Goal: Transaction & Acquisition: Purchase product/service

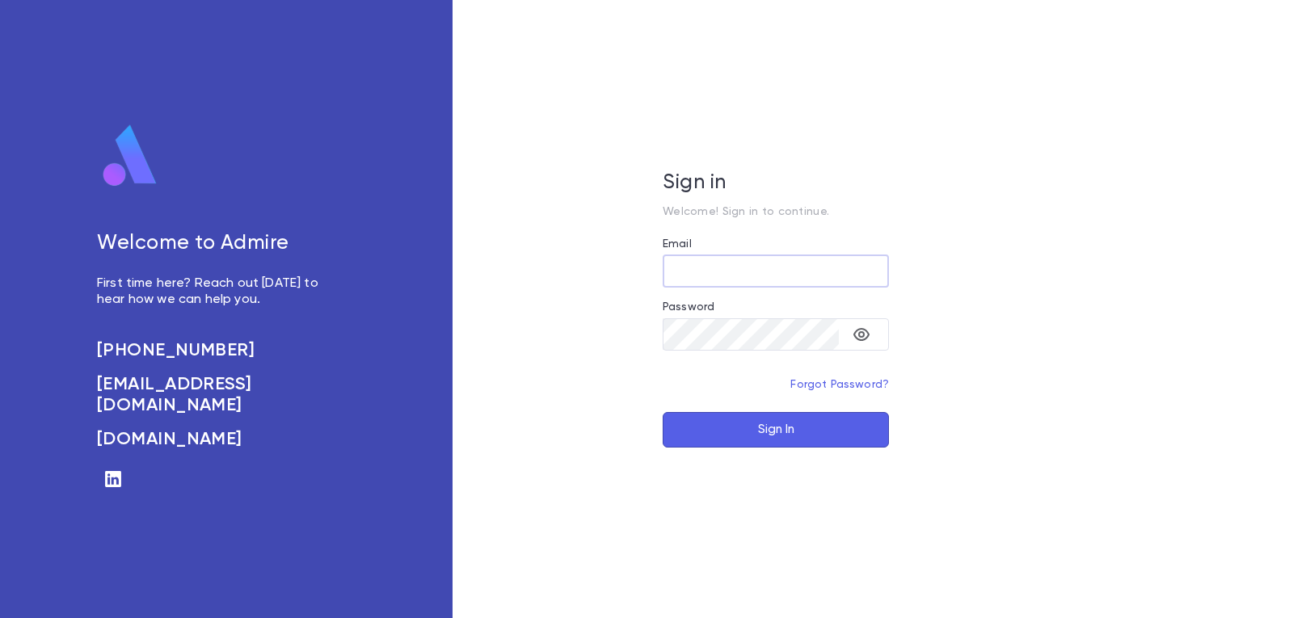
type input "**********"
click at [739, 424] on button "Sign In" at bounding box center [775, 430] width 226 height 36
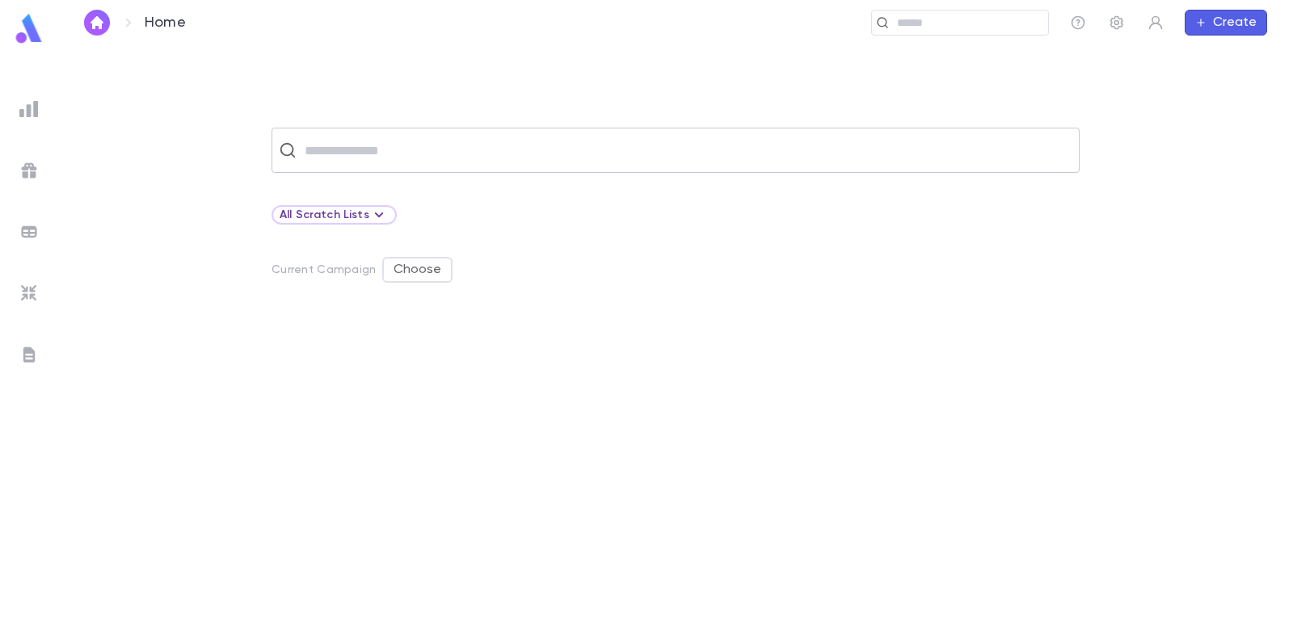
click at [406, 147] on input "text" at bounding box center [686, 150] width 772 height 31
type input "******"
click at [93, 19] on img "button" at bounding box center [96, 22] width 19 height 13
click at [1222, 18] on button "Create" at bounding box center [1225, 23] width 82 height 26
click at [1225, 53] on li "Account" at bounding box center [1229, 54] width 82 height 26
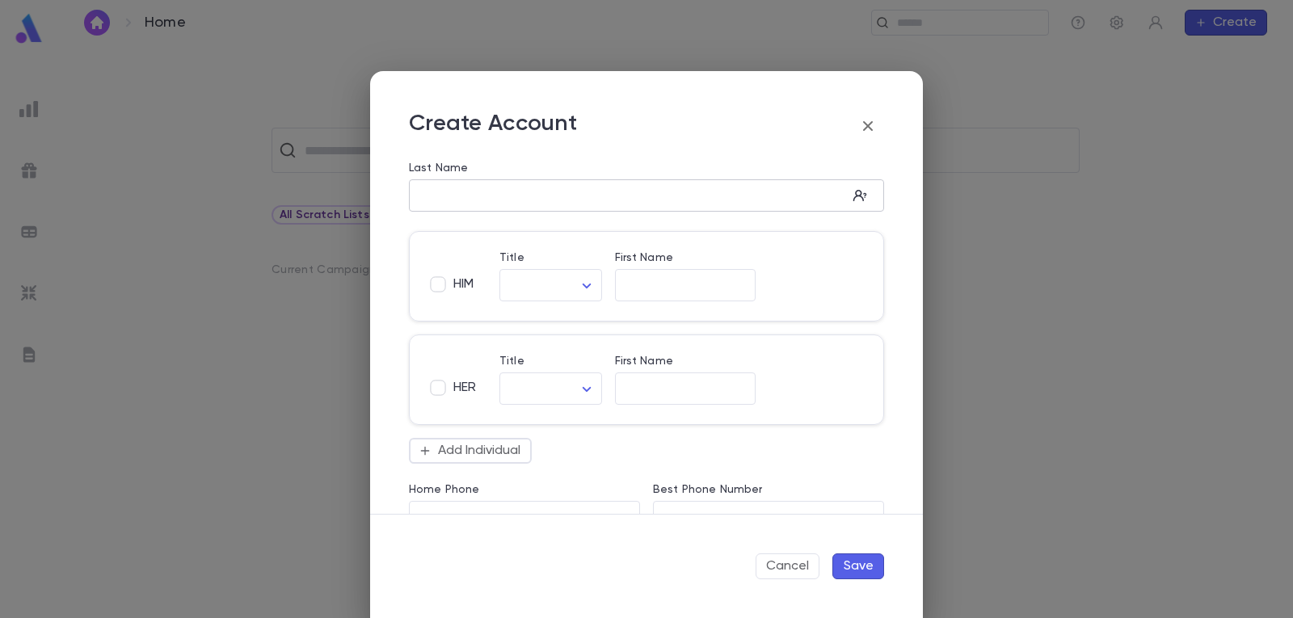
click at [536, 192] on input "Last Name" at bounding box center [628, 196] width 438 height 19
type input "******"
click at [575, 282] on body "Home ​ Create ​ All Scratch Lists Current Campaign Choose Profile Log out Accou…" at bounding box center [646, 331] width 1293 height 572
click at [553, 322] on span "Mr." at bounding box center [584, 320] width 138 height 16
type input "***"
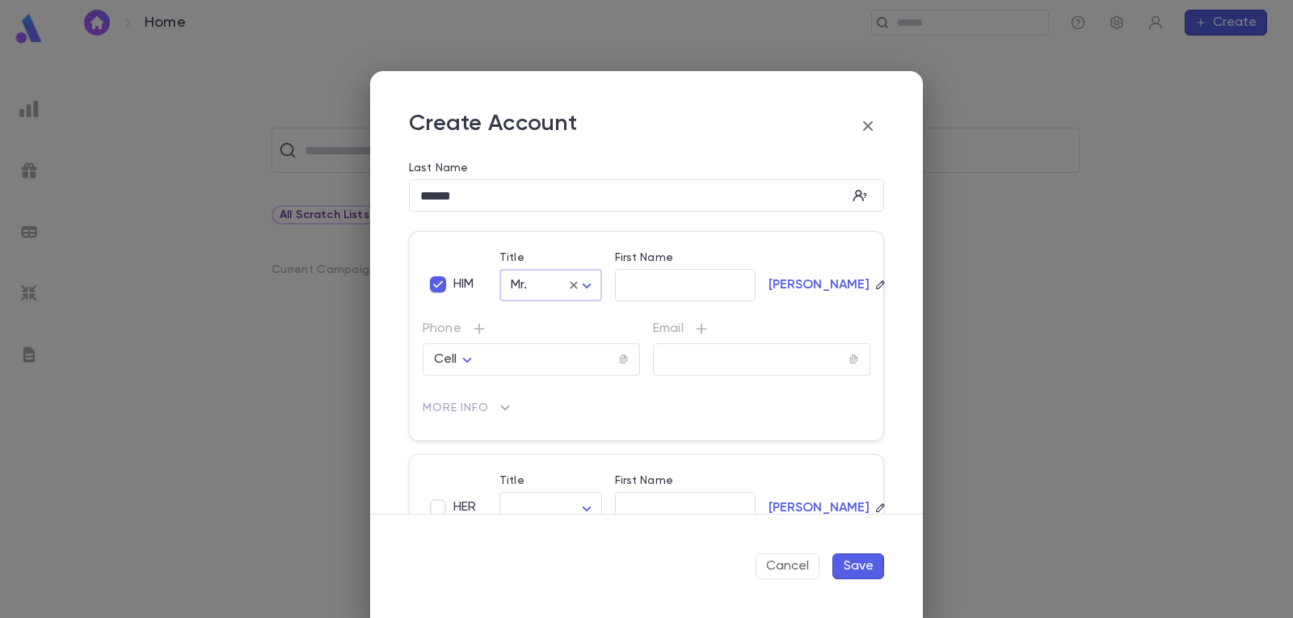
click at [654, 282] on input "First Name" at bounding box center [685, 285] width 141 height 19
type input "*****"
click at [541, 350] on div "Cell **** ​" at bounding box center [530, 359] width 217 height 32
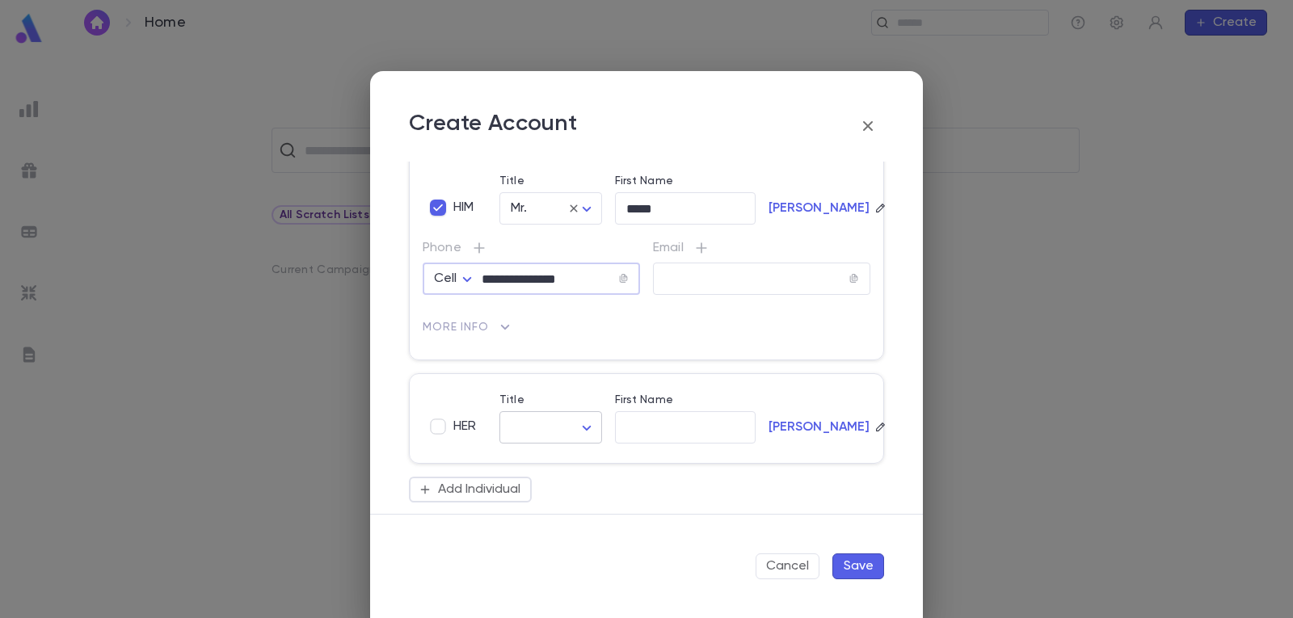
scroll to position [162, 0]
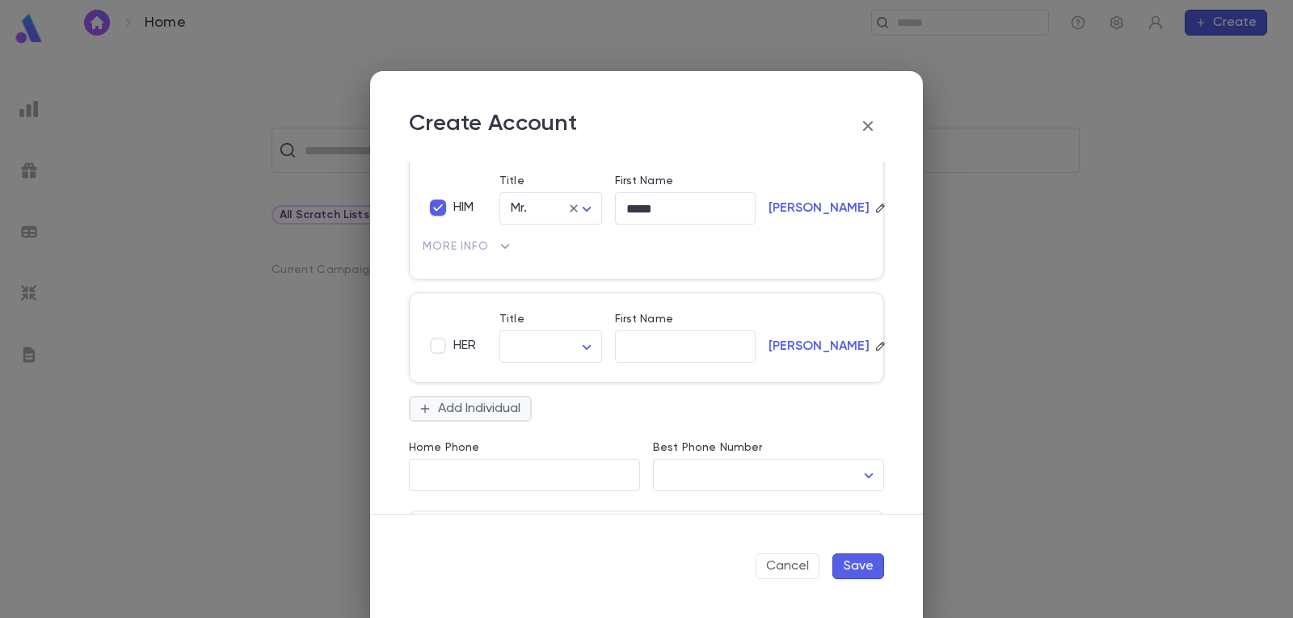
type input "**********"
click at [498, 411] on button "Add Individual" at bounding box center [470, 409] width 123 height 26
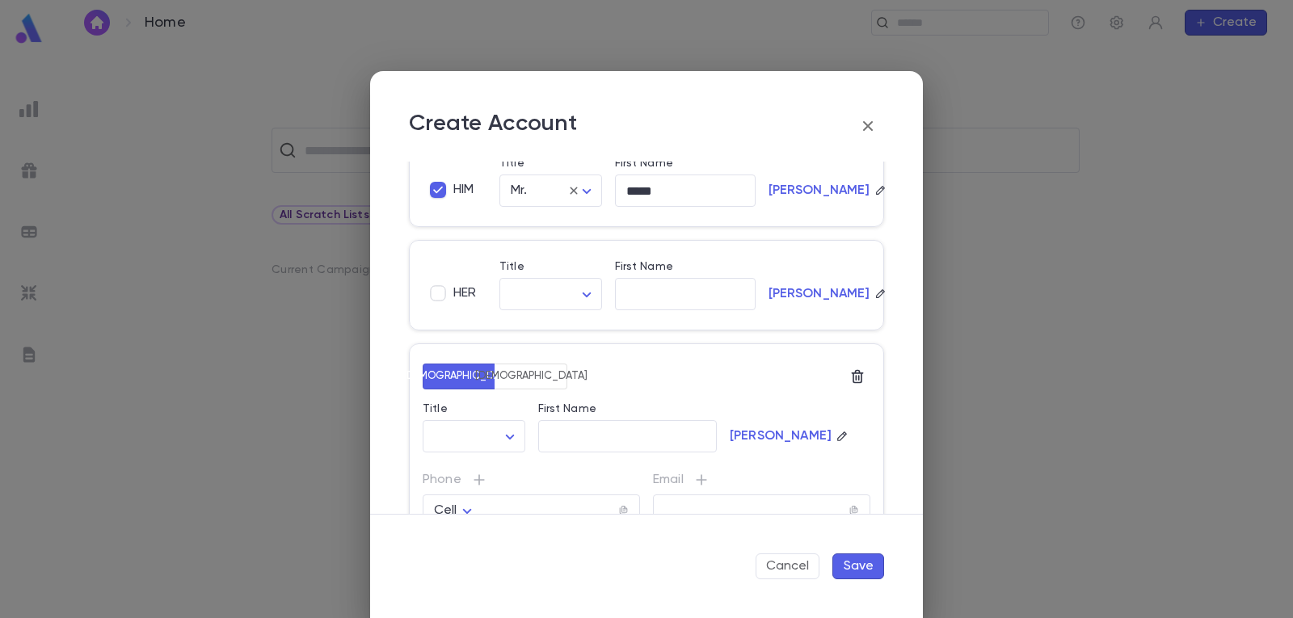
scroll to position [242, 0]
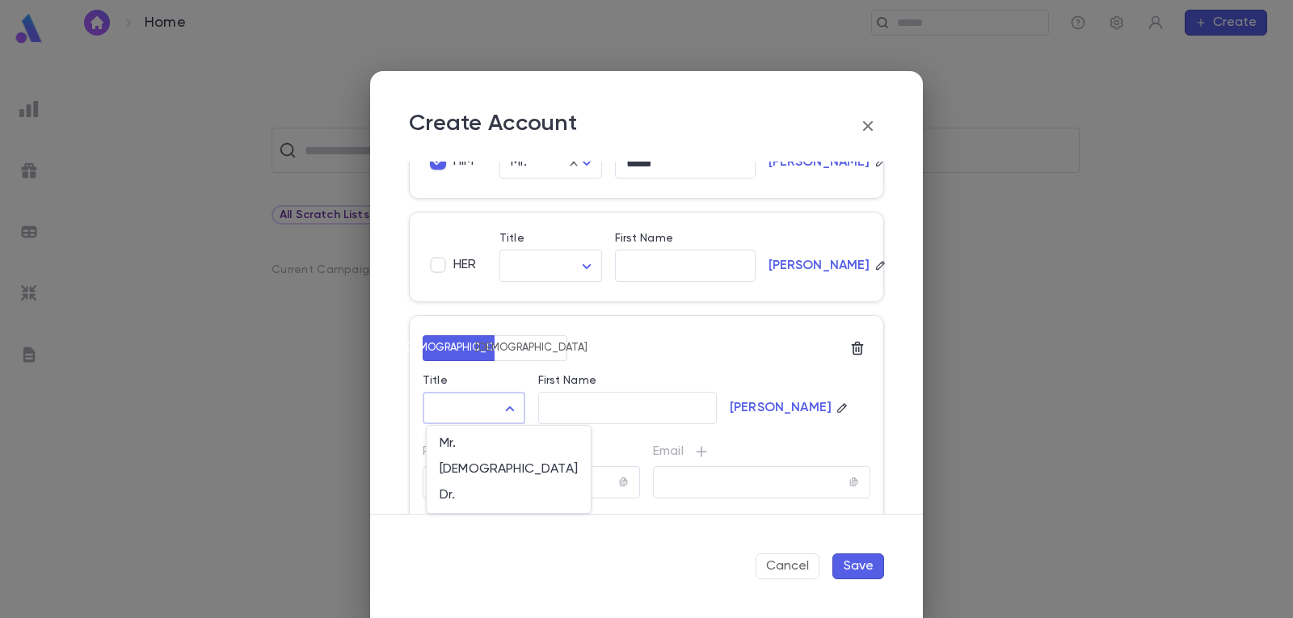
click at [504, 406] on body "**********" at bounding box center [646, 331] width 1293 height 572
click at [480, 441] on span "Mr." at bounding box center [508, 443] width 138 height 16
type input "***"
click at [591, 410] on input "First Name" at bounding box center [627, 408] width 179 height 19
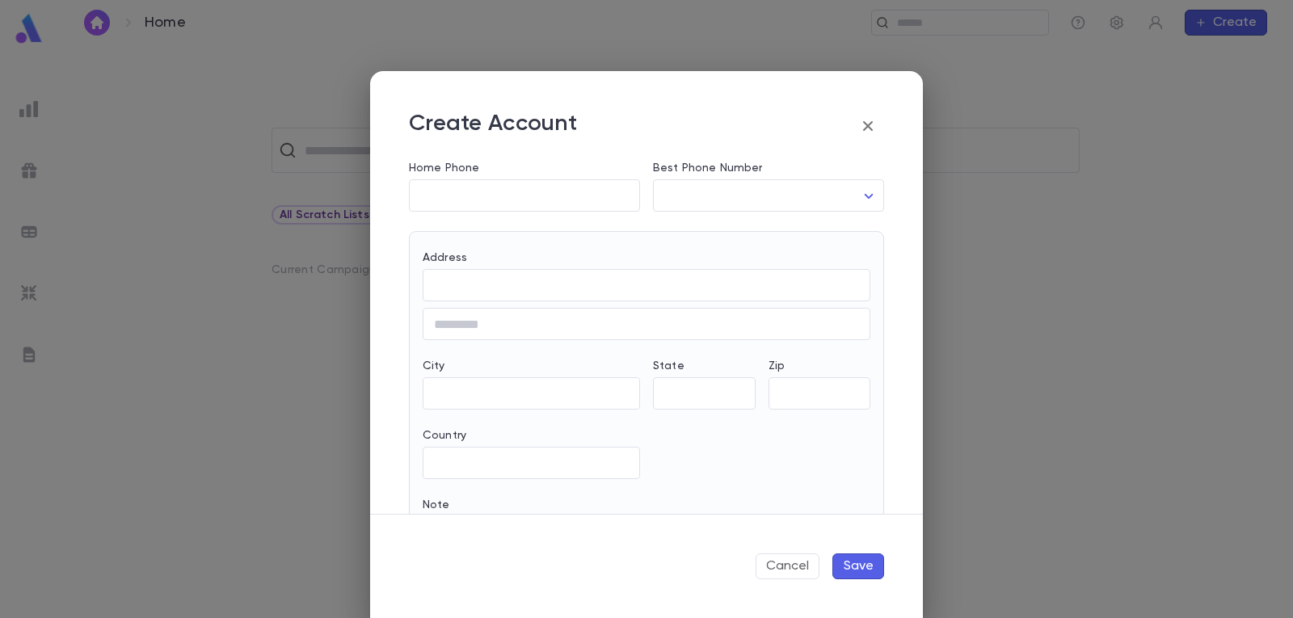
scroll to position [808, 0]
type input "*********"
click at [861, 566] on button "Save" at bounding box center [858, 566] width 52 height 26
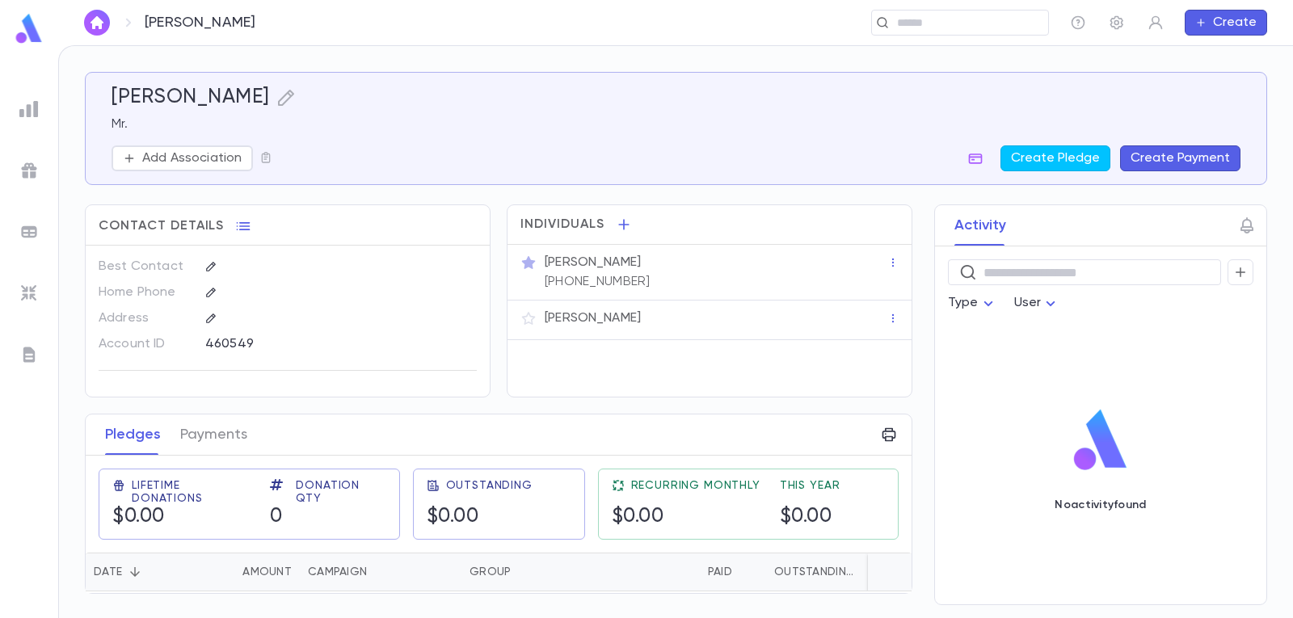
click at [1196, 156] on button "Create Payment" at bounding box center [1180, 158] width 120 height 26
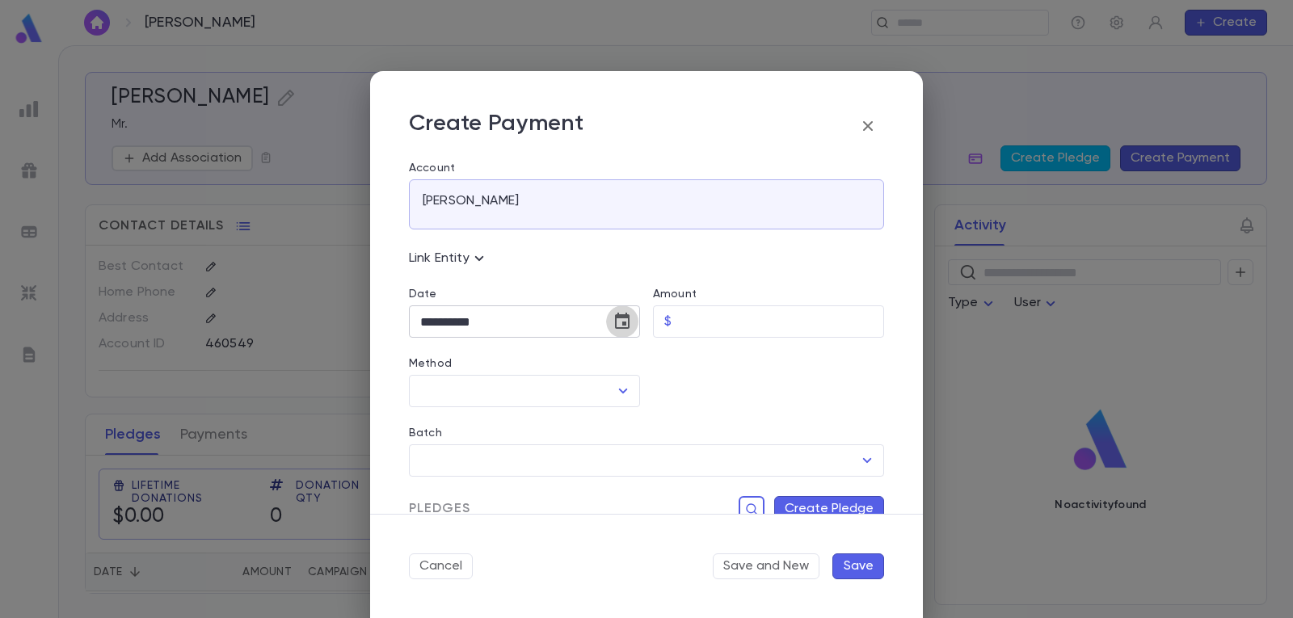
click at [615, 323] on icon "Choose date, selected date is Sep 2, 2025" at bounding box center [622, 321] width 15 height 16
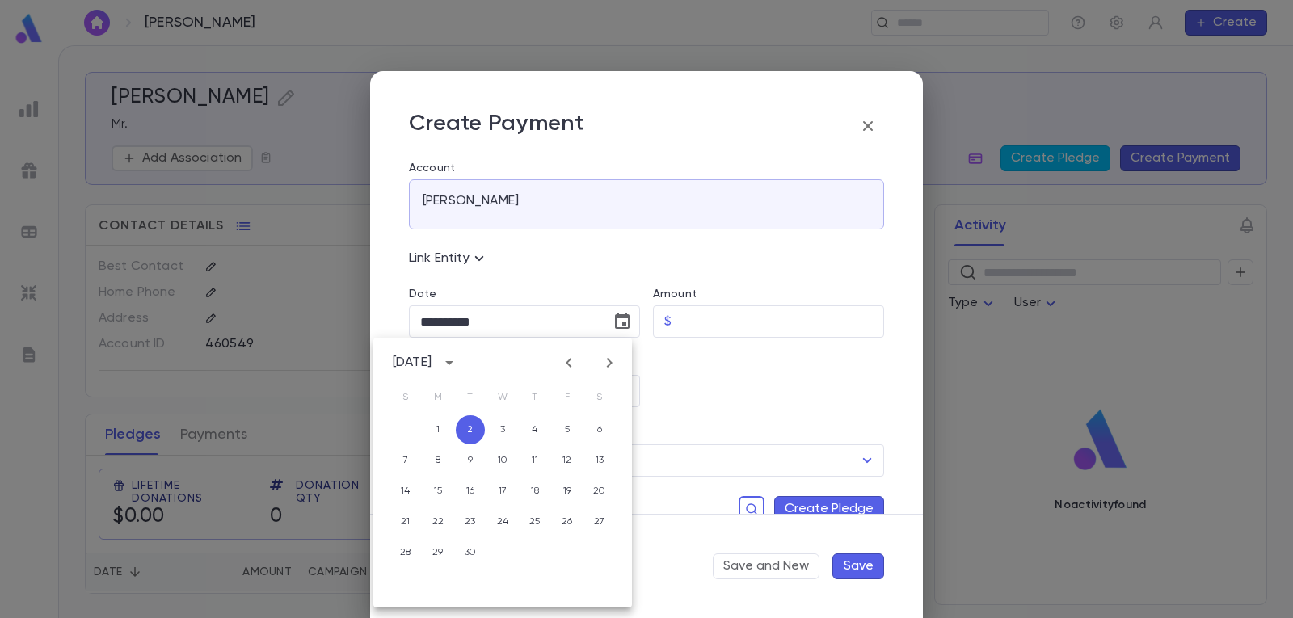
click at [562, 359] on icon "Previous month" at bounding box center [568, 362] width 19 height 19
click at [532, 548] on button "28" at bounding box center [534, 552] width 29 height 29
type input "**********"
click at [701, 317] on input "Amount" at bounding box center [781, 322] width 206 height 32
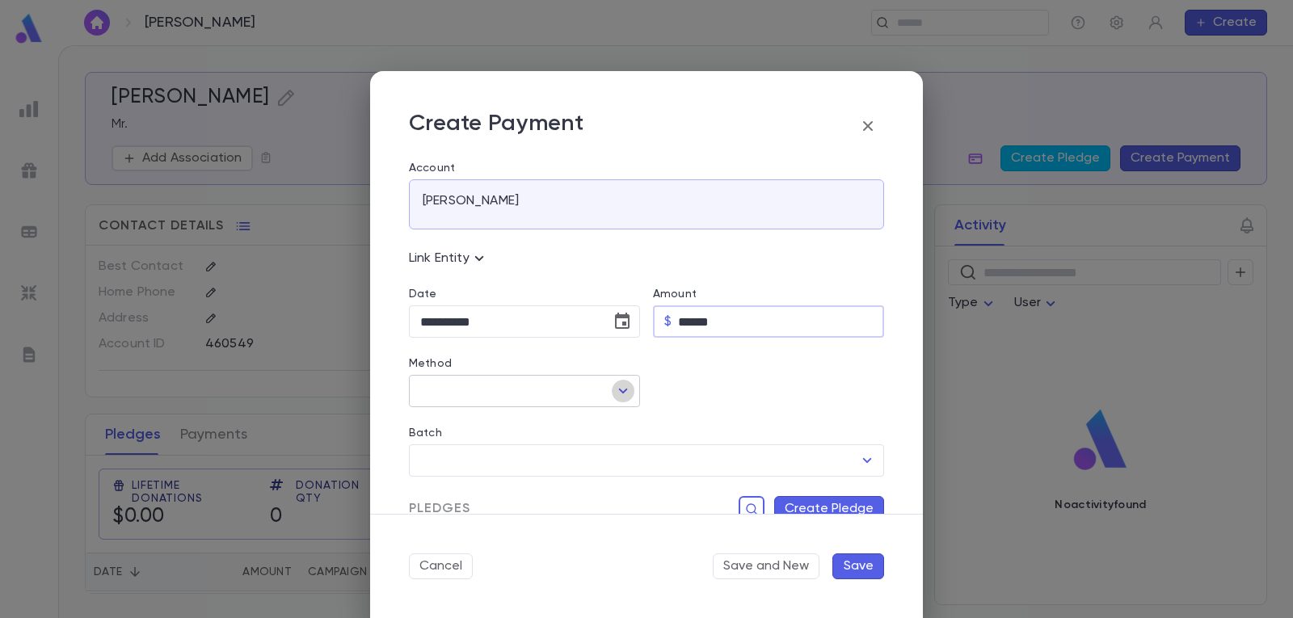
click at [619, 391] on icon "Open" at bounding box center [623, 391] width 9 height 5
type input "******"
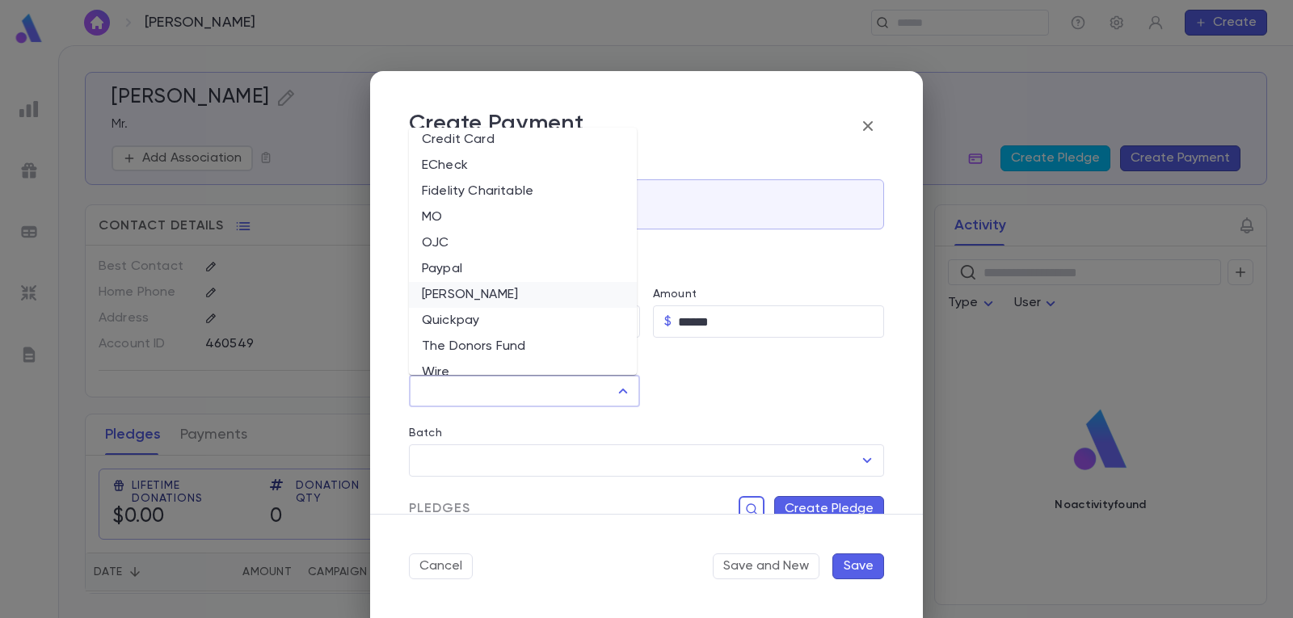
scroll to position [76, 0]
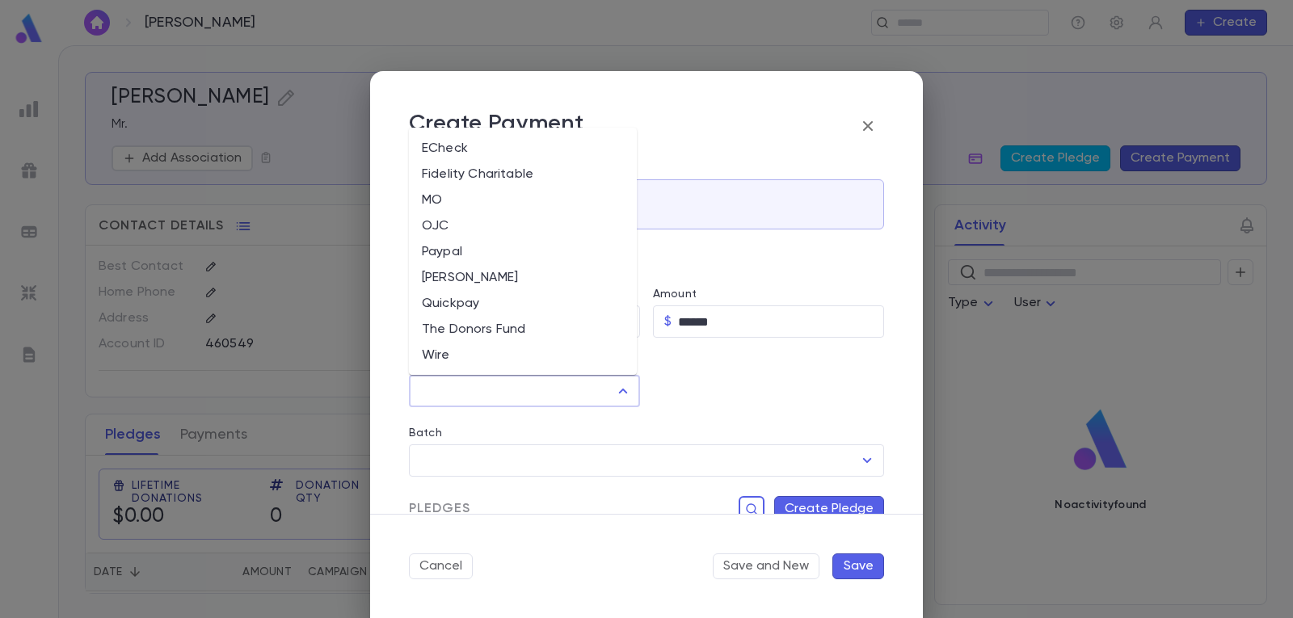
click at [473, 305] on li "Quickpay" at bounding box center [523, 304] width 228 height 26
type input "********"
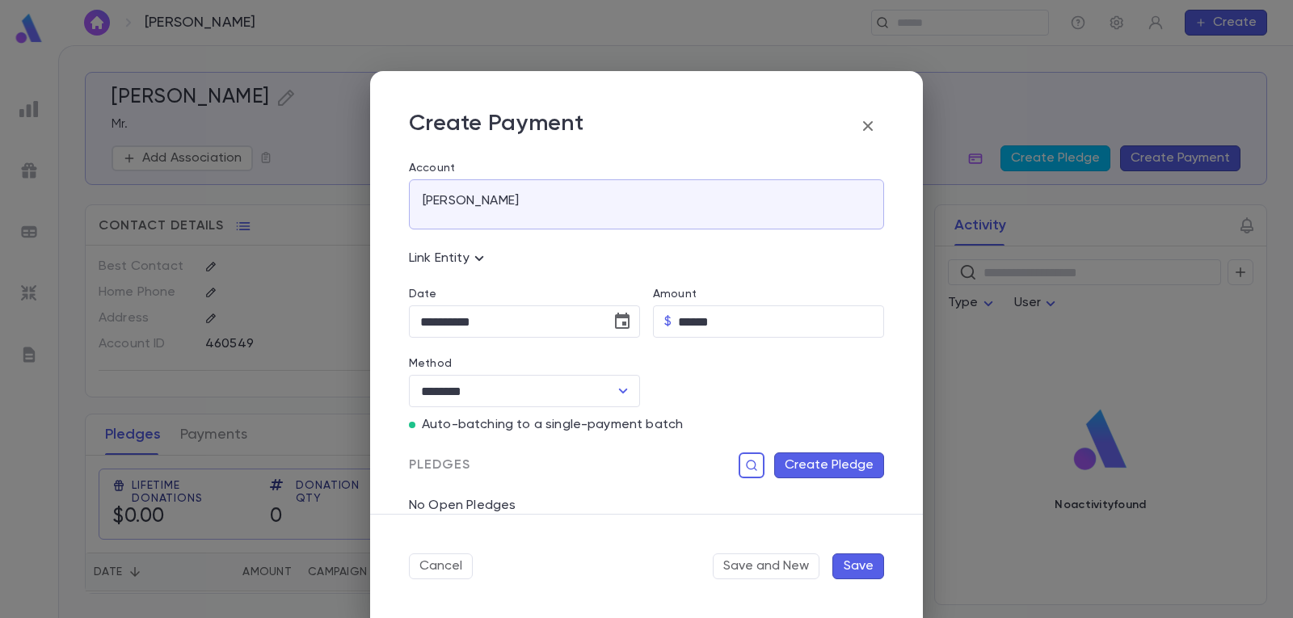
click at [628, 430] on p "Auto-batching to a single-payment batch" at bounding box center [552, 425] width 261 height 16
click at [822, 465] on button "Create Pledge" at bounding box center [829, 465] width 110 height 26
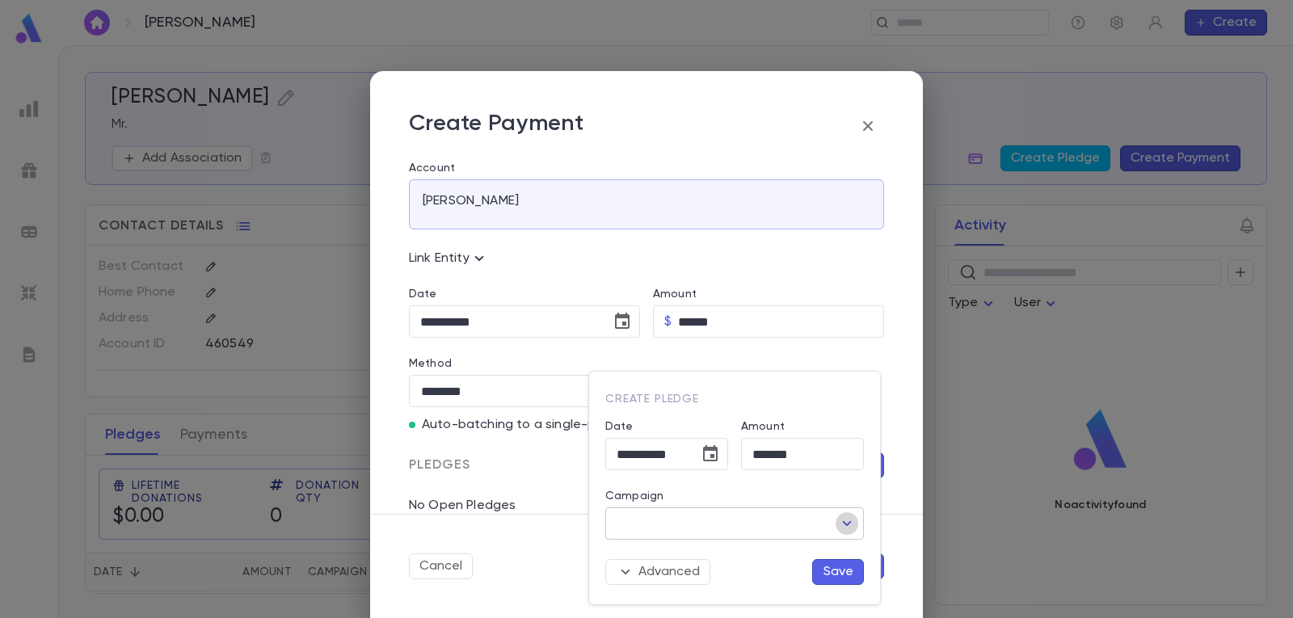
click at [852, 523] on icon "Open" at bounding box center [846, 523] width 19 height 19
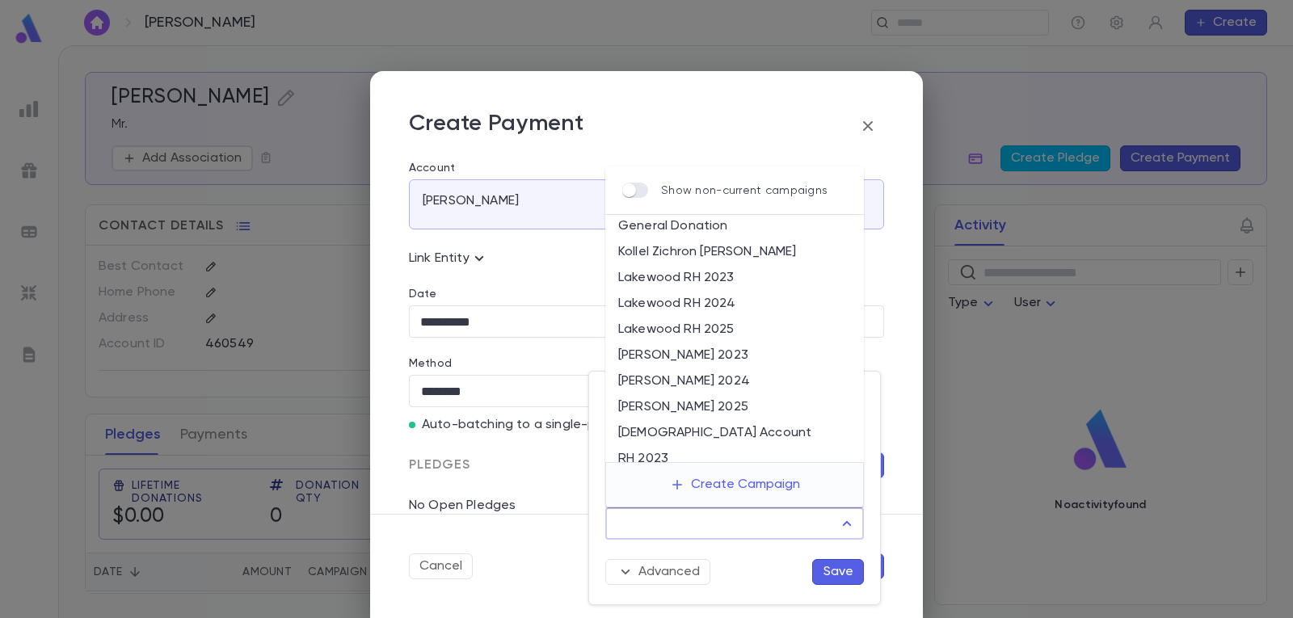
scroll to position [81, 0]
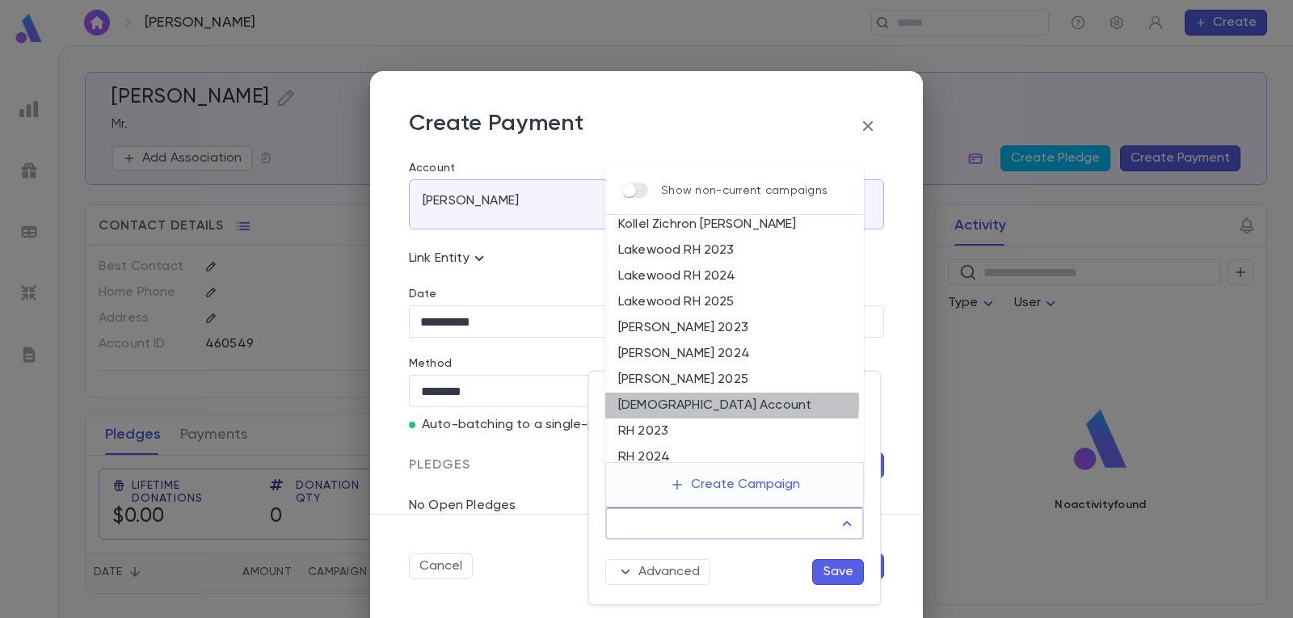
click at [705, 403] on li "[DEMOGRAPHIC_DATA] Account" at bounding box center [734, 406] width 259 height 26
type input "**********"
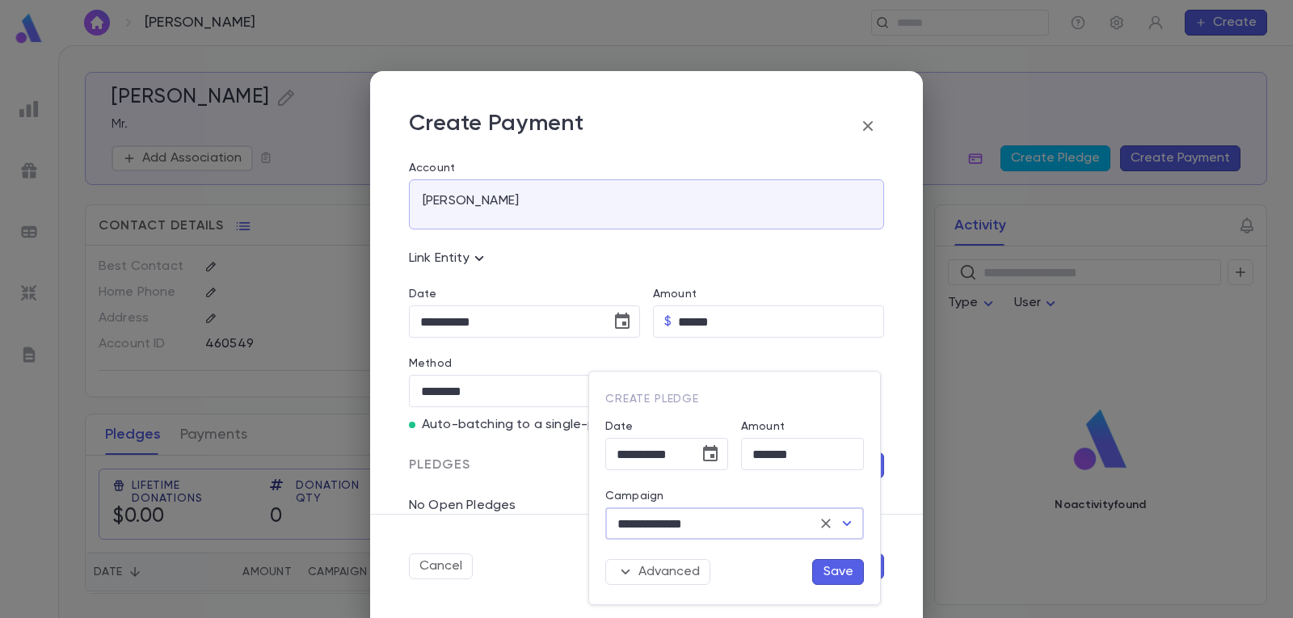
click at [840, 570] on button "Save" at bounding box center [838, 572] width 52 height 26
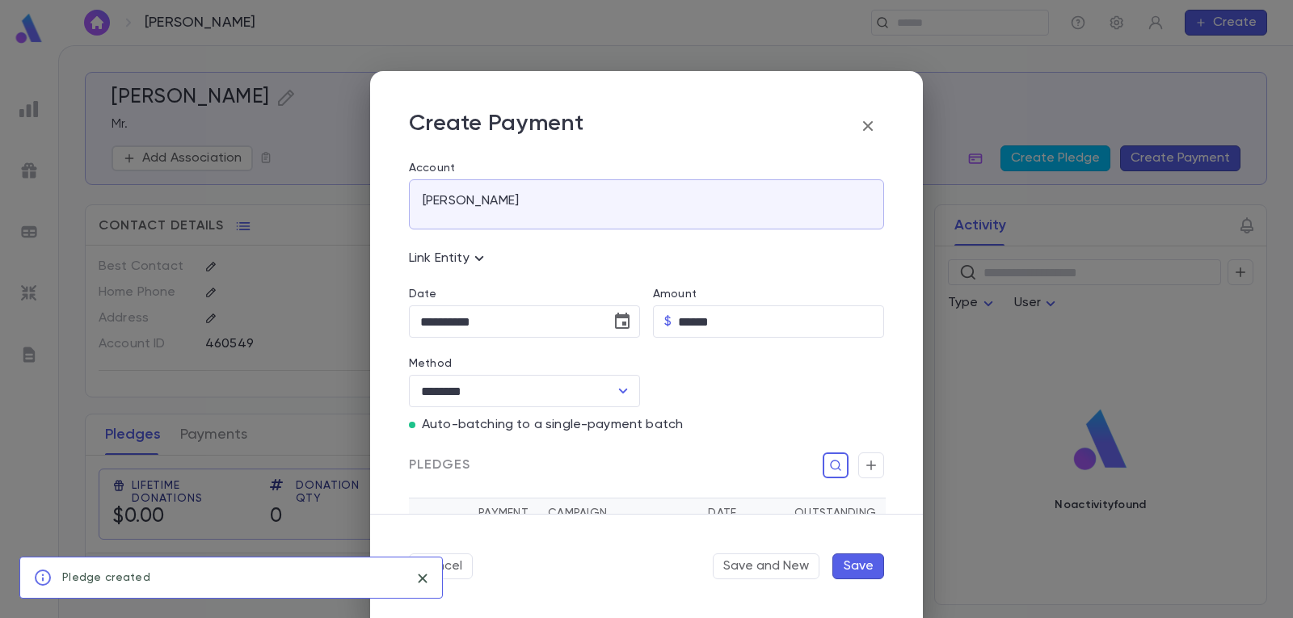
click at [853, 564] on button "Save" at bounding box center [858, 566] width 52 height 26
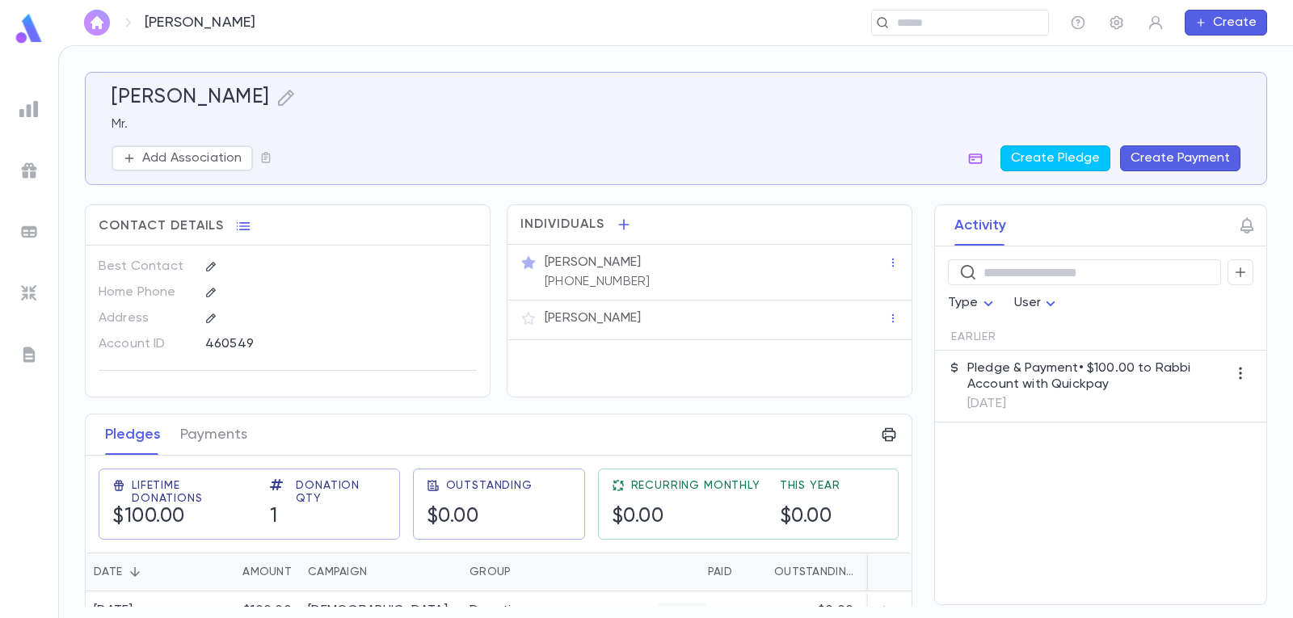
click at [91, 19] on img "button" at bounding box center [96, 22] width 19 height 13
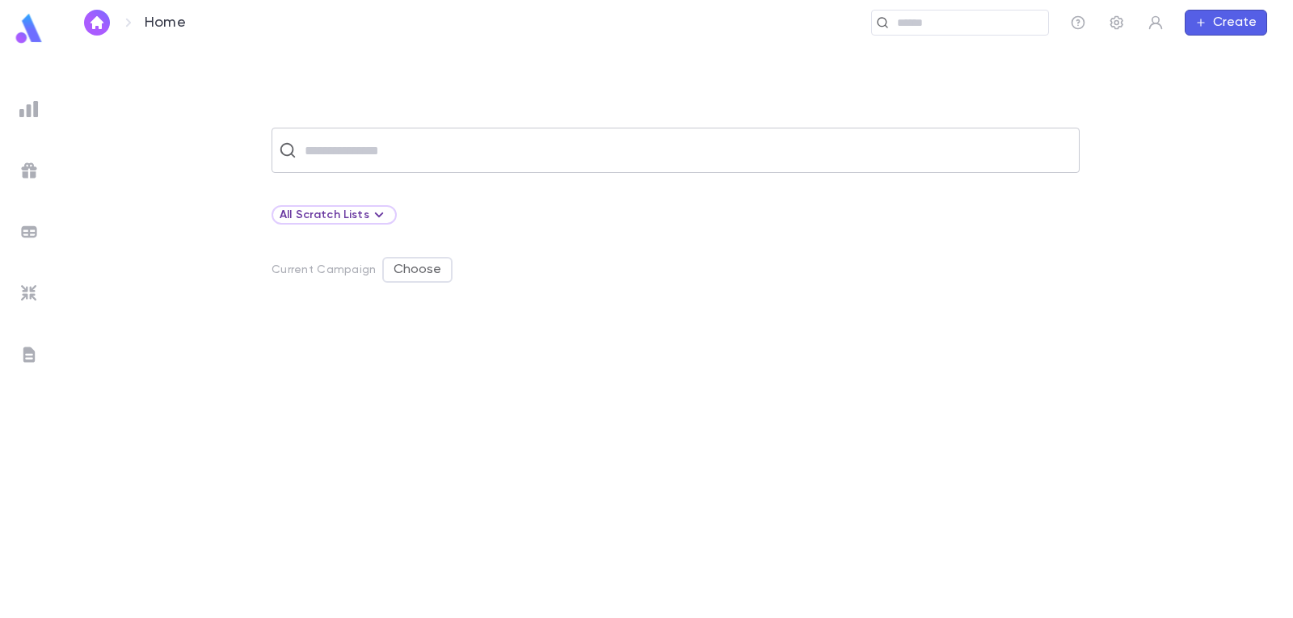
click at [365, 145] on input "text" at bounding box center [686, 150] width 772 height 31
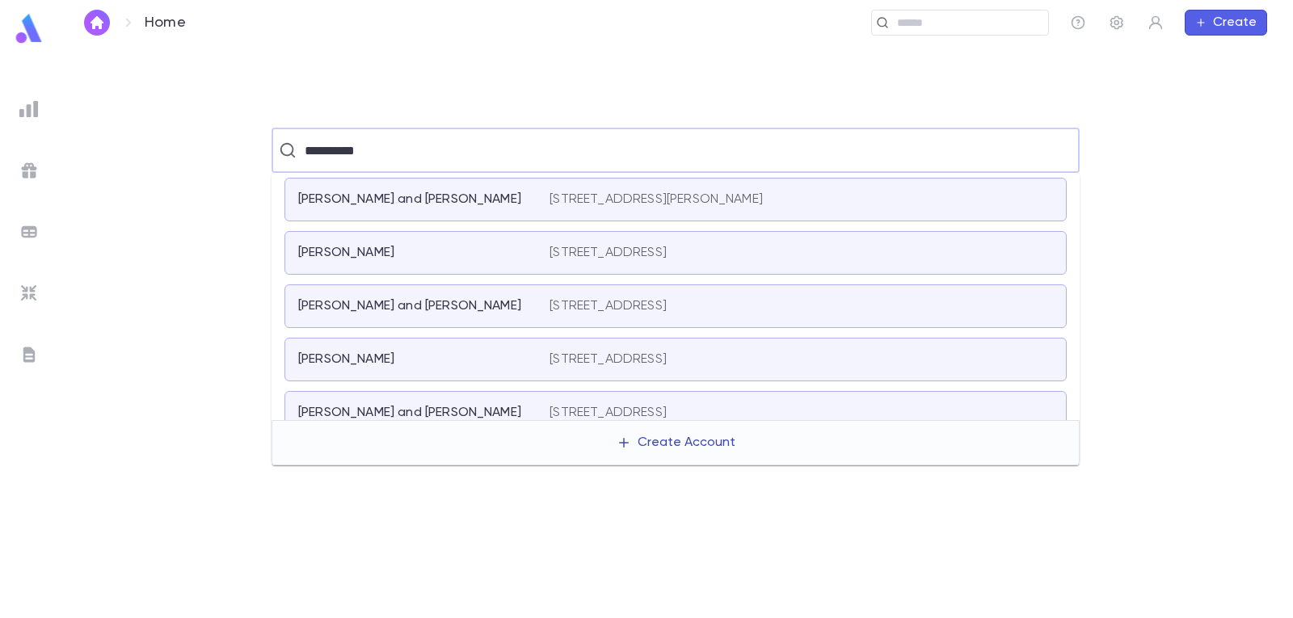
click at [701, 449] on button "Create Account" at bounding box center [675, 442] width 145 height 31
type input "**********"
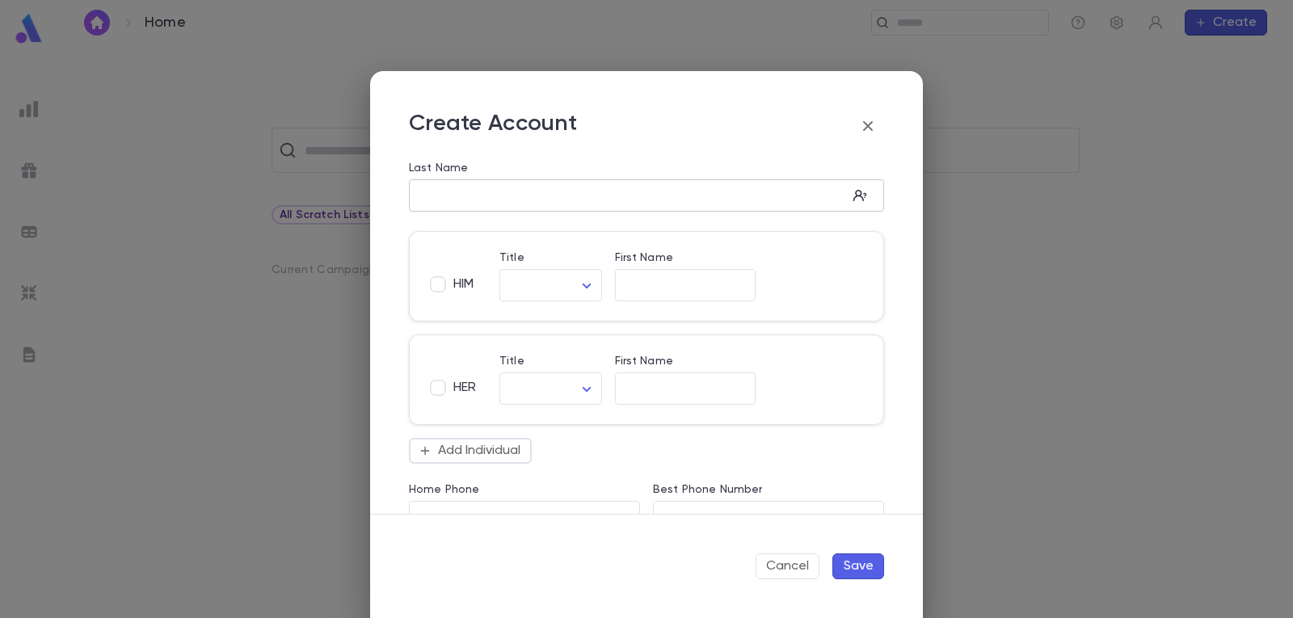
click at [558, 195] on input "Last Name" at bounding box center [628, 196] width 438 height 19
type input "**********"
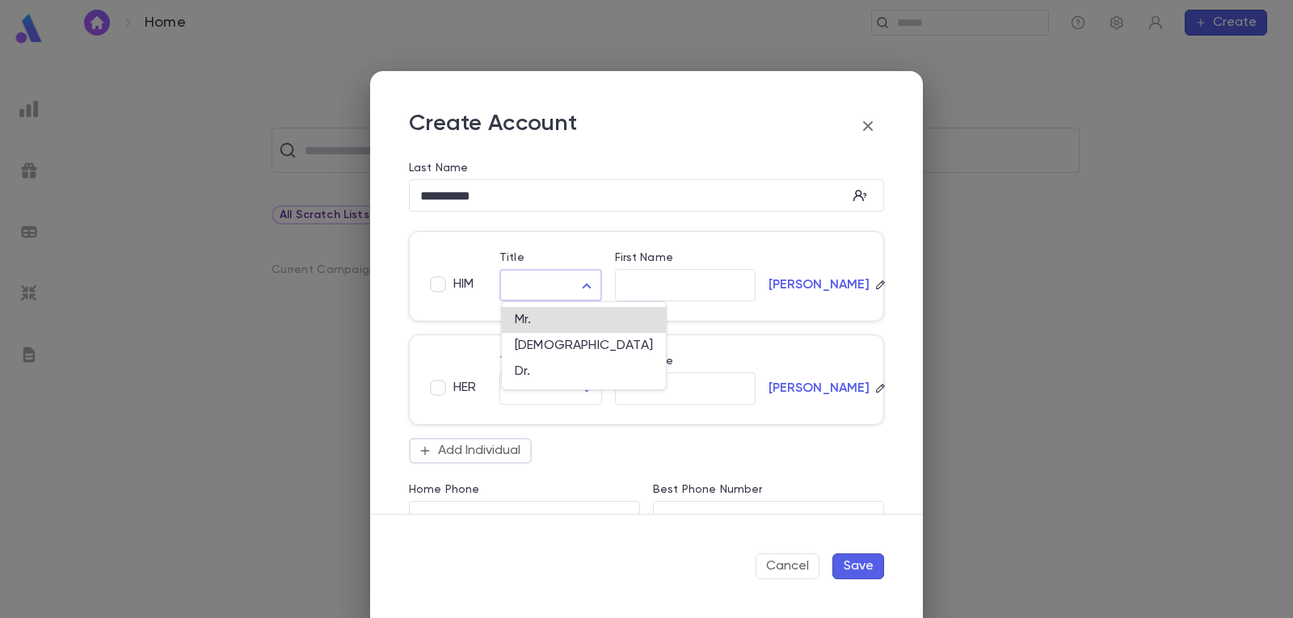
click at [578, 282] on body "**********" at bounding box center [646, 331] width 1293 height 572
click at [554, 320] on span "Mr." at bounding box center [584, 320] width 138 height 16
type input "***"
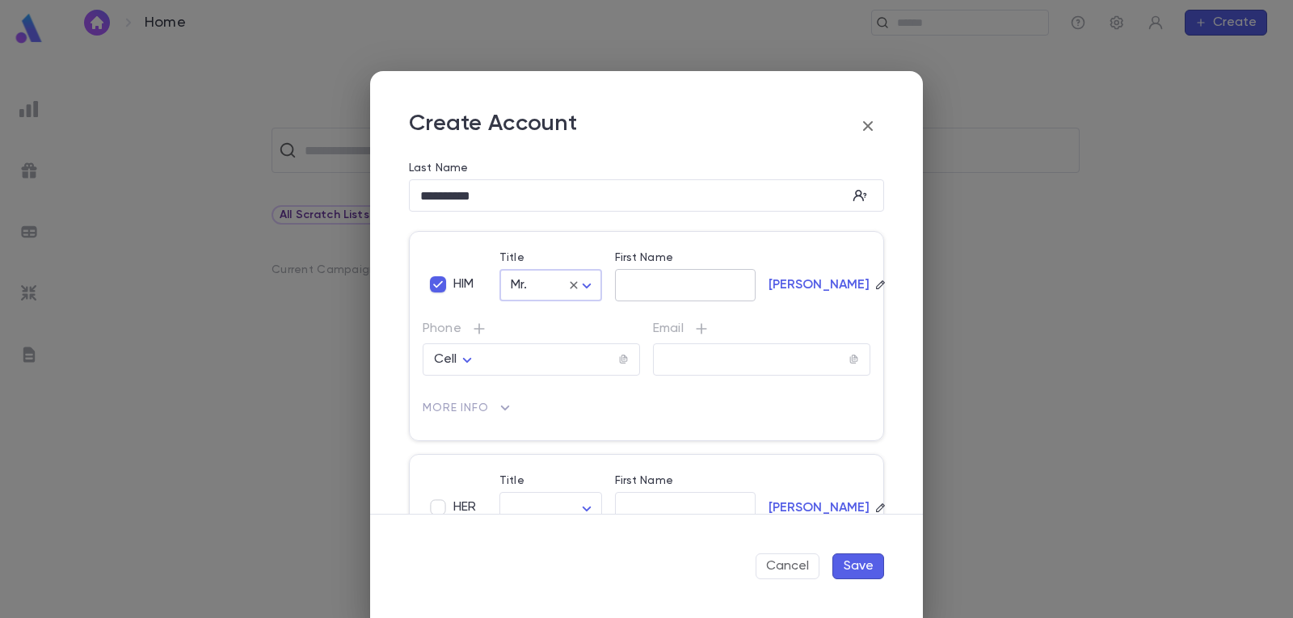
click at [656, 283] on input "First Name" at bounding box center [685, 285] width 141 height 19
type input "*******"
click at [540, 361] on input "tel" at bounding box center [549, 360] width 136 height 19
type input "**********"
click at [750, 354] on input "text" at bounding box center [750, 360] width 195 height 19
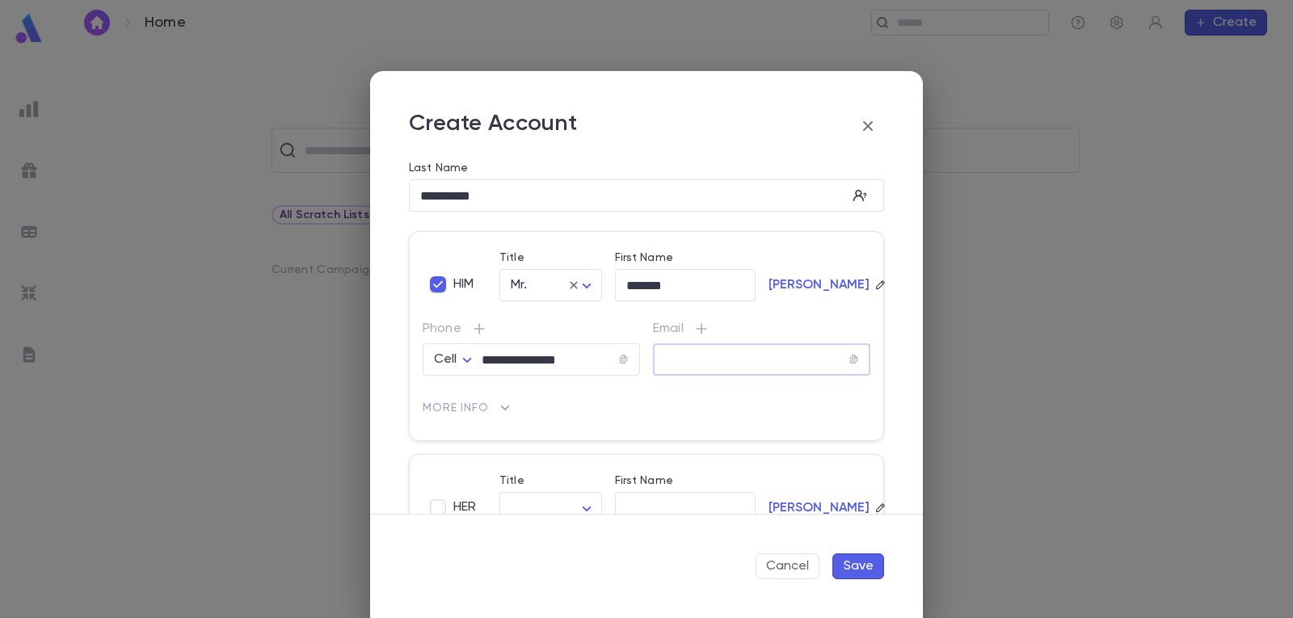
paste input "**********"
type input "**********"
click at [858, 559] on button "Save" at bounding box center [858, 566] width 52 height 26
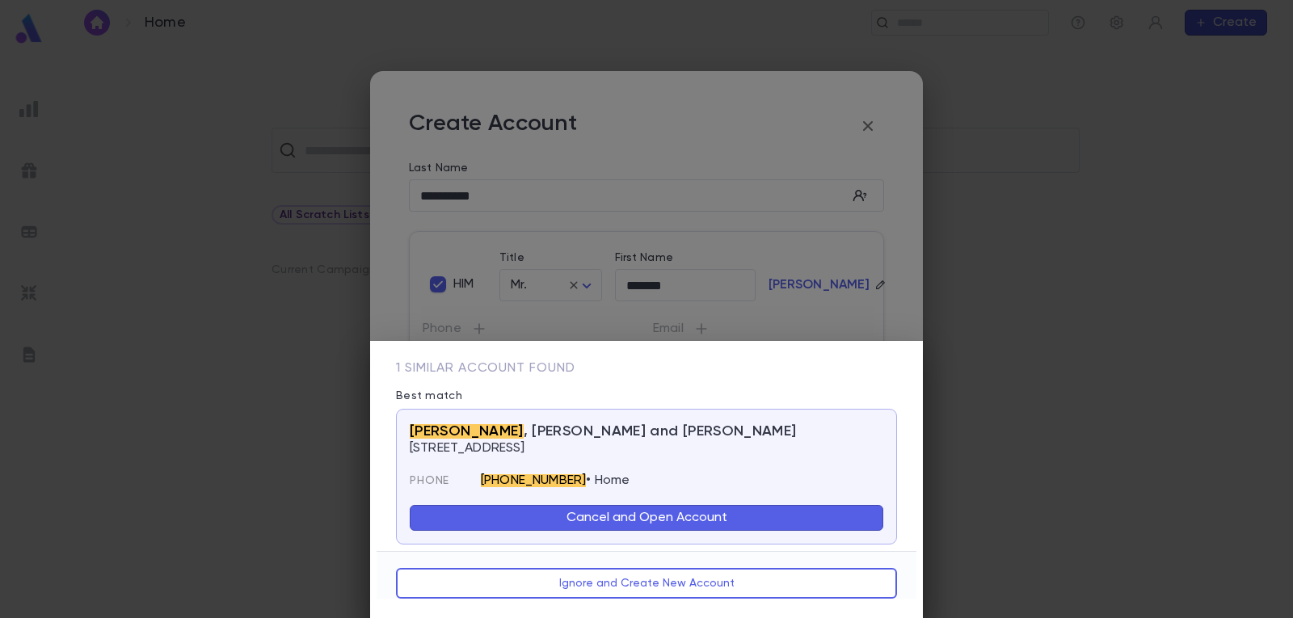
click at [635, 519] on button "Cancel and Open Account" at bounding box center [646, 518] width 473 height 26
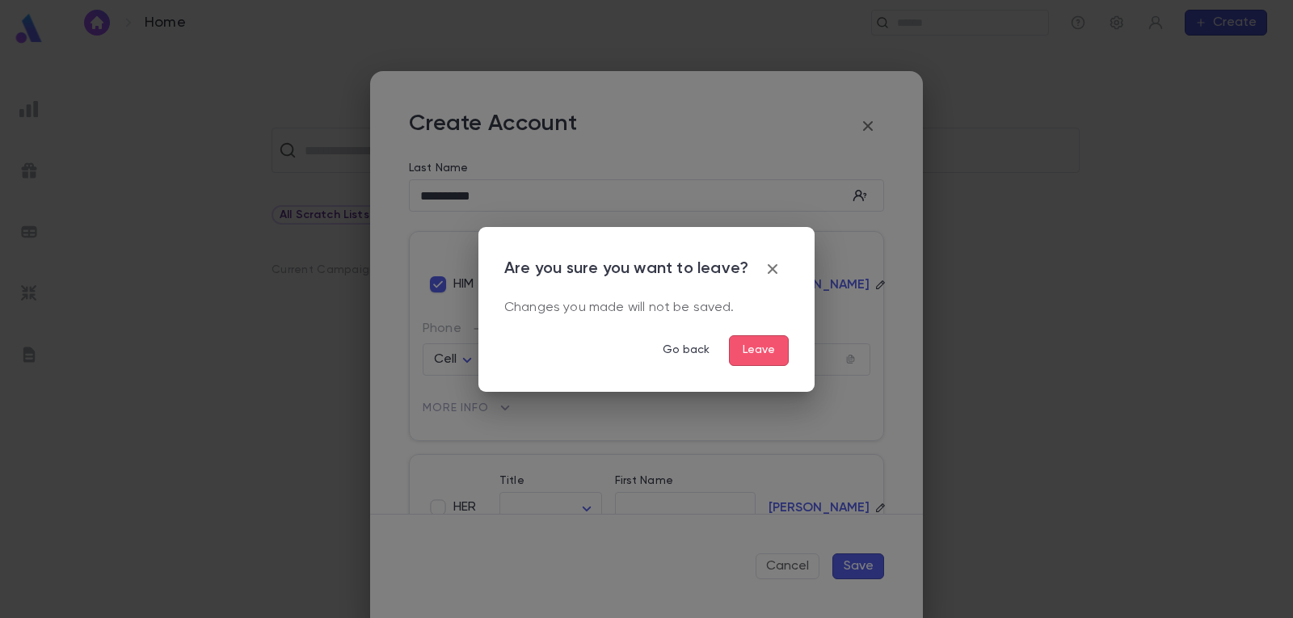
click at [763, 347] on button "Leave" at bounding box center [759, 350] width 60 height 31
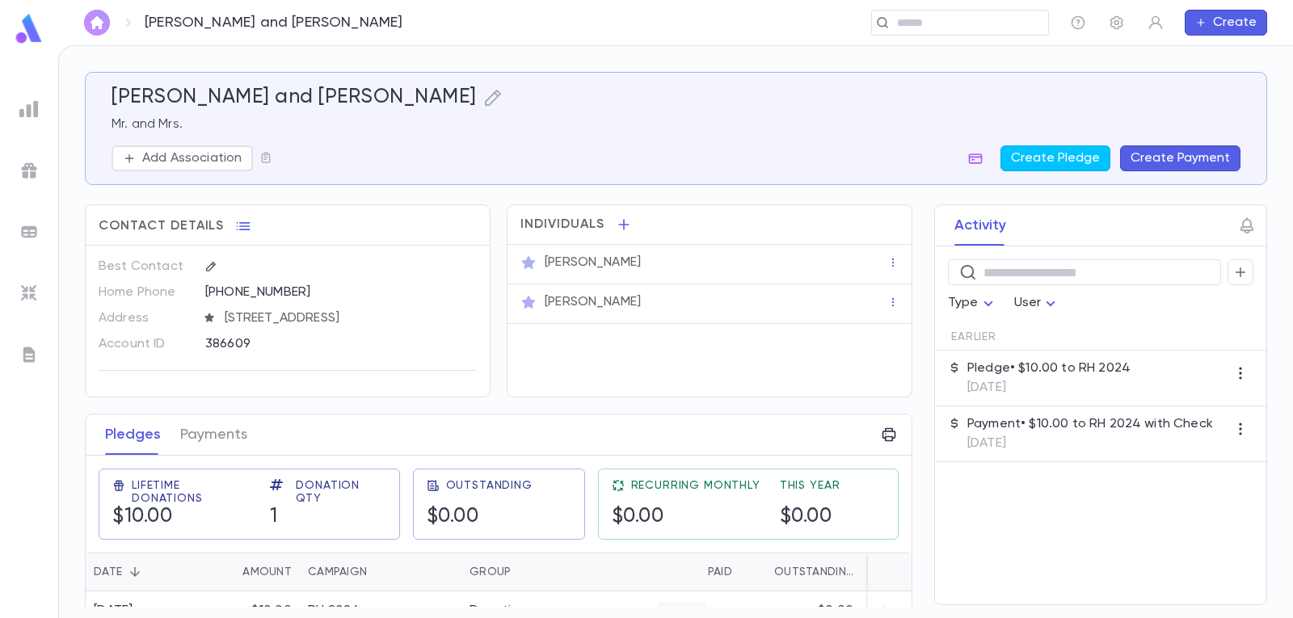
click at [102, 20] on img "button" at bounding box center [96, 22] width 19 height 13
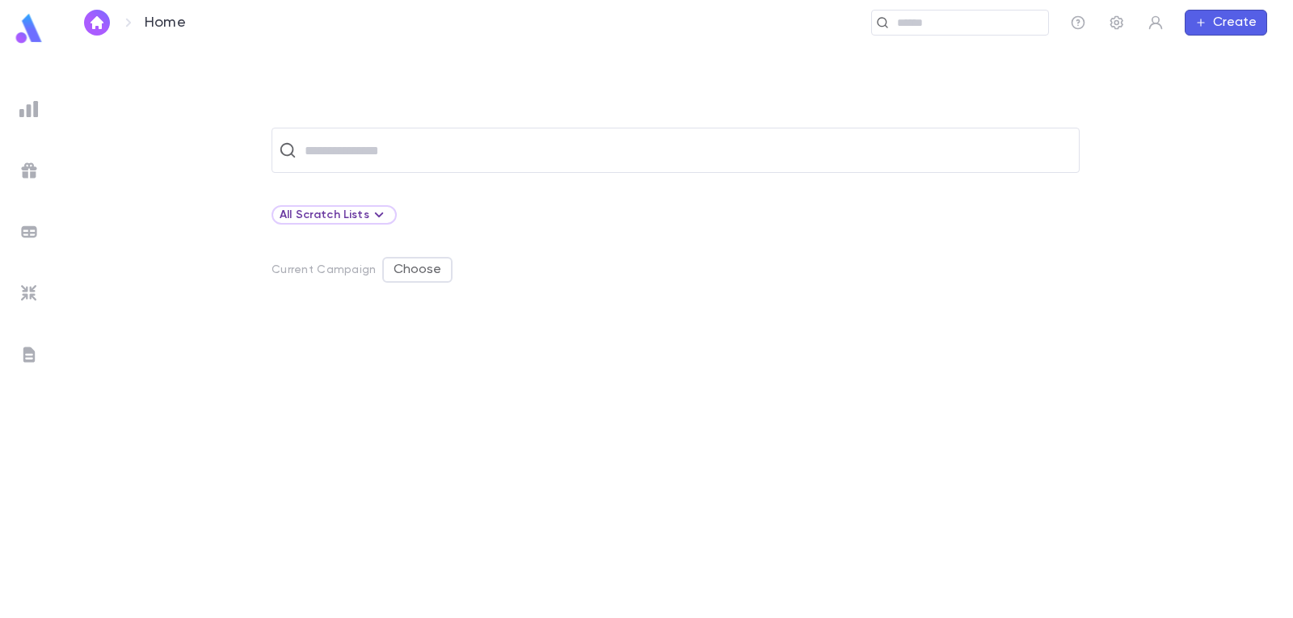
click at [1221, 19] on button "Create" at bounding box center [1225, 23] width 82 height 26
click at [1222, 53] on li "Account" at bounding box center [1229, 54] width 82 height 26
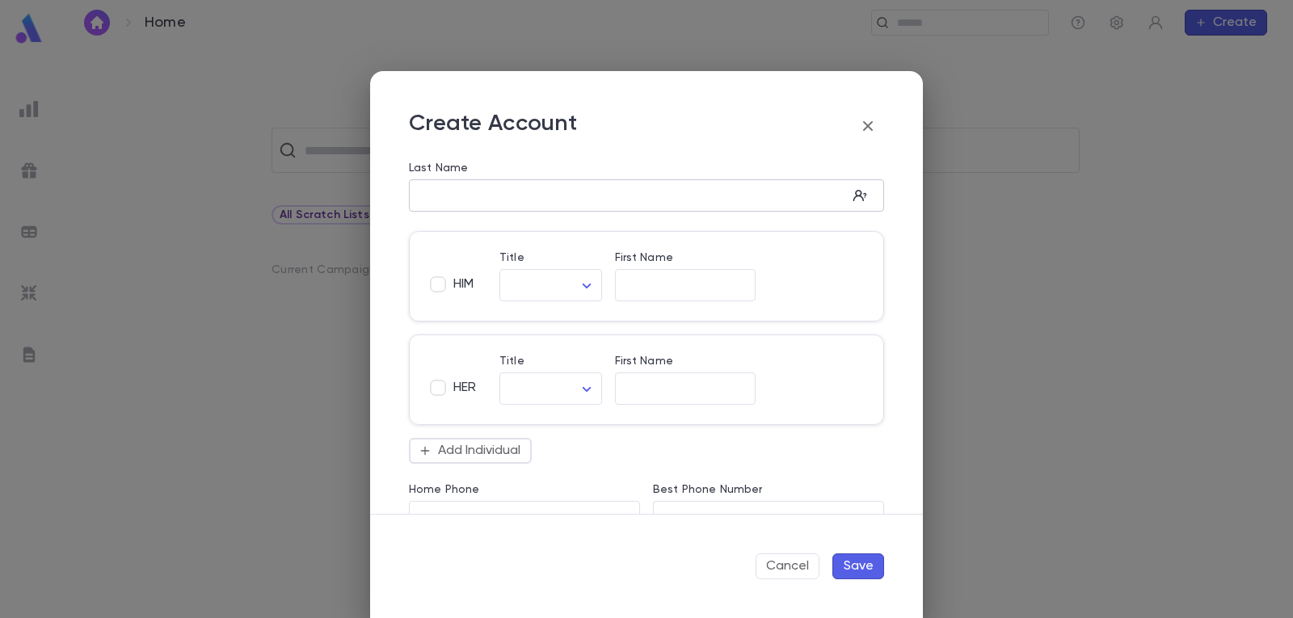
click at [552, 201] on input "Last Name" at bounding box center [628, 196] width 438 height 19
type input "******"
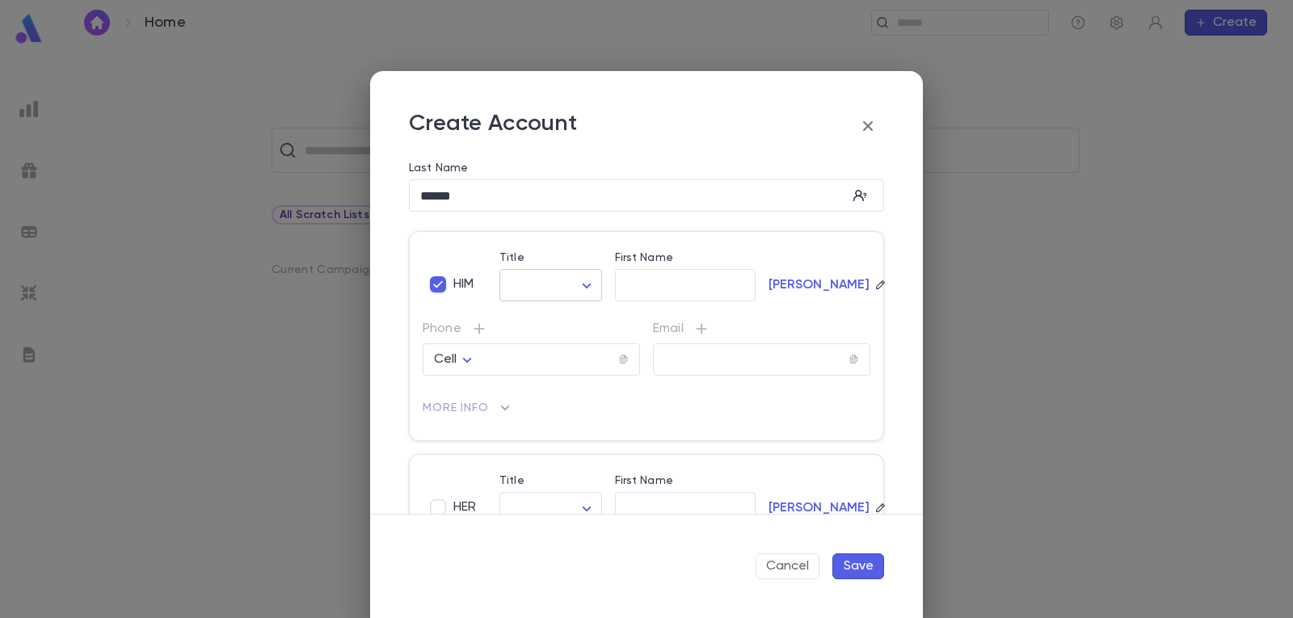
click at [591, 284] on body "Home ​ Create ​ All Scratch Lists Current Campaign Choose Profile Log out Accou…" at bounding box center [646, 331] width 1293 height 572
click at [553, 313] on span "Mr." at bounding box center [584, 320] width 138 height 16
type input "***"
click at [644, 281] on input "First Name" at bounding box center [685, 285] width 141 height 19
type input "****"
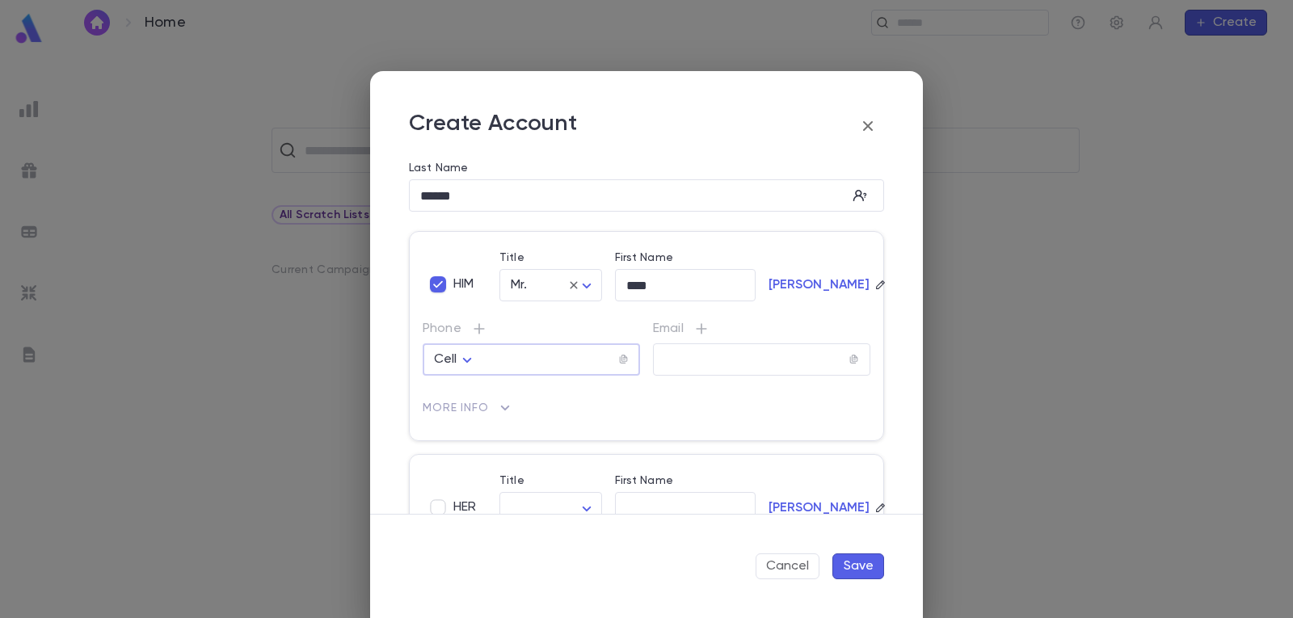
click at [533, 360] on input "tel" at bounding box center [549, 360] width 136 height 19
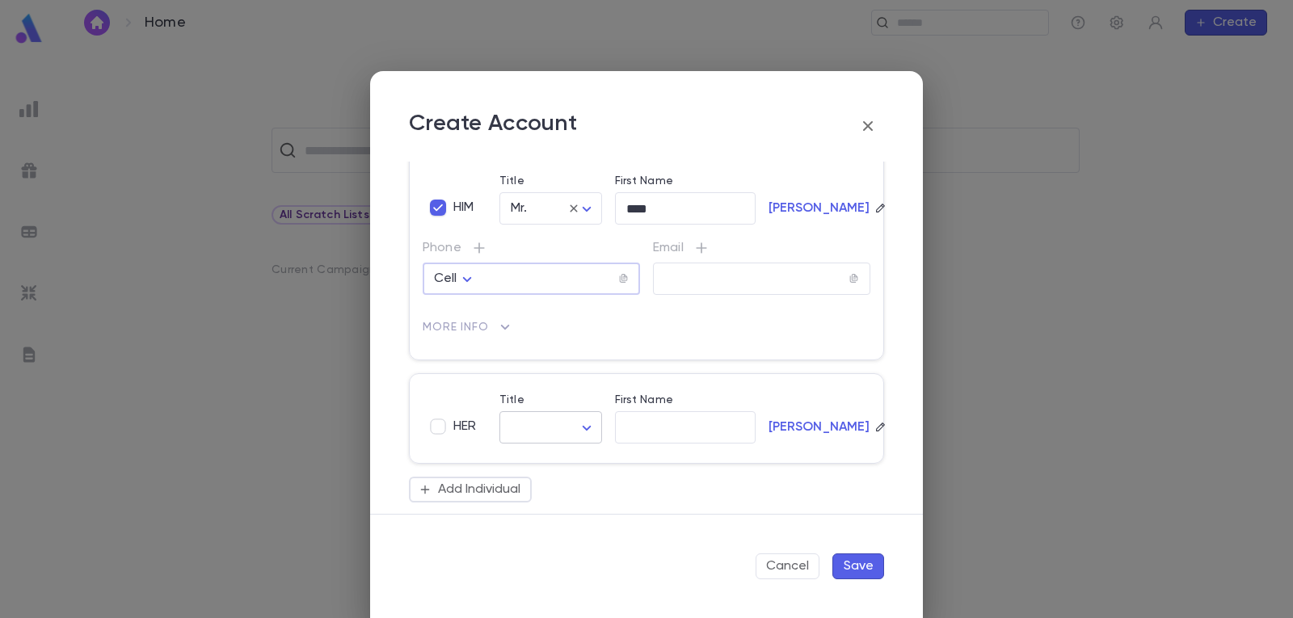
scroll to position [162, 0]
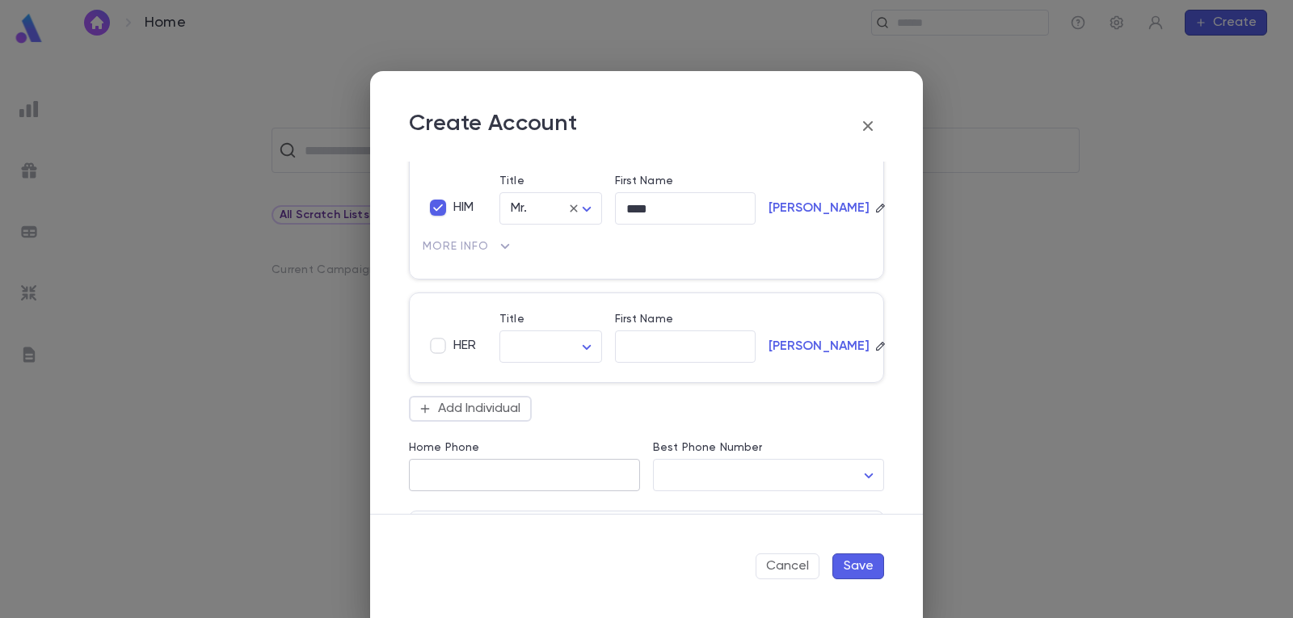
click at [473, 474] on input "Home Phone" at bounding box center [524, 475] width 231 height 19
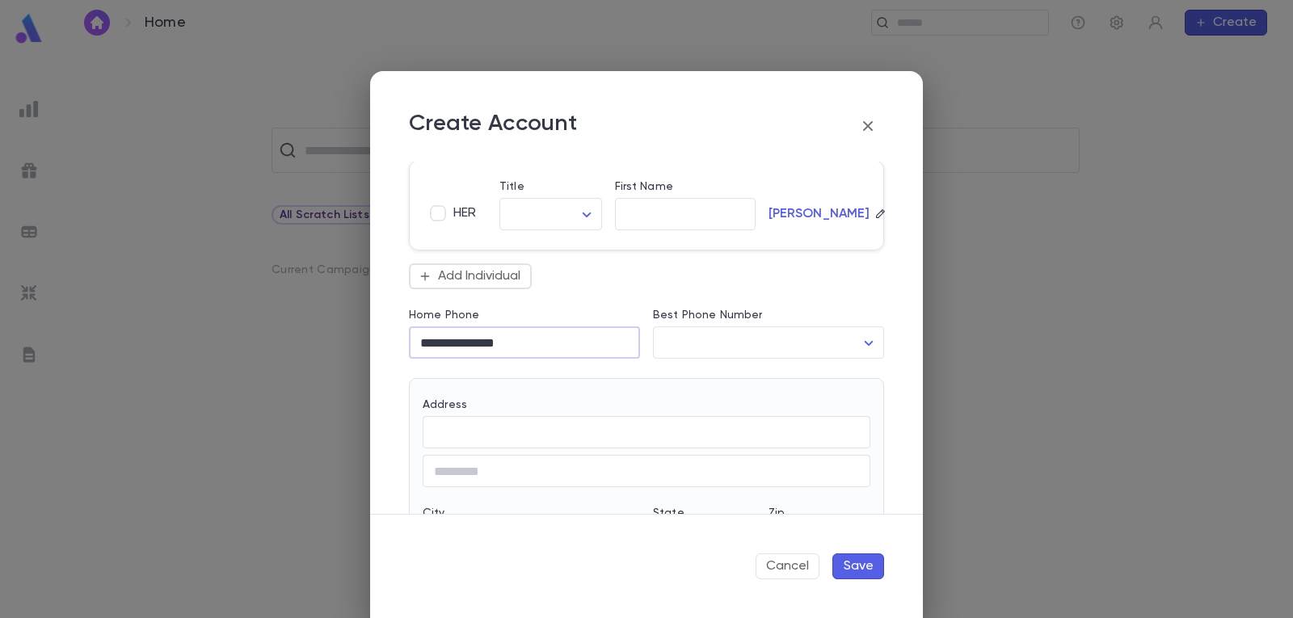
scroll to position [323, 0]
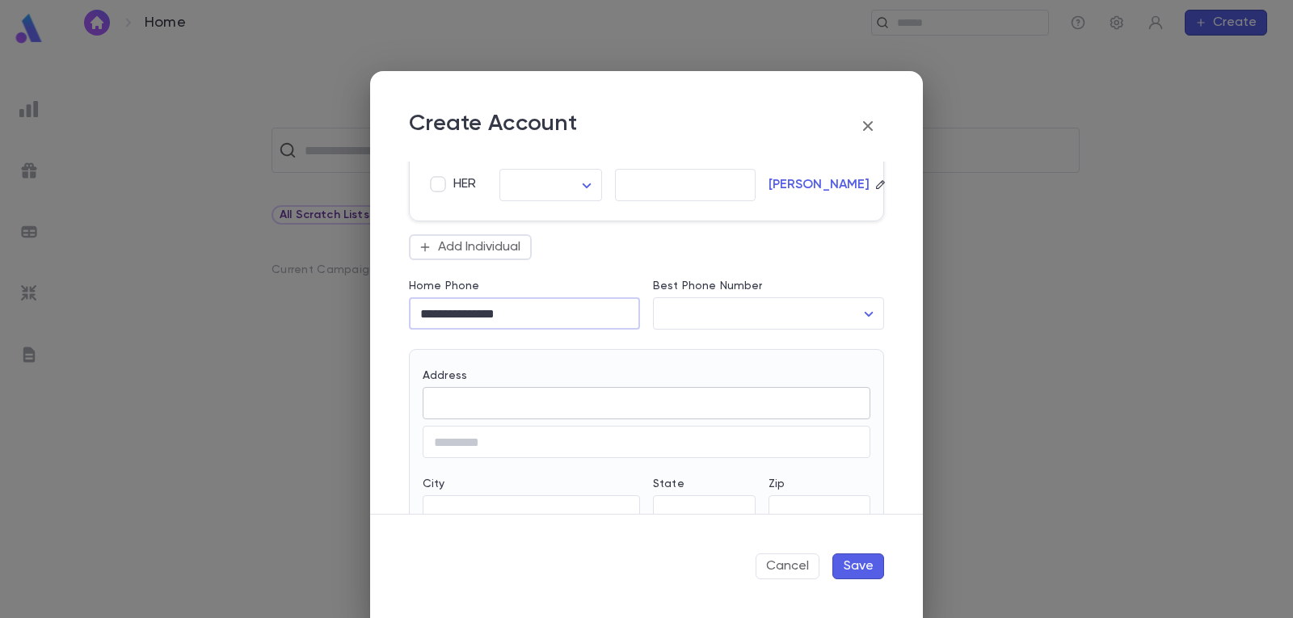
type input "**********"
click at [555, 402] on input "Address" at bounding box center [646, 403] width 448 height 19
click at [552, 442] on div "Far Rockaway, [US_STATE] 11691, [GEOGRAPHIC_DATA]" at bounding box center [608, 447] width 305 height 14
type input "**********"
type input "**"
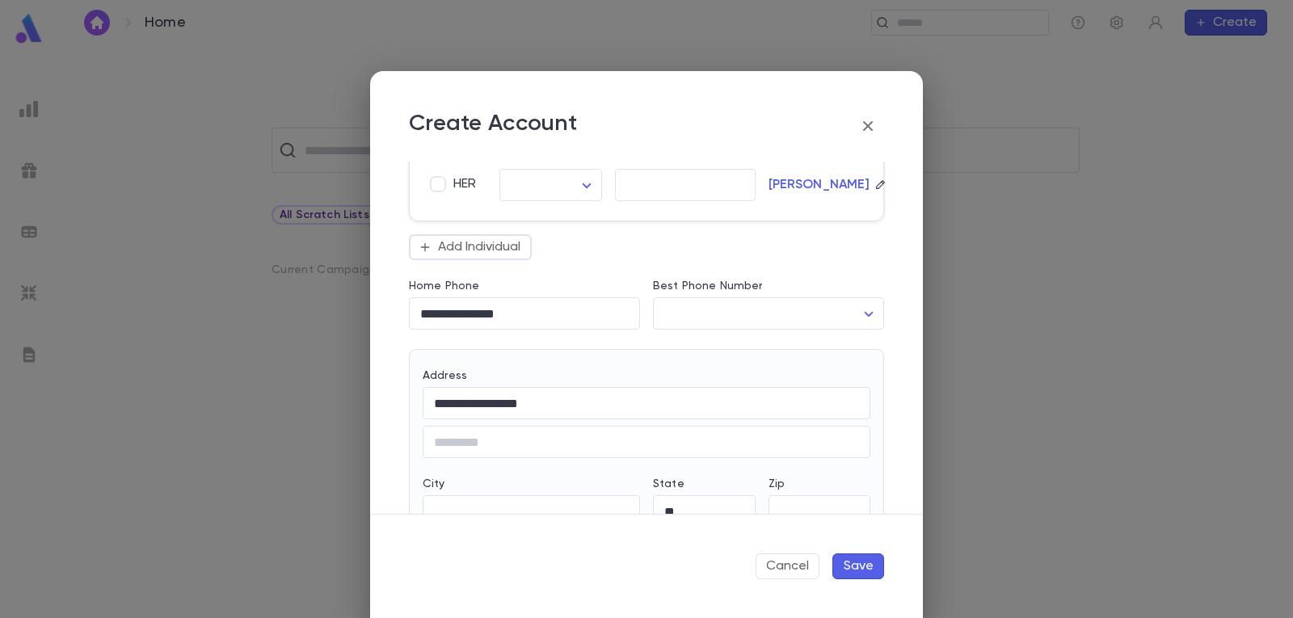
type input "**********"
type input "*****"
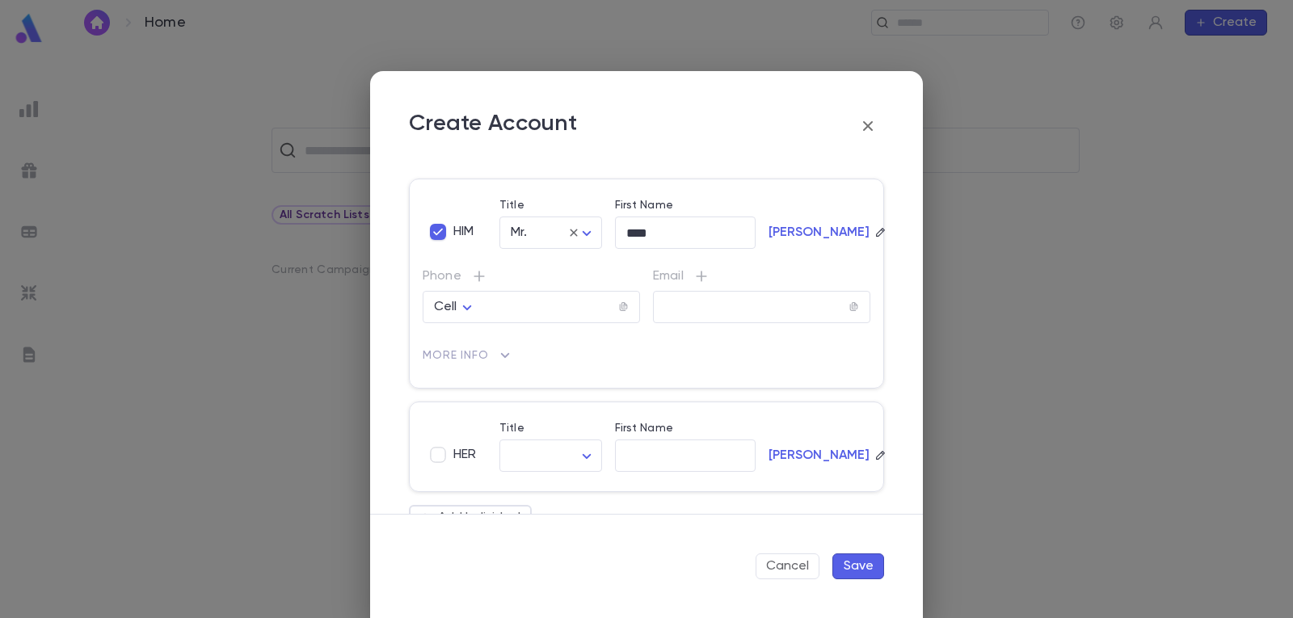
scroll to position [81, 0]
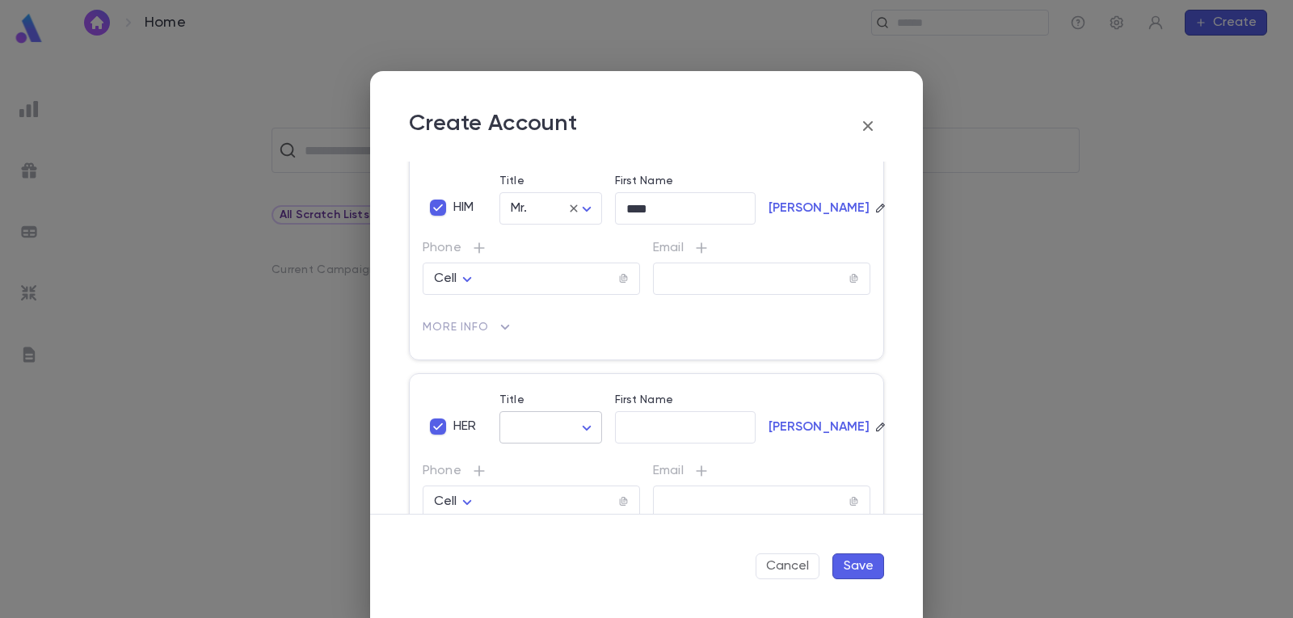
click at [586, 425] on body "**********" at bounding box center [646, 331] width 1293 height 572
drag, startPoint x: 565, startPoint y: 466, endPoint x: 663, endPoint y: 421, distance: 107.7
click at [570, 464] on span "Mrs." at bounding box center [552, 463] width 74 height 16
type input "****"
click at [663, 420] on input "First Name" at bounding box center [685, 427] width 141 height 19
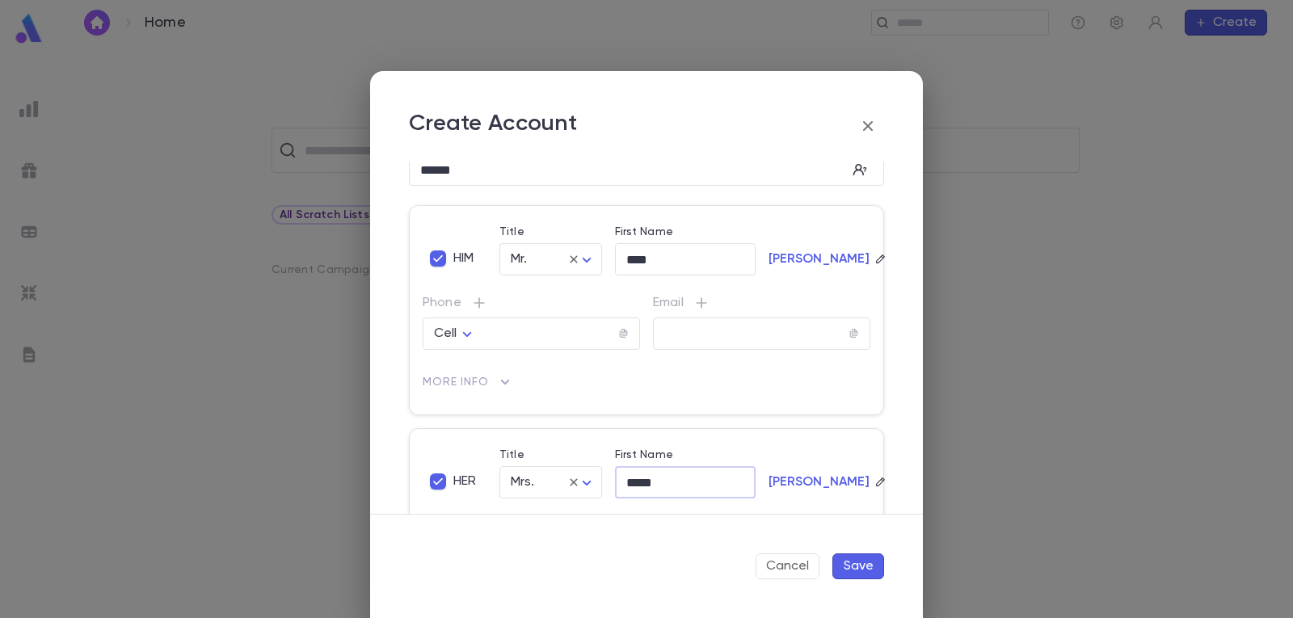
scroll to position [0, 0]
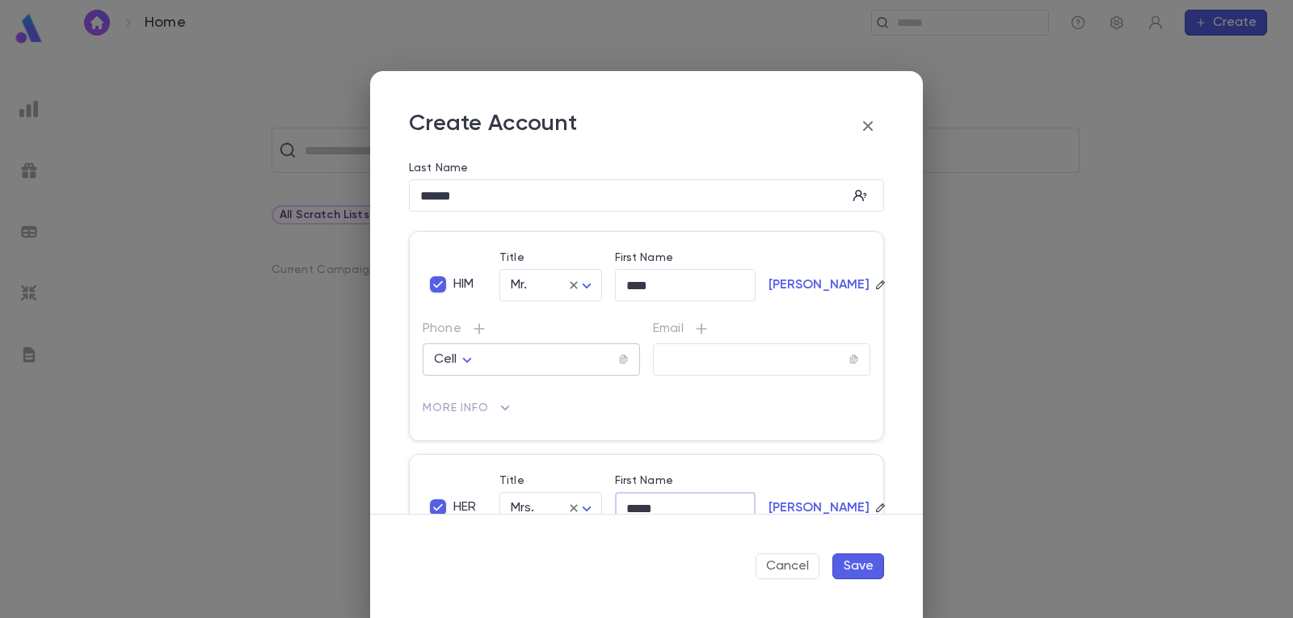
type input "*****"
click at [533, 356] on input "tel" at bounding box center [549, 360] width 136 height 19
type input "**********"
click at [863, 570] on button "Save" at bounding box center [858, 566] width 52 height 26
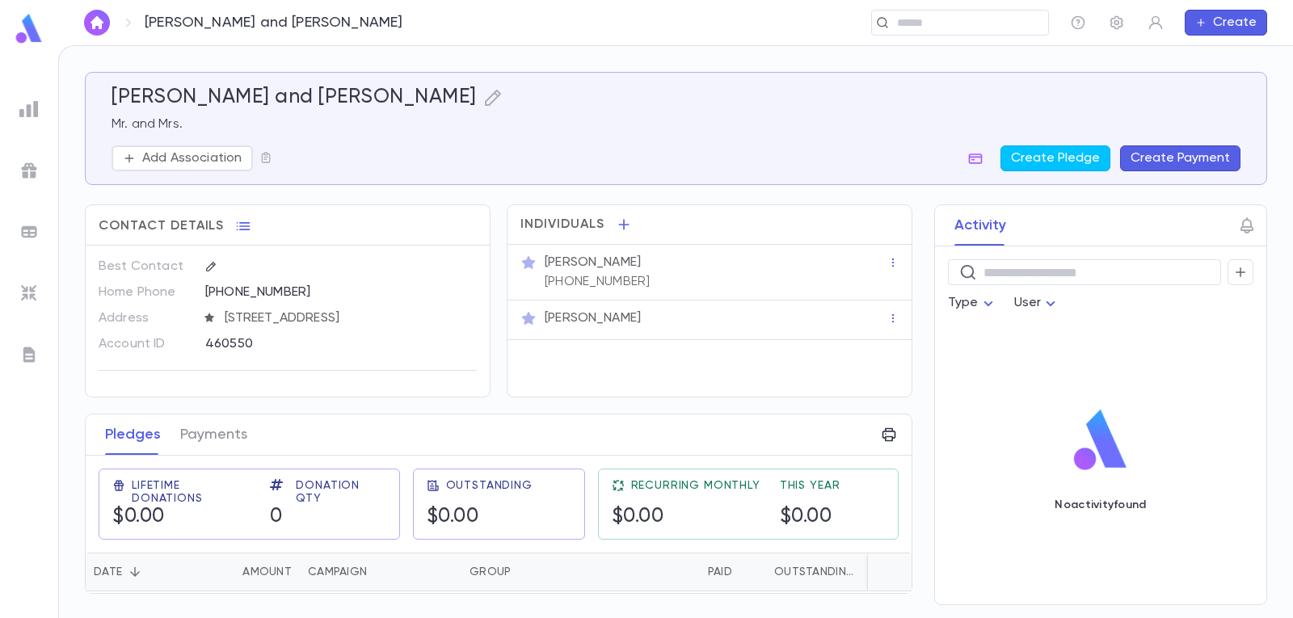
click at [1188, 157] on button "Create Payment" at bounding box center [1180, 158] width 120 height 26
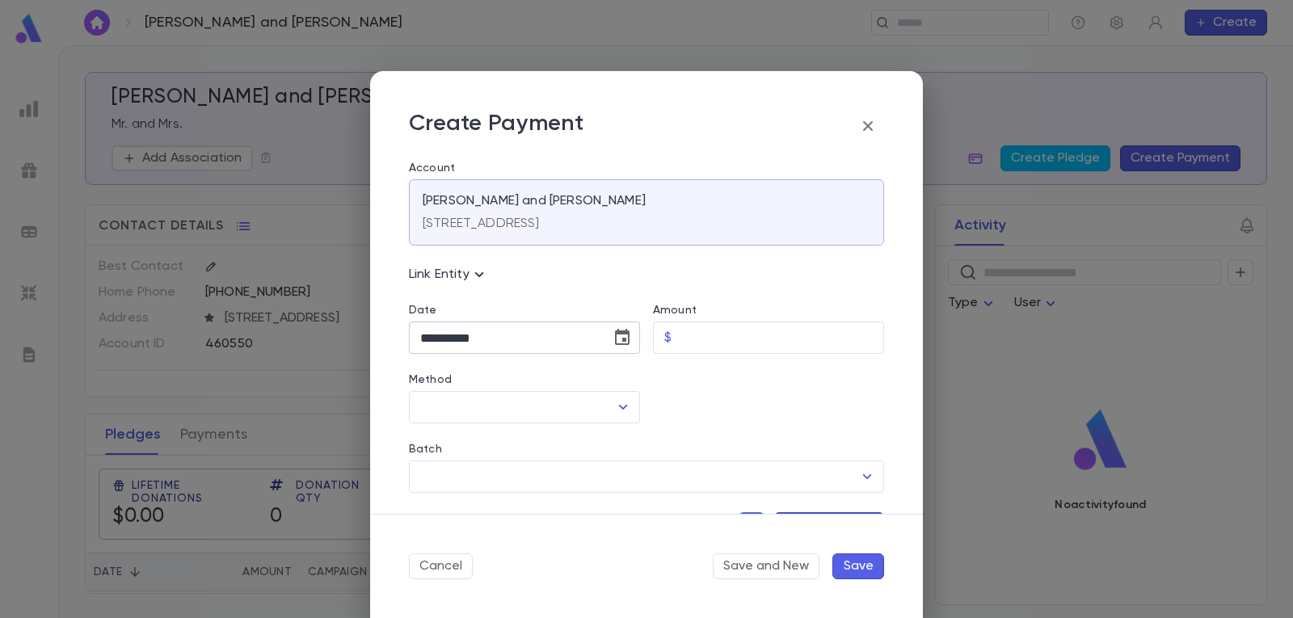
click at [621, 334] on icon "Choose date, selected date is Sep 2, 2025" at bounding box center [622, 337] width 15 height 16
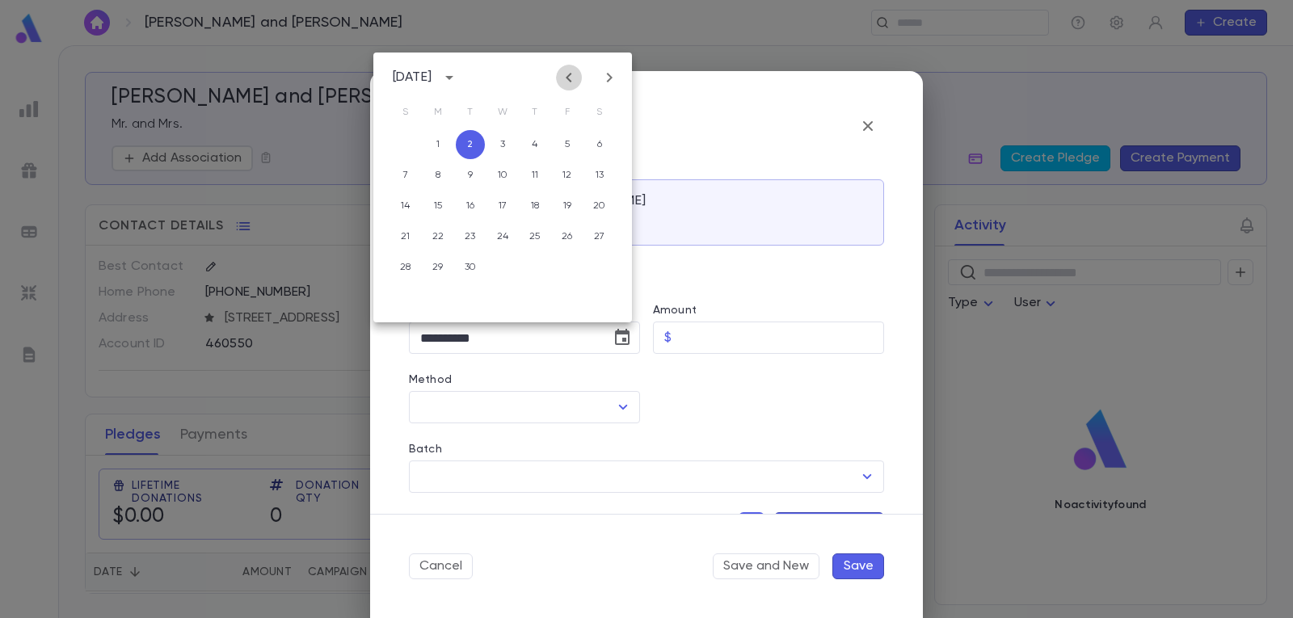
click at [562, 80] on icon "Previous month" at bounding box center [568, 77] width 19 height 19
click at [530, 267] on button "28" at bounding box center [534, 267] width 29 height 29
type input "**********"
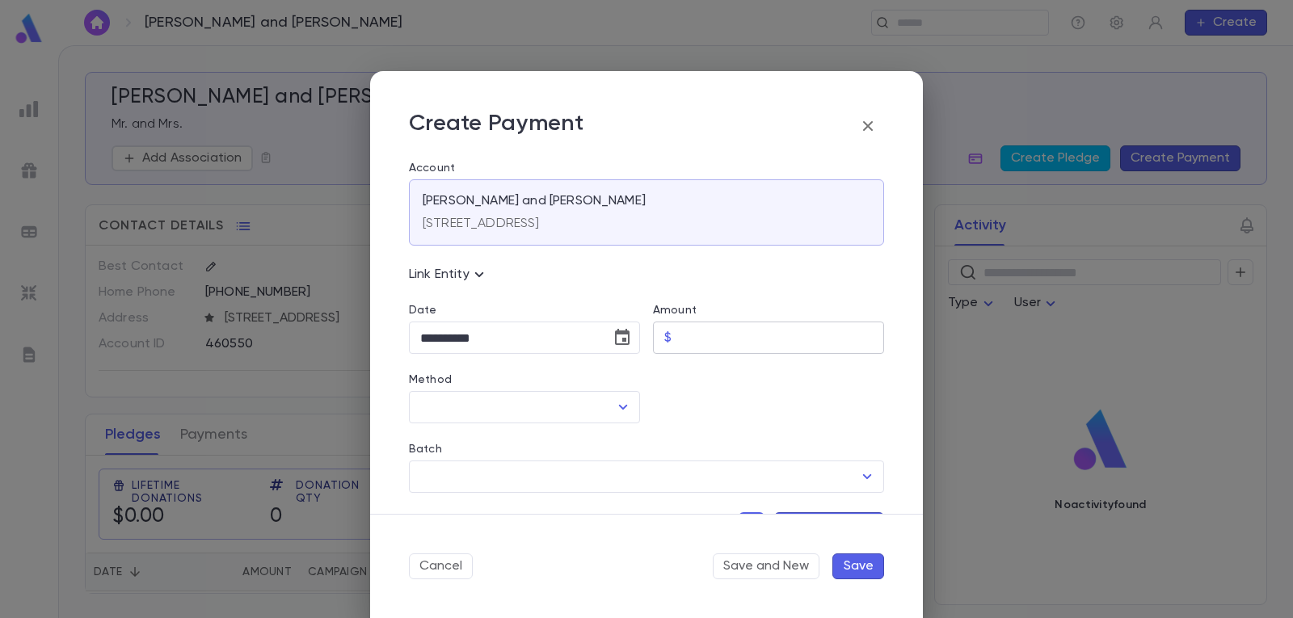
click at [725, 343] on input "Amount" at bounding box center [781, 338] width 206 height 32
click at [613, 408] on icon "Open" at bounding box center [622, 406] width 19 height 19
type input "******"
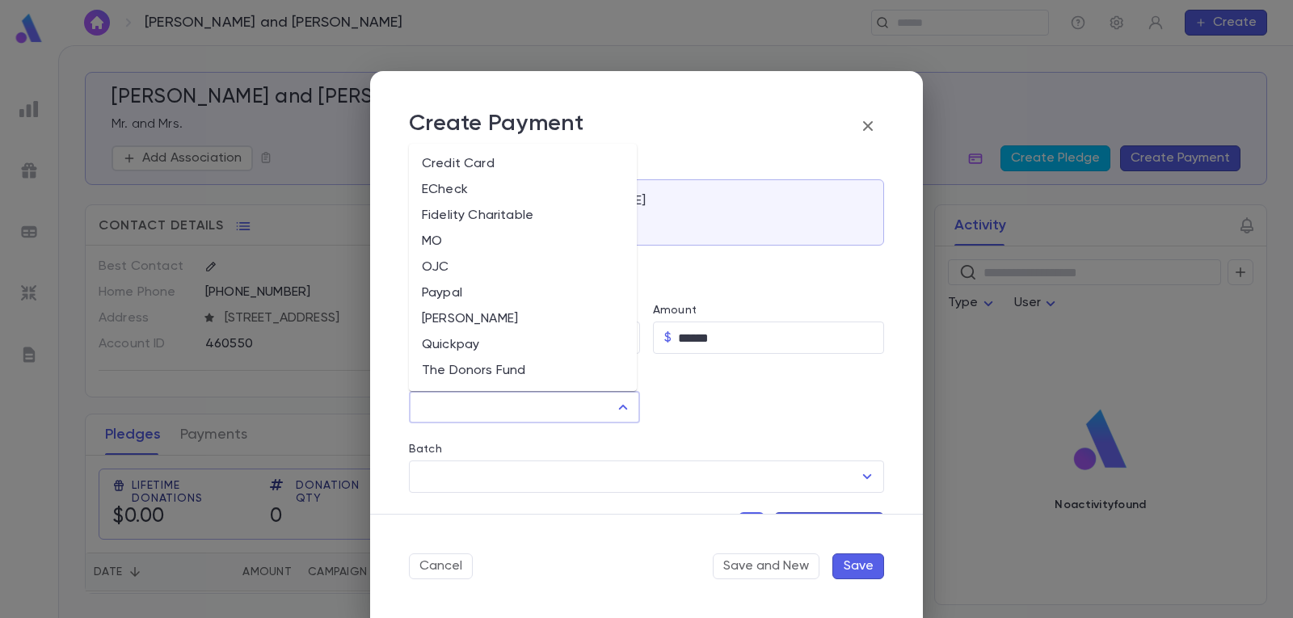
scroll to position [76, 0]
click at [501, 345] on li "The Donors Fund" at bounding box center [523, 346] width 228 height 26
type input "**********"
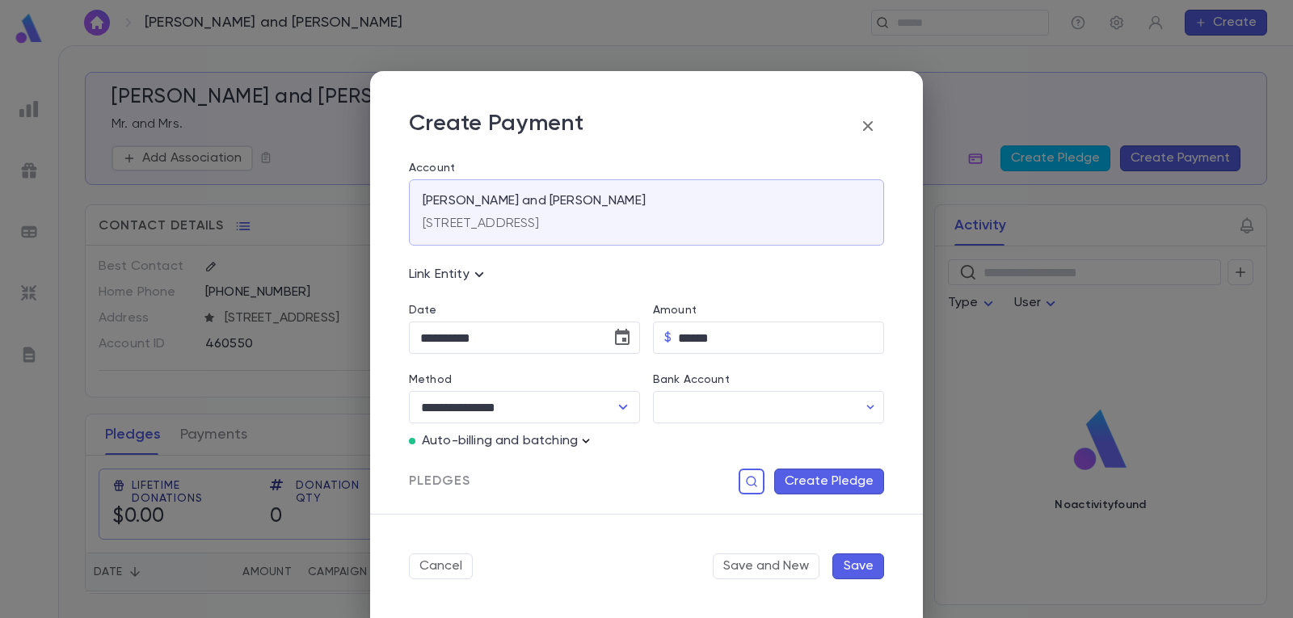
click at [586, 441] on icon "button" at bounding box center [586, 441] width 16 height 16
click at [614, 465] on p "Enter Manual Billing Instead" at bounding box center [678, 470] width 166 height 16
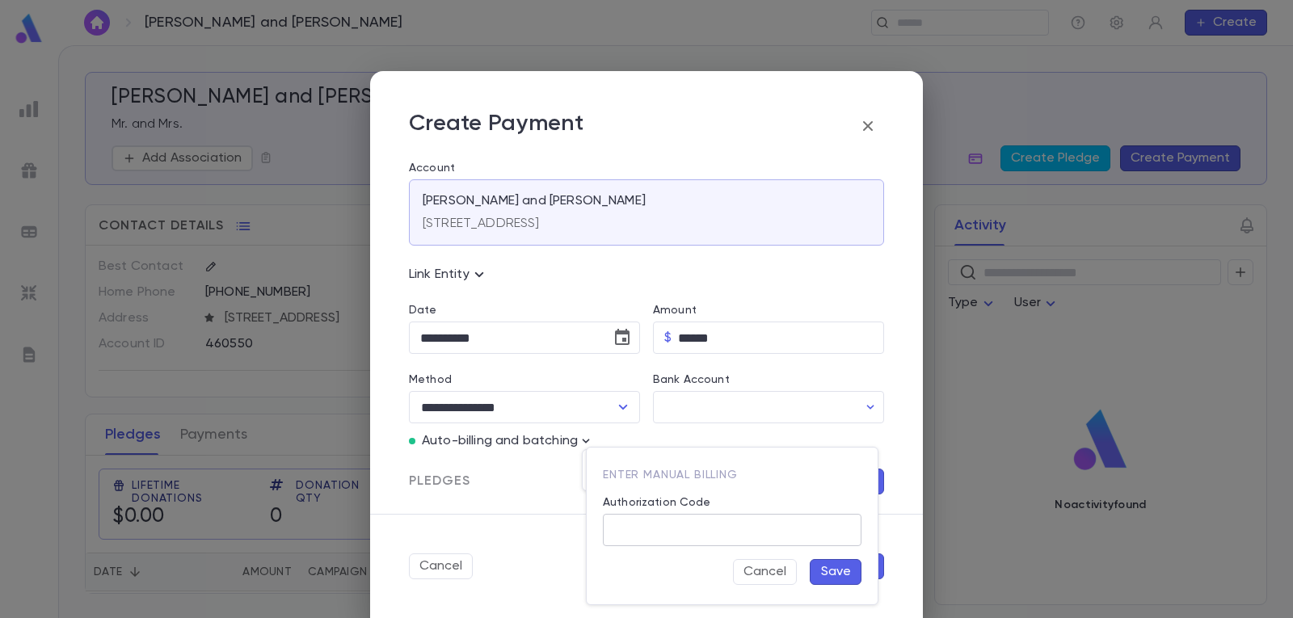
click at [654, 531] on input "Authorization Code" at bounding box center [732, 531] width 259 height 32
type input "*"
click at [532, 490] on div at bounding box center [646, 309] width 1293 height 618
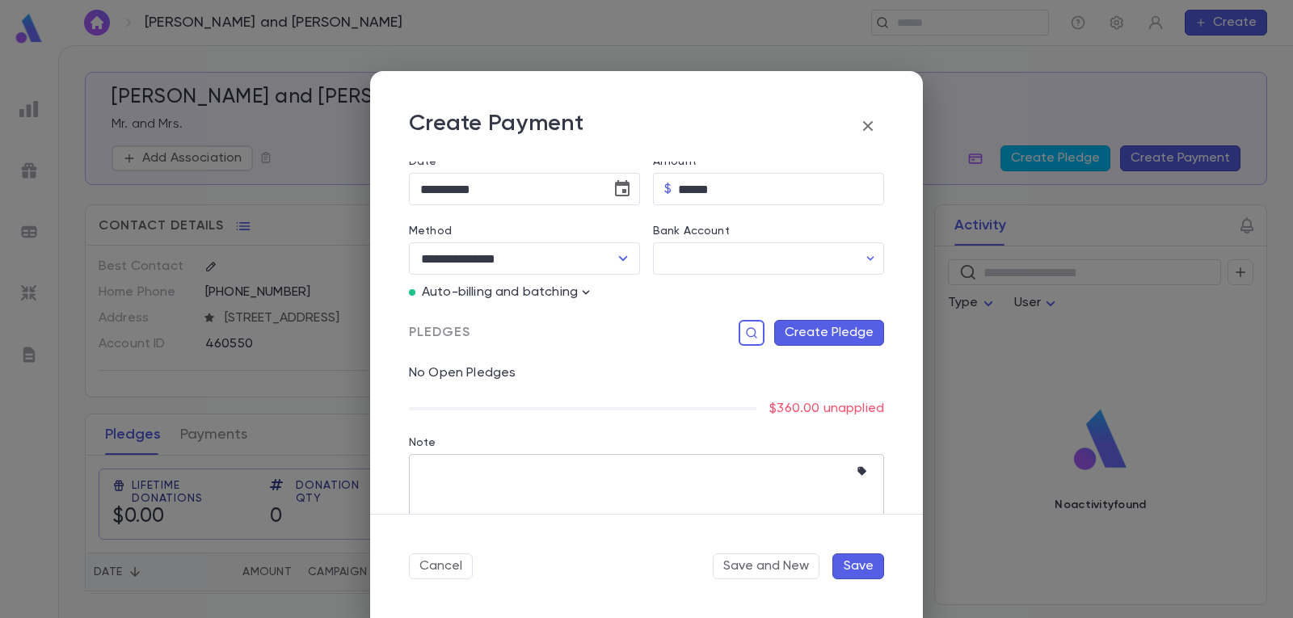
scroll to position [162, 0]
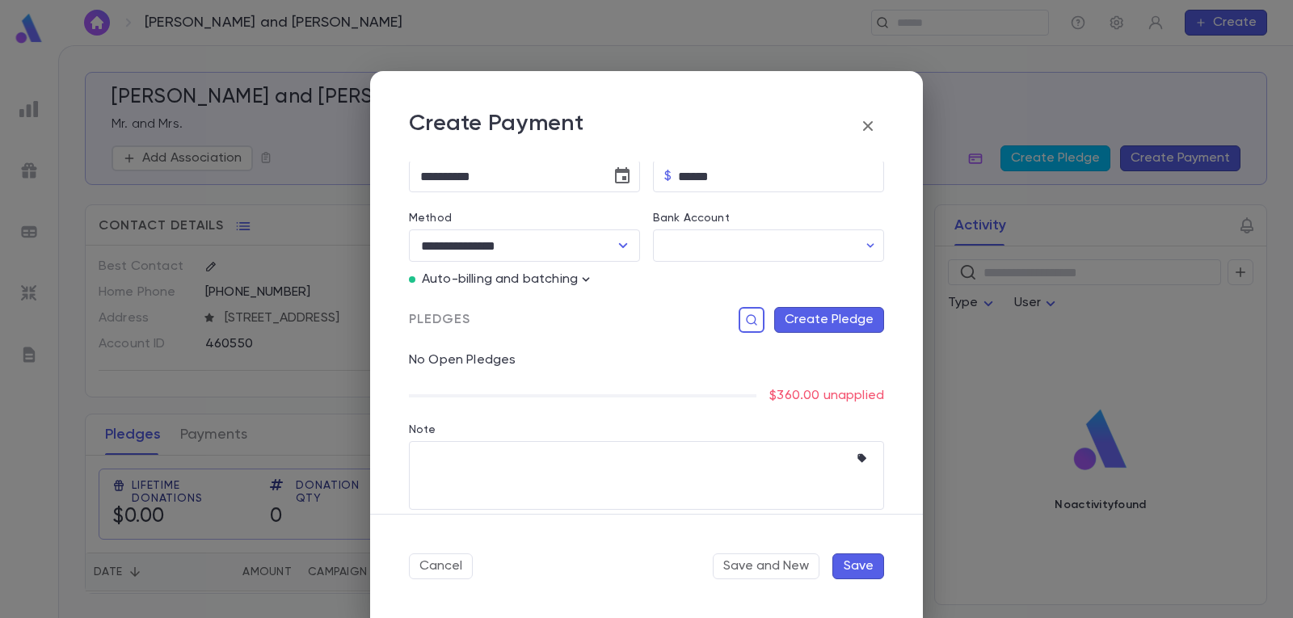
click at [813, 324] on button "Create Pledge" at bounding box center [829, 320] width 110 height 26
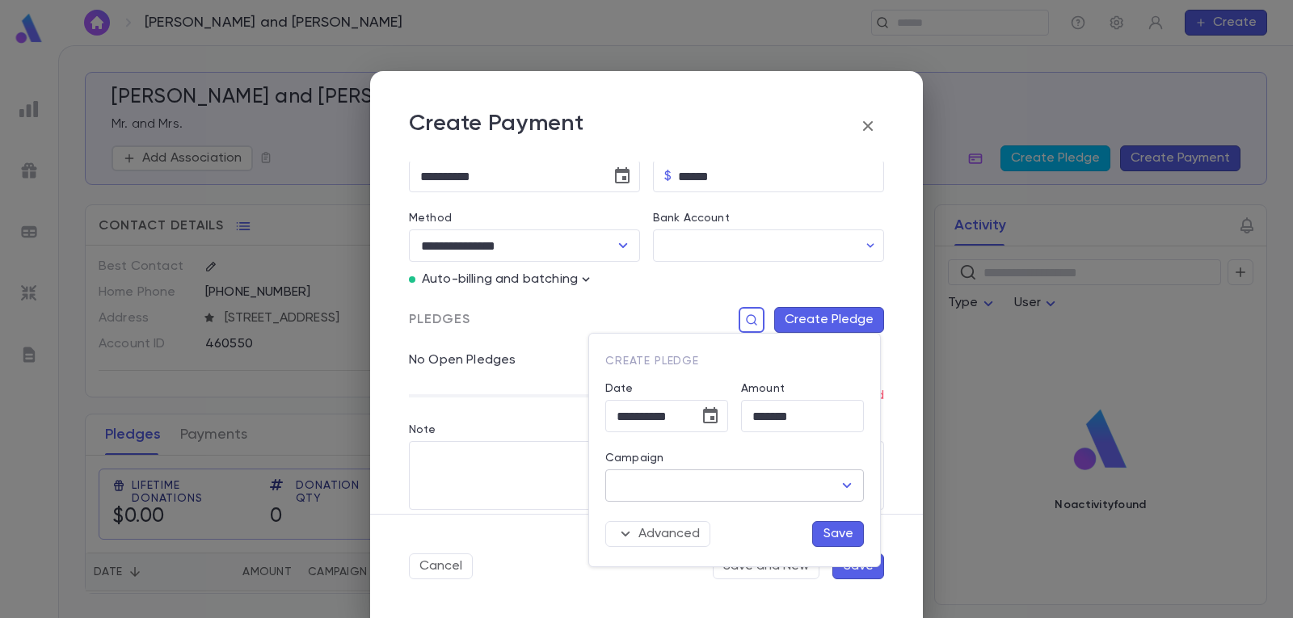
click at [841, 483] on icon "Open" at bounding box center [846, 485] width 19 height 19
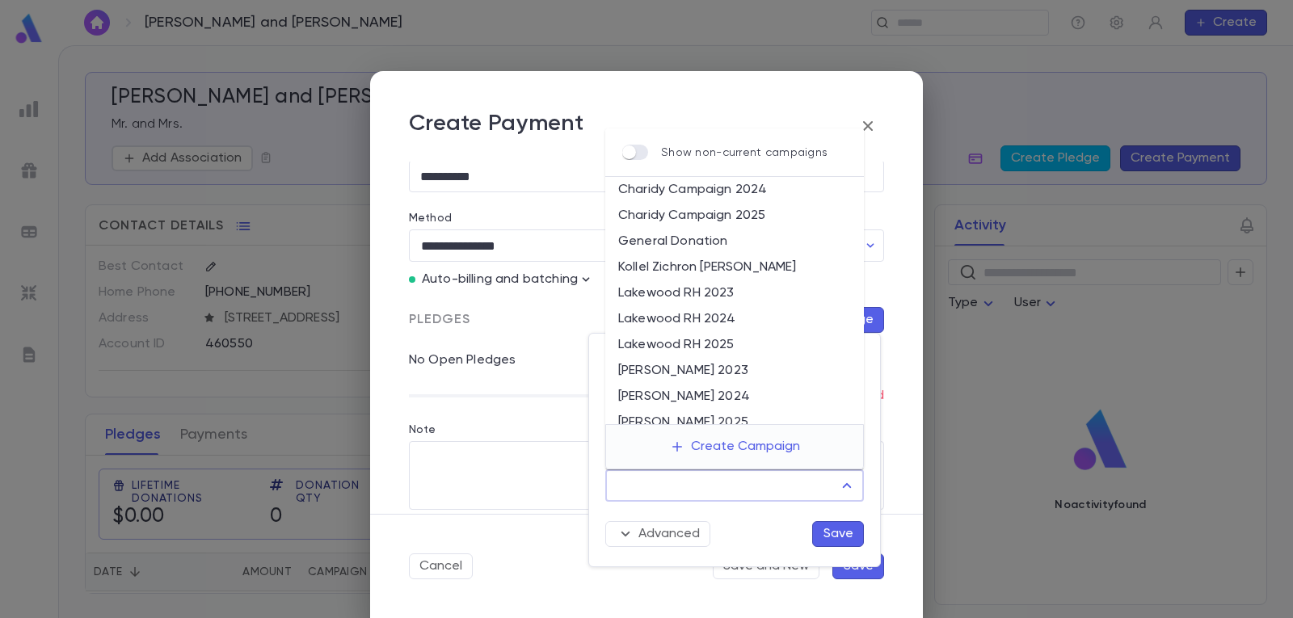
scroll to position [81, 0]
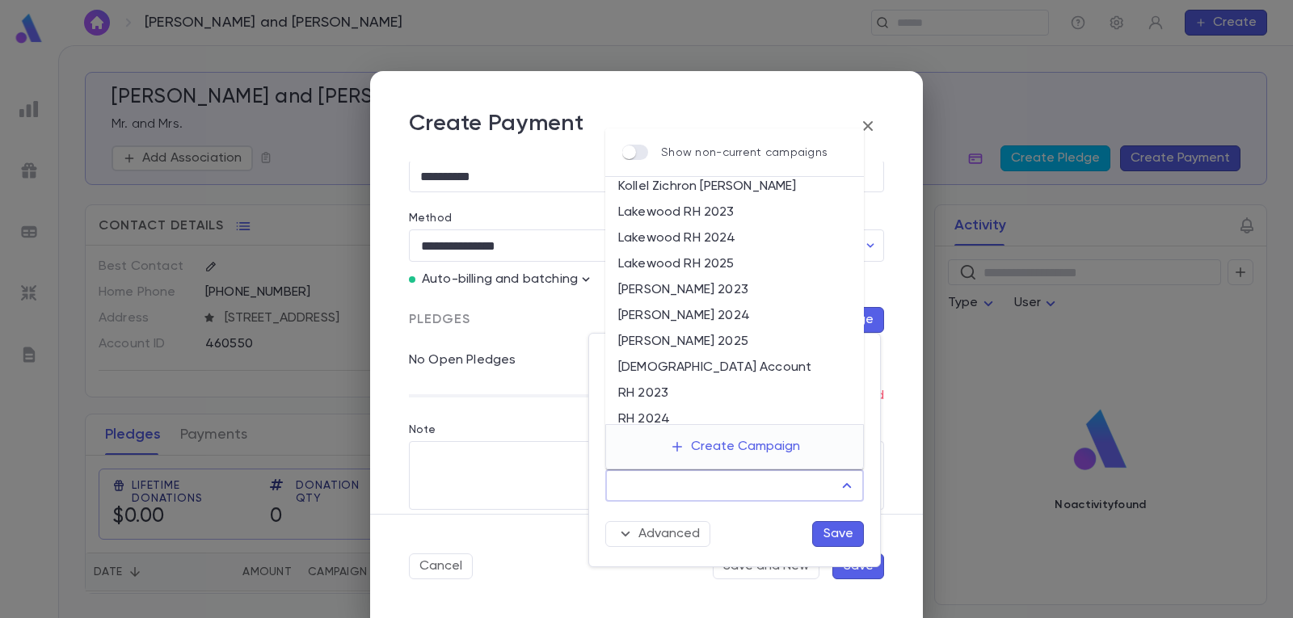
click at [688, 367] on li "[DEMOGRAPHIC_DATA] Account" at bounding box center [734, 368] width 259 height 26
type input "**********"
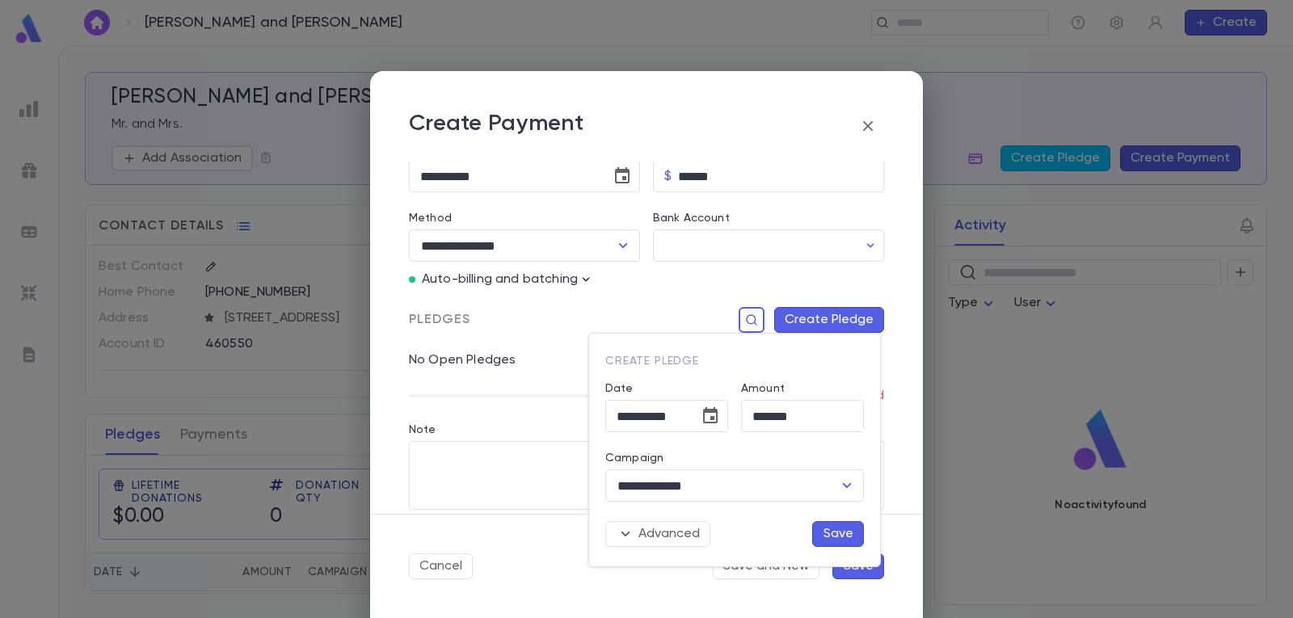
click at [830, 532] on button "Save" at bounding box center [838, 534] width 52 height 26
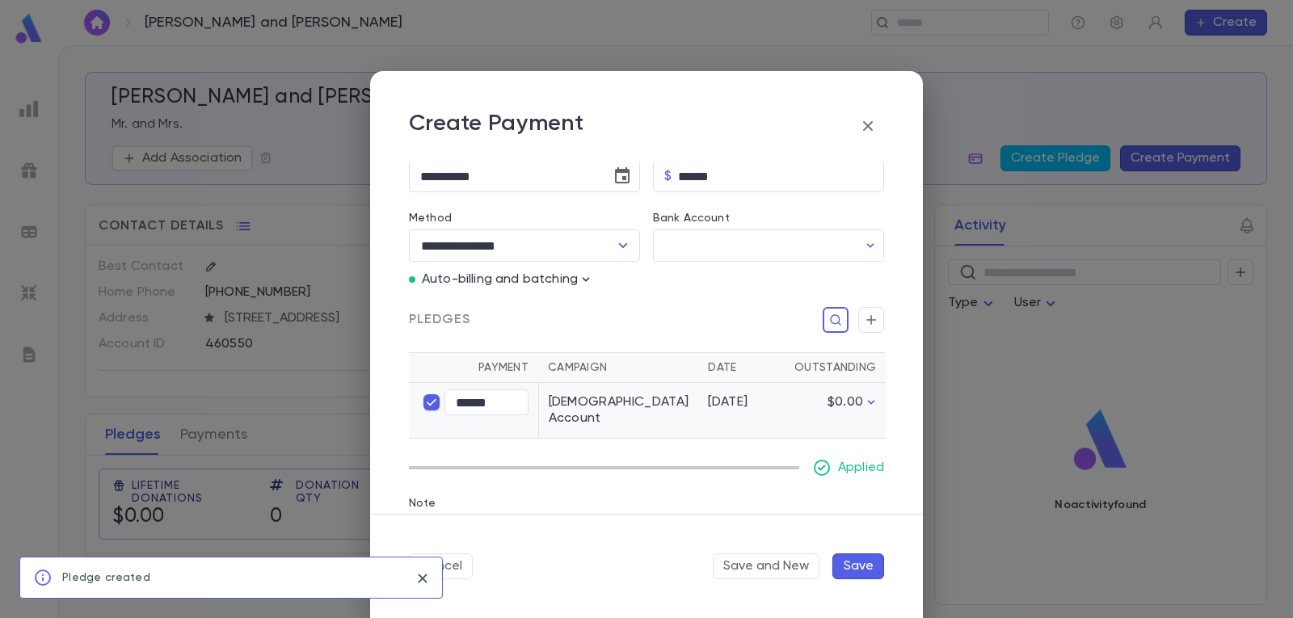
click at [860, 567] on button "Save" at bounding box center [858, 566] width 52 height 26
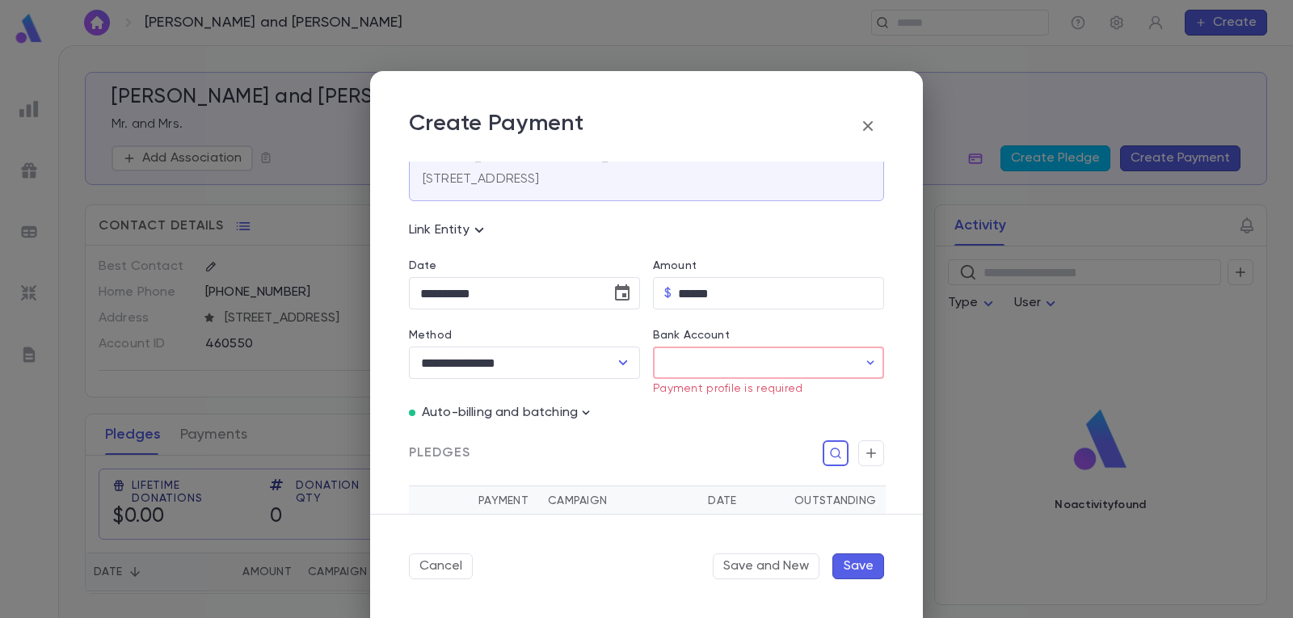
scroll to position [0, 0]
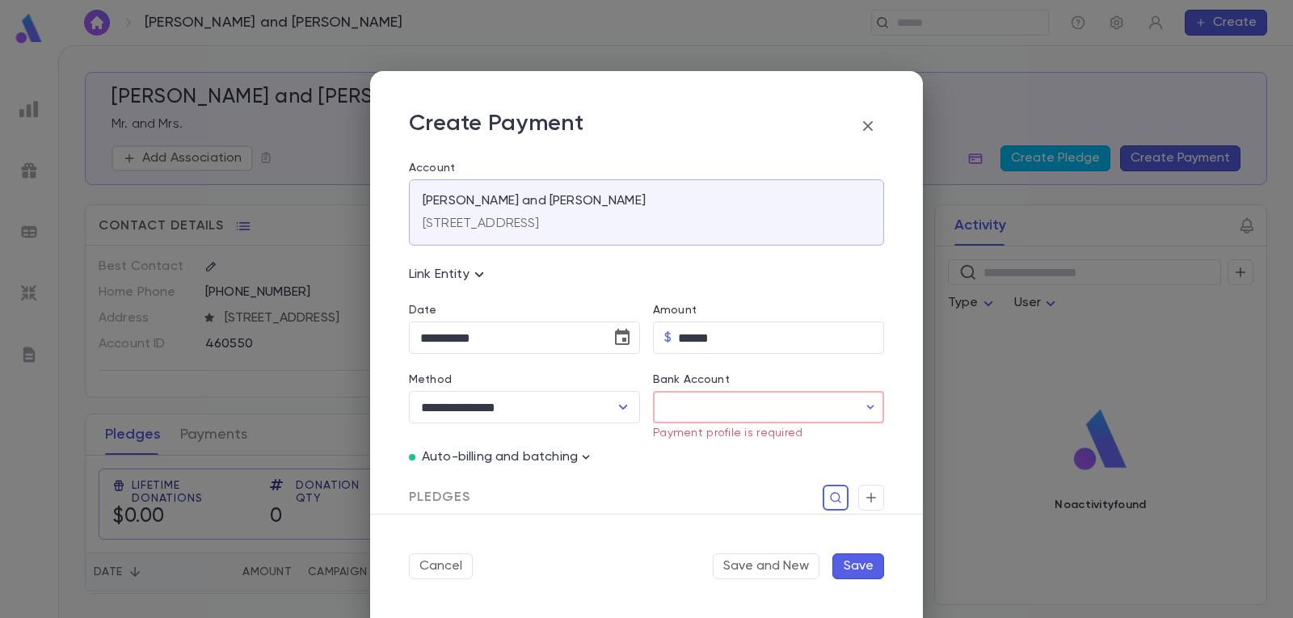
click at [731, 403] on input "Bank Account" at bounding box center [755, 408] width 204 height 32
click at [601, 453] on div at bounding box center [646, 309] width 1293 height 618
click at [581, 453] on icon "button" at bounding box center [586, 457] width 16 height 16
click at [644, 482] on p "Enter Manual Billing Instead" at bounding box center [678, 486] width 166 height 16
click at [684, 521] on input "Authorization Code" at bounding box center [732, 531] width 259 height 32
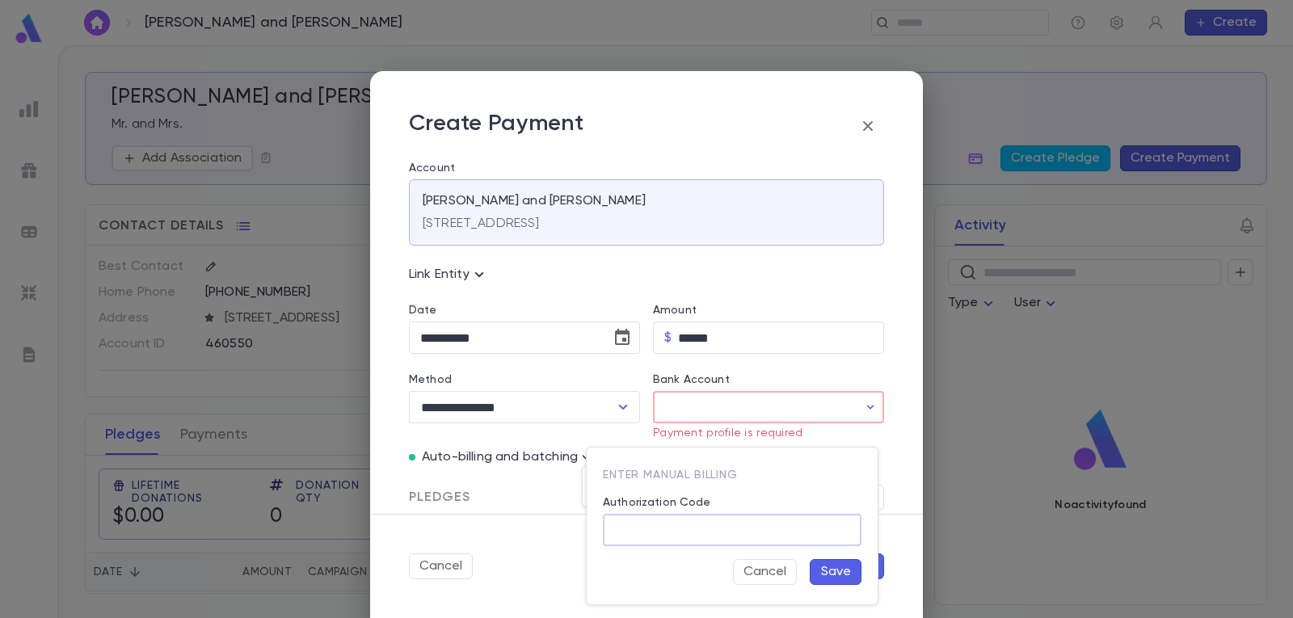
type input "*"
click at [831, 569] on button "Save" at bounding box center [835, 572] width 52 height 26
click at [851, 562] on button "Save" at bounding box center [858, 566] width 52 height 26
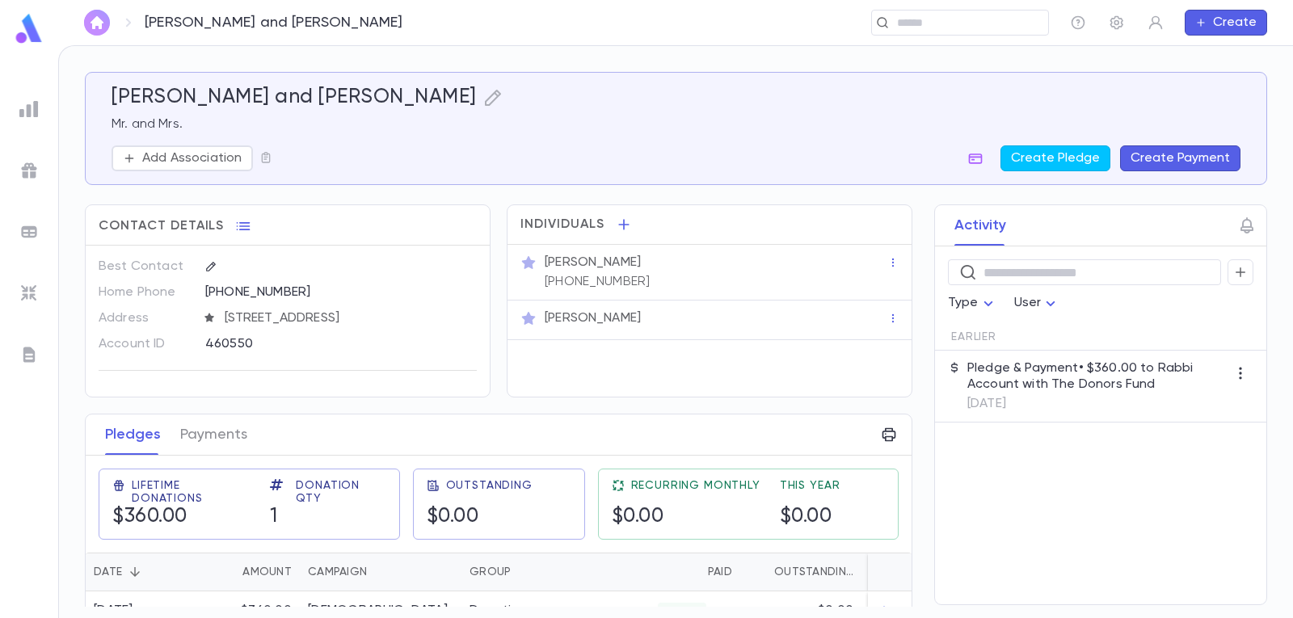
click at [98, 21] on img "button" at bounding box center [96, 22] width 19 height 13
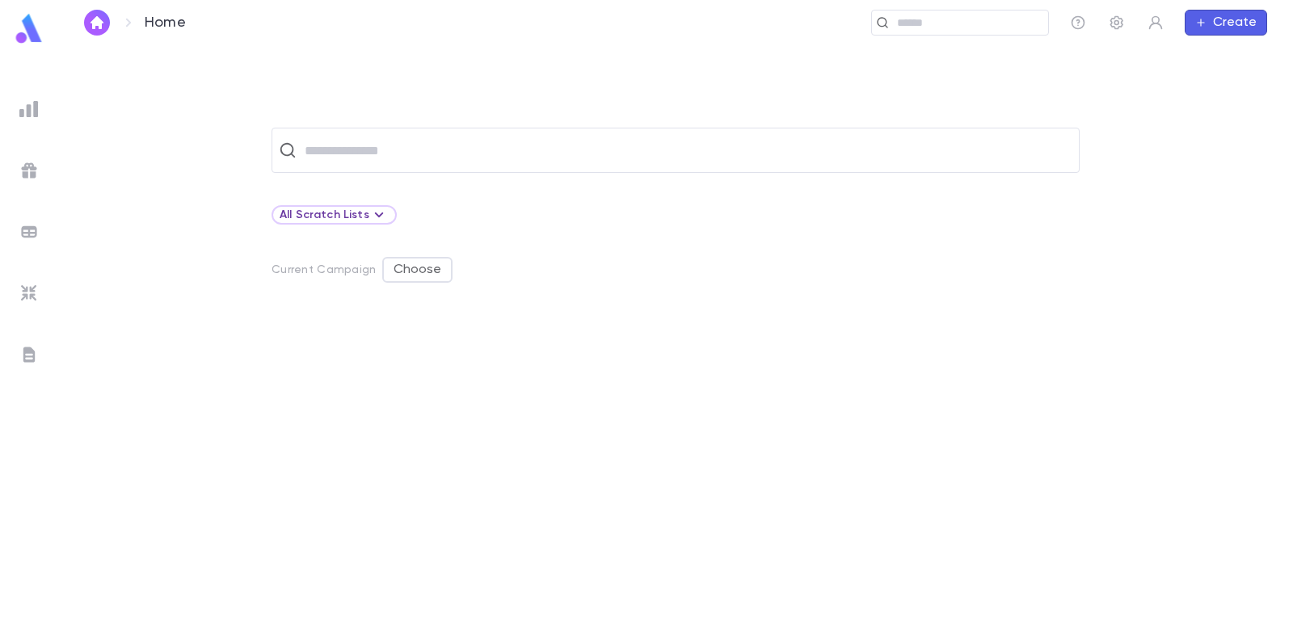
click at [1228, 26] on button "Create" at bounding box center [1225, 23] width 82 height 26
click at [1225, 49] on li "Account" at bounding box center [1229, 54] width 82 height 26
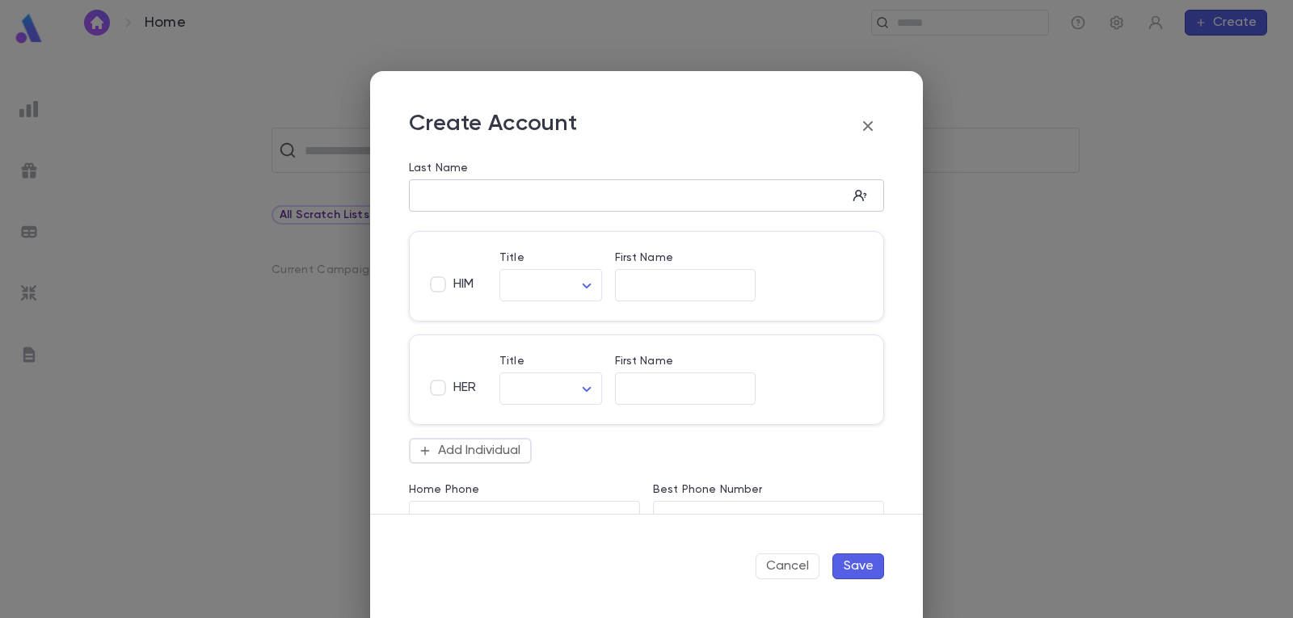
click at [465, 200] on input "Last Name" at bounding box center [628, 196] width 438 height 19
type input "**********"
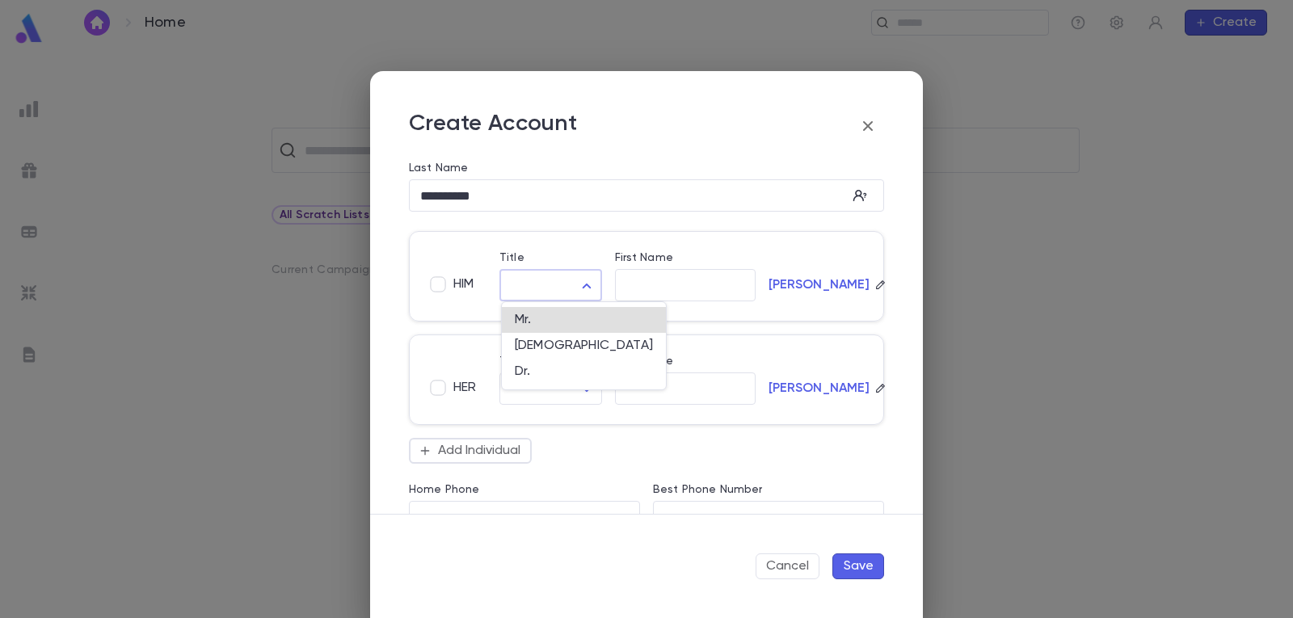
click at [578, 280] on body "**********" at bounding box center [646, 331] width 1293 height 572
click at [552, 318] on span "Mr." at bounding box center [584, 320] width 138 height 16
type input "***"
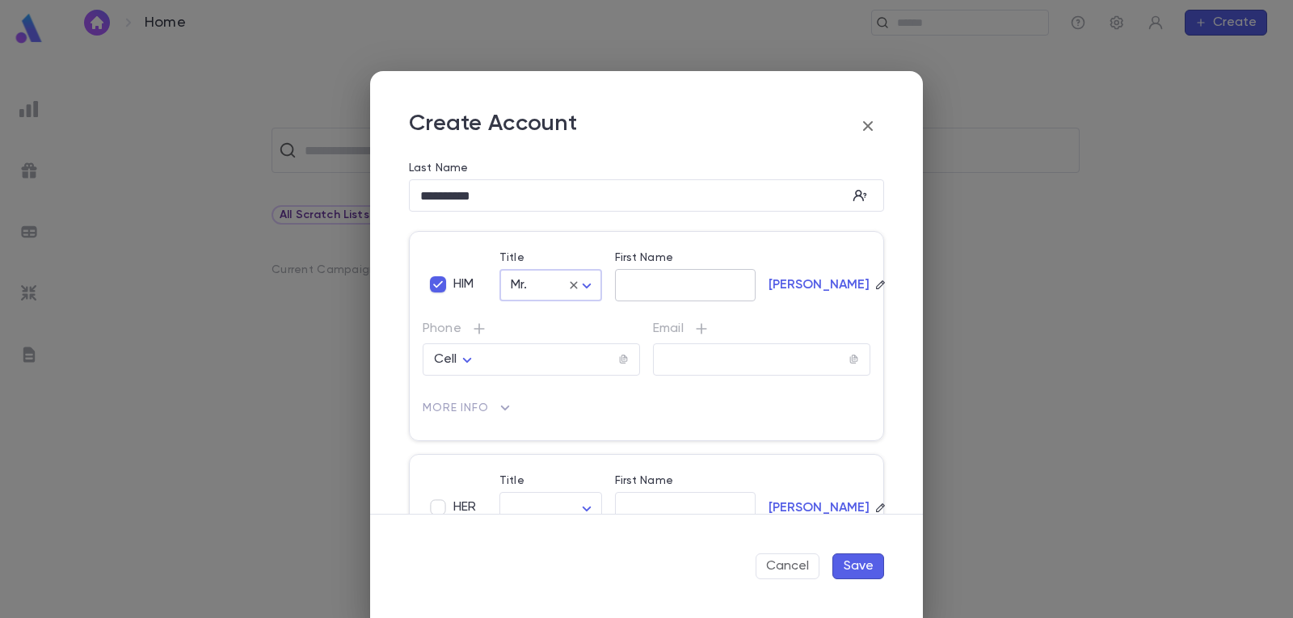
click at [650, 291] on input "First Name" at bounding box center [685, 285] width 141 height 19
type input "*******"
click at [684, 366] on input "text" at bounding box center [750, 360] width 195 height 19
click at [695, 367] on input "text" at bounding box center [750, 360] width 195 height 19
paste input "**********"
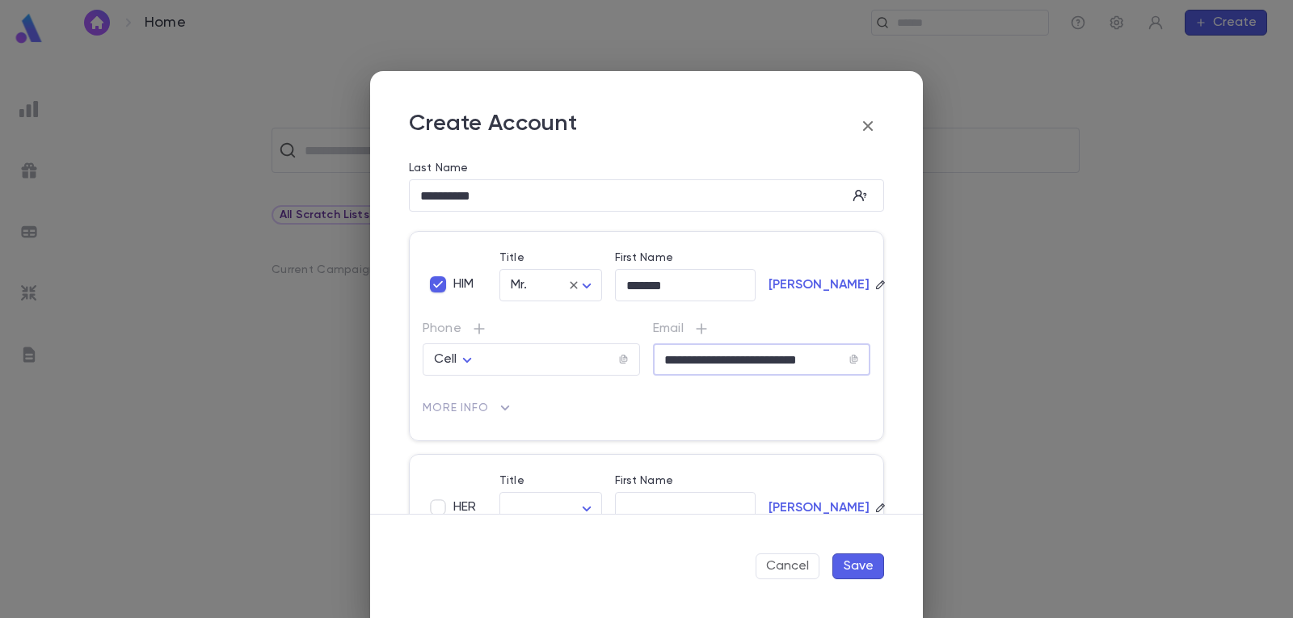
scroll to position [0, 7]
type input "**********"
click at [852, 564] on button "Save" at bounding box center [858, 566] width 52 height 26
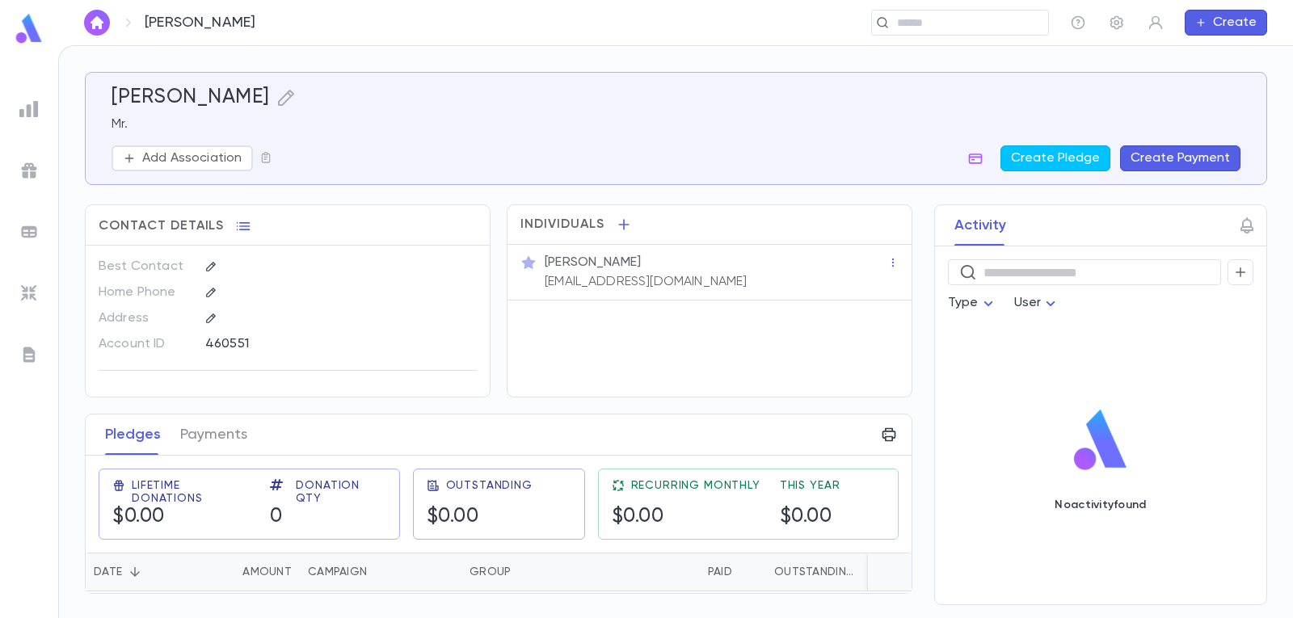
click at [1179, 150] on button "Create Payment" at bounding box center [1180, 158] width 120 height 26
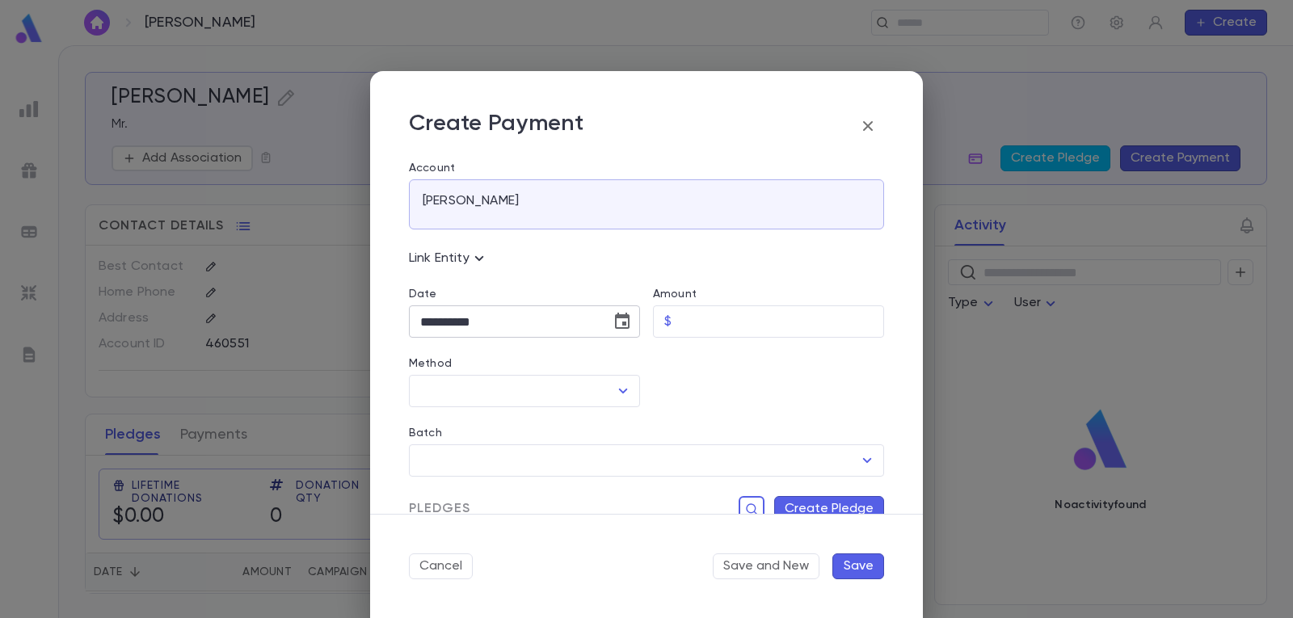
click at [617, 314] on icon "Choose date, selected date is Sep 2, 2025" at bounding box center [622, 321] width 15 height 16
click at [570, 364] on icon "Previous month" at bounding box center [568, 362] width 19 height 19
drag, startPoint x: 529, startPoint y: 549, endPoint x: 583, endPoint y: 497, distance: 75.4
click at [555, 530] on div "1 2 3 4 5 6 7 8 9 10 11 12 13 14 15 16 17 18 19 20 21 22 23 24 25 26 27 28 29 3…" at bounding box center [502, 507] width 259 height 186
click at [536, 549] on button "28" at bounding box center [534, 552] width 29 height 29
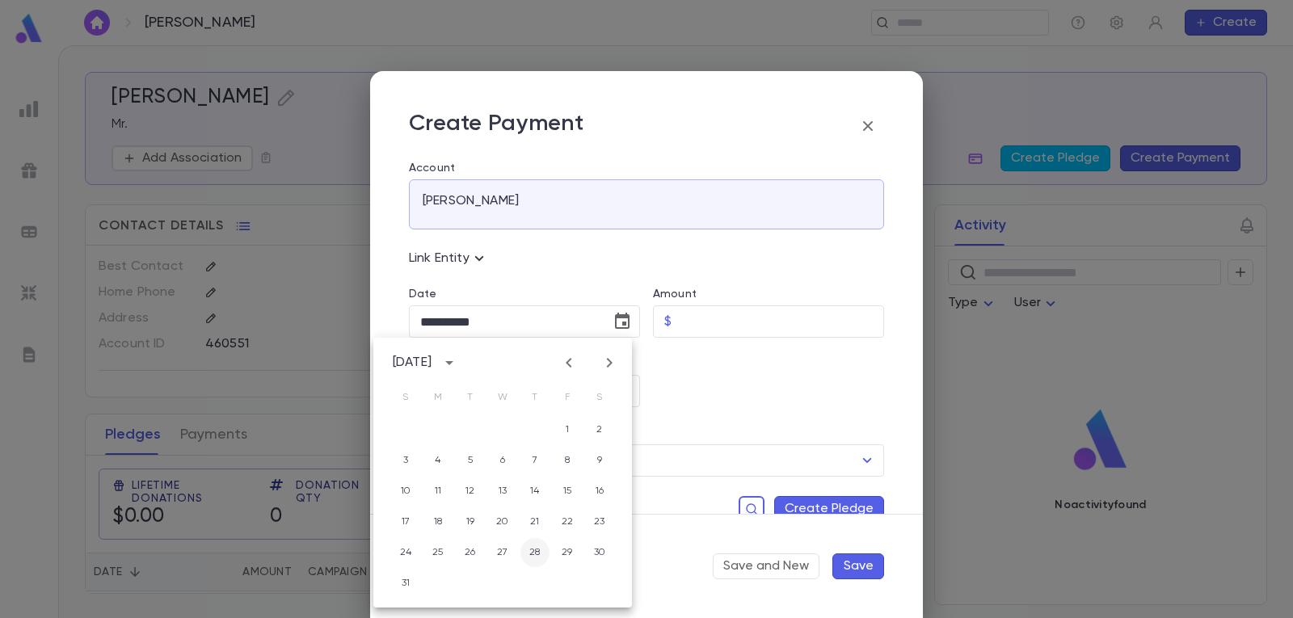
type input "**********"
click at [704, 309] on input "Amount" at bounding box center [781, 322] width 206 height 32
click at [624, 385] on icon "Open" at bounding box center [622, 390] width 19 height 19
type input "******"
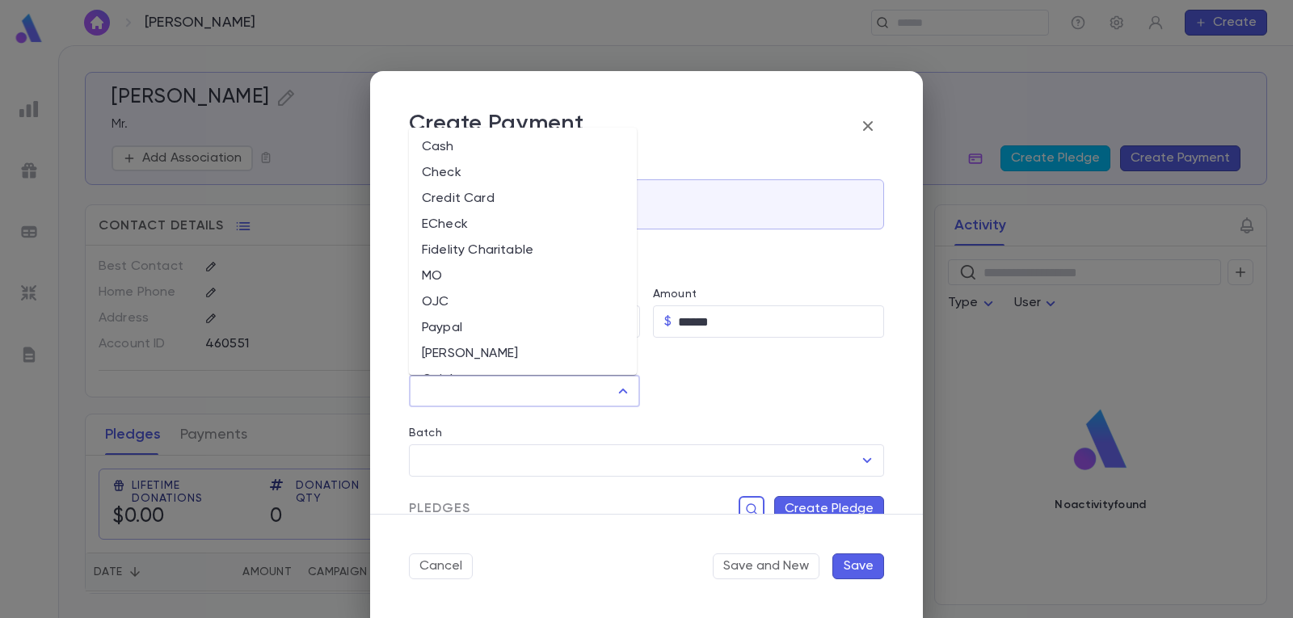
scroll to position [76, 0]
click at [505, 326] on li "The Donors Fund" at bounding box center [523, 330] width 228 height 26
type input "**********"
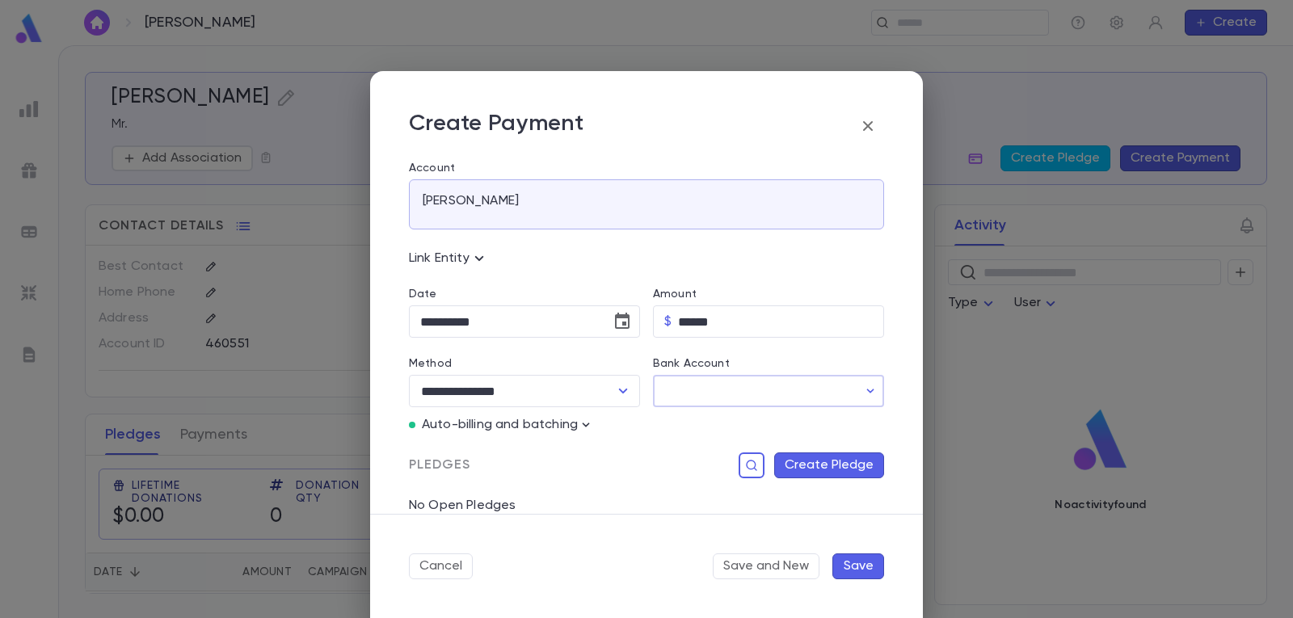
click at [737, 389] on input "Bank Account" at bounding box center [755, 392] width 204 height 32
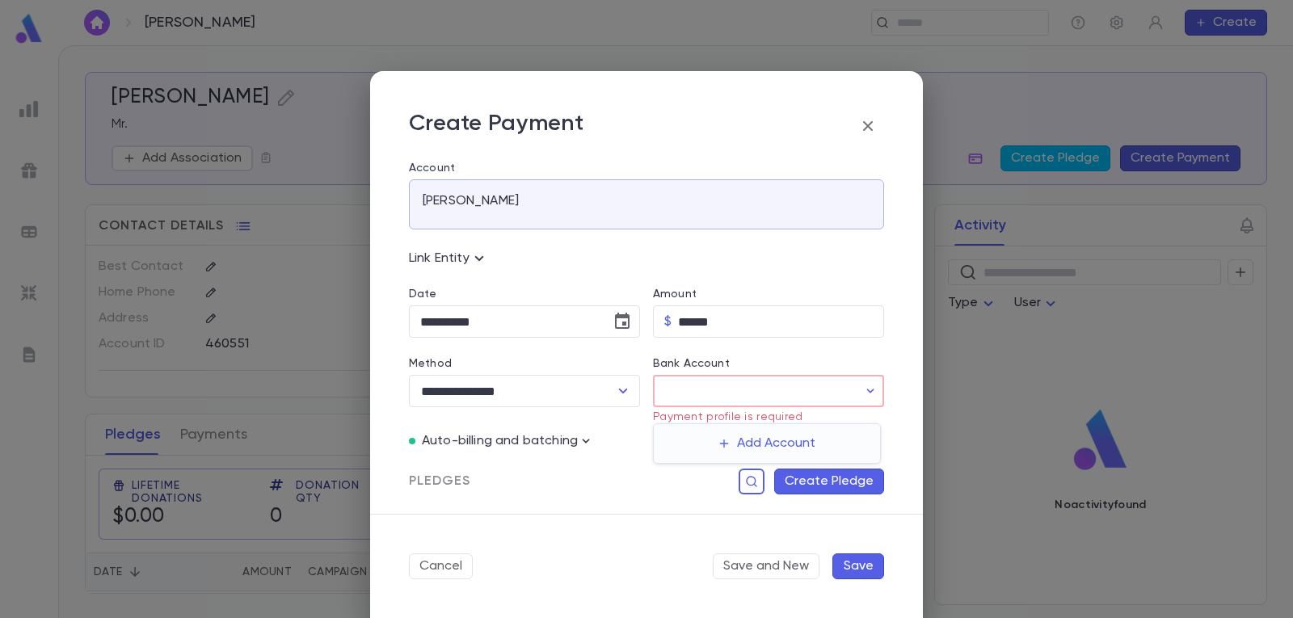
drag, startPoint x: 586, startPoint y: 457, endPoint x: 572, endPoint y: 443, distance: 20.0
click at [585, 457] on div at bounding box center [646, 309] width 1293 height 618
click at [578, 437] on icon "button" at bounding box center [586, 441] width 16 height 16
click at [608, 463] on p "Enter Manual Billing Instead" at bounding box center [678, 470] width 166 height 16
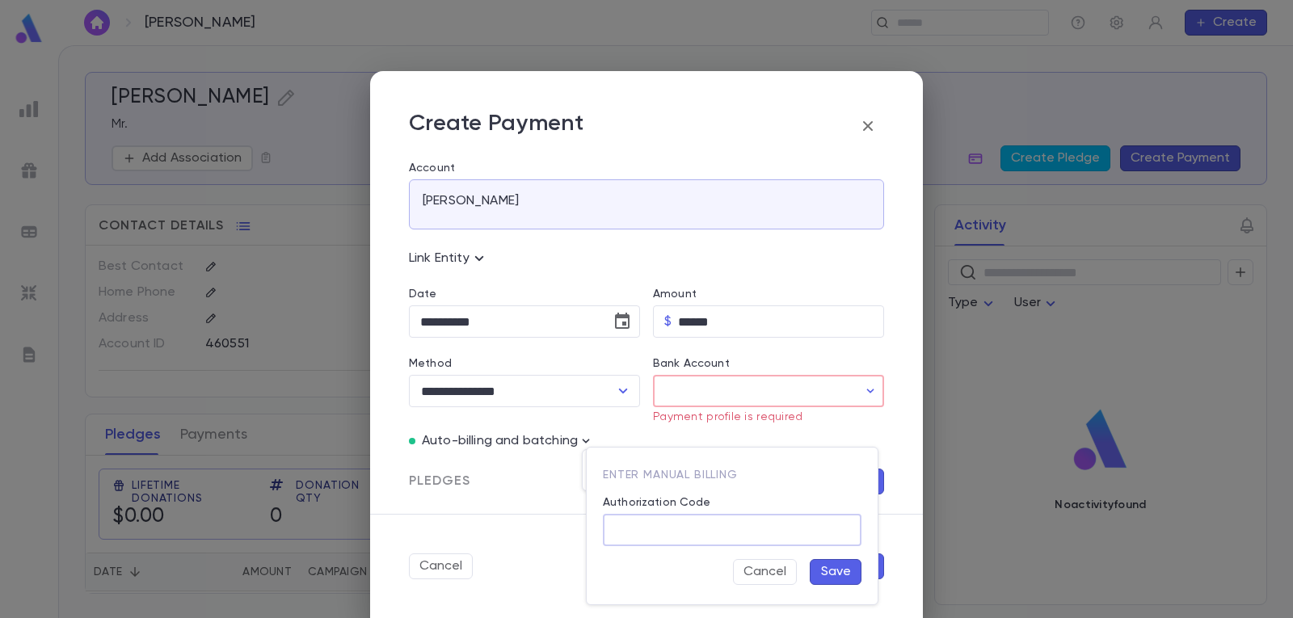
click at [645, 524] on input "Authorization Code" at bounding box center [732, 531] width 259 height 32
type input "*"
click at [835, 572] on button "Save" at bounding box center [835, 572] width 52 height 26
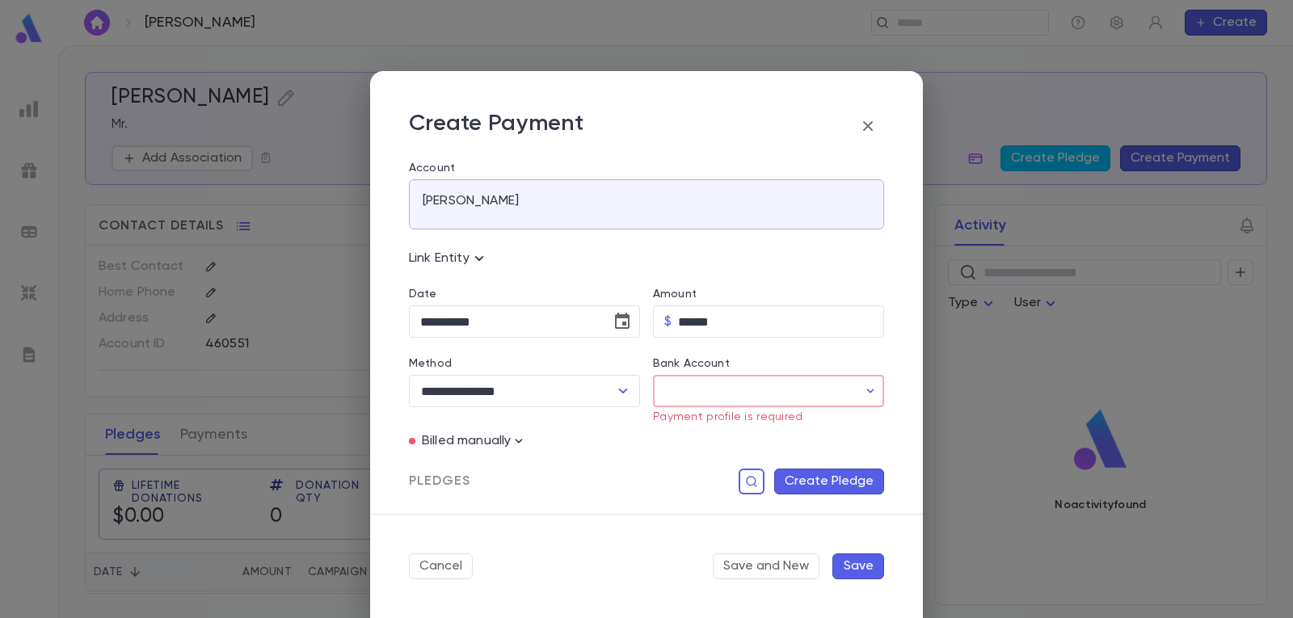
click at [847, 488] on button "Create Pledge" at bounding box center [829, 482] width 110 height 26
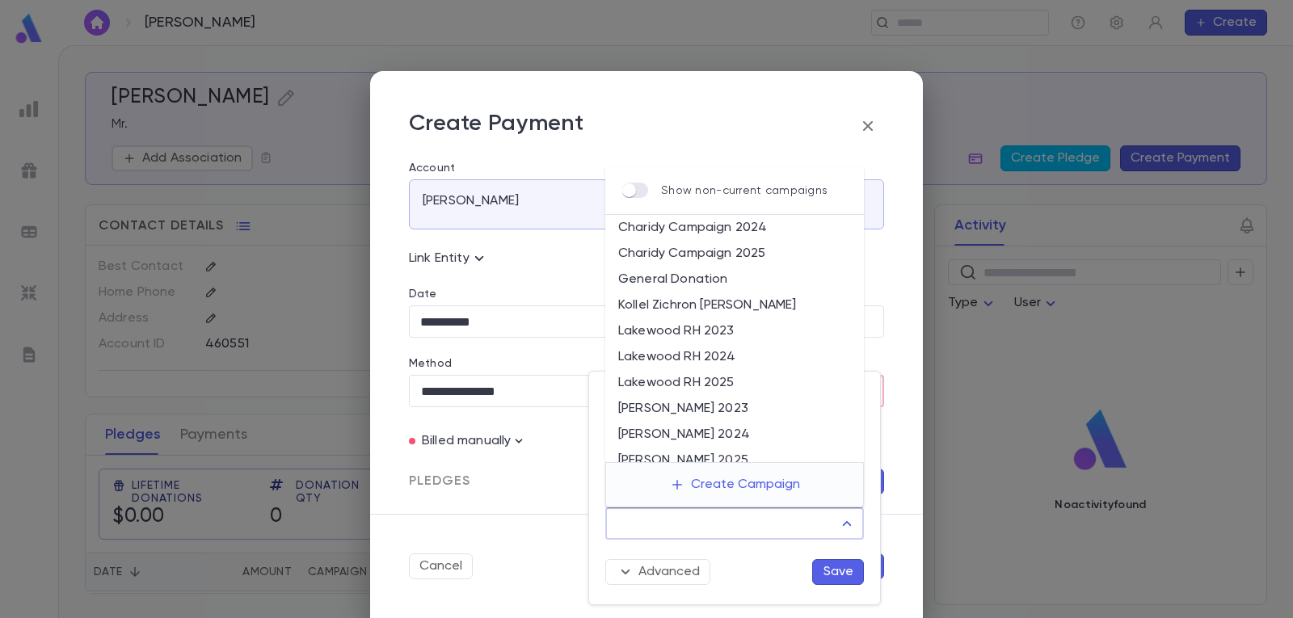
click at [805, 532] on input "Campaign" at bounding box center [722, 523] width 220 height 31
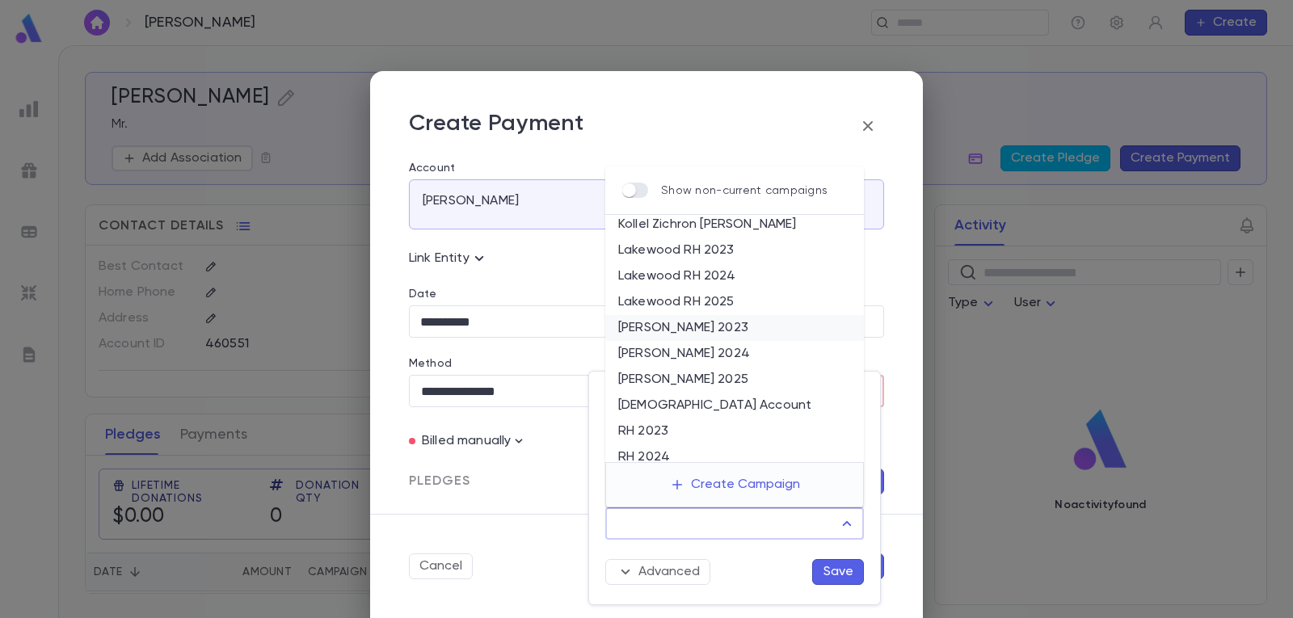
click at [683, 405] on li "[DEMOGRAPHIC_DATA] Account" at bounding box center [734, 406] width 259 height 26
type input "**********"
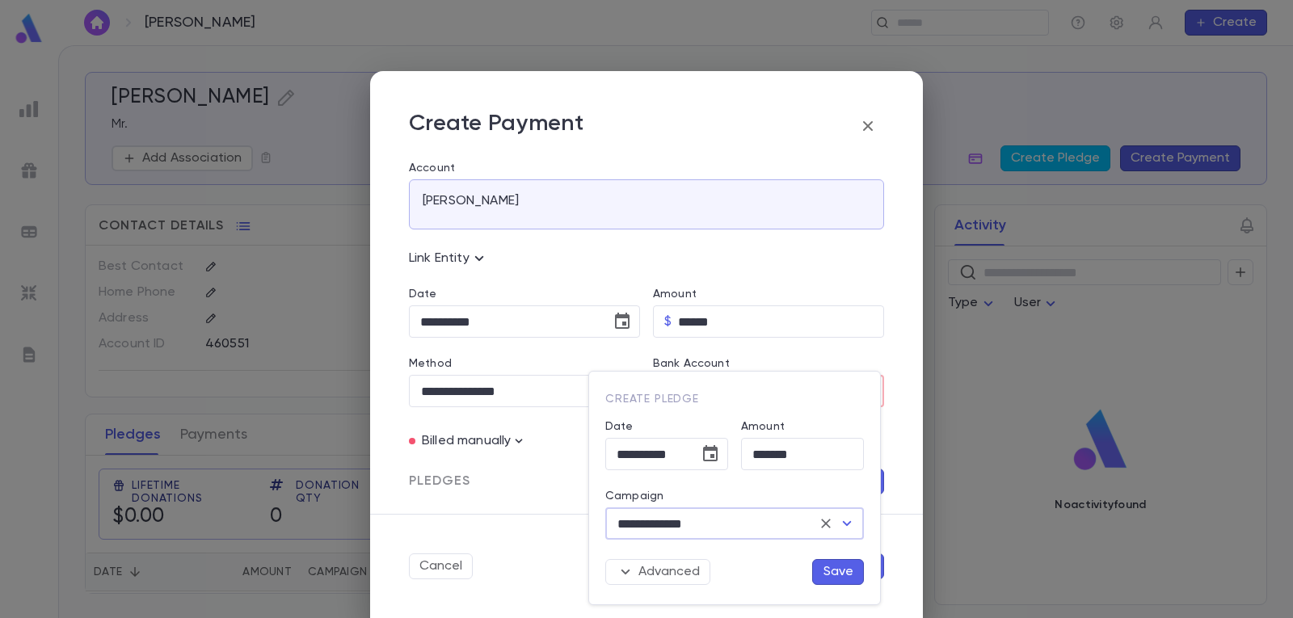
click at [839, 569] on button "Save" at bounding box center [838, 572] width 52 height 26
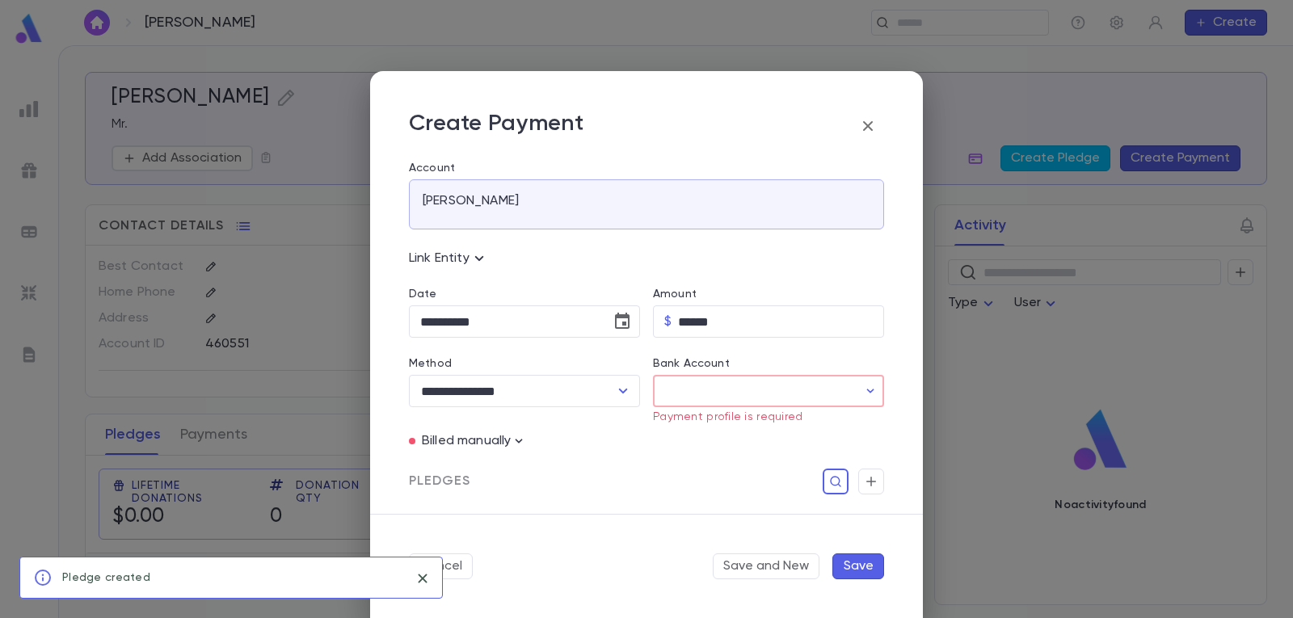
click at [851, 562] on button "Save" at bounding box center [858, 566] width 52 height 26
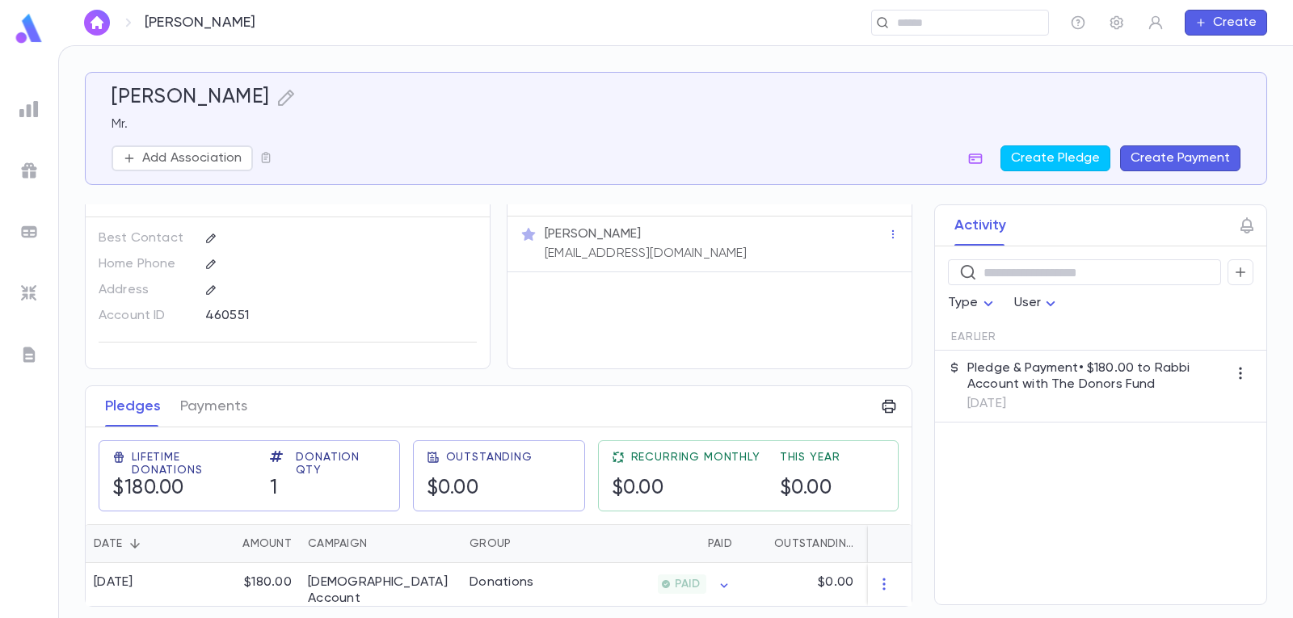
scroll to position [0, 0]
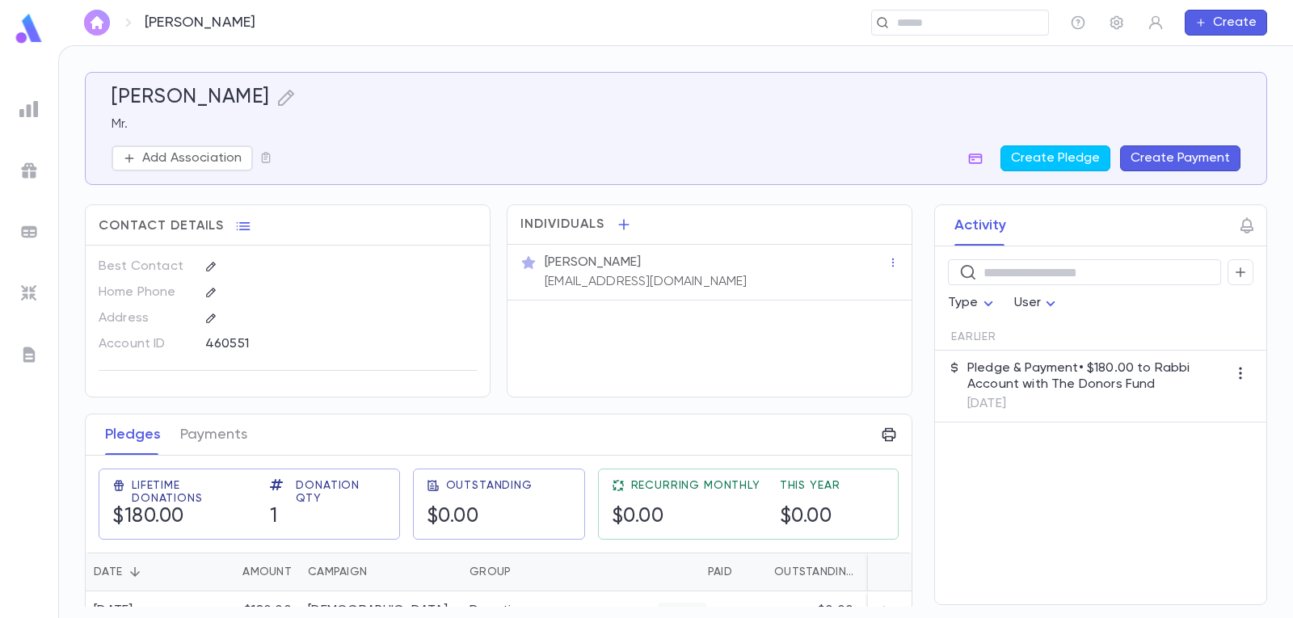
click at [100, 20] on img "button" at bounding box center [96, 22] width 19 height 13
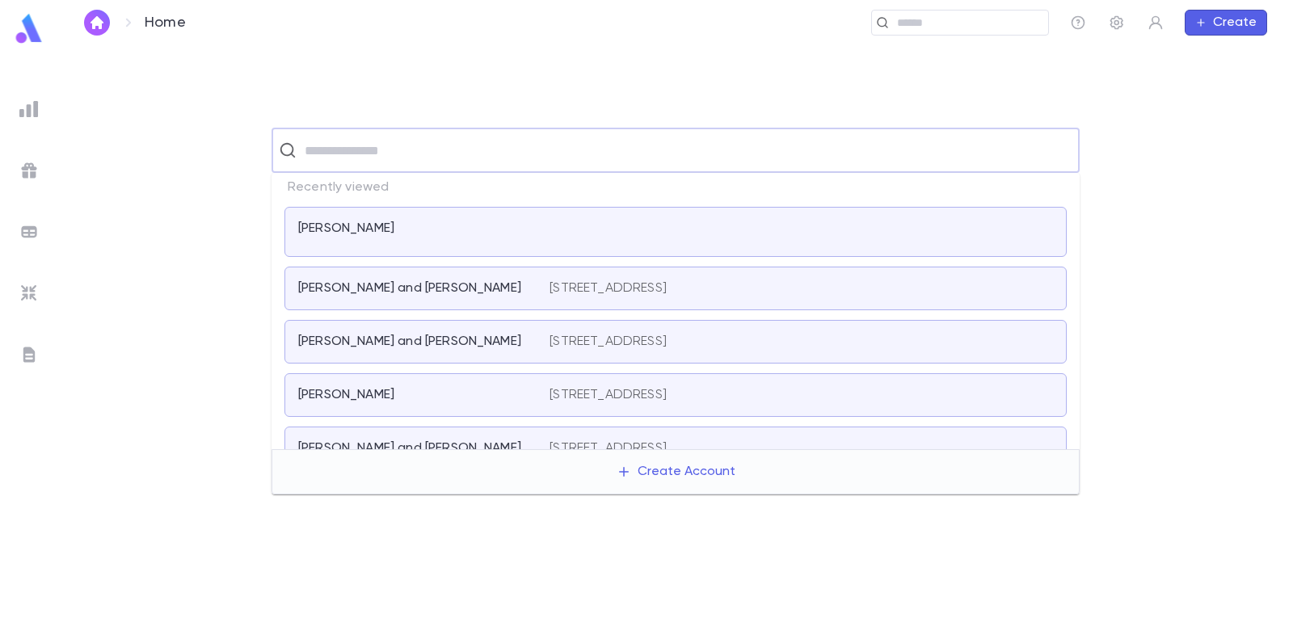
click at [414, 149] on input "text" at bounding box center [686, 150] width 772 height 31
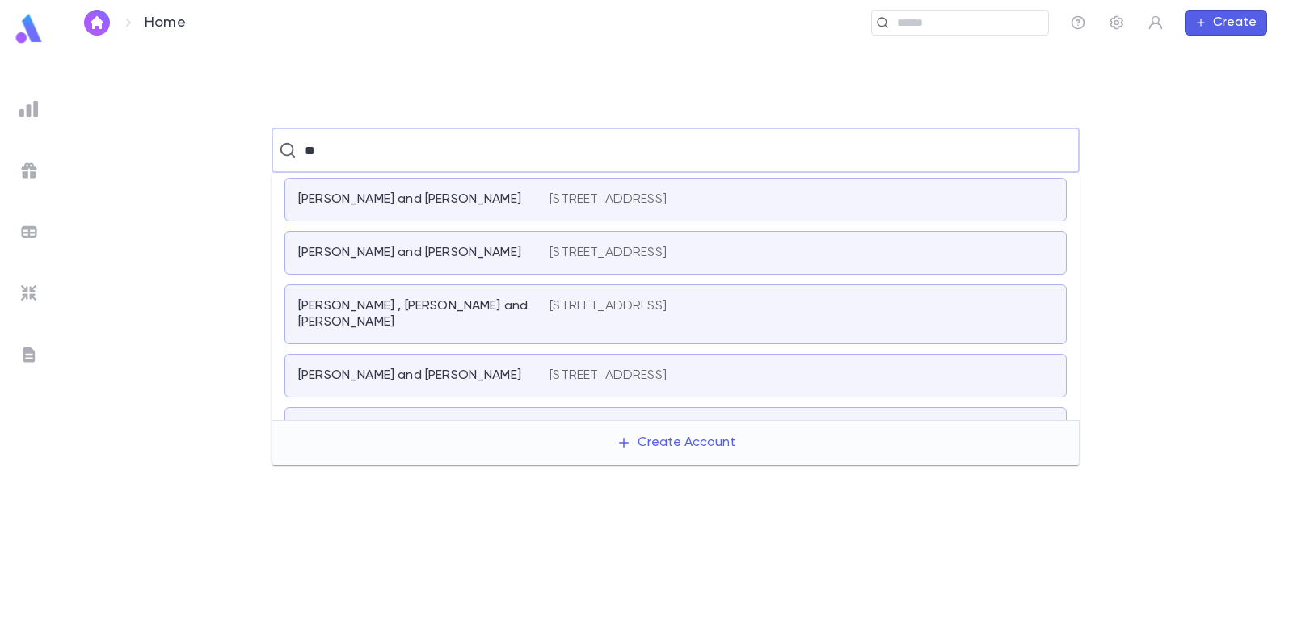
type input "*"
click at [1221, 20] on button "Create" at bounding box center [1225, 23] width 82 height 26
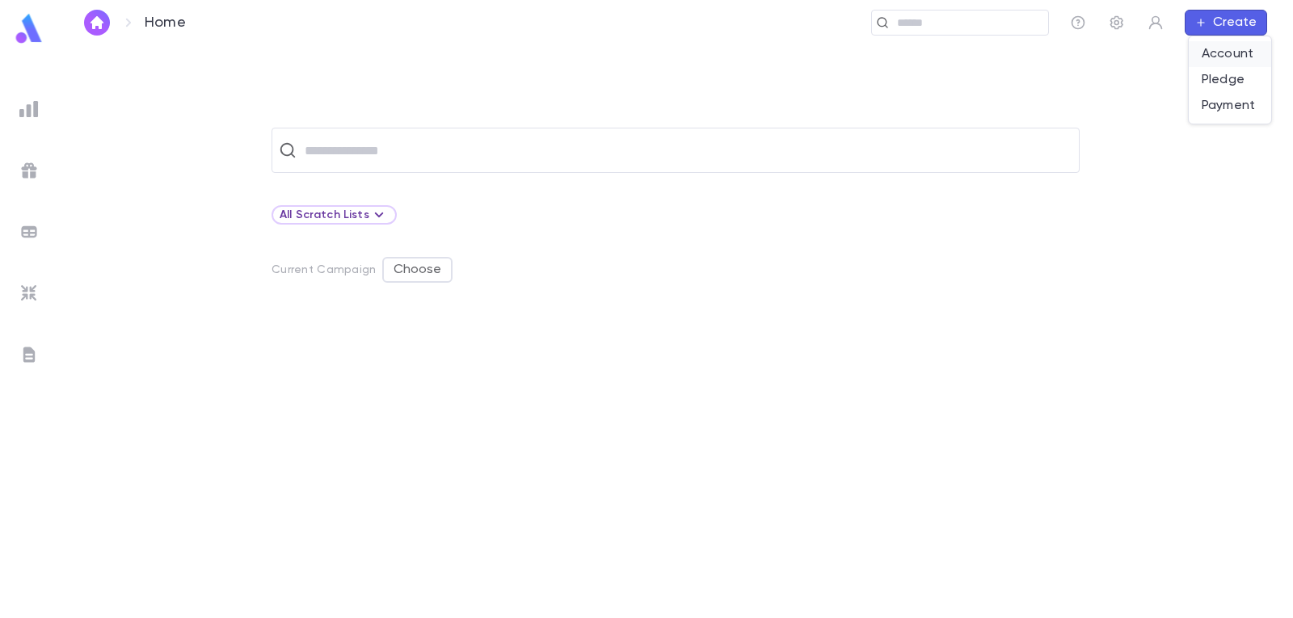
click at [1221, 49] on li "Account" at bounding box center [1229, 54] width 82 height 26
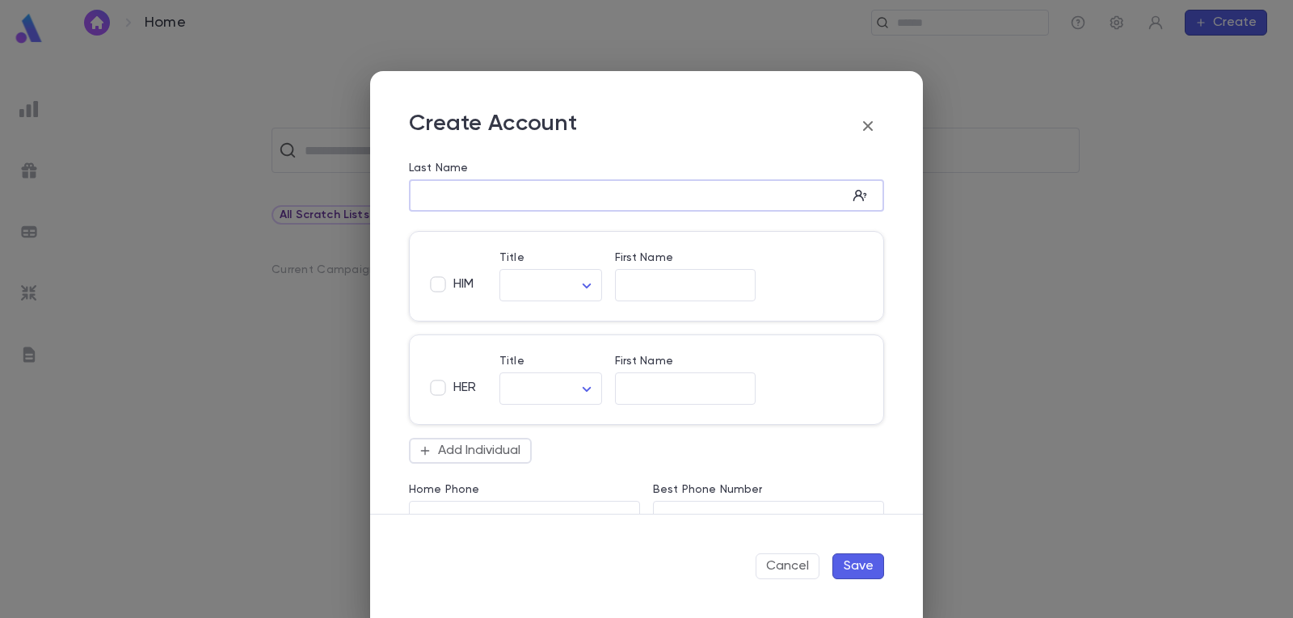
click at [549, 187] on input "Last Name" at bounding box center [628, 196] width 438 height 19
drag, startPoint x: 441, startPoint y: 194, endPoint x: 512, endPoint y: 192, distance: 71.1
click at [512, 192] on input "*******" at bounding box center [628, 196] width 438 height 19
type input "*******"
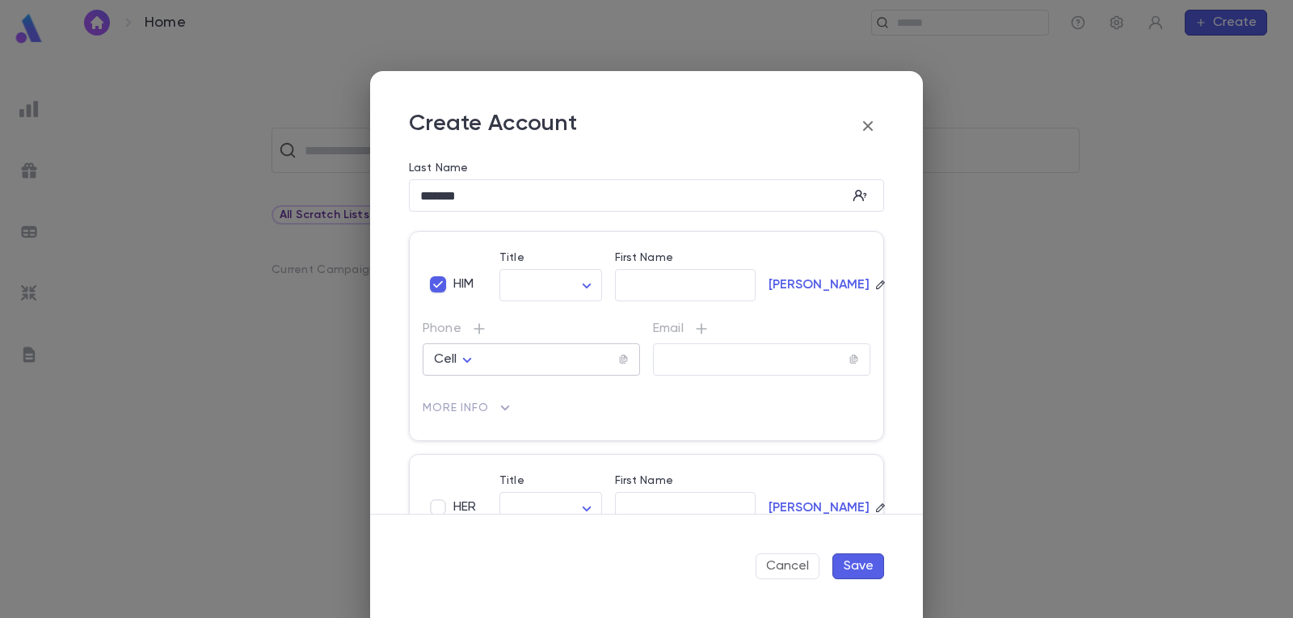
click at [541, 360] on input "tel" at bounding box center [549, 360] width 136 height 19
type input "**********"
click at [862, 562] on button "Save" at bounding box center [858, 566] width 52 height 26
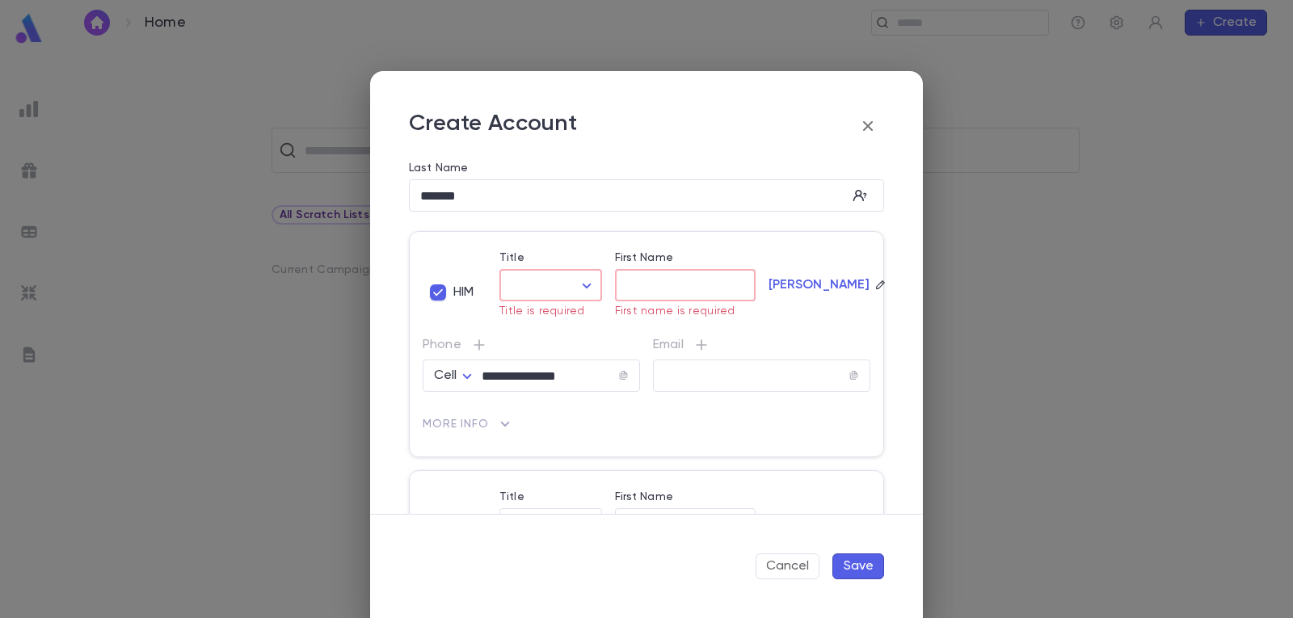
click at [582, 284] on body "**********" at bounding box center [646, 331] width 1293 height 572
click at [548, 321] on span "Mr." at bounding box center [584, 320] width 138 height 16
type input "***"
click at [632, 286] on input "First Name" at bounding box center [685, 285] width 141 height 19
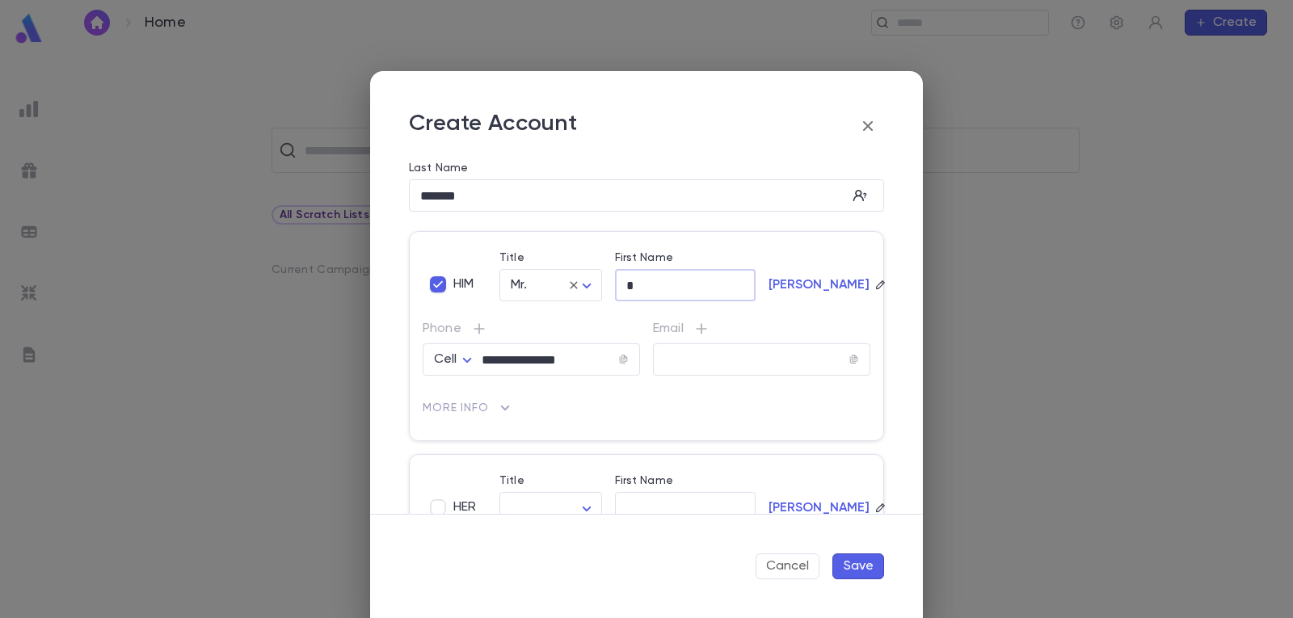
type input "*"
click at [860, 561] on button "Save" at bounding box center [858, 566] width 52 height 26
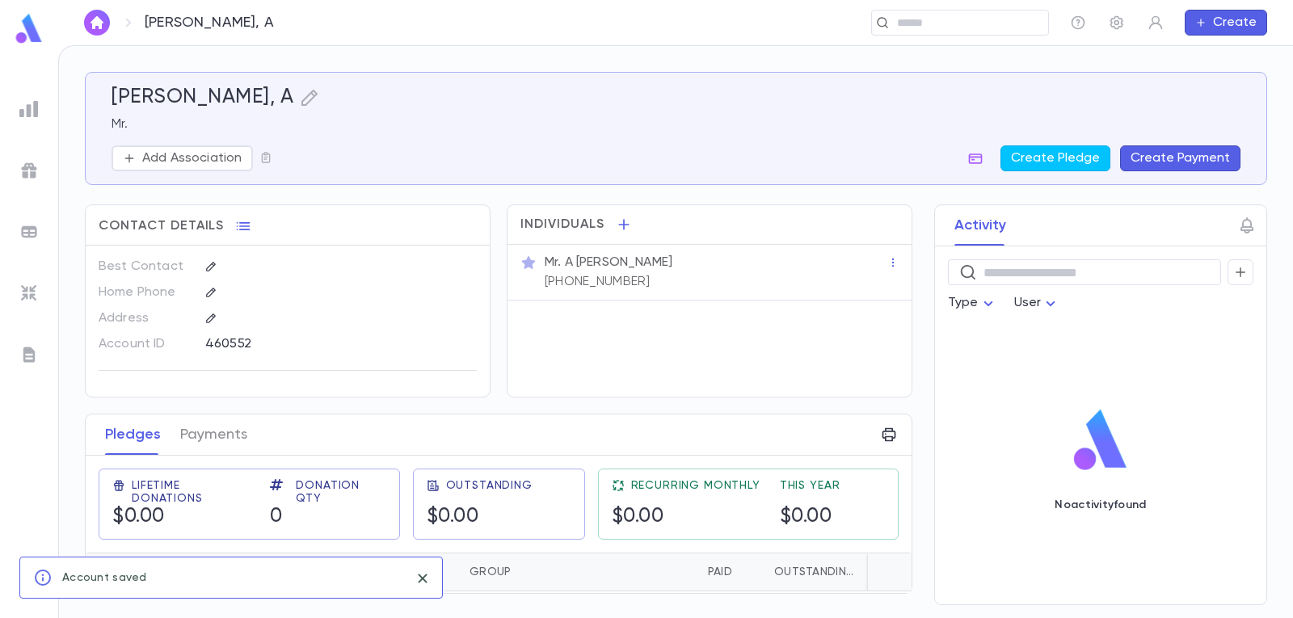
click at [1207, 152] on button "Create Payment" at bounding box center [1180, 158] width 120 height 26
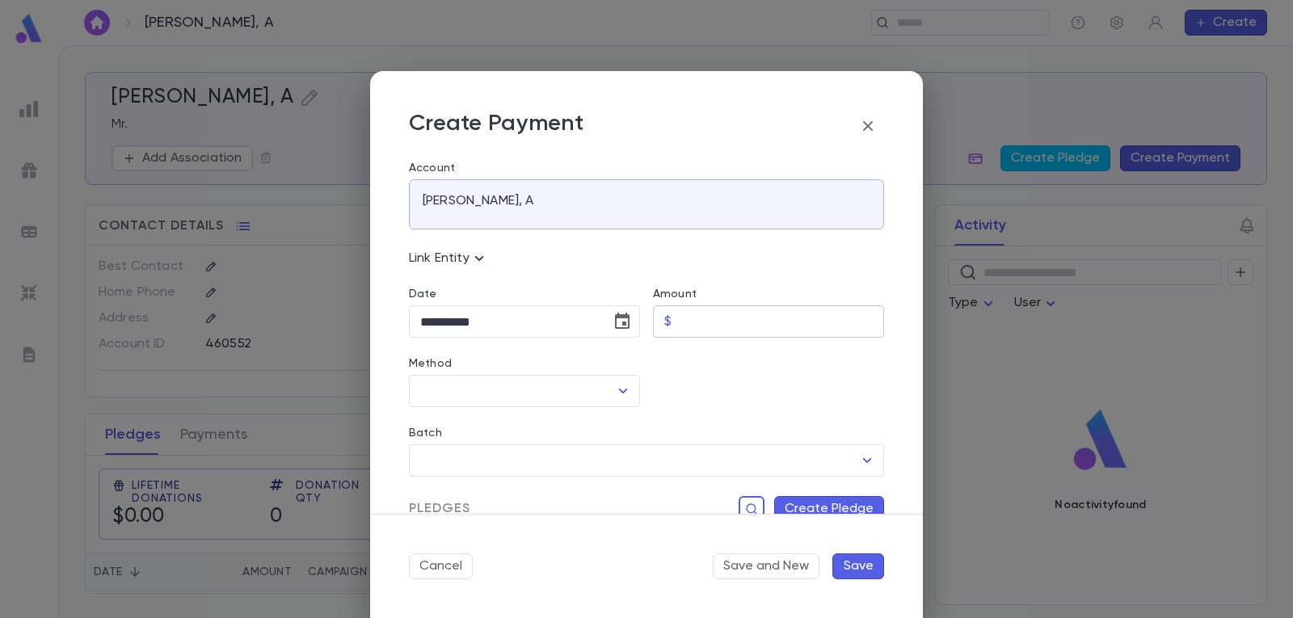
click at [700, 315] on input "Amount" at bounding box center [781, 322] width 206 height 32
click at [613, 393] on icon "Open" at bounding box center [622, 390] width 19 height 19
type input "******"
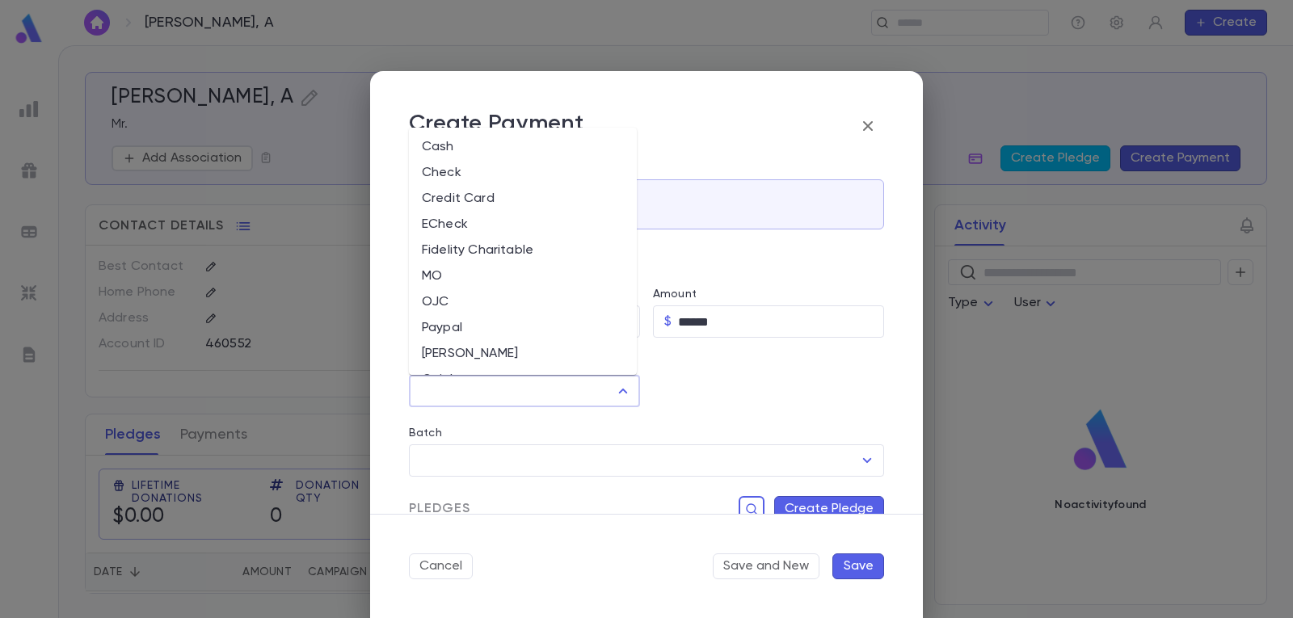
scroll to position [76, 0]
click at [535, 324] on li "The Donors Fund" at bounding box center [523, 330] width 228 height 26
type input "**********"
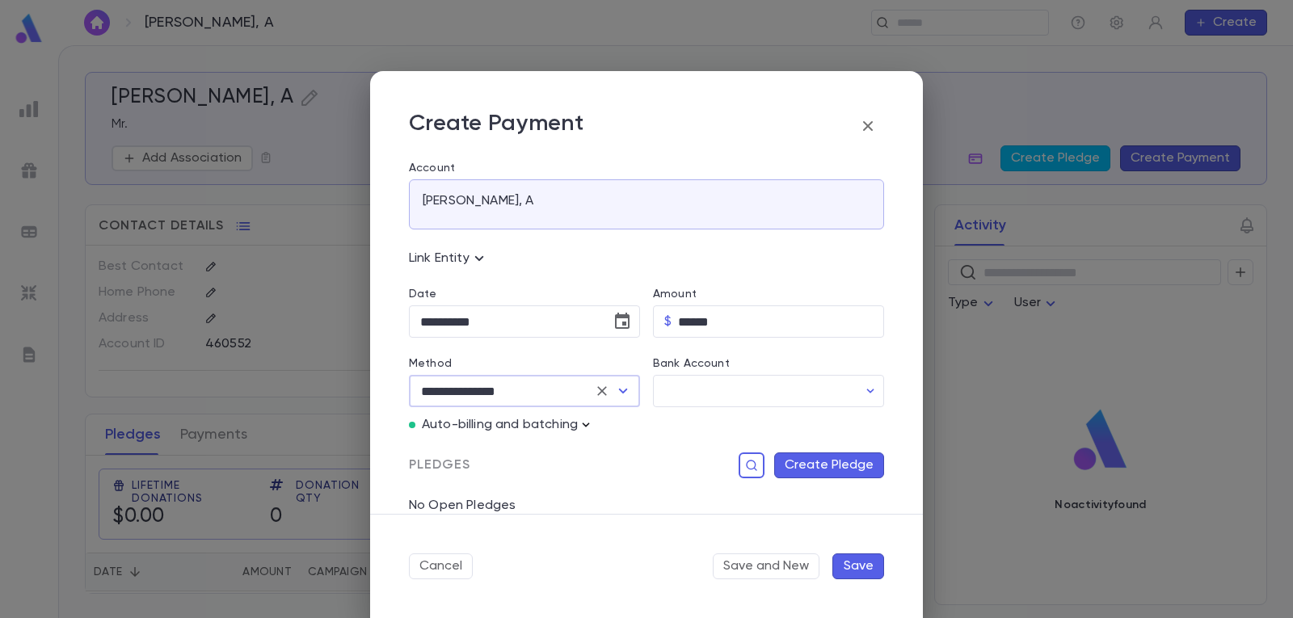
click at [582, 426] on icon "button" at bounding box center [586, 425] width 16 height 16
click at [624, 449] on p "Enter Manual Billing Instead" at bounding box center [678, 454] width 166 height 16
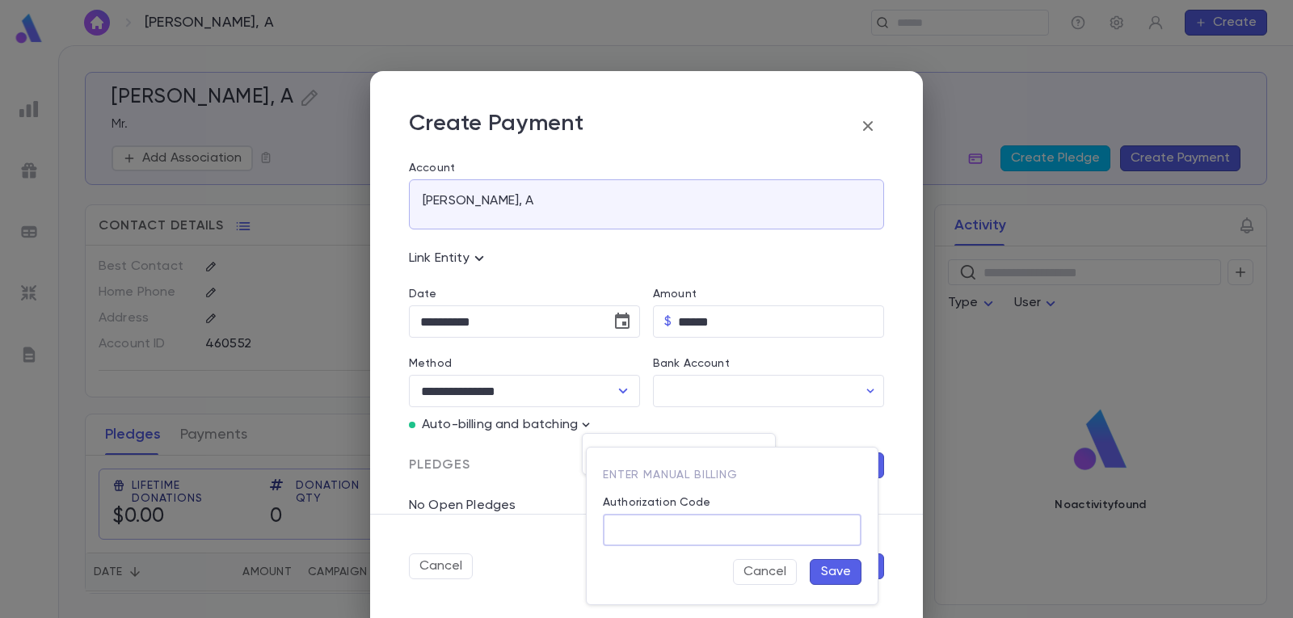
click at [673, 523] on input "Authorization Code" at bounding box center [732, 531] width 259 height 32
type input "*"
click at [847, 577] on button "Save" at bounding box center [835, 572] width 52 height 26
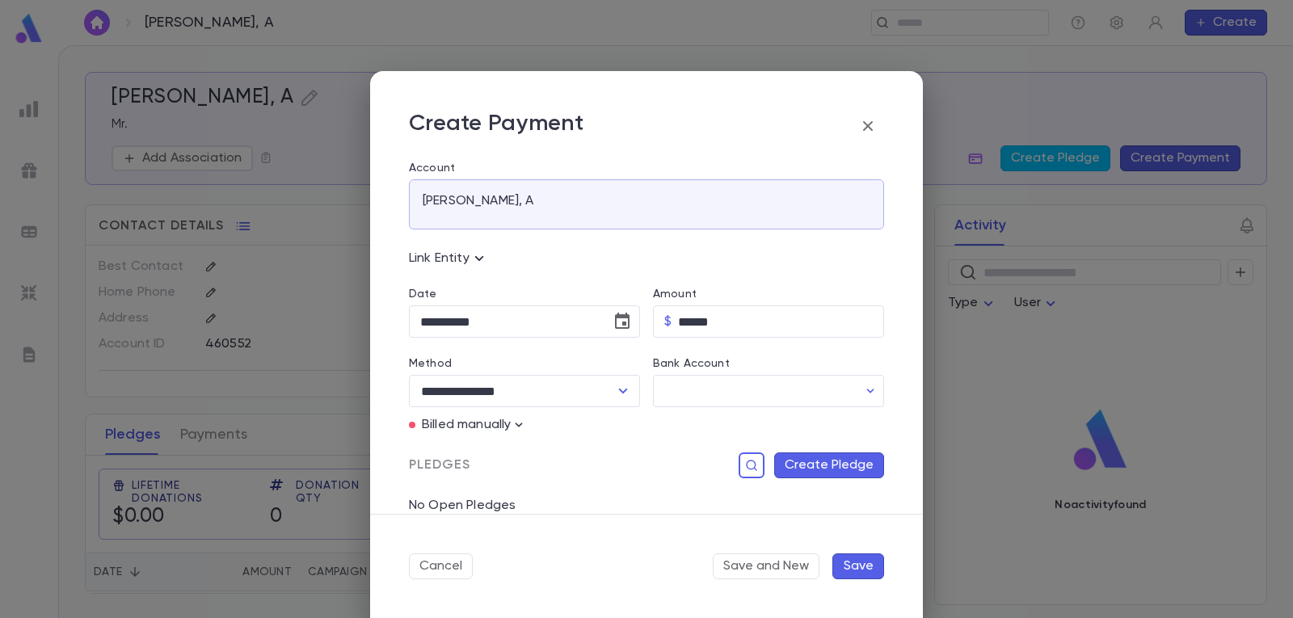
click at [815, 464] on button "Create Pledge" at bounding box center [829, 465] width 110 height 26
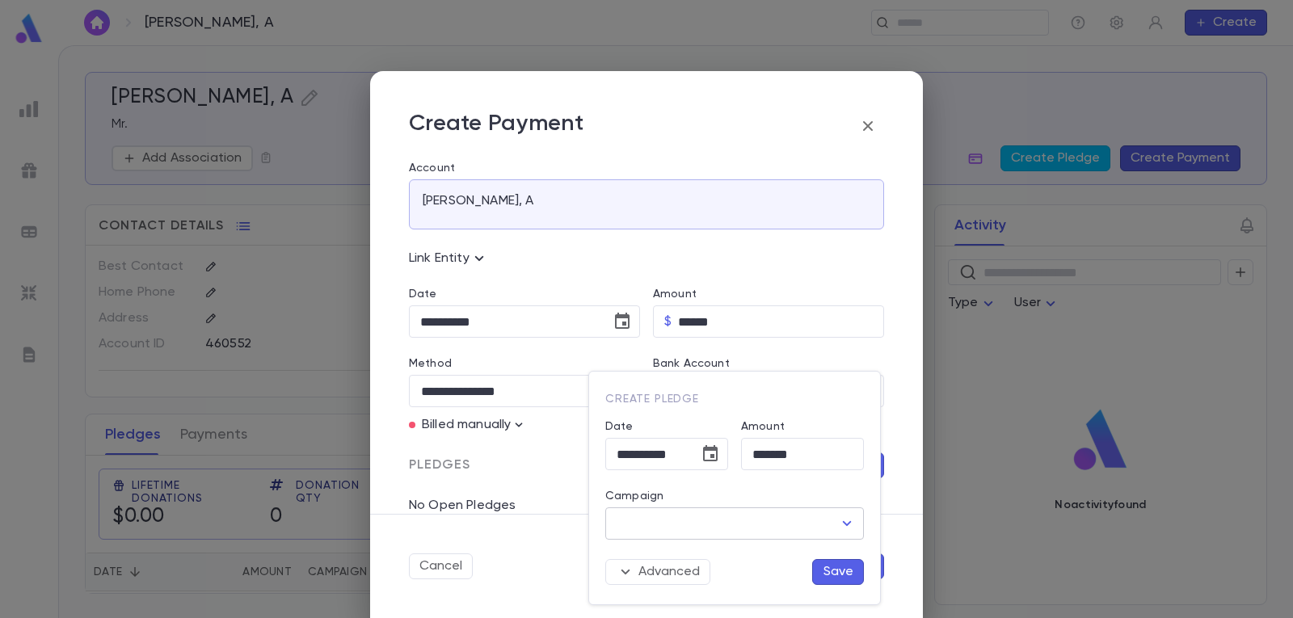
click at [746, 523] on input "Campaign" at bounding box center [722, 523] width 220 height 31
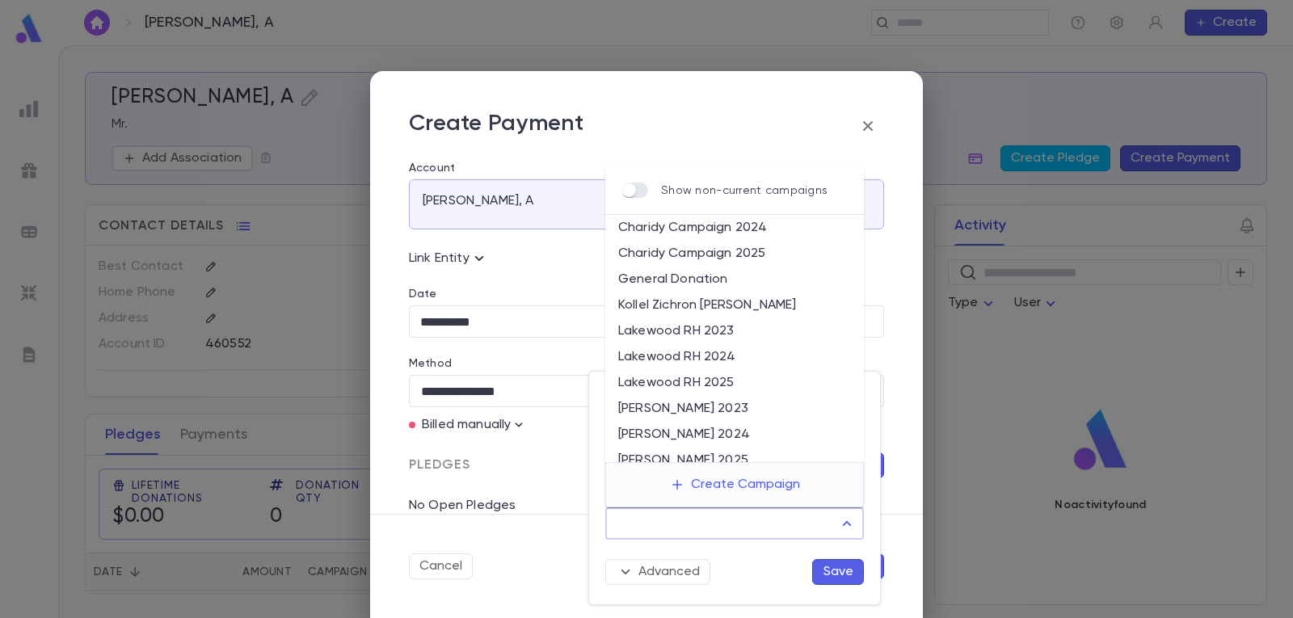
scroll to position [81, 0]
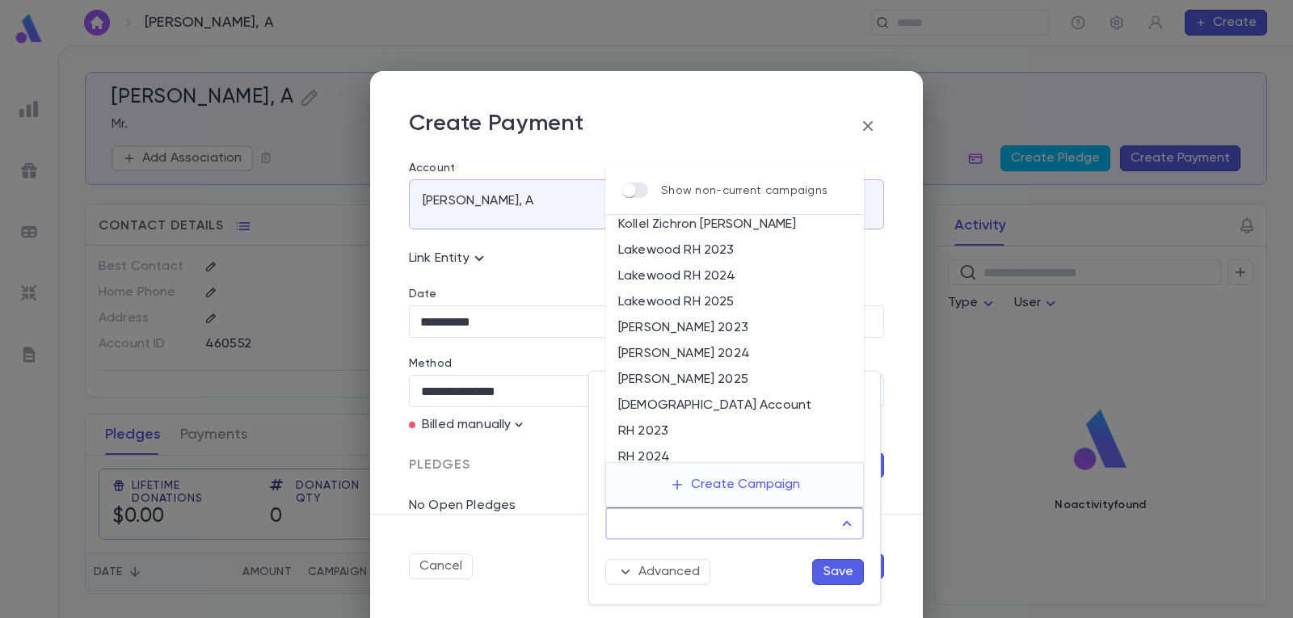
click at [708, 405] on li "[DEMOGRAPHIC_DATA] Account" at bounding box center [734, 406] width 259 height 26
type input "**********"
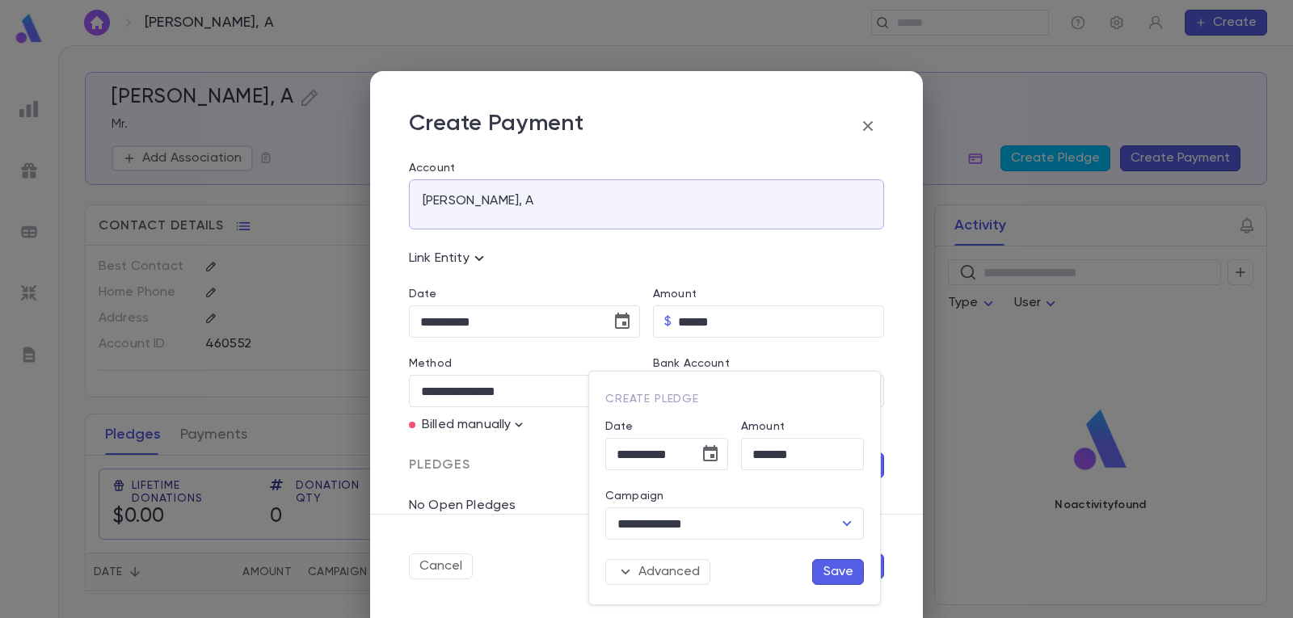
click at [830, 570] on button "Save" at bounding box center [838, 572] width 52 height 26
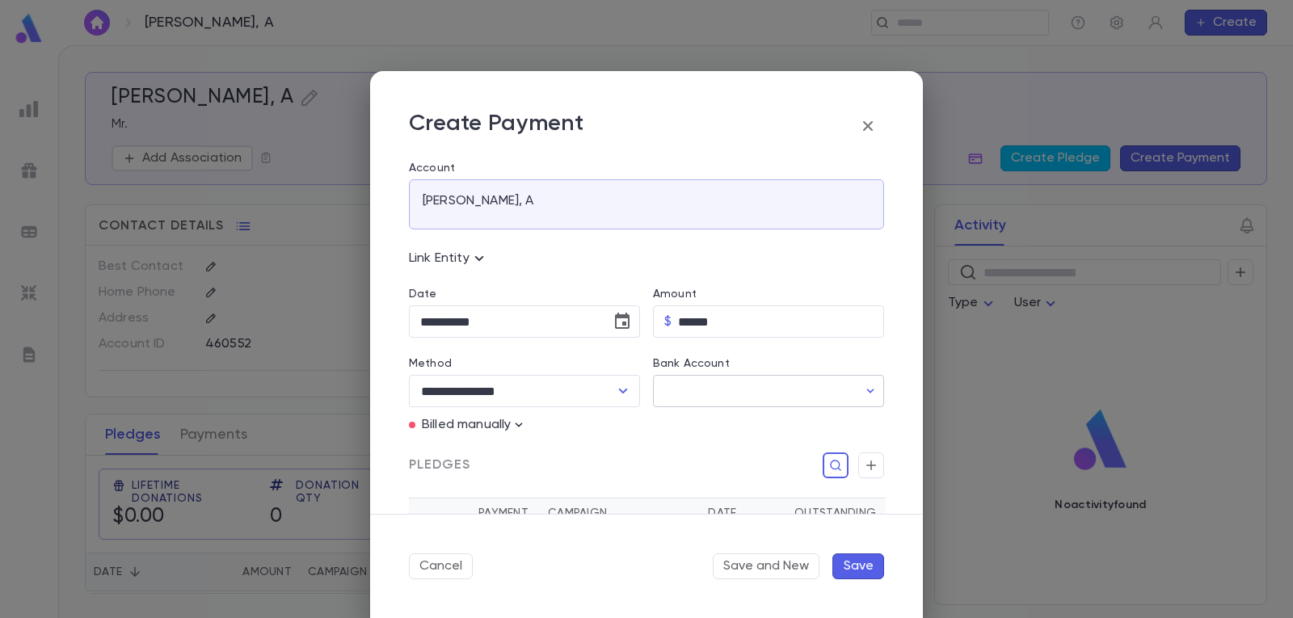
scroll to position [219, 0]
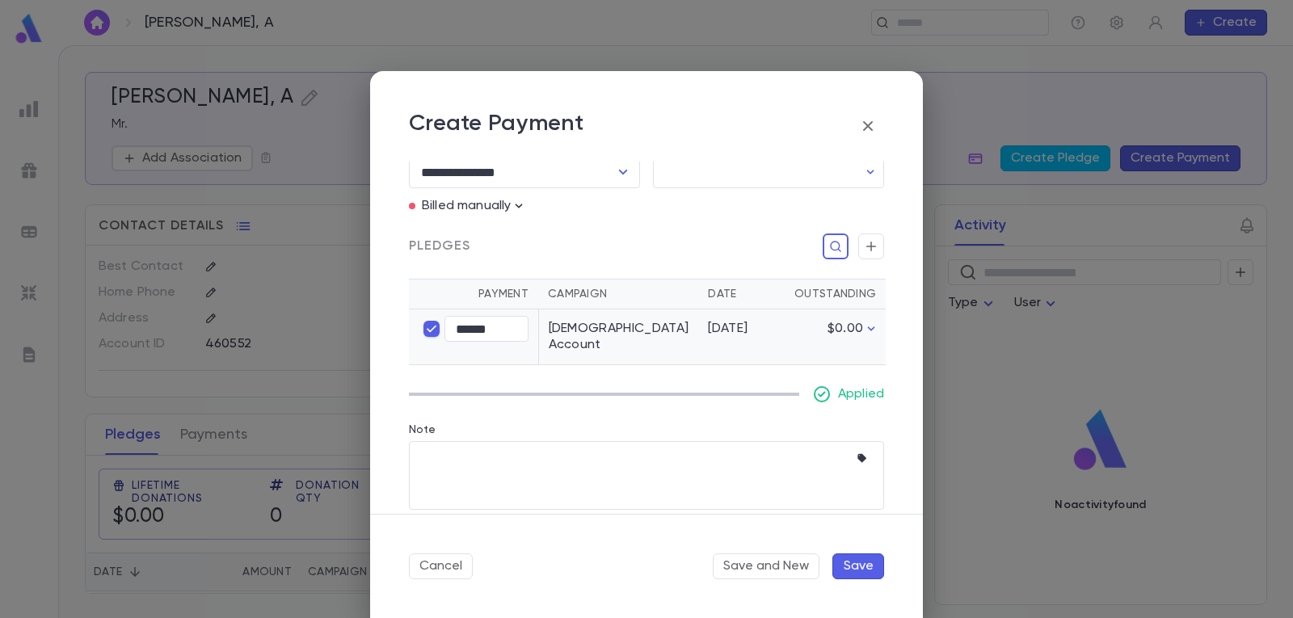
click at [856, 564] on button "Save" at bounding box center [858, 566] width 52 height 26
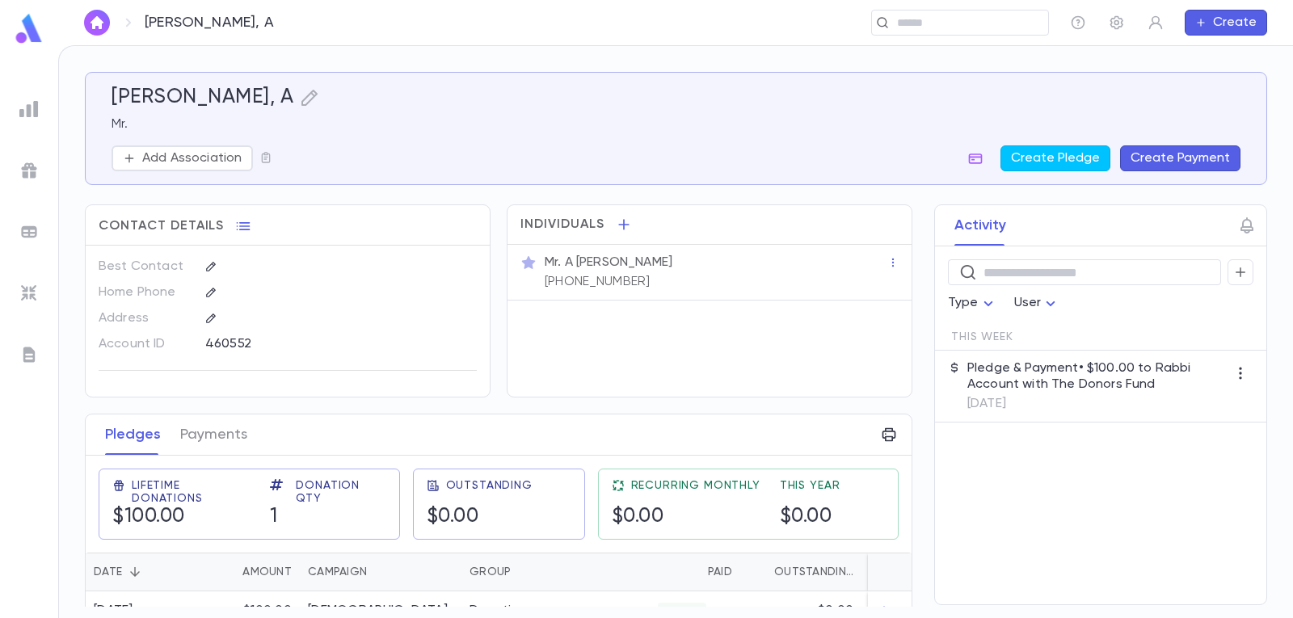
click at [95, 18] on img "button" at bounding box center [96, 22] width 19 height 13
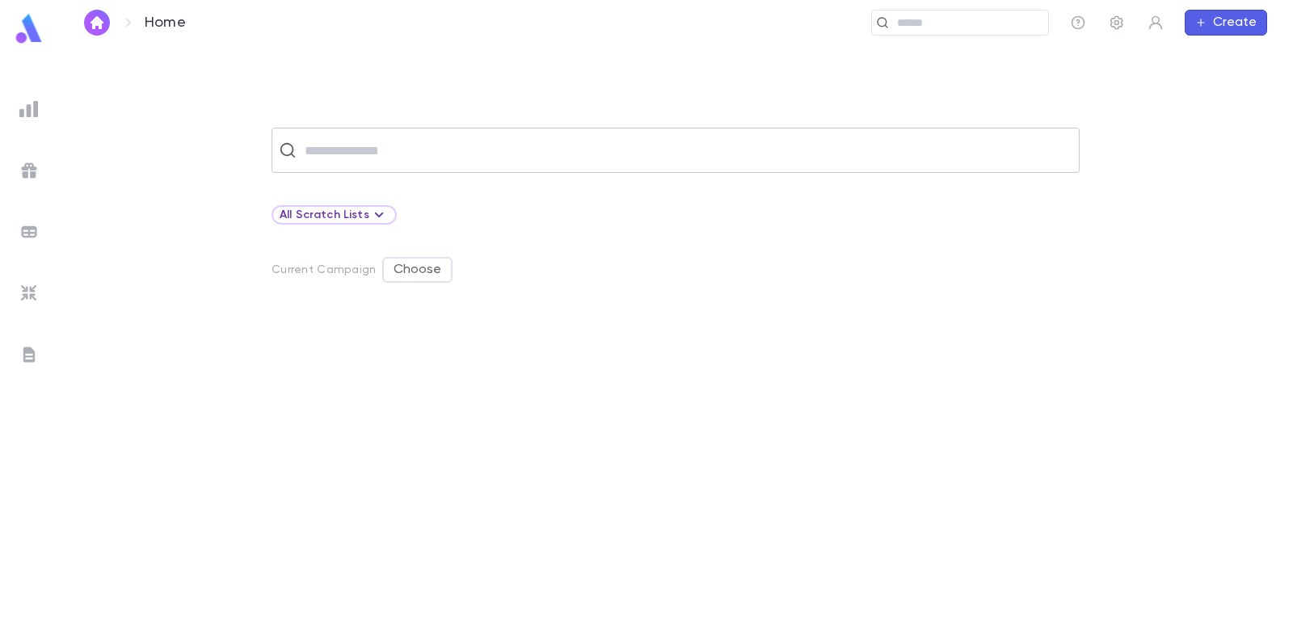
click at [418, 156] on input "text" at bounding box center [686, 150] width 772 height 31
click at [704, 239] on button "Create Account" at bounding box center [675, 234] width 145 height 31
type input "********"
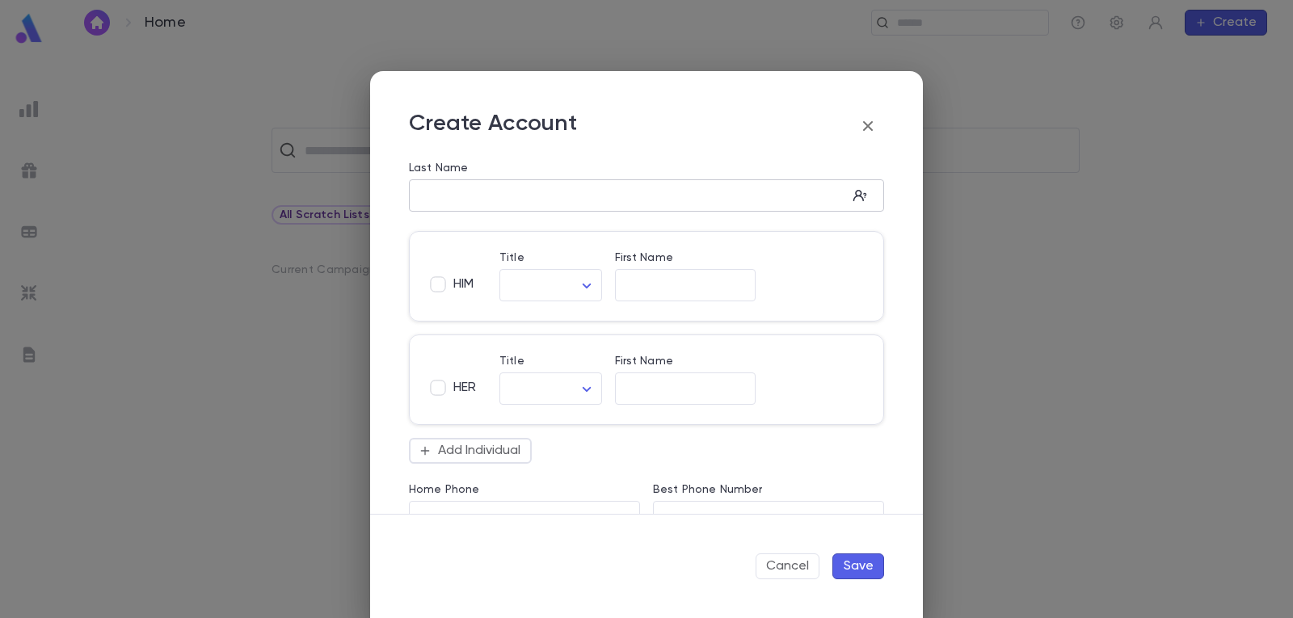
click at [535, 201] on input "Last Name" at bounding box center [628, 196] width 438 height 19
type input "********"
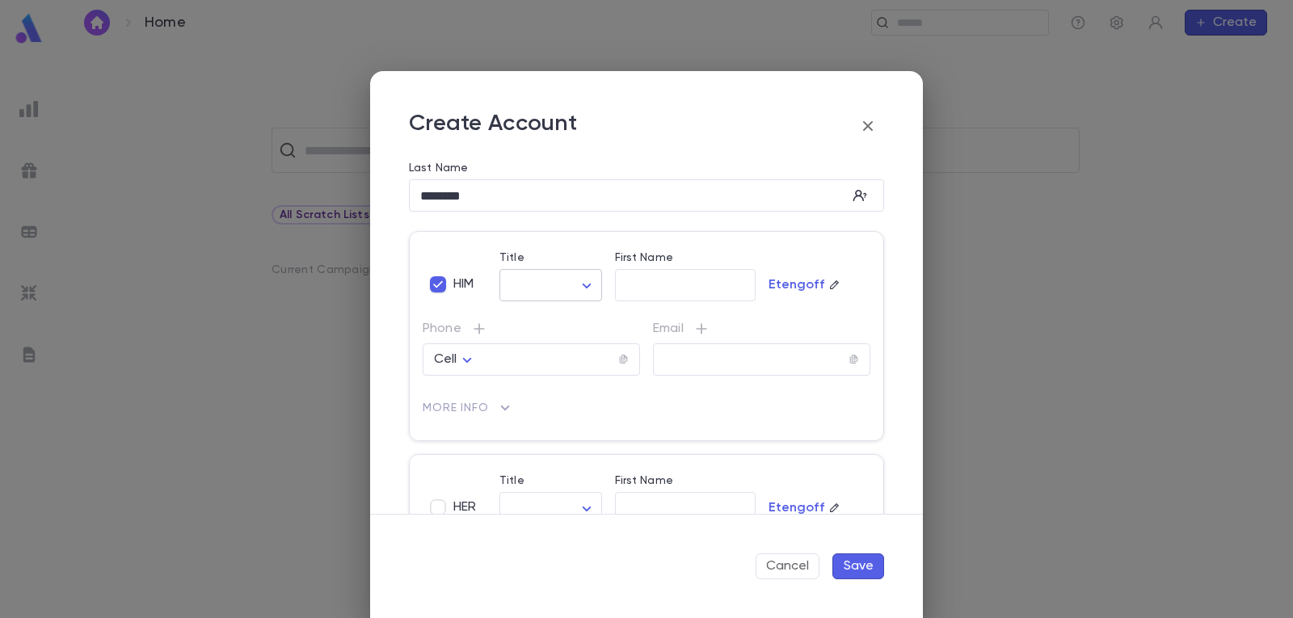
click at [578, 285] on body "Home ​ Create ​ All Scratch Lists Current Campaign Choose Profile Log out Accou…" at bounding box center [646, 331] width 1293 height 572
click at [568, 324] on span "Mr." at bounding box center [584, 320] width 138 height 16
type input "***"
click at [706, 284] on input "First Name" at bounding box center [685, 285] width 141 height 19
type input "********"
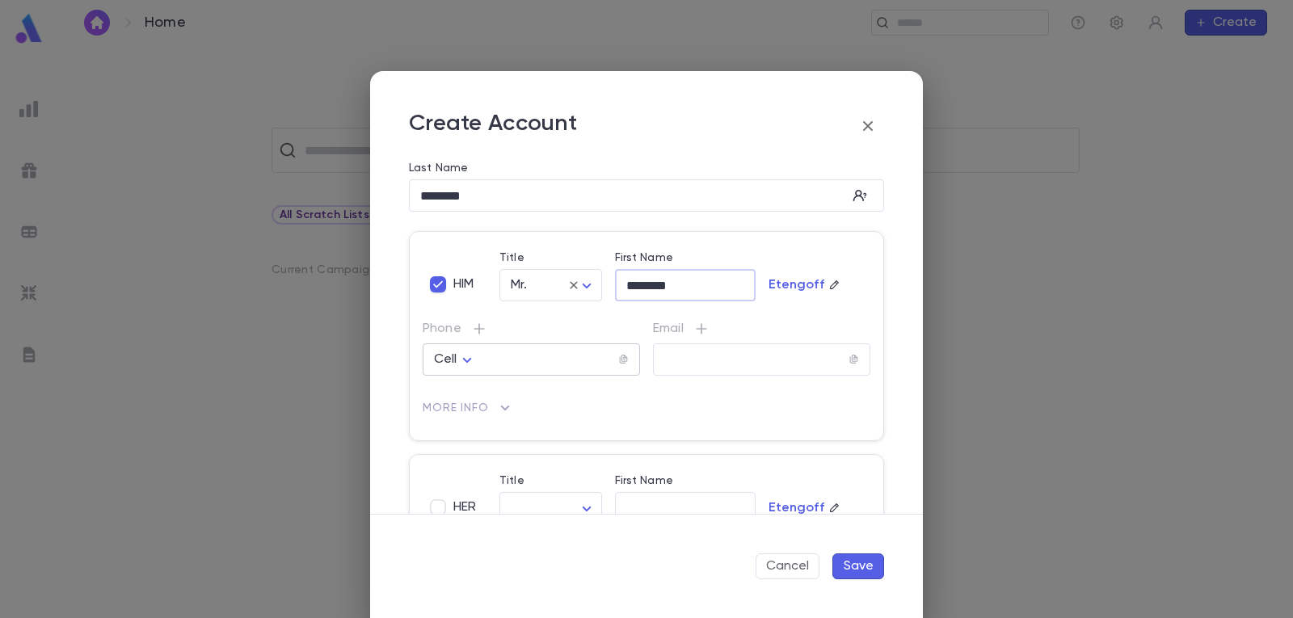
click at [511, 365] on input "tel" at bounding box center [549, 360] width 136 height 19
type input "**********"
click at [867, 570] on button "Save" at bounding box center [858, 566] width 52 height 26
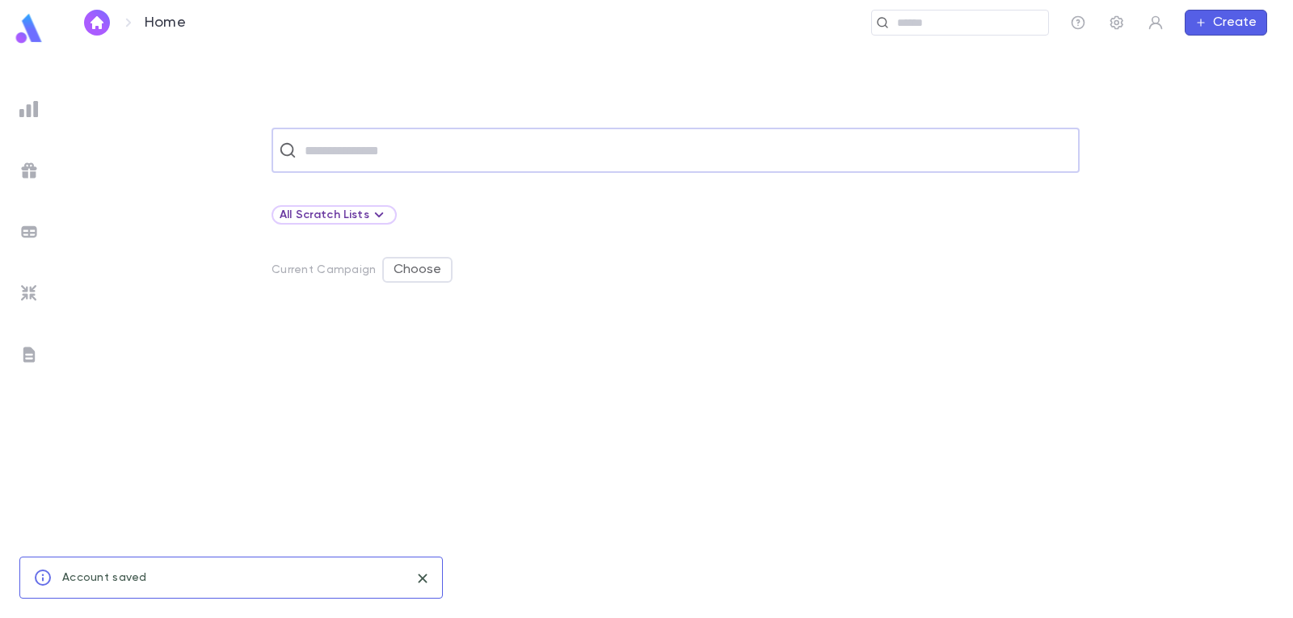
click at [568, 132] on div "​" at bounding box center [675, 150] width 808 height 45
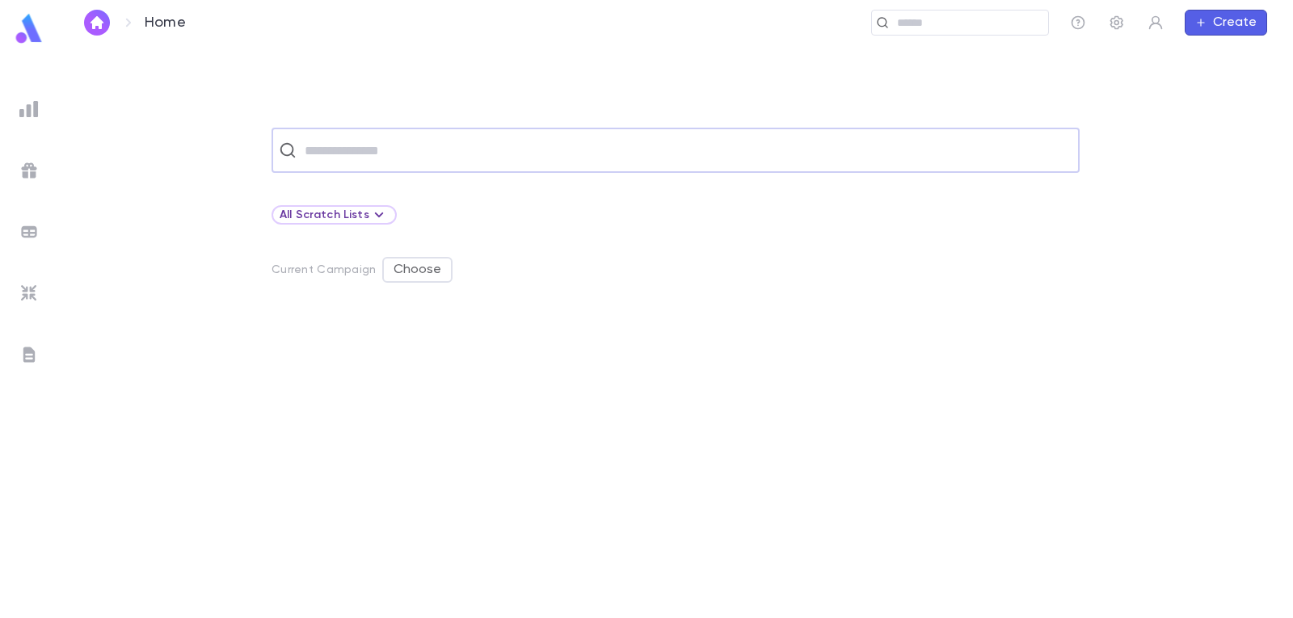
click at [358, 152] on input "text" at bounding box center [686, 150] width 772 height 31
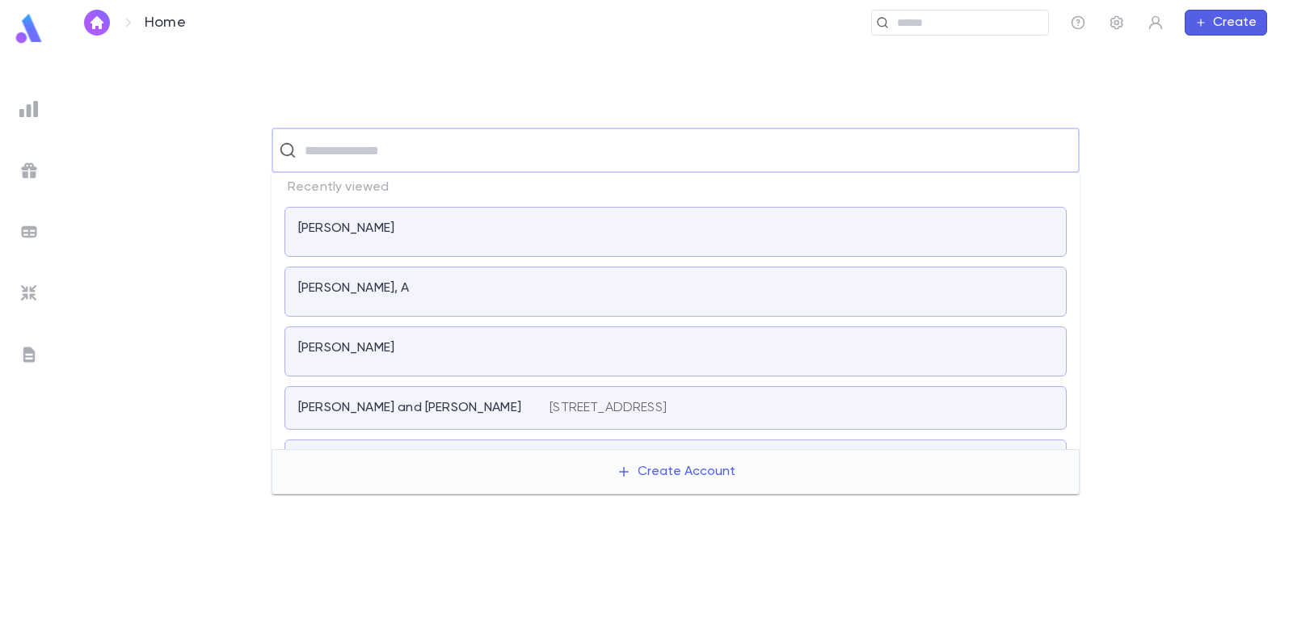
click at [394, 234] on p "[PERSON_NAME]" at bounding box center [346, 229] width 96 height 16
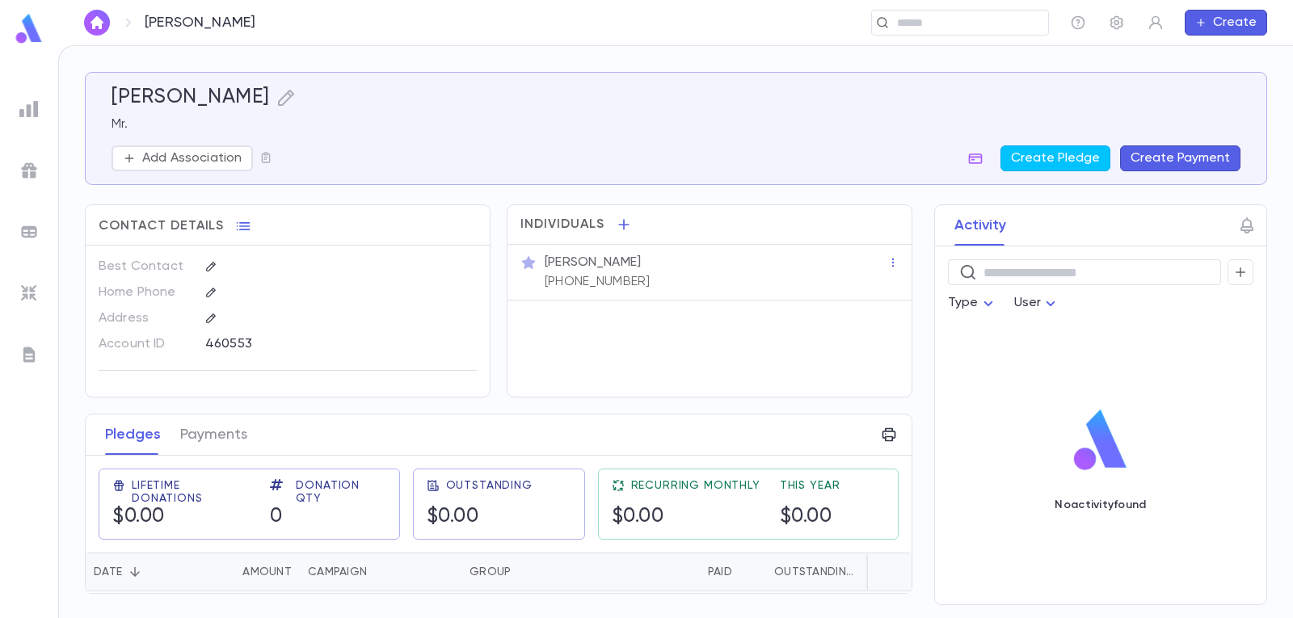
click at [1206, 157] on button "Create Payment" at bounding box center [1180, 158] width 120 height 26
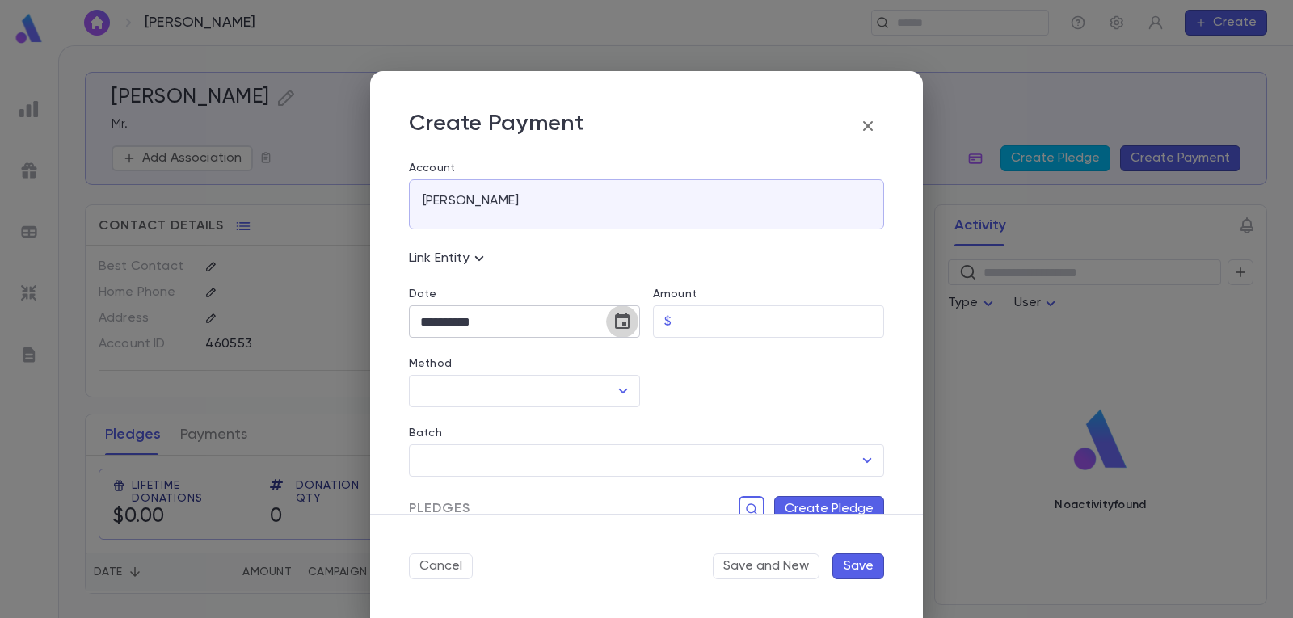
click at [614, 319] on icon "Choose date, selected date is Sep 2, 2025" at bounding box center [621, 321] width 19 height 19
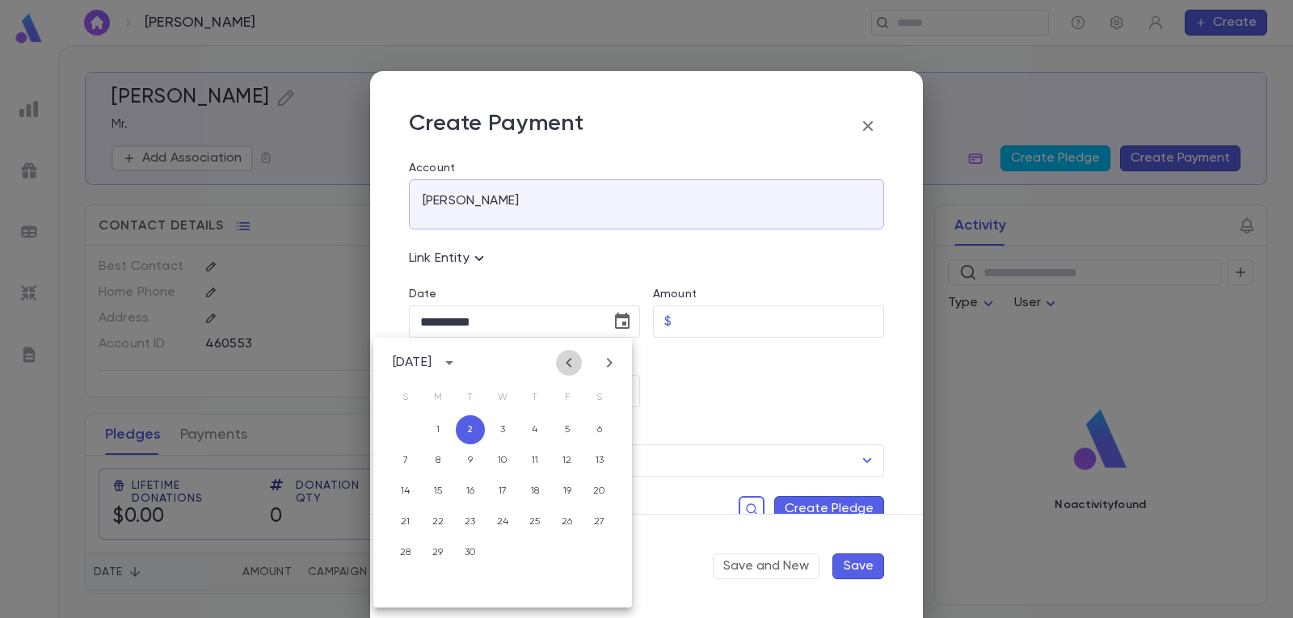
click at [570, 355] on icon "Previous month" at bounding box center [568, 362] width 19 height 19
click at [565, 553] on button "29" at bounding box center [567, 552] width 29 height 29
type input "**********"
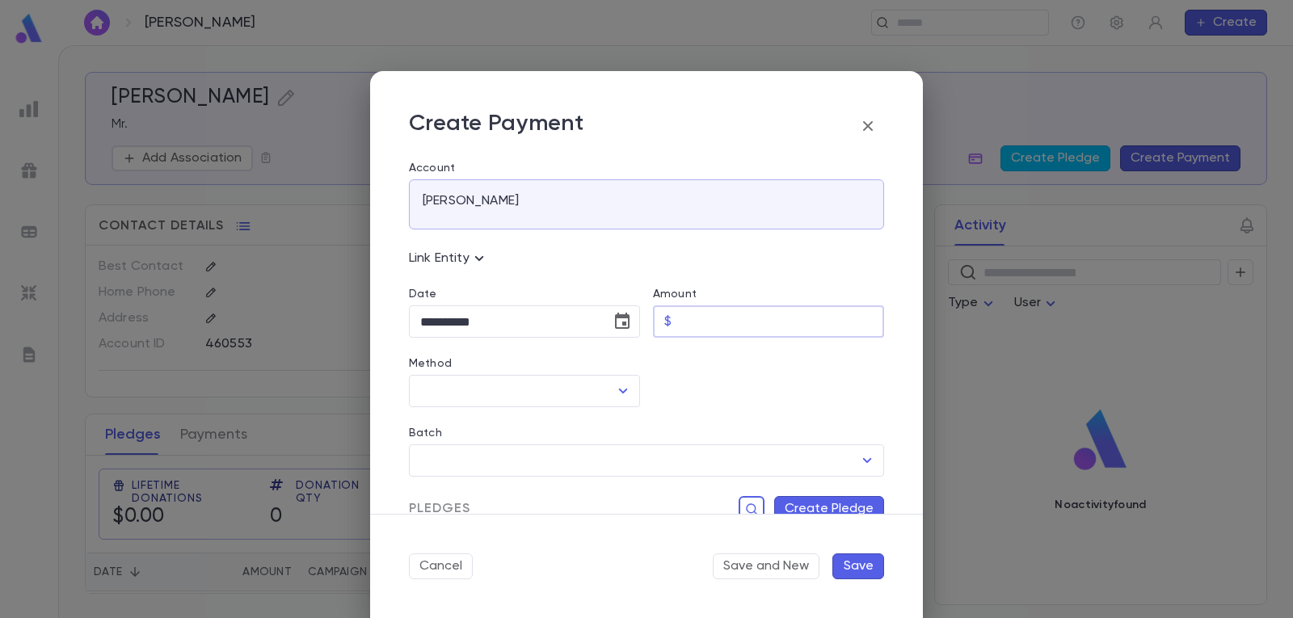
click at [704, 322] on input "Amount" at bounding box center [781, 322] width 206 height 32
click at [620, 394] on icon "Open" at bounding box center [622, 390] width 19 height 19
type input "*****"
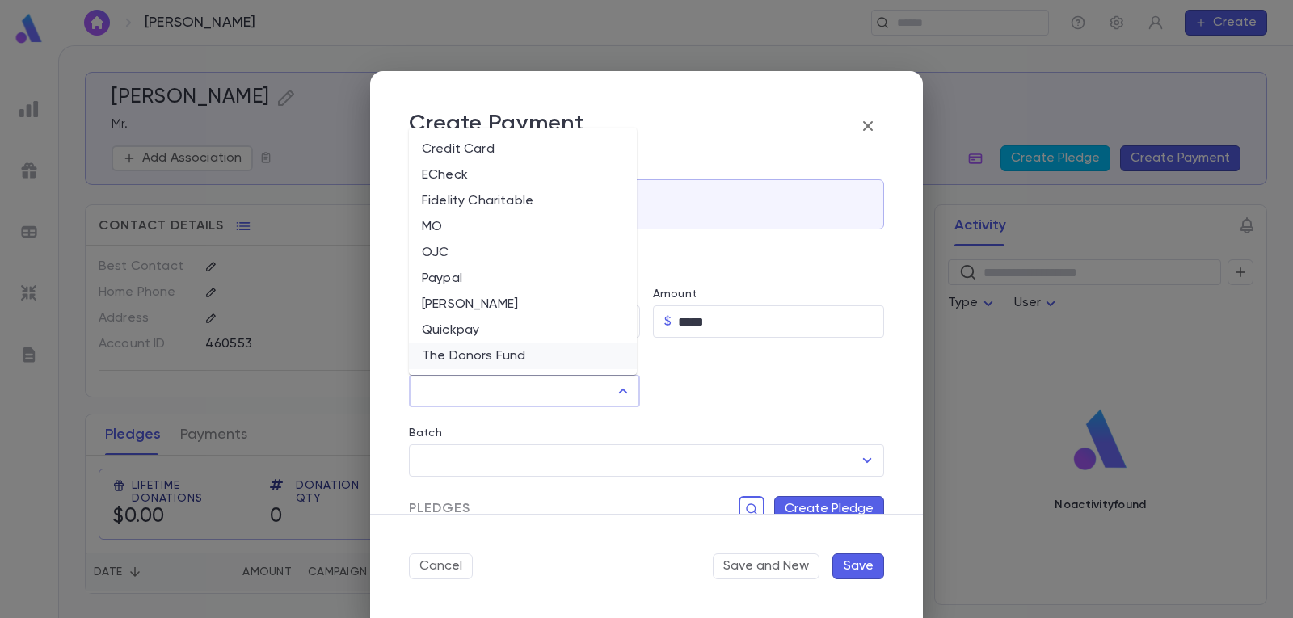
scroll to position [76, 0]
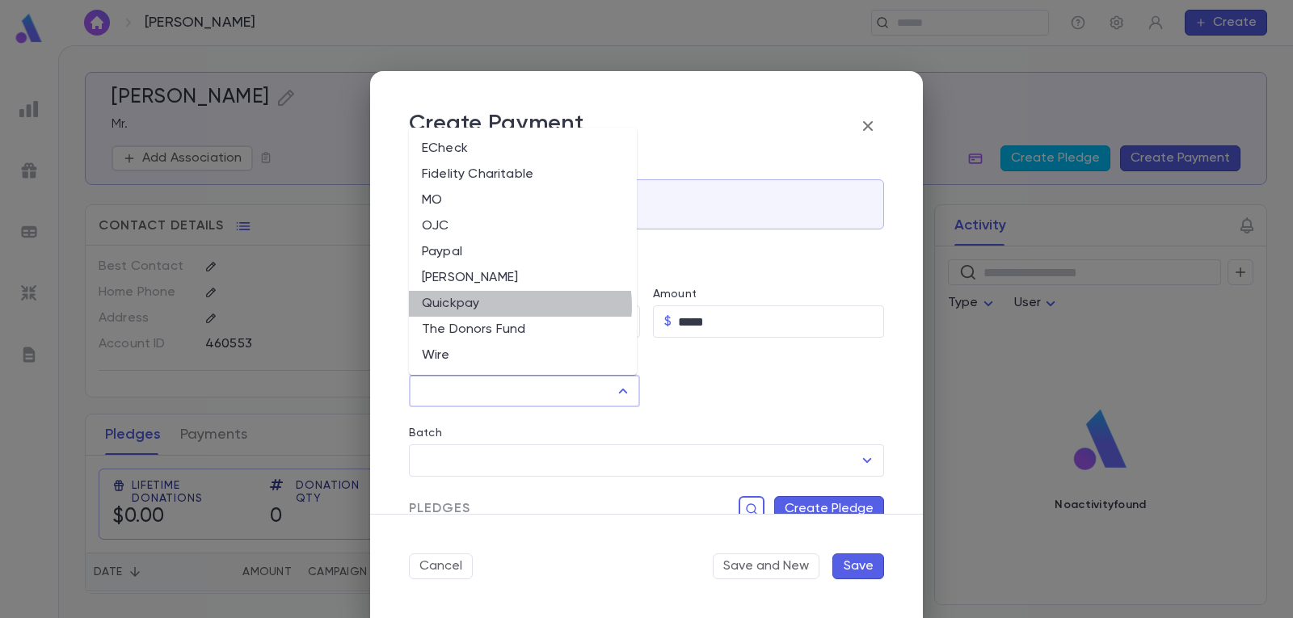
click at [507, 306] on li "Quickpay" at bounding box center [523, 304] width 228 height 26
type input "********"
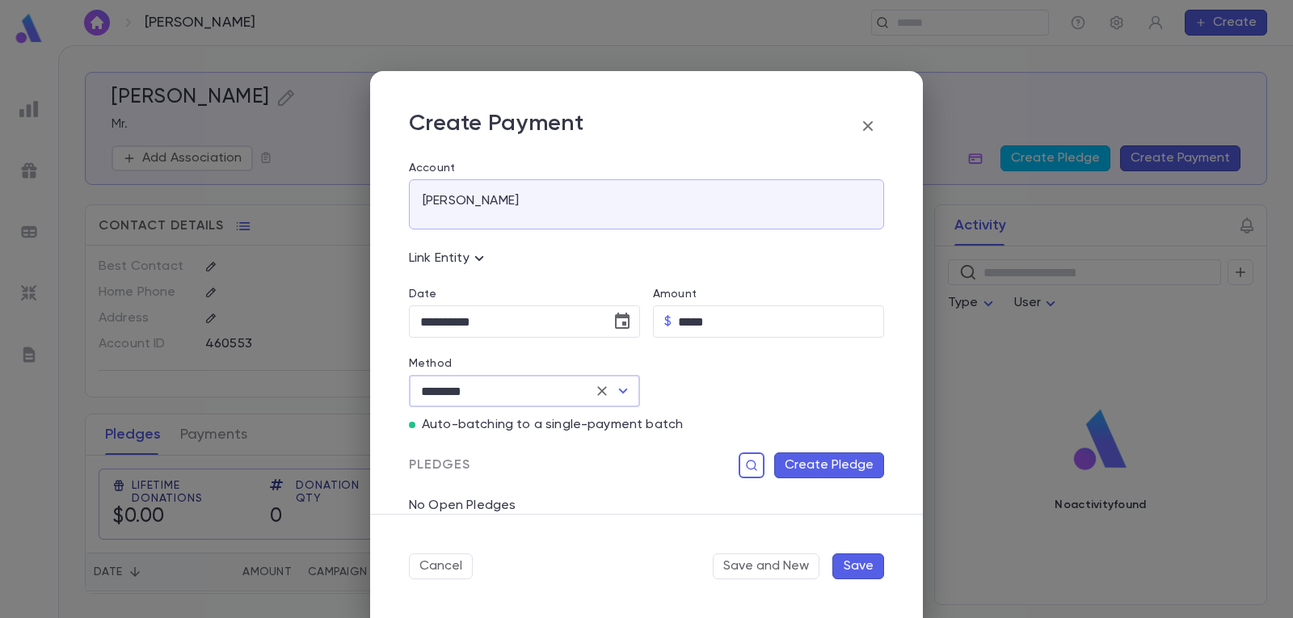
click at [815, 464] on button "Create Pledge" at bounding box center [829, 465] width 110 height 26
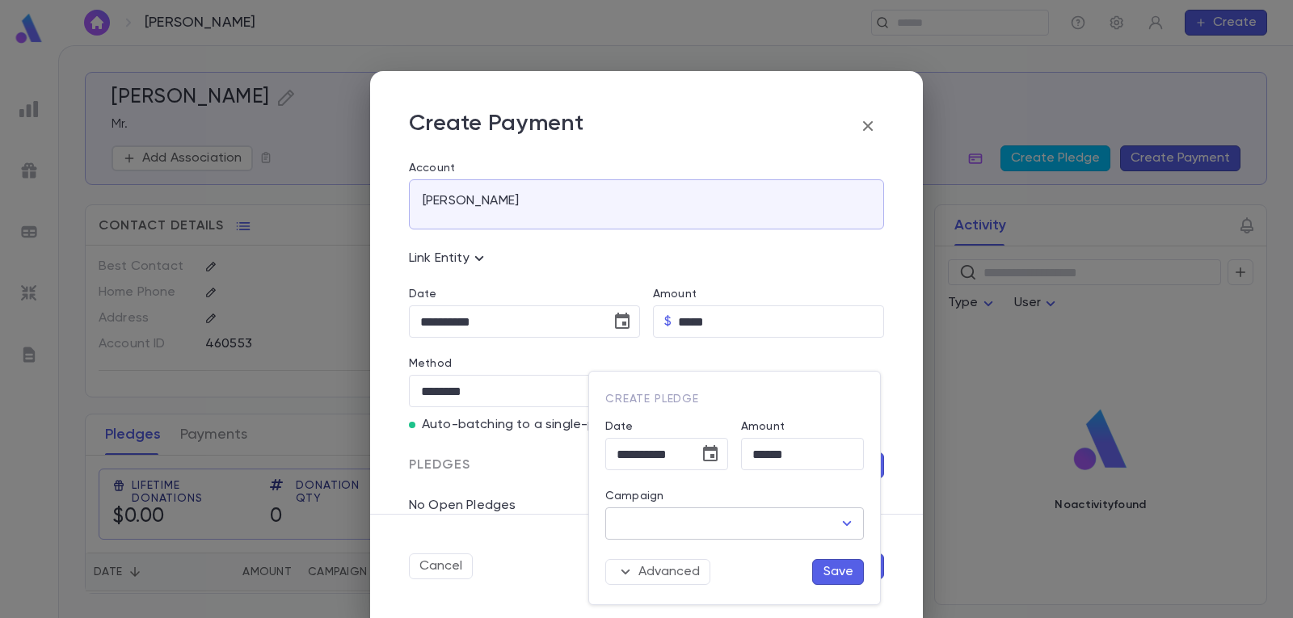
click at [792, 528] on input "Campaign" at bounding box center [722, 523] width 220 height 31
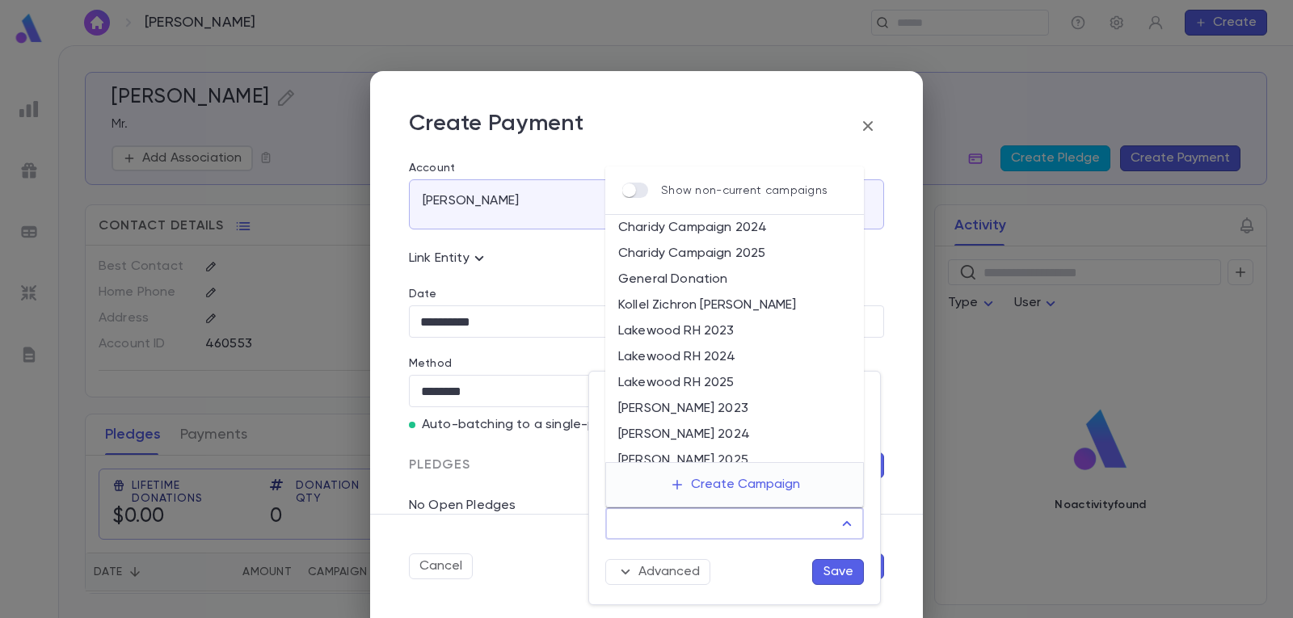
scroll to position [81, 0]
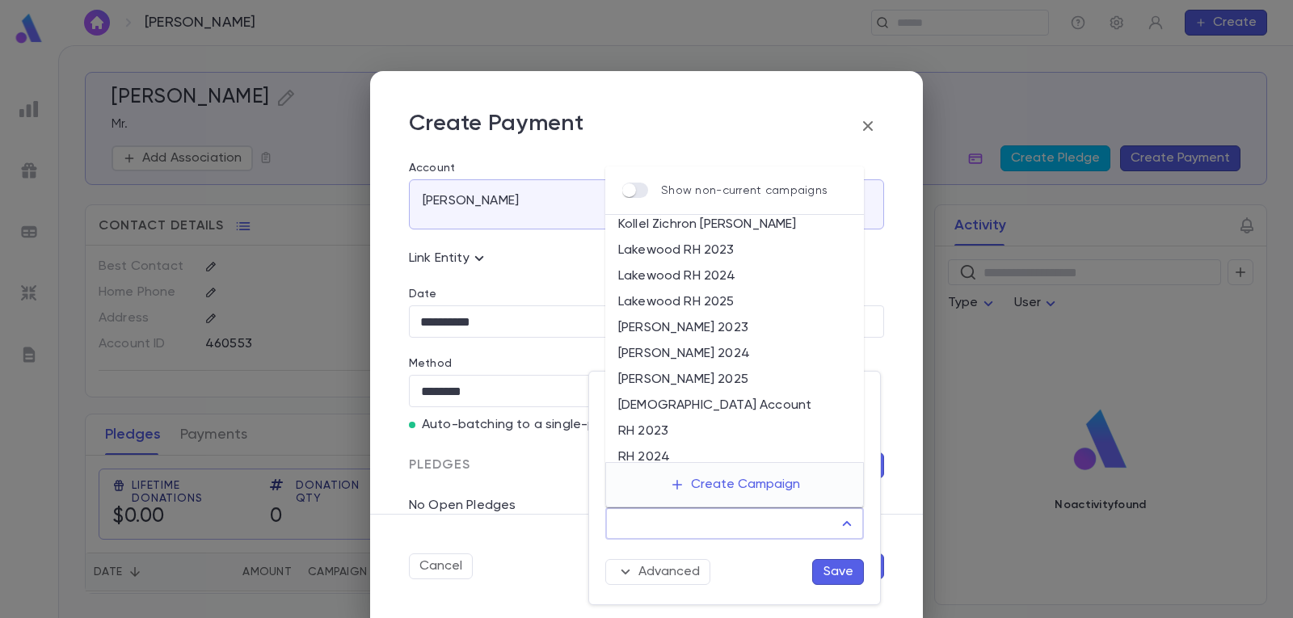
click at [714, 410] on li "[DEMOGRAPHIC_DATA] Account" at bounding box center [734, 406] width 259 height 26
type input "**********"
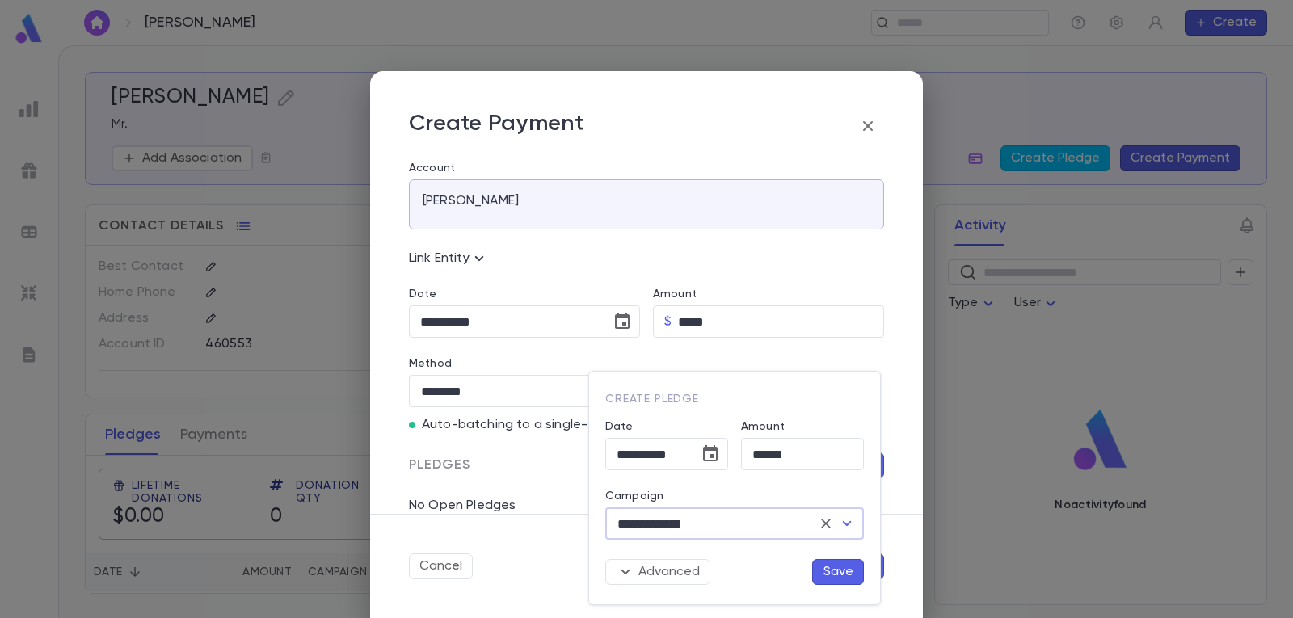
click at [839, 571] on button "Save" at bounding box center [838, 572] width 52 height 26
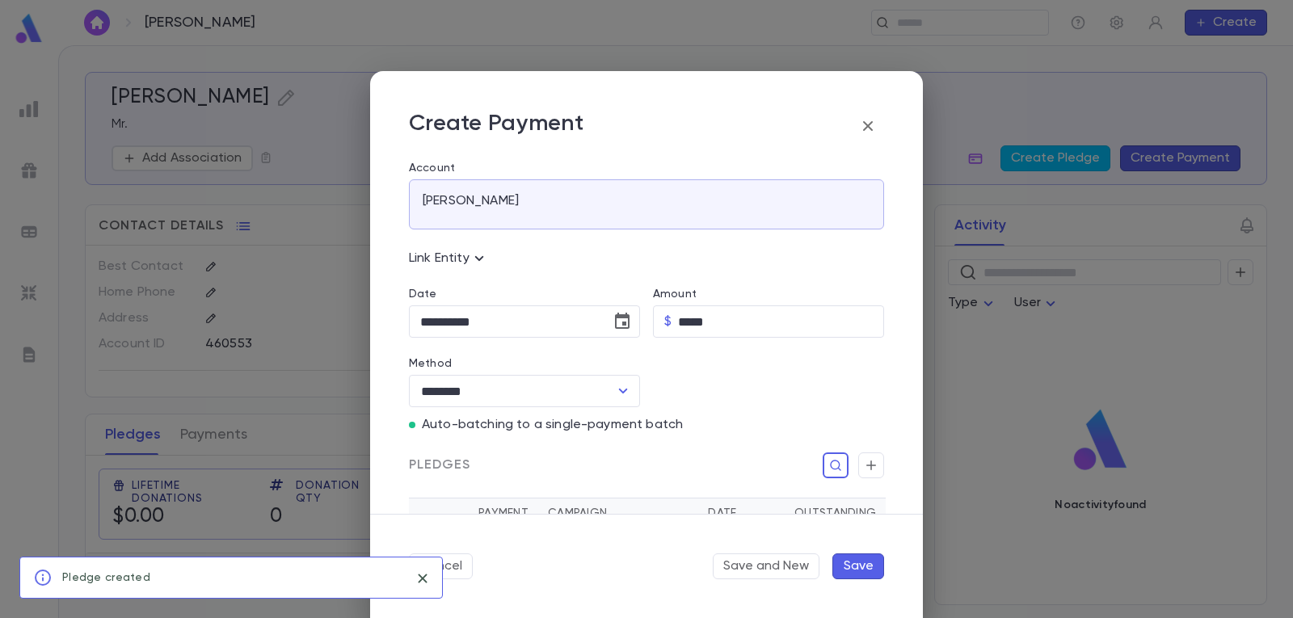
click at [854, 566] on button "Save" at bounding box center [858, 566] width 52 height 26
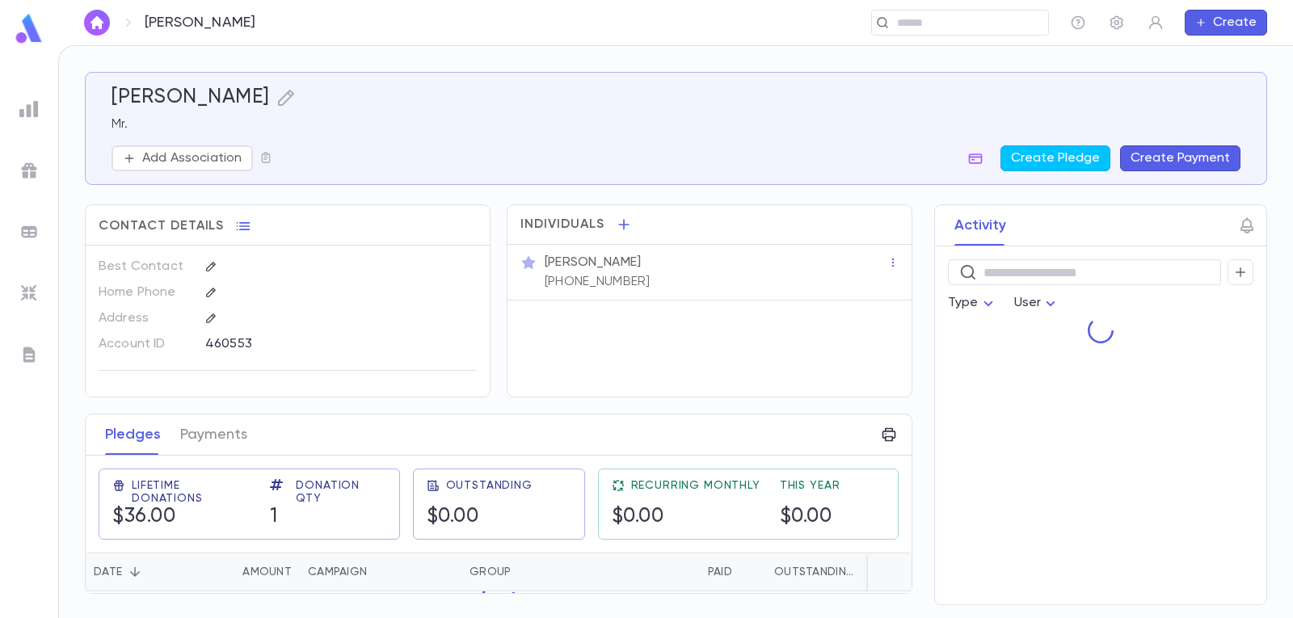
click at [95, 19] on img "button" at bounding box center [96, 22] width 19 height 13
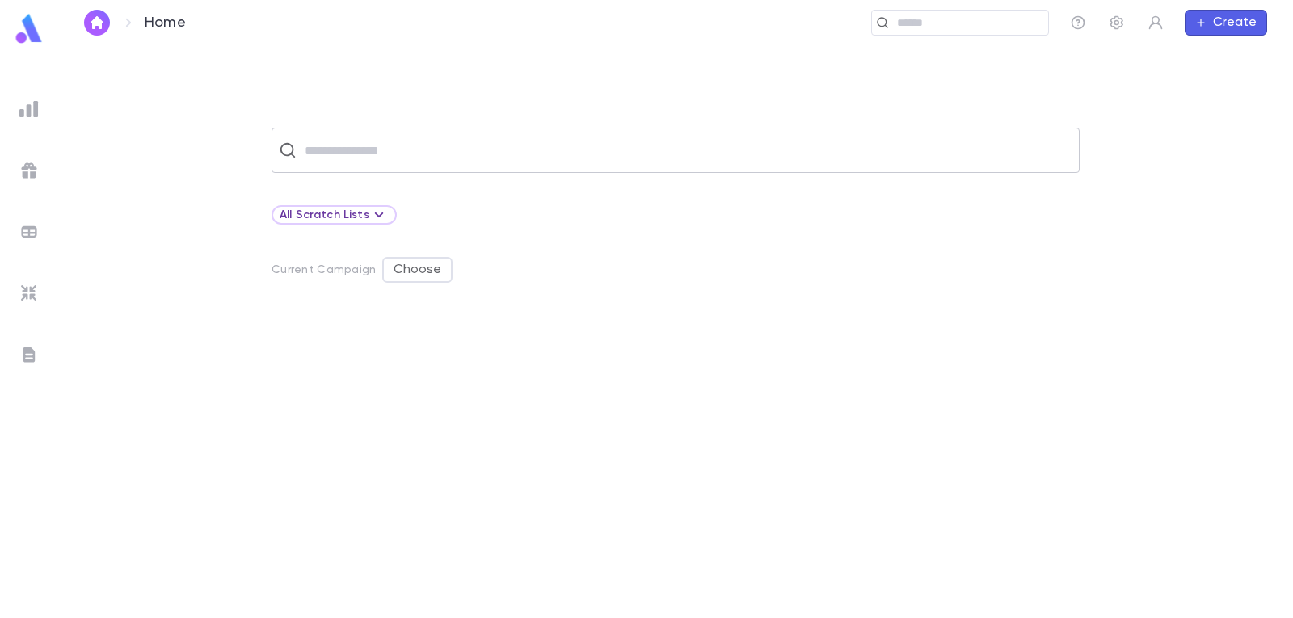
click at [366, 144] on input "text" at bounding box center [686, 150] width 772 height 31
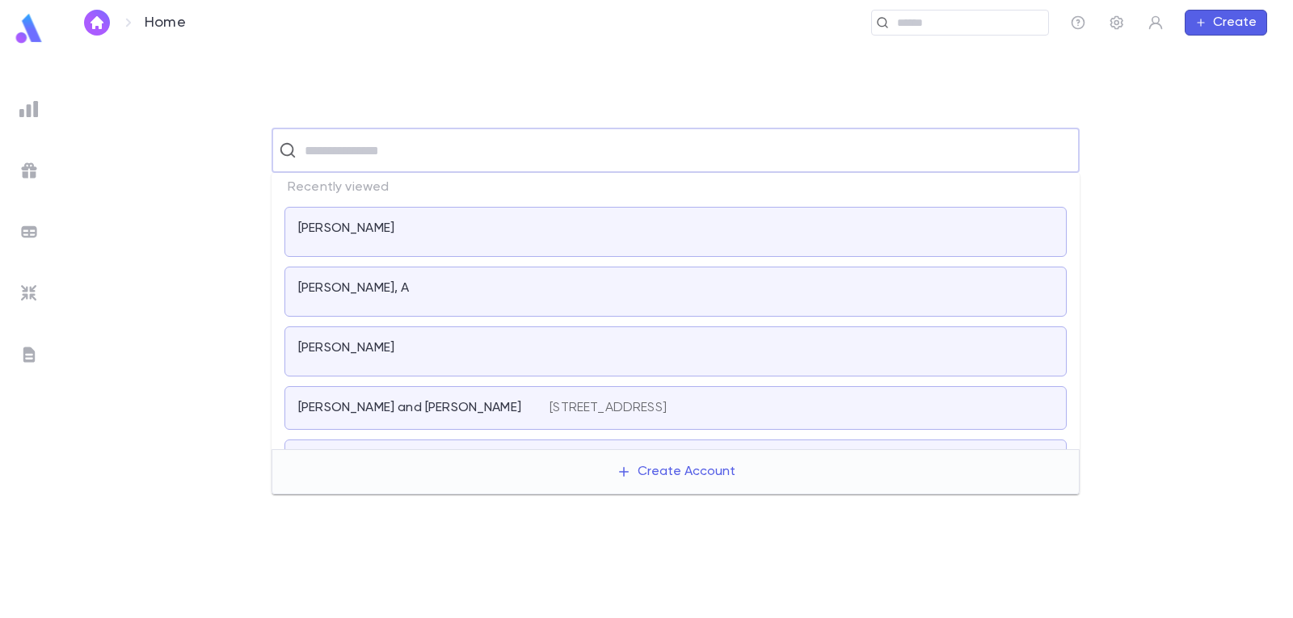
click at [385, 284] on div "[PERSON_NAME], A" at bounding box center [414, 288] width 232 height 16
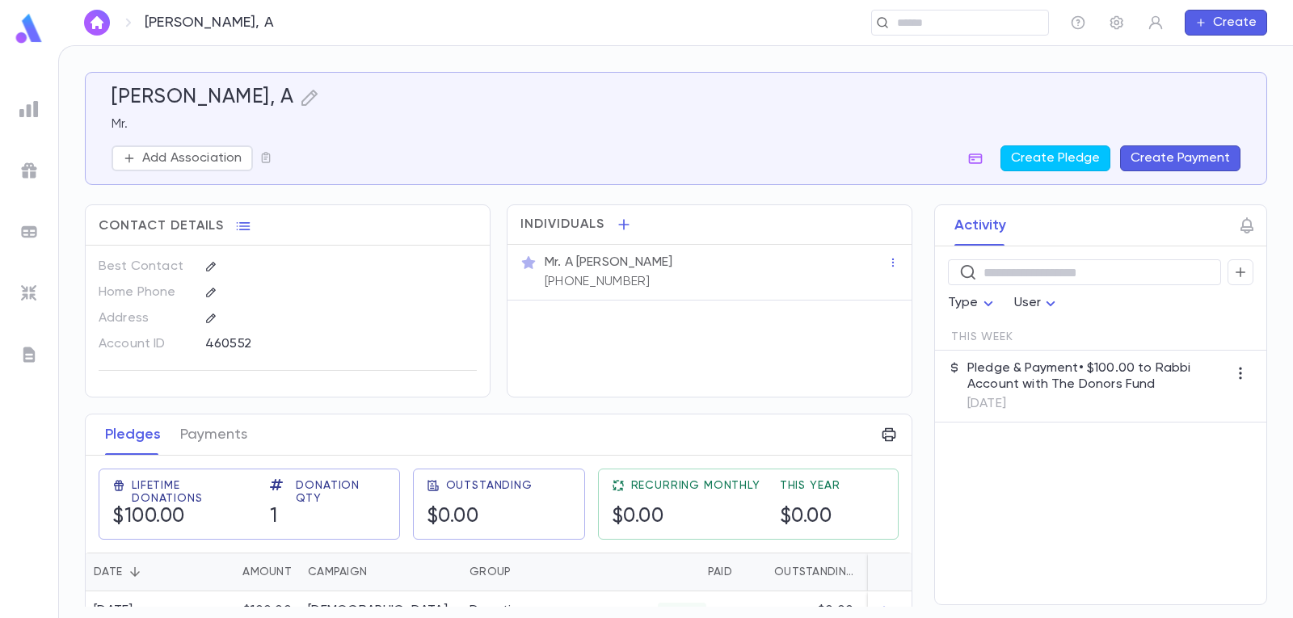
click at [1103, 381] on p "Pledge & Payment • $100.00 to Rabbi Account with The Donors Fund" at bounding box center [1097, 376] width 260 height 32
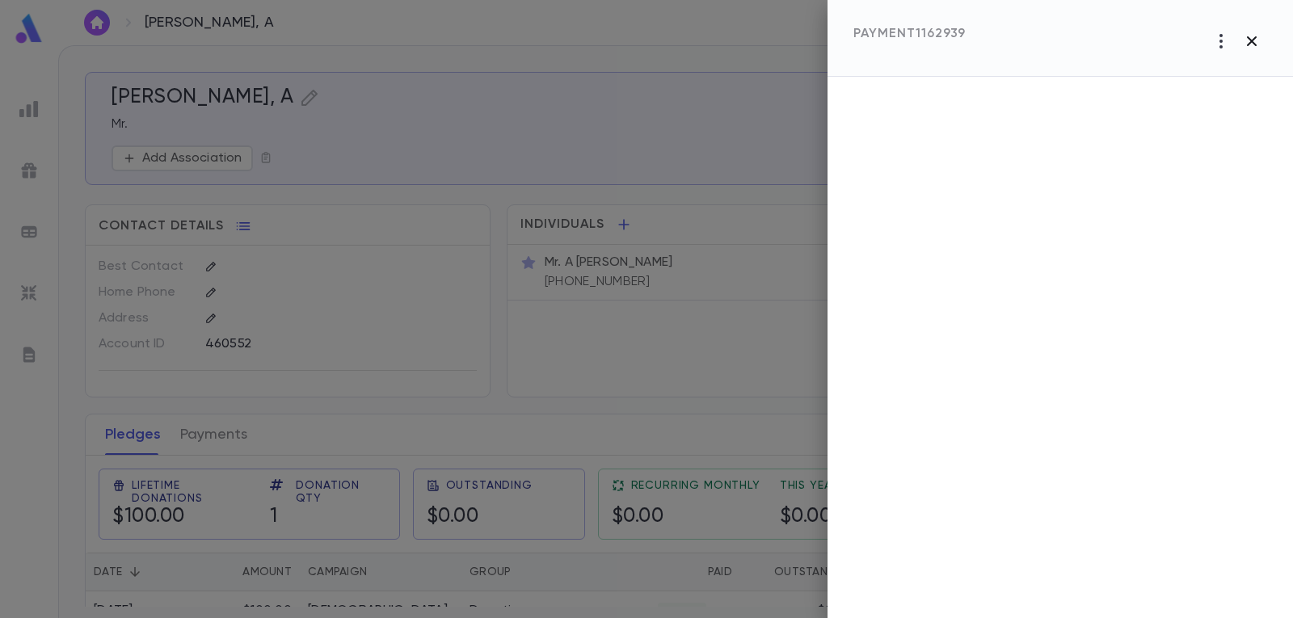
click at [1248, 42] on icon "button" at bounding box center [1251, 41] width 19 height 19
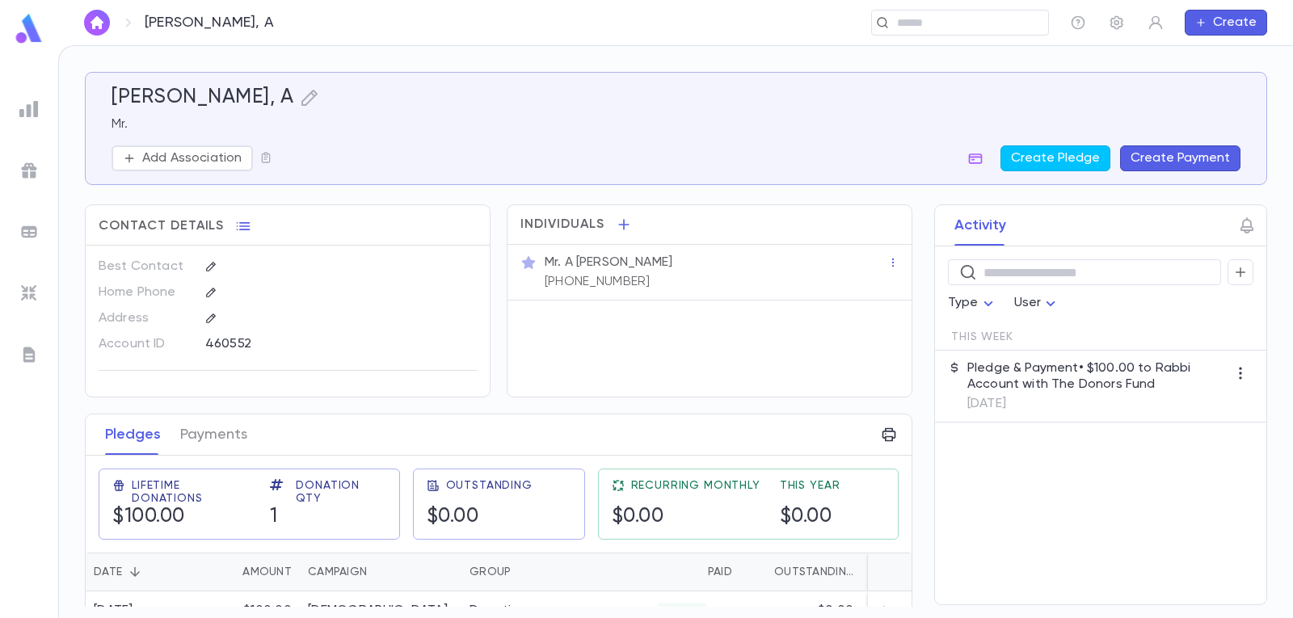
click at [1239, 368] on icon "button" at bounding box center [1240, 373] width 16 height 16
drag, startPoint x: 1109, startPoint y: 462, endPoint x: 1018, endPoint y: 469, distance: 91.6
click at [1108, 462] on div at bounding box center [646, 309] width 1293 height 618
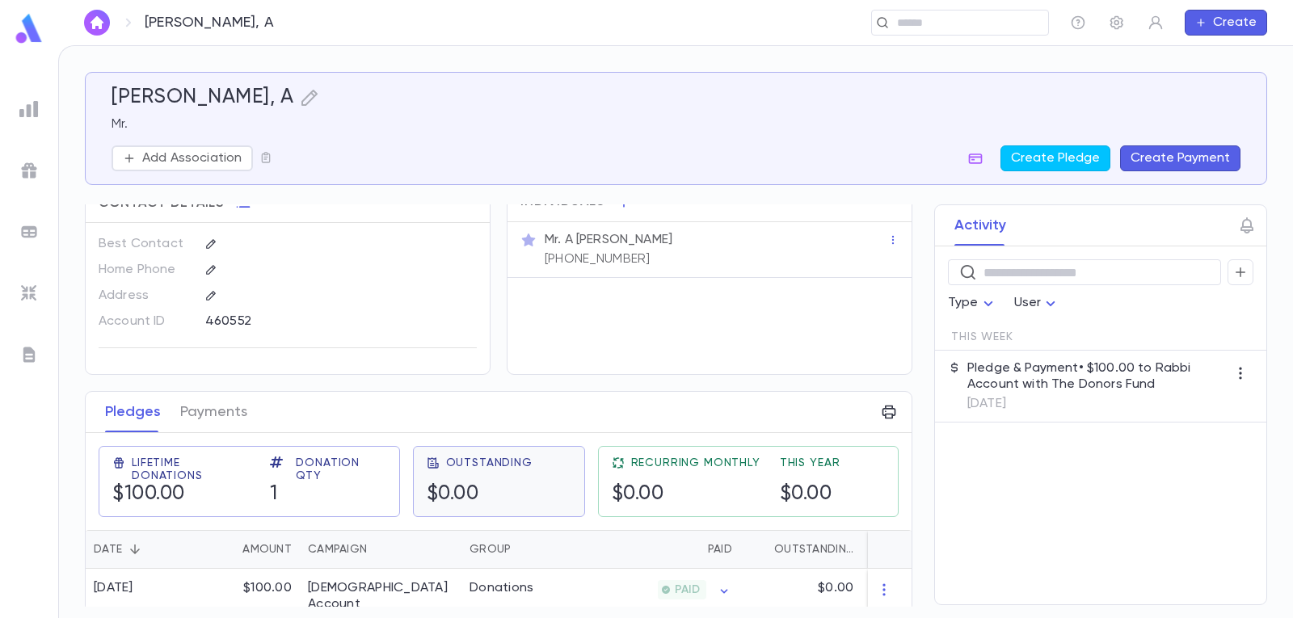
scroll to position [35, 0]
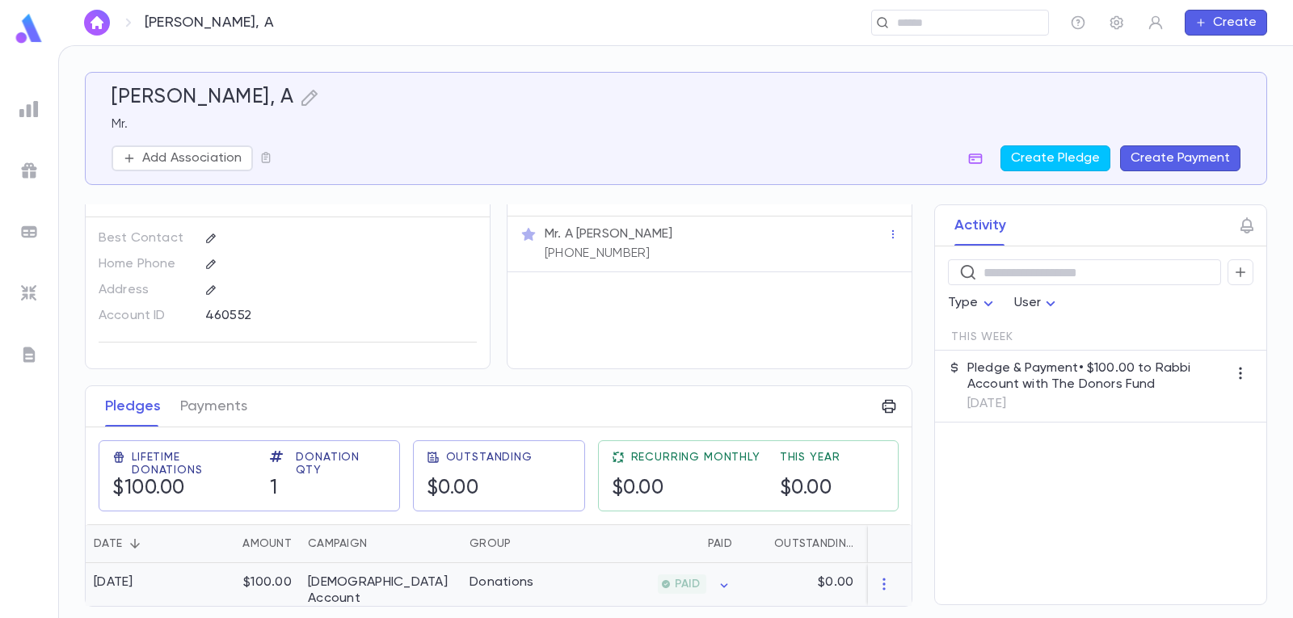
click at [326, 574] on div "[DEMOGRAPHIC_DATA] Account" at bounding box center [380, 590] width 145 height 32
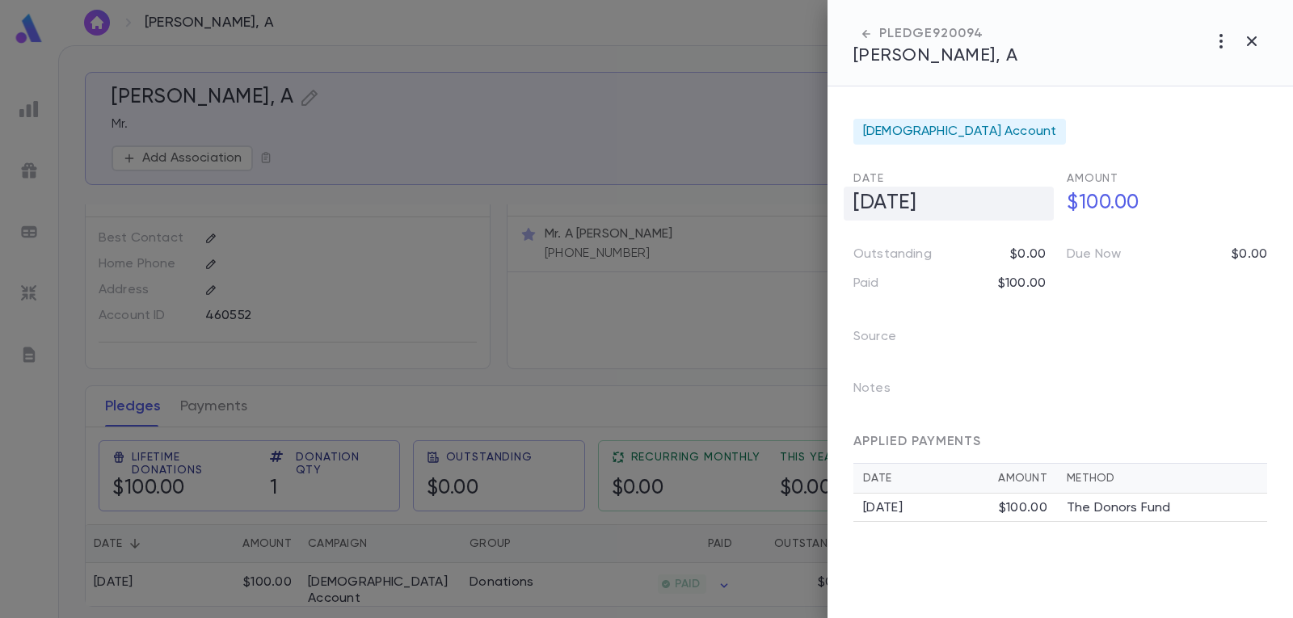
click at [889, 203] on h5 "[DATE]" at bounding box center [948, 204] width 210 height 34
click at [1035, 198] on icon "Choose date, selected date is Sep 2, 2025" at bounding box center [1035, 202] width 15 height 16
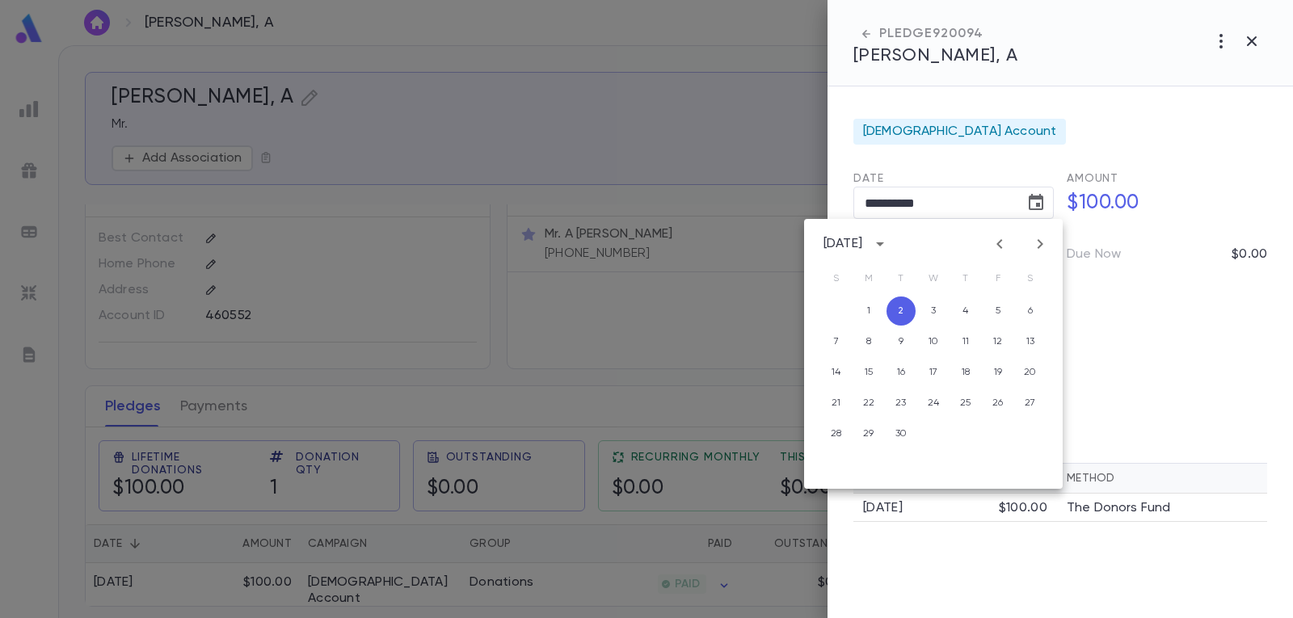
click at [995, 237] on icon "Previous month" at bounding box center [999, 243] width 19 height 19
click at [969, 431] on button "28" at bounding box center [965, 433] width 29 height 29
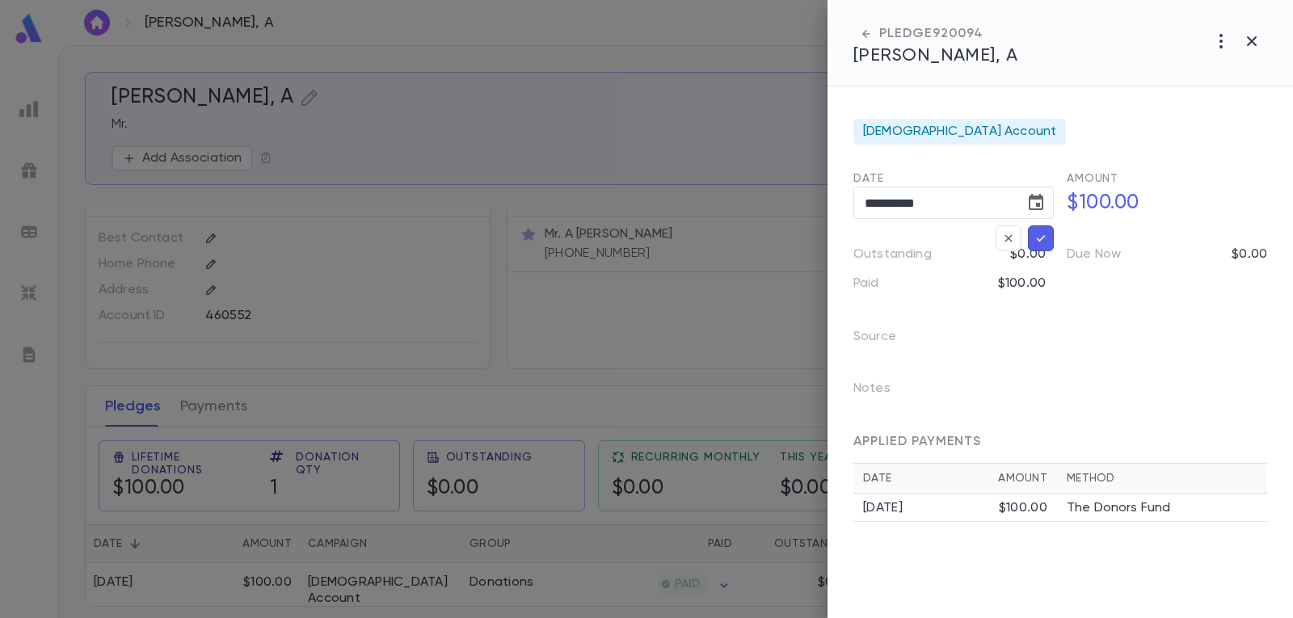
type input "**********"
click at [893, 508] on div "[DATE]" at bounding box center [931, 508] width 136 height 16
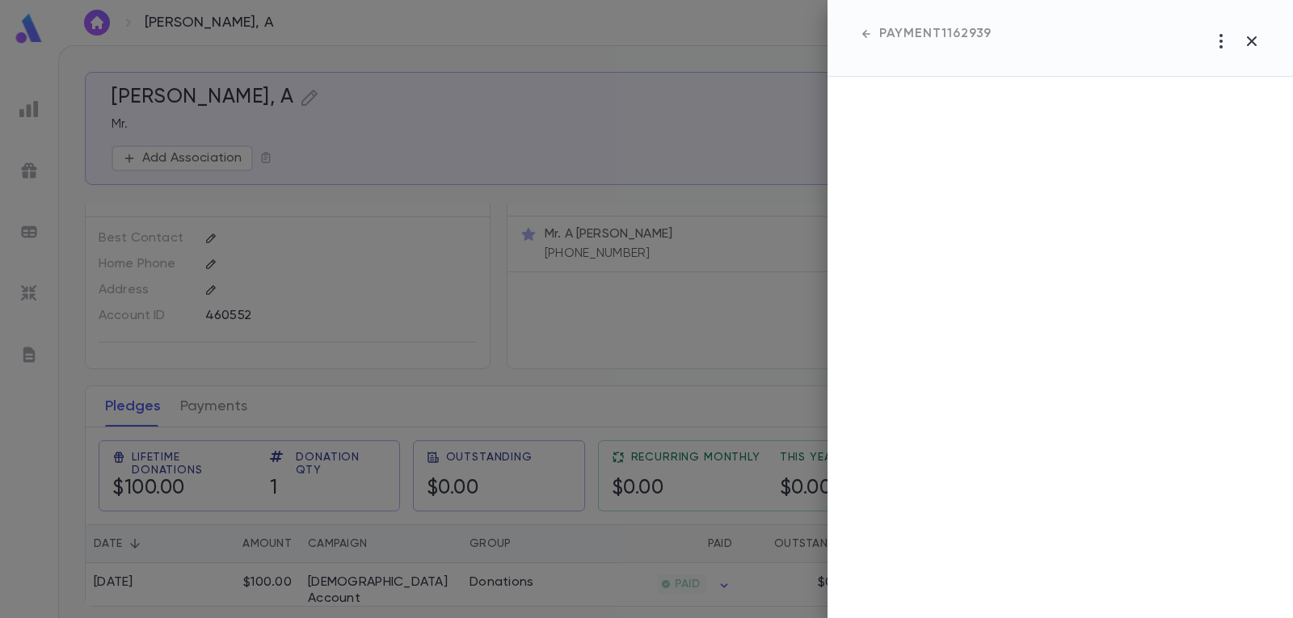
click at [862, 32] on icon "button" at bounding box center [866, 34] width 16 height 16
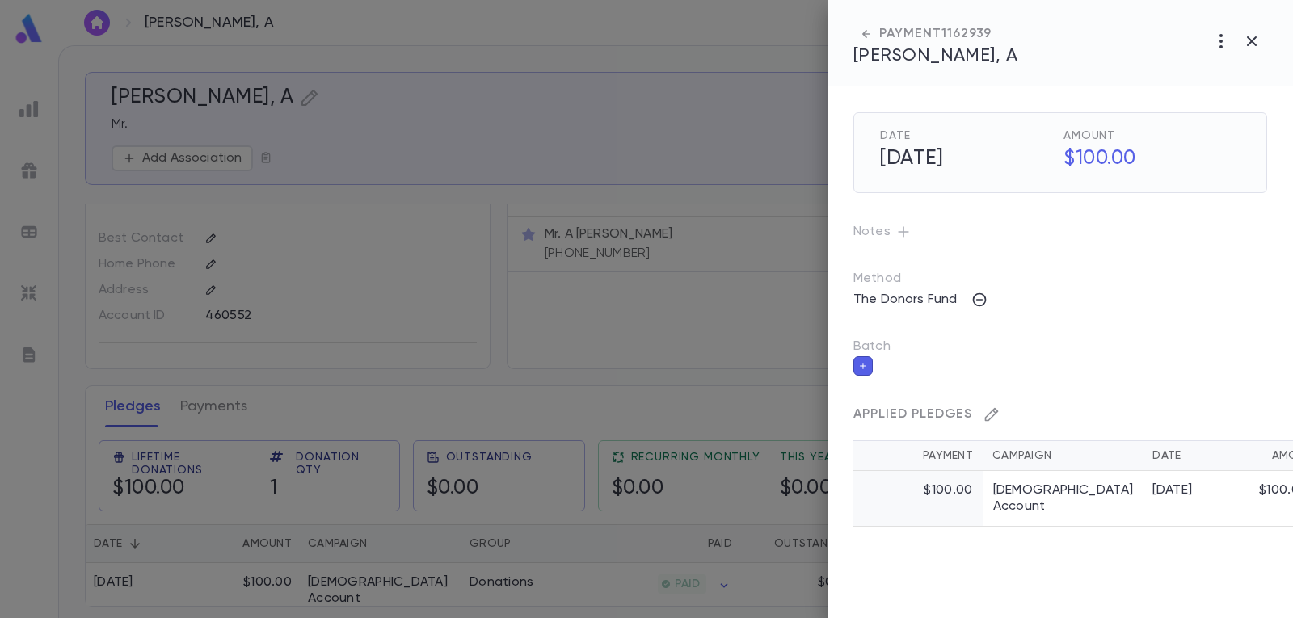
click at [988, 410] on icon "button" at bounding box center [991, 414] width 16 height 16
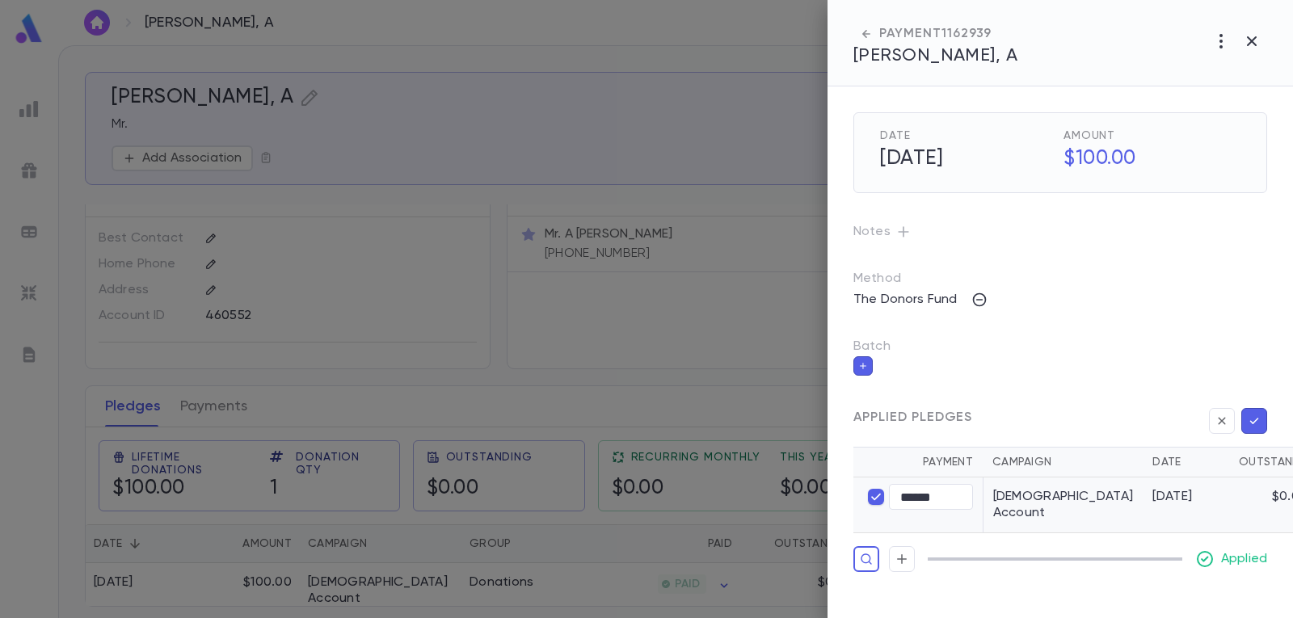
click at [1152, 490] on div "[DATE]" at bounding box center [1182, 497] width 61 height 16
click at [1152, 494] on div "[DATE]" at bounding box center [1182, 497] width 61 height 16
click at [1045, 500] on td "[DEMOGRAPHIC_DATA] Account" at bounding box center [1062, 505] width 160 height 56
click at [1053, 499] on td "[DEMOGRAPHIC_DATA] Account" at bounding box center [1062, 505] width 160 height 56
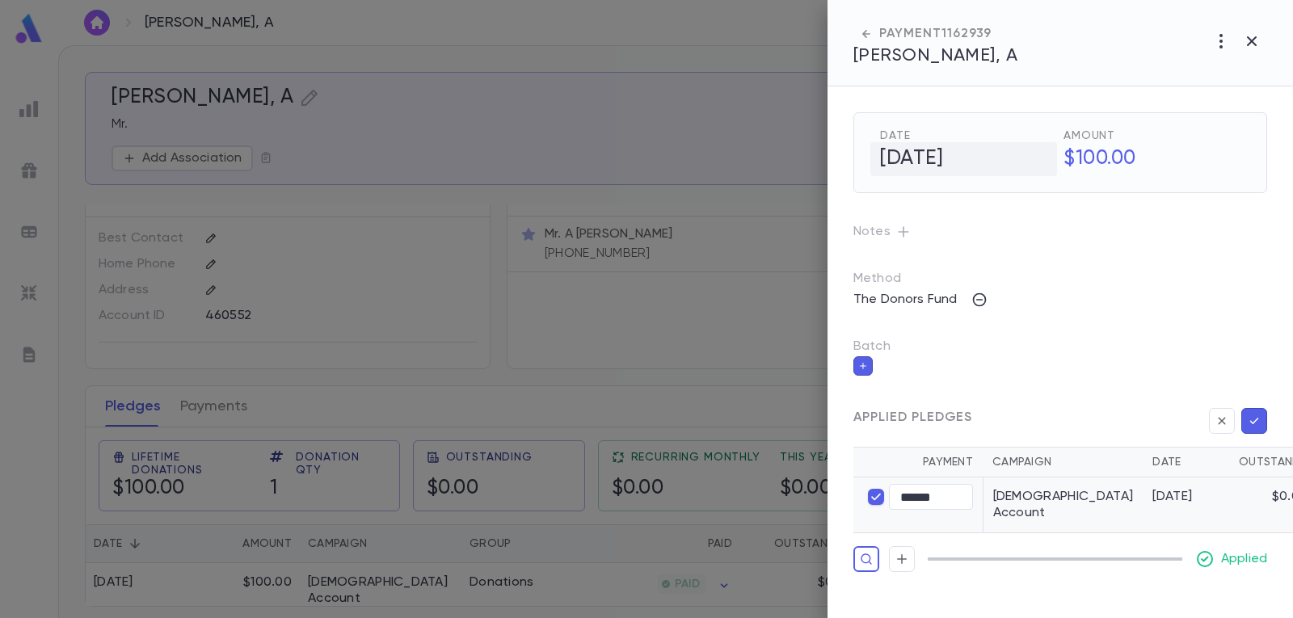
click at [913, 158] on h5 "[DATE]" at bounding box center [963, 159] width 187 height 34
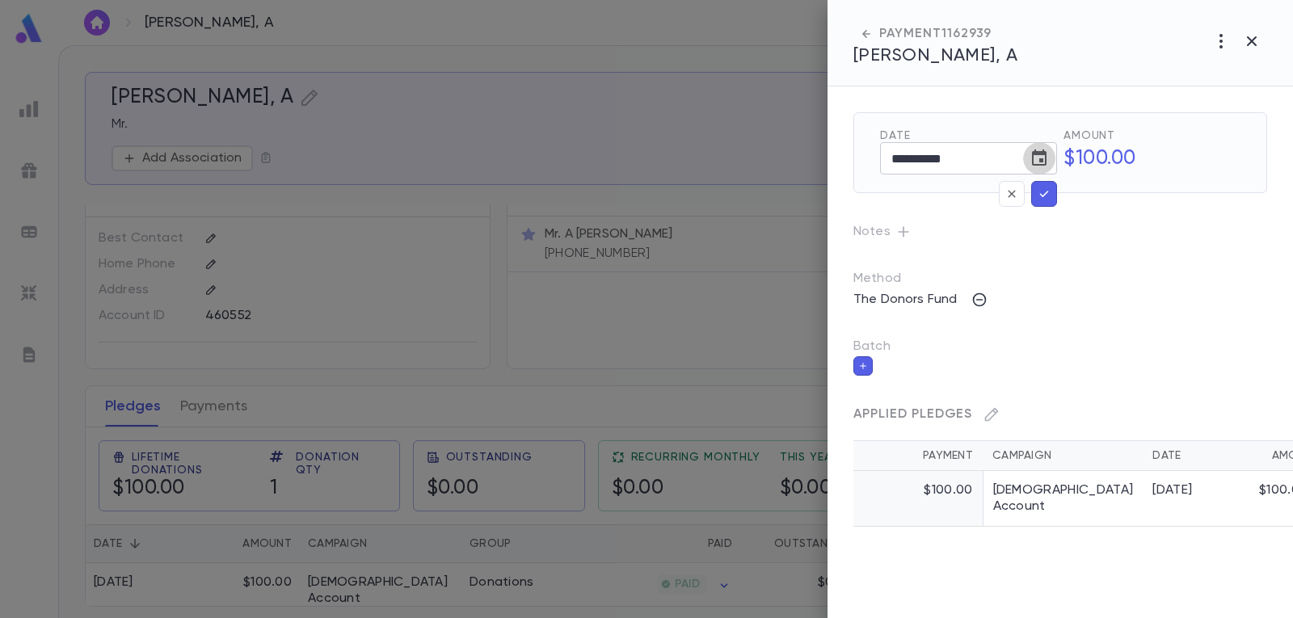
click at [1033, 153] on icon "Choose date, selected date is Sep 2, 2025" at bounding box center [1039, 157] width 15 height 16
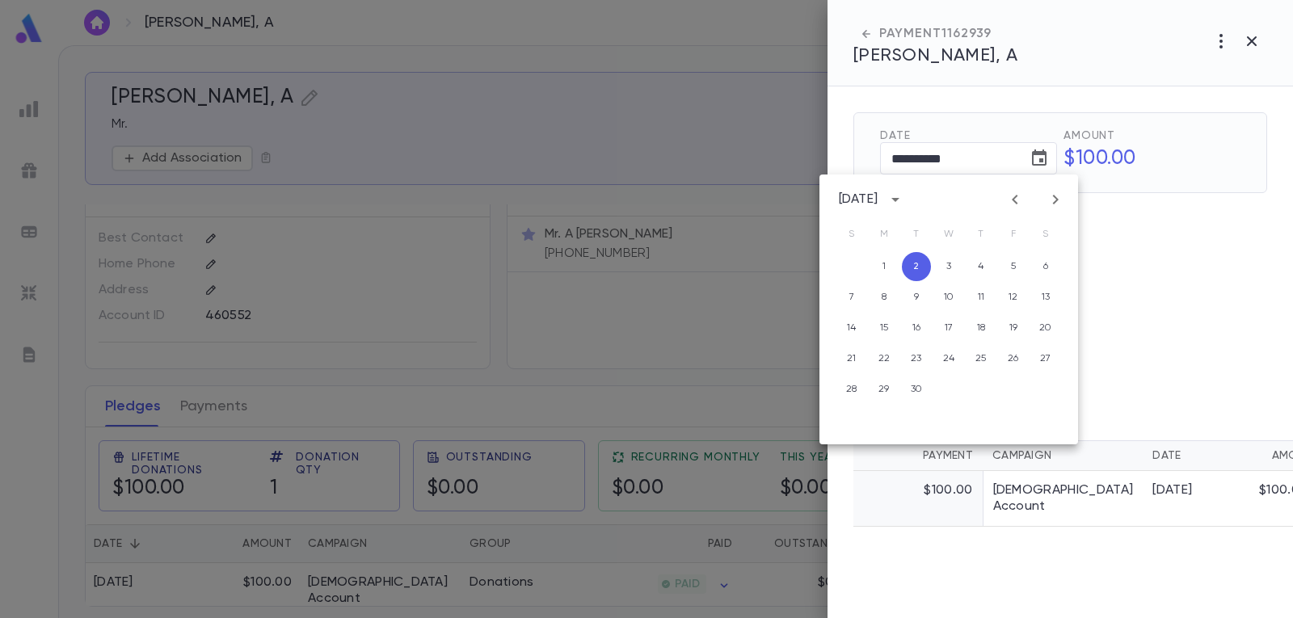
click at [1015, 199] on icon "Previous month" at bounding box center [1014, 199] width 19 height 19
click at [977, 390] on button "28" at bounding box center [980, 389] width 29 height 29
type input "**********"
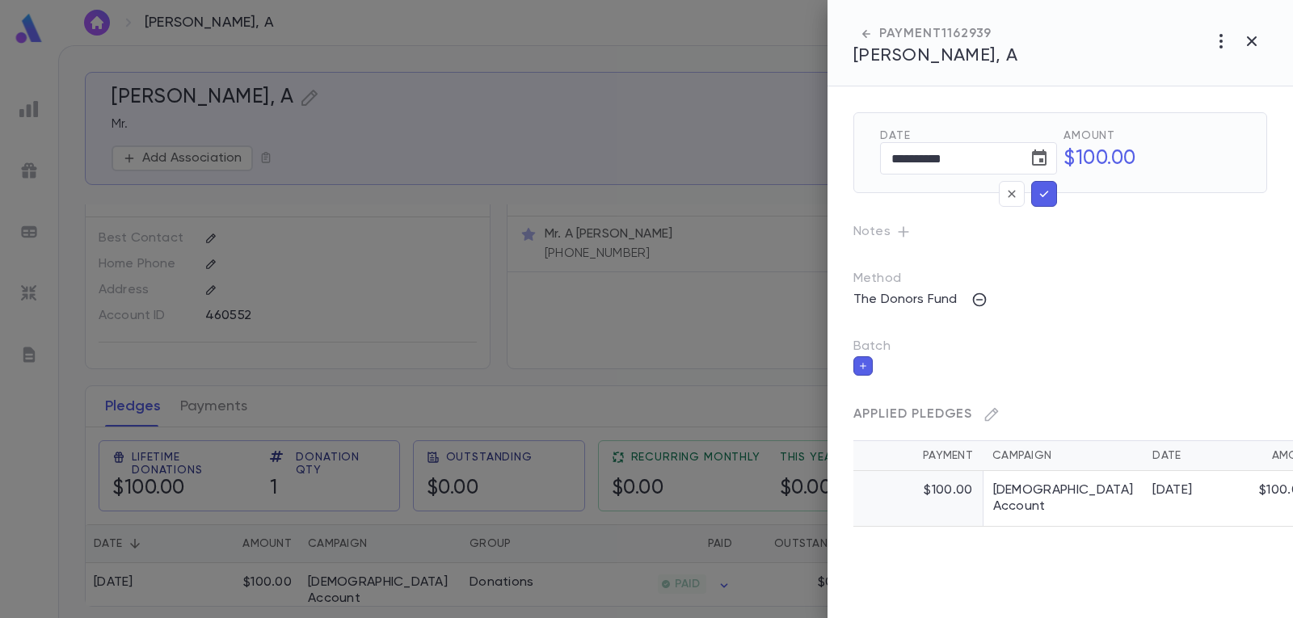
click at [1051, 192] on button "button" at bounding box center [1044, 194] width 26 height 26
click at [1042, 194] on icon "button" at bounding box center [1043, 194] width 15 height 16
click at [1152, 489] on div "[DATE]" at bounding box center [1182, 490] width 61 height 16
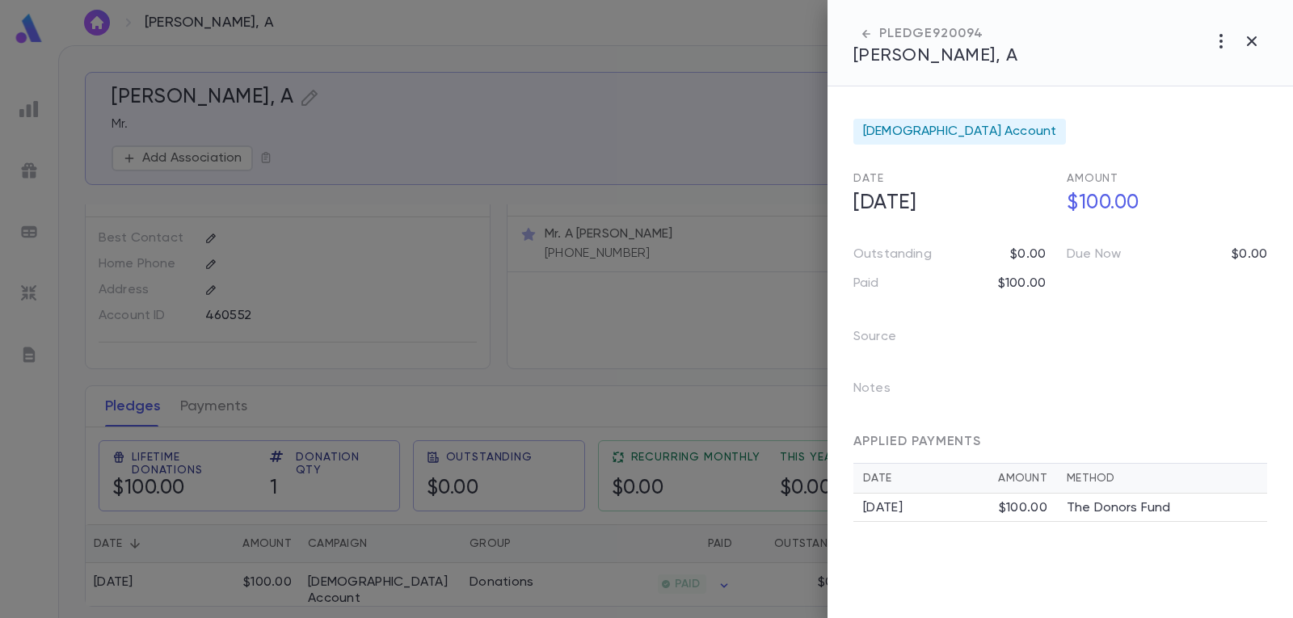
click at [899, 506] on div "[DATE]" at bounding box center [931, 508] width 136 height 16
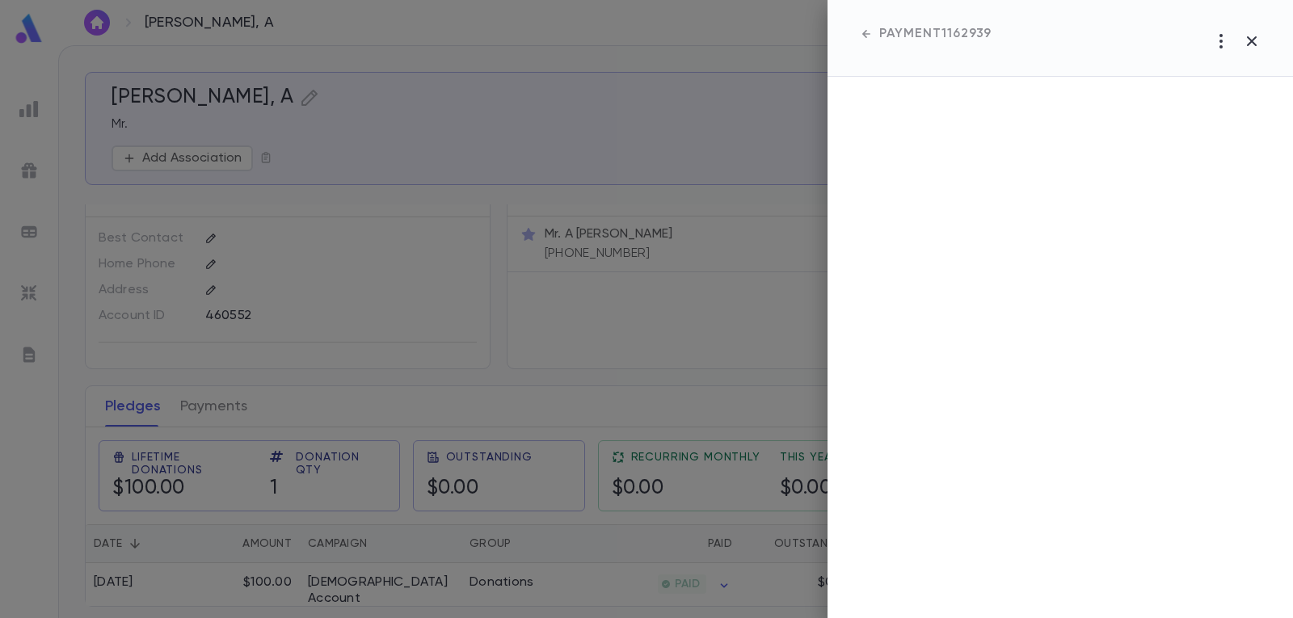
click at [868, 32] on icon "button" at bounding box center [866, 34] width 16 height 16
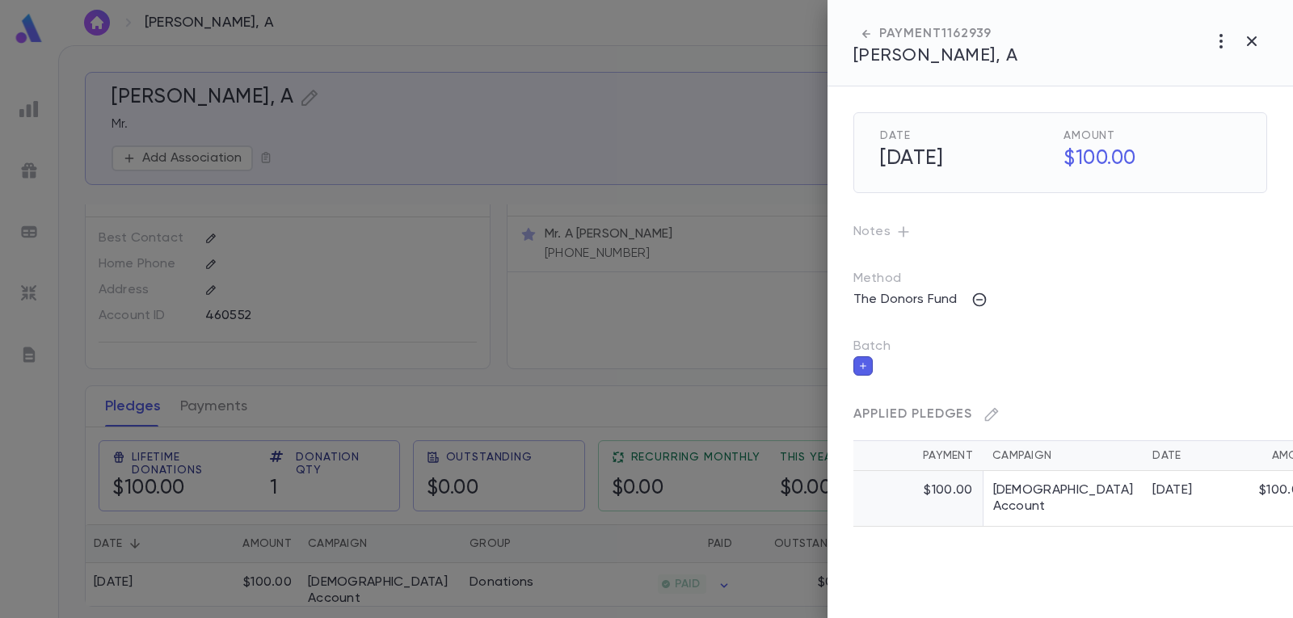
click at [1152, 488] on div "[DATE]" at bounding box center [1182, 490] width 61 height 16
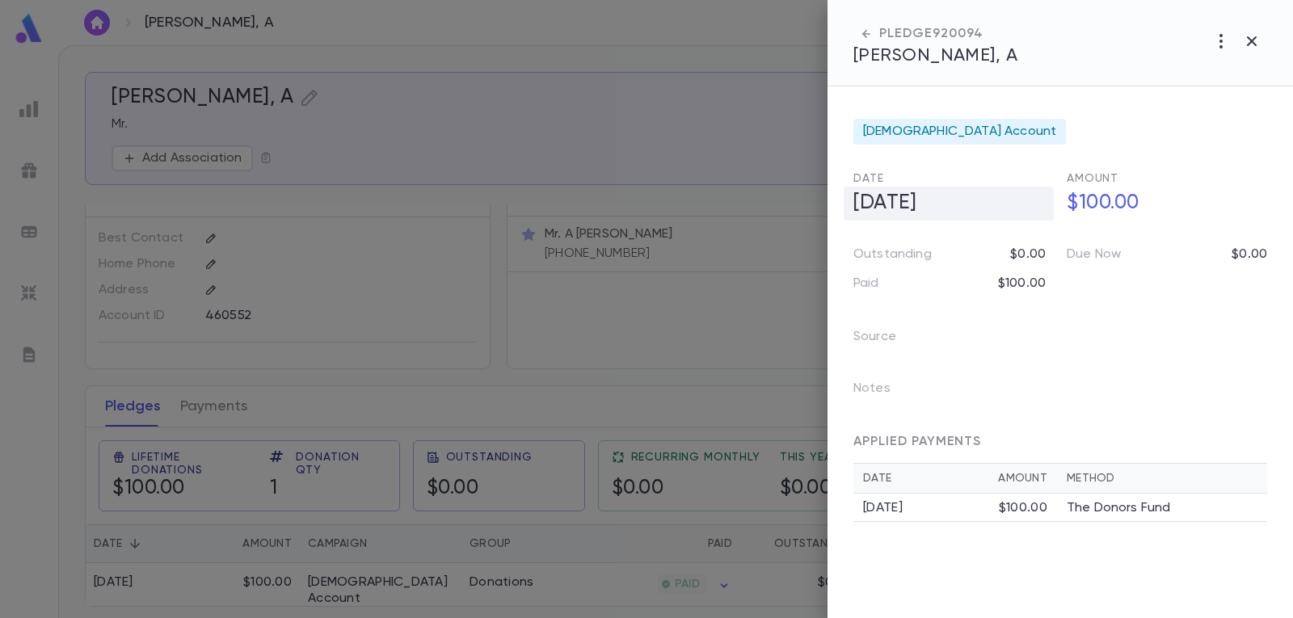
click at [925, 204] on h5 "[DATE]" at bounding box center [948, 204] width 210 height 34
click at [1039, 200] on icon "Choose date, selected date is Sep 2, 2025" at bounding box center [1035, 202] width 19 height 19
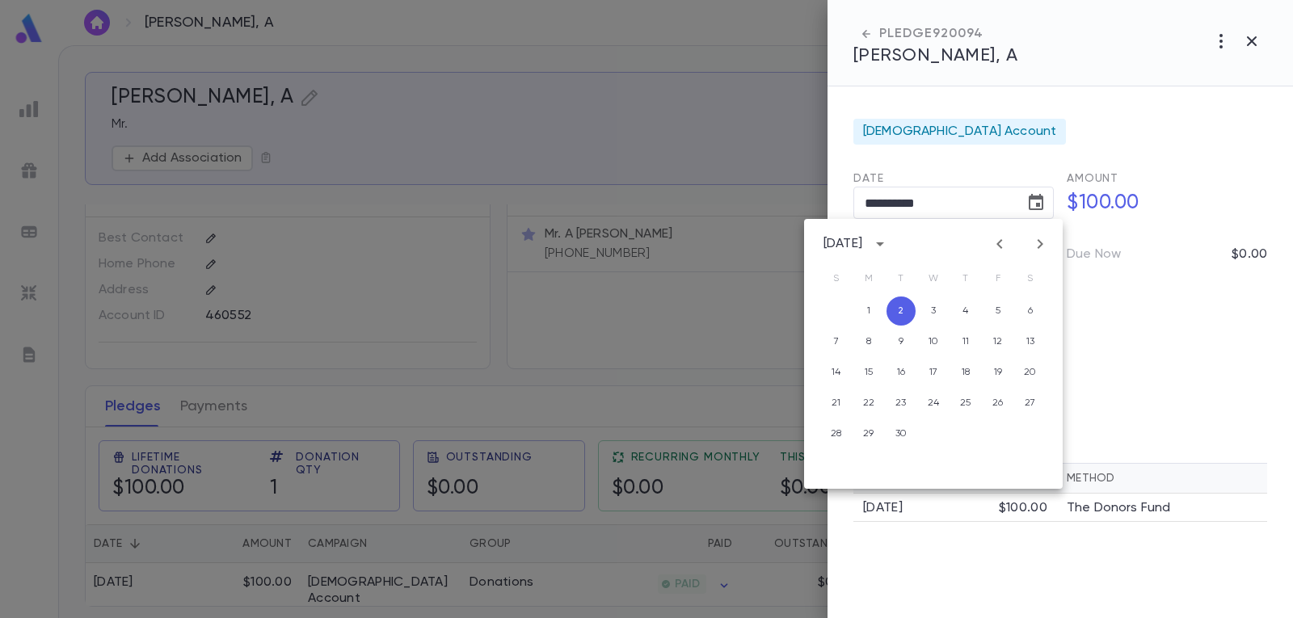
click at [998, 241] on icon "Previous month" at bounding box center [999, 243] width 19 height 19
click at [964, 434] on button "28" at bounding box center [965, 433] width 29 height 29
type input "**********"
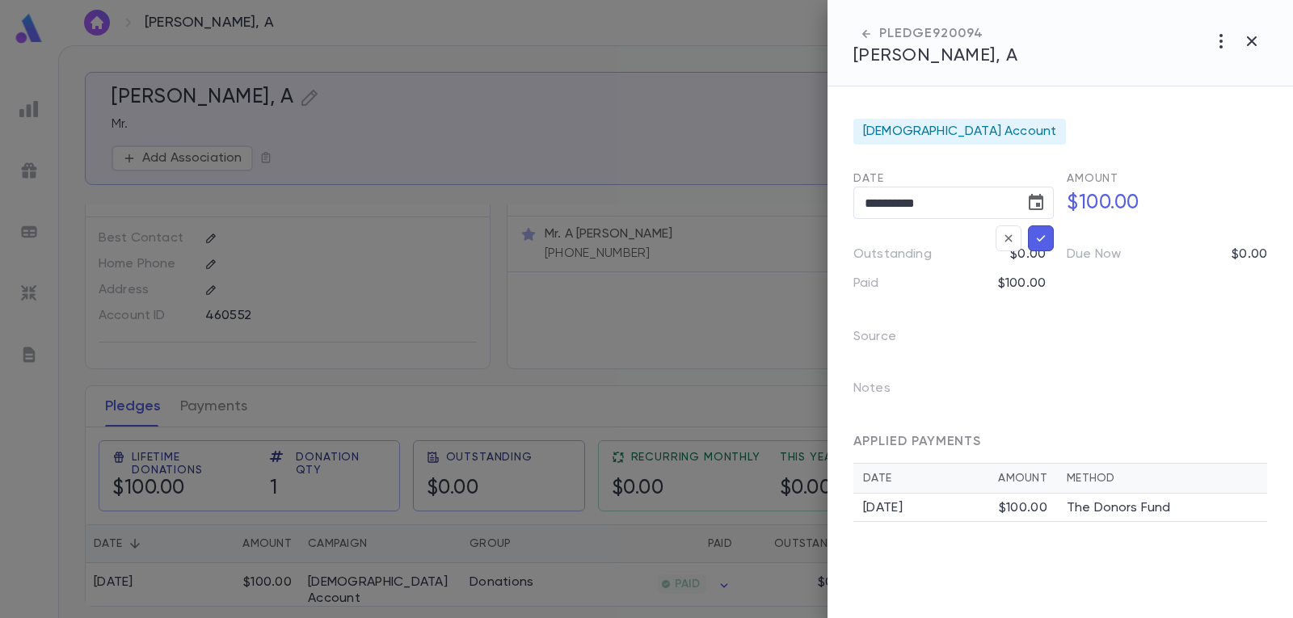
click at [1037, 231] on icon "button" at bounding box center [1040, 238] width 15 height 16
click at [1246, 40] on icon "button" at bounding box center [1251, 41] width 19 height 19
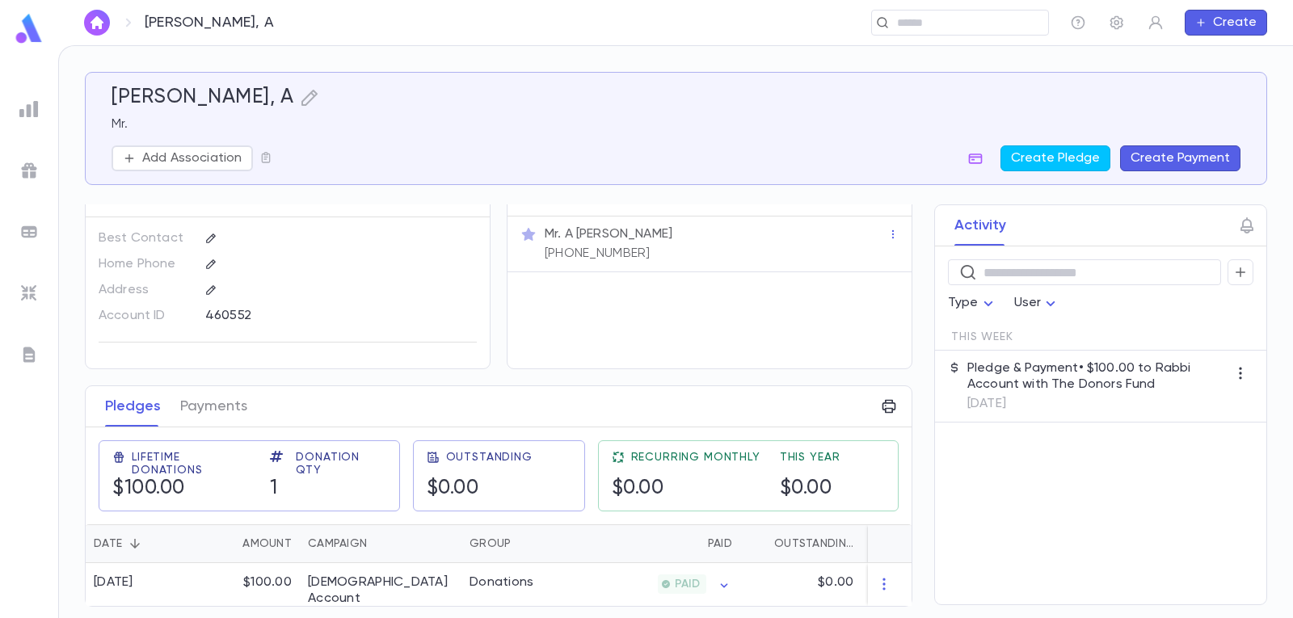
click at [1070, 373] on p "Pledge & Payment • $100.00 to Rabbi Account with The Donors Fund" at bounding box center [1097, 376] width 260 height 32
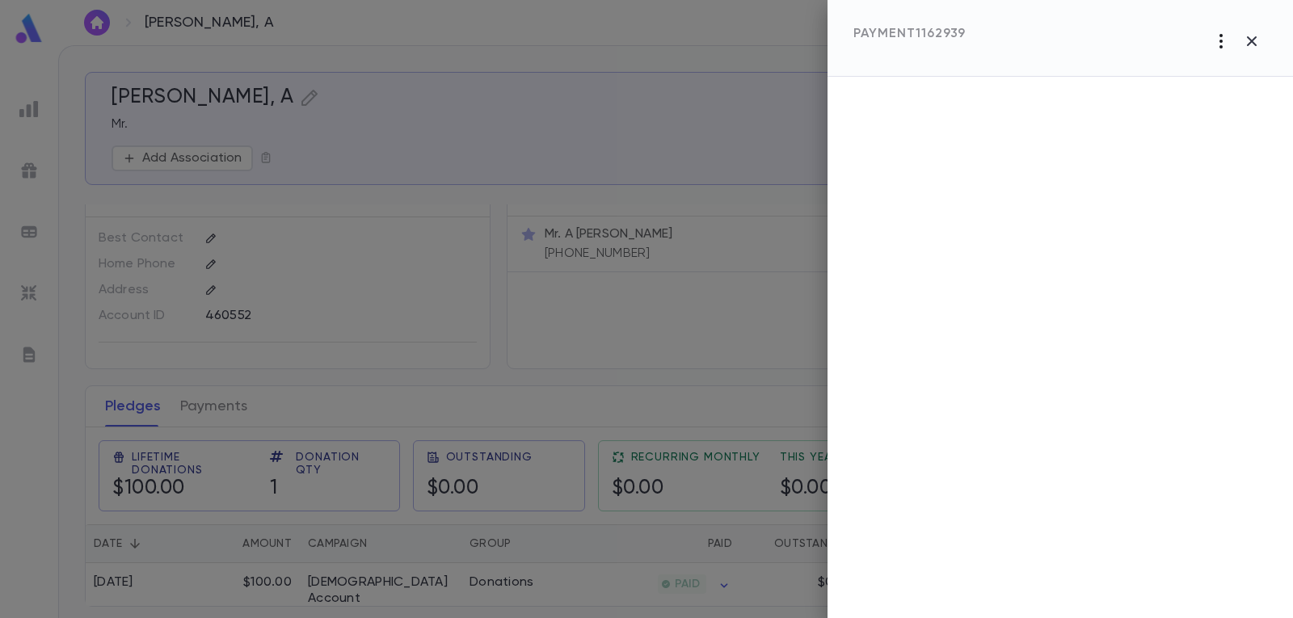
click at [1224, 39] on icon "button" at bounding box center [1220, 41] width 19 height 19
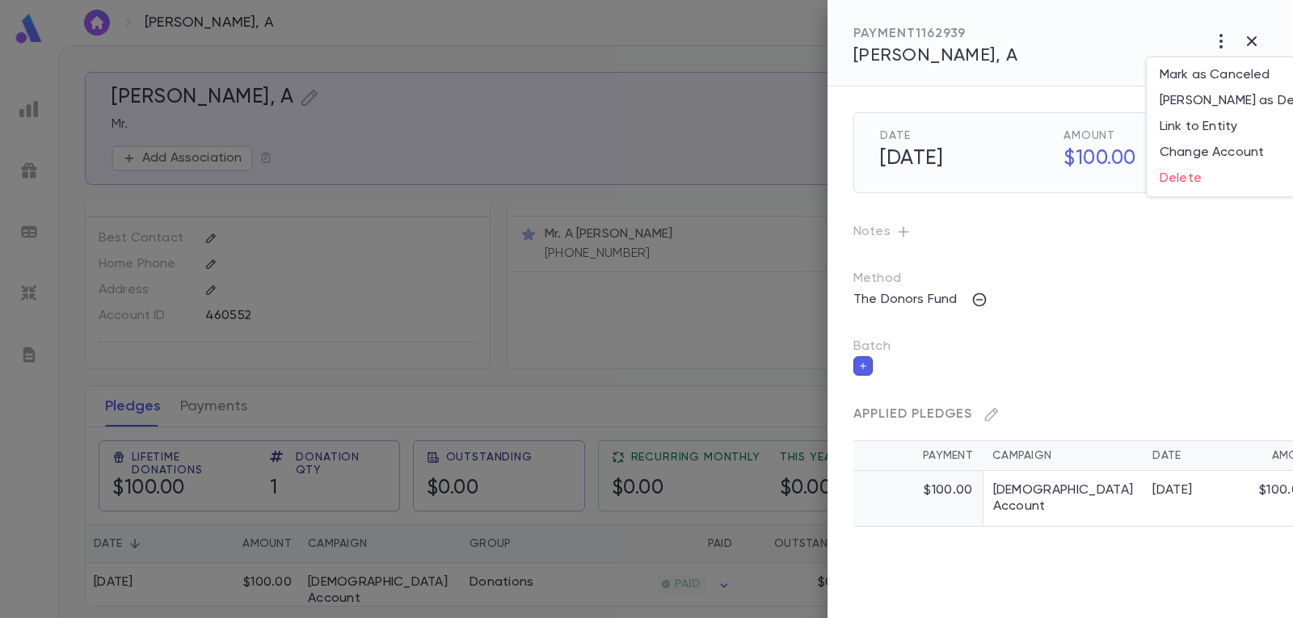
click at [1035, 284] on div at bounding box center [646, 309] width 1293 height 618
click at [1246, 40] on icon "button" at bounding box center [1251, 41] width 19 height 19
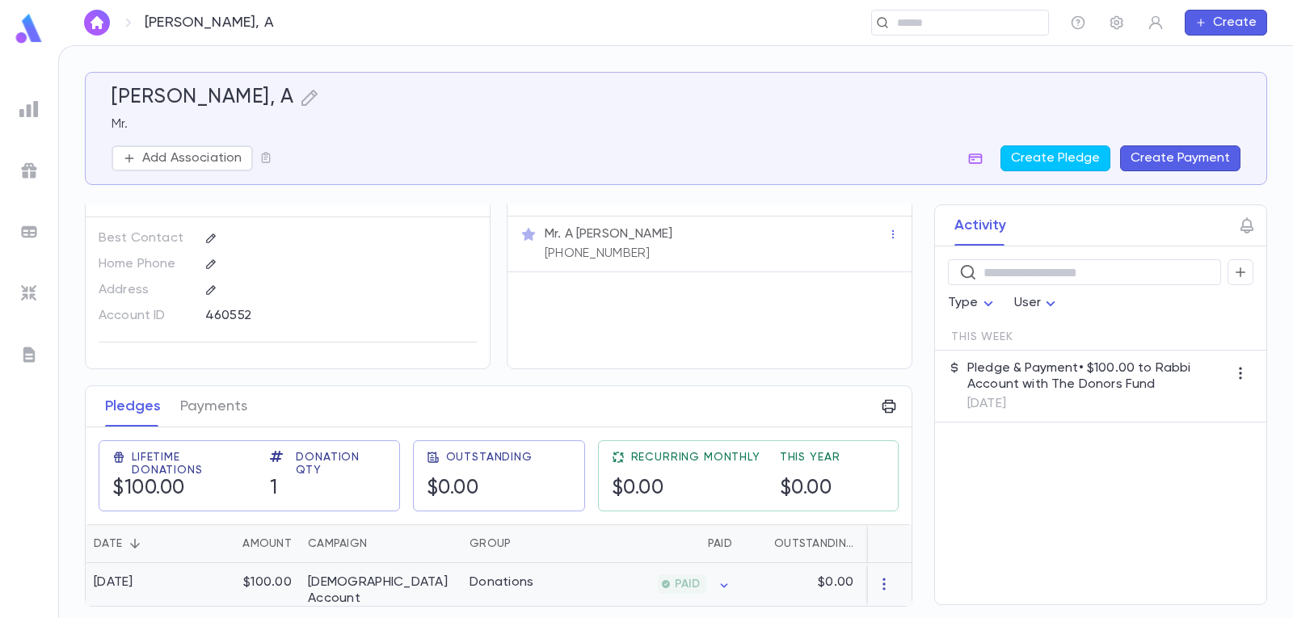
click at [876, 576] on icon "button" at bounding box center [884, 584] width 16 height 16
click at [917, 582] on li "Delete" at bounding box center [907, 587] width 68 height 26
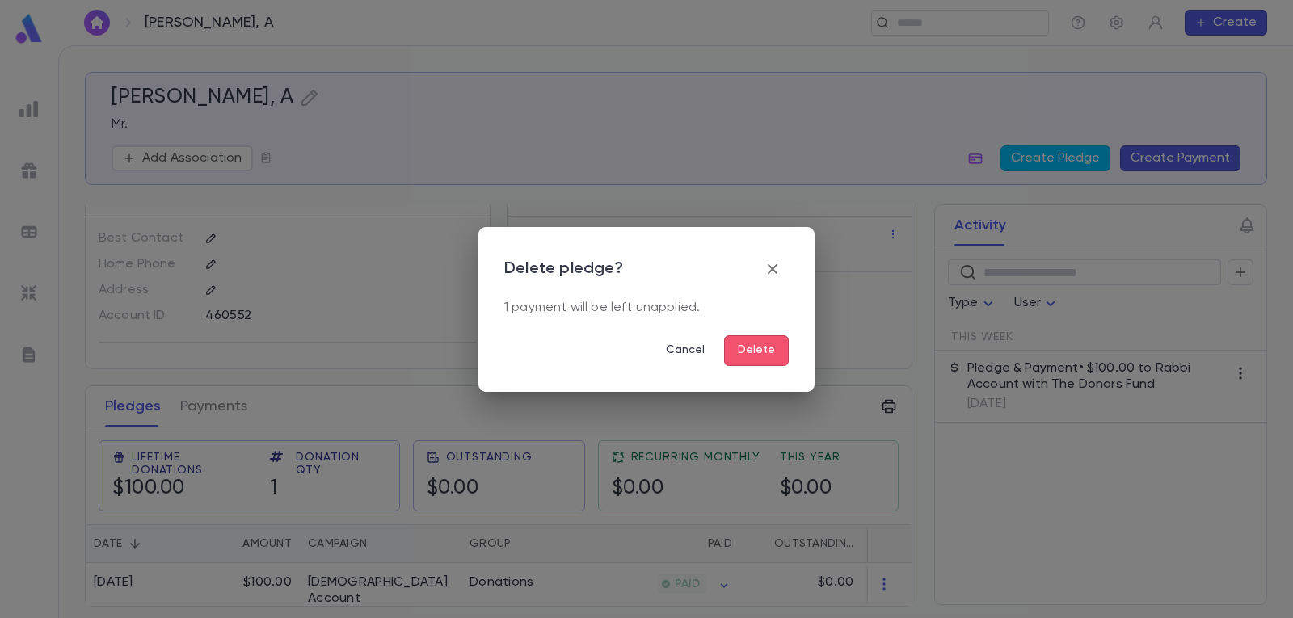
click at [771, 347] on button "Delete" at bounding box center [756, 350] width 65 height 31
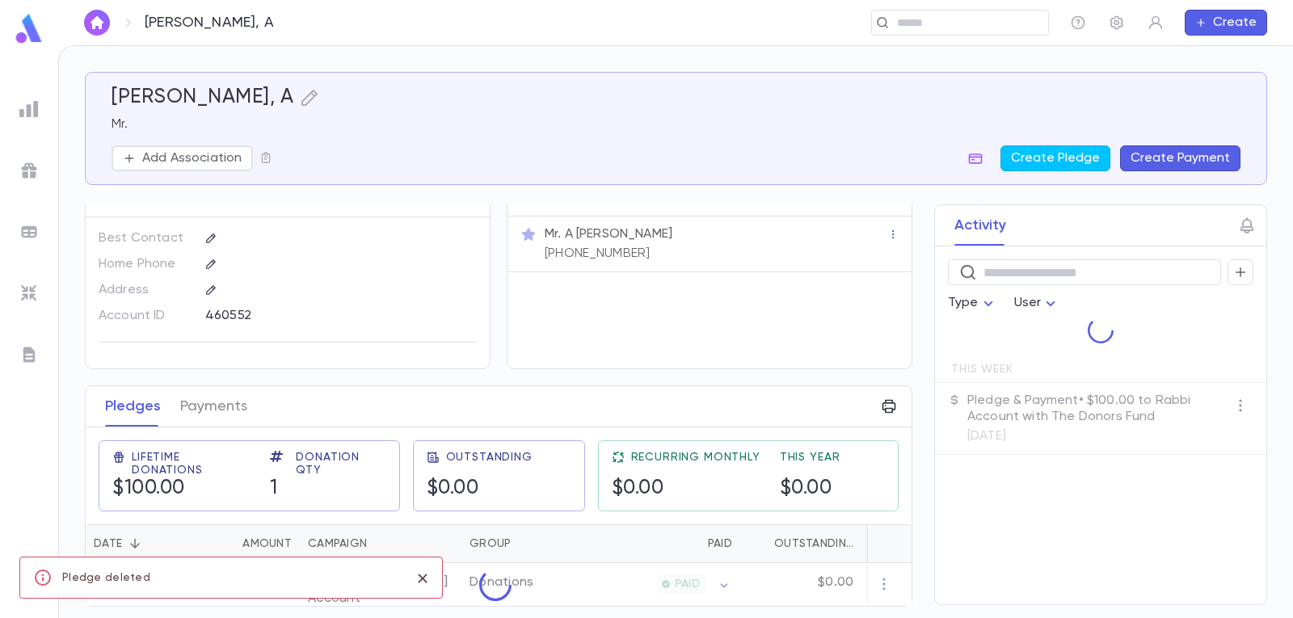
scroll to position [0, 0]
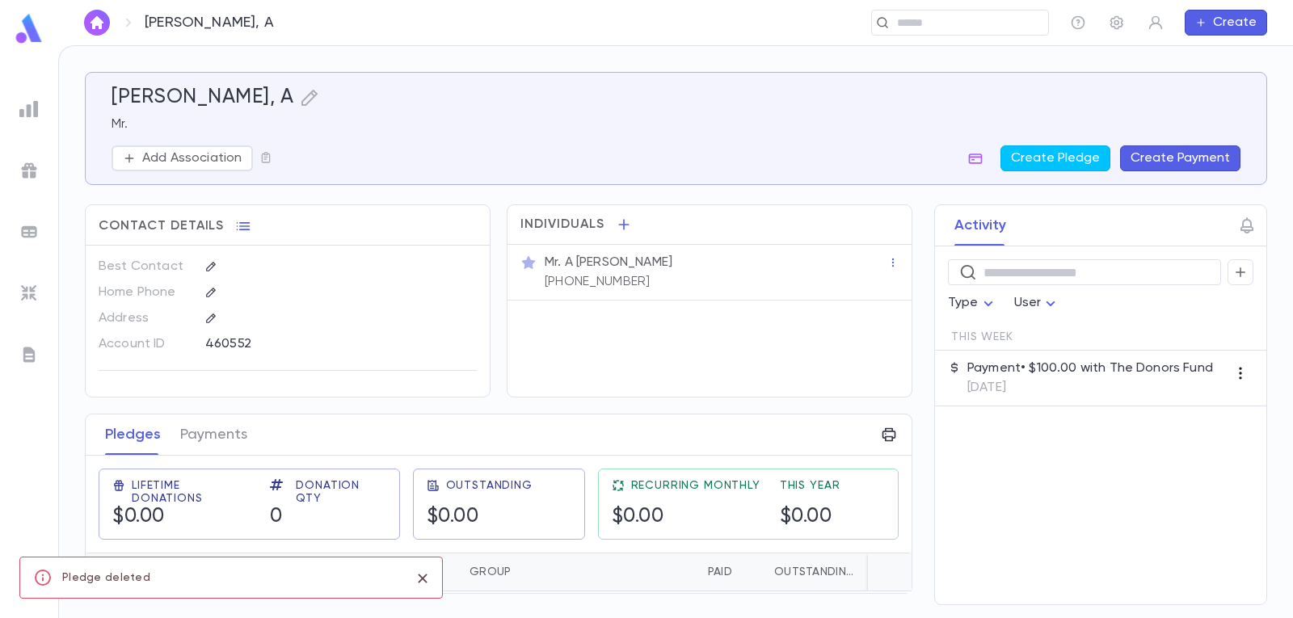
click at [1236, 370] on icon "button" at bounding box center [1240, 373] width 16 height 16
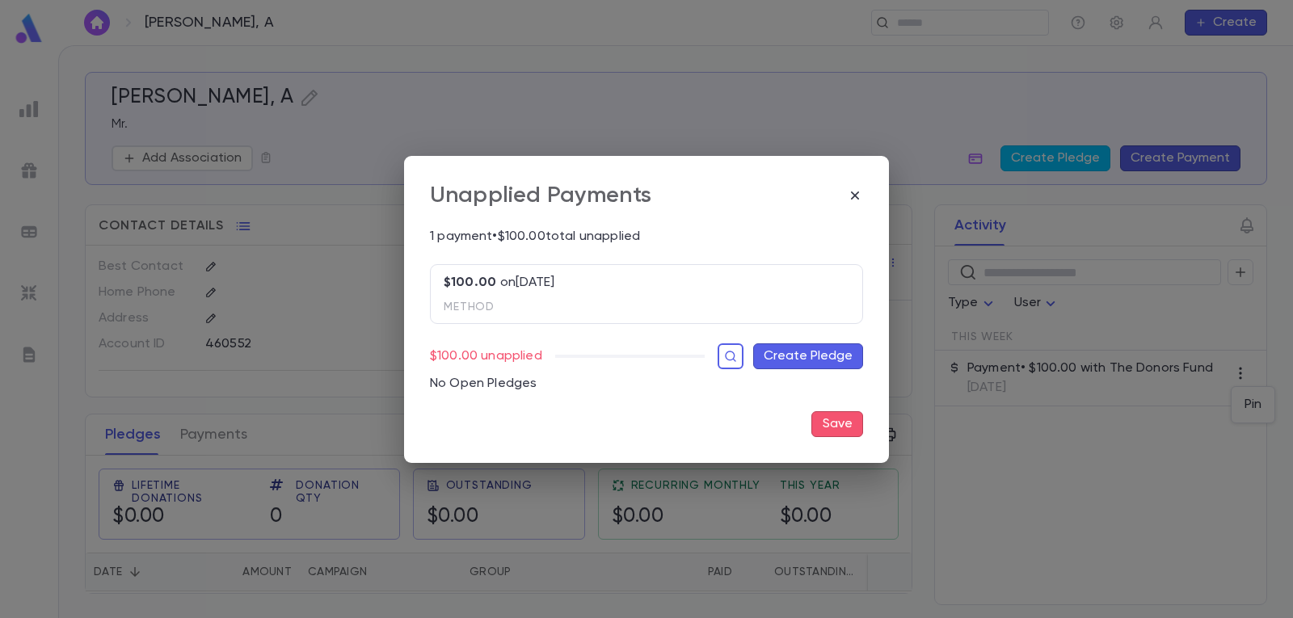
click at [812, 354] on button "Create Pledge" at bounding box center [808, 356] width 110 height 26
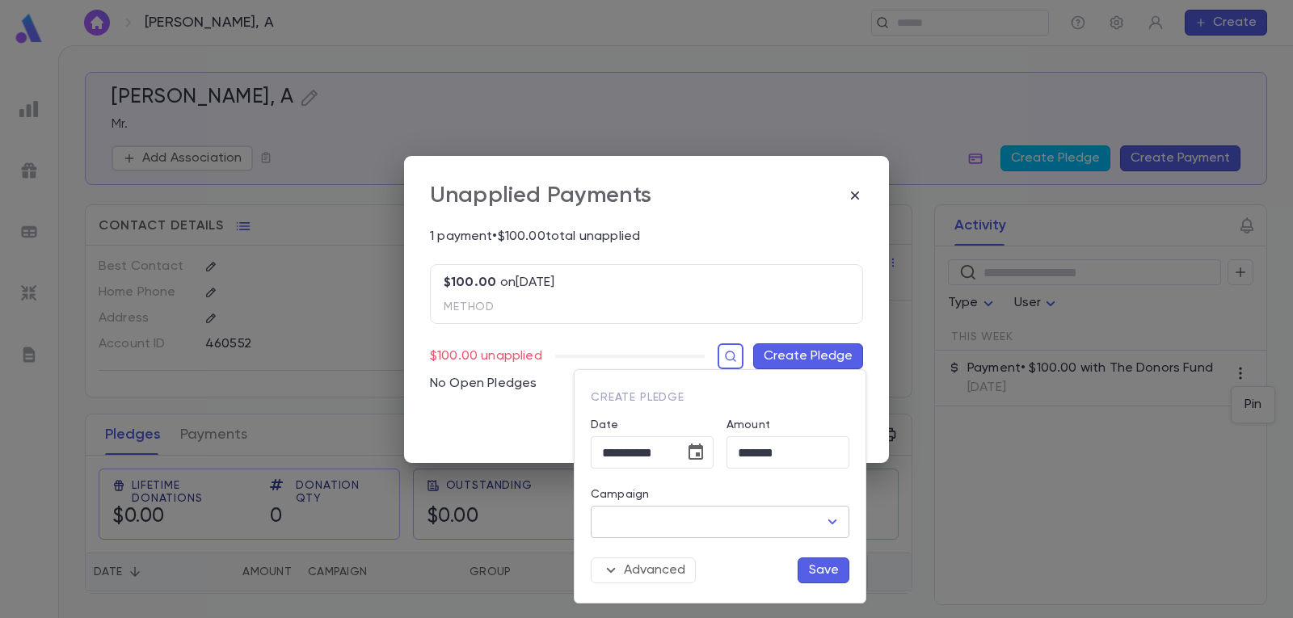
click at [805, 514] on input "Campaign" at bounding box center [708, 522] width 220 height 31
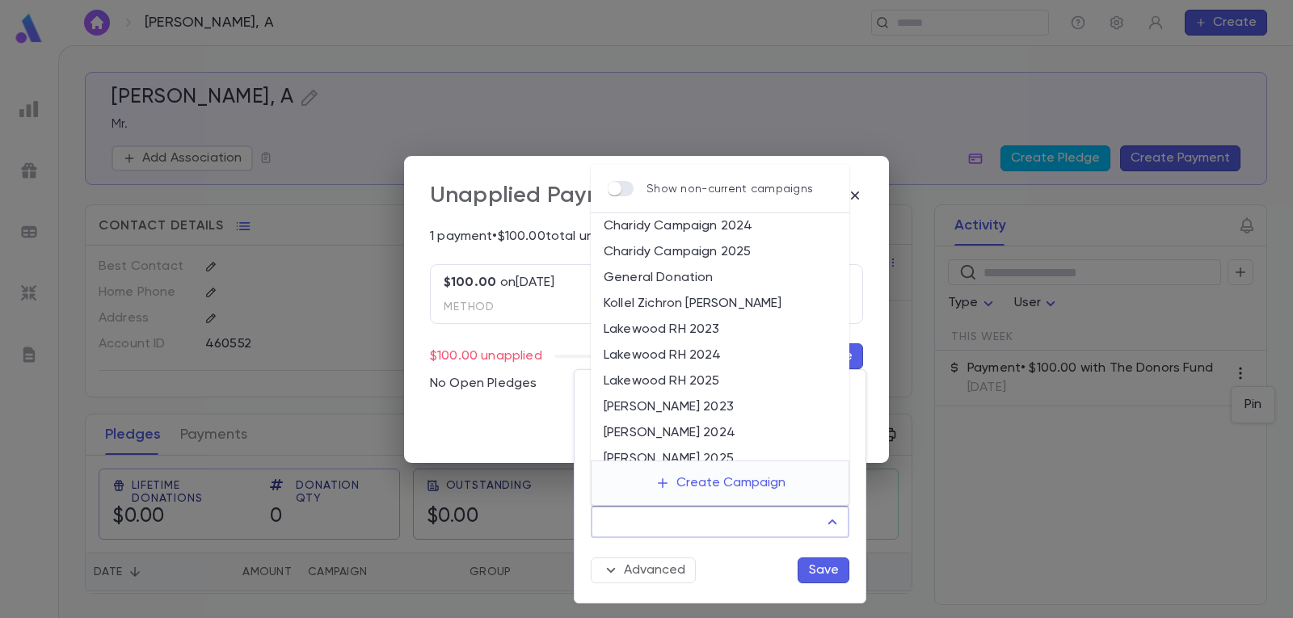
scroll to position [81, 0]
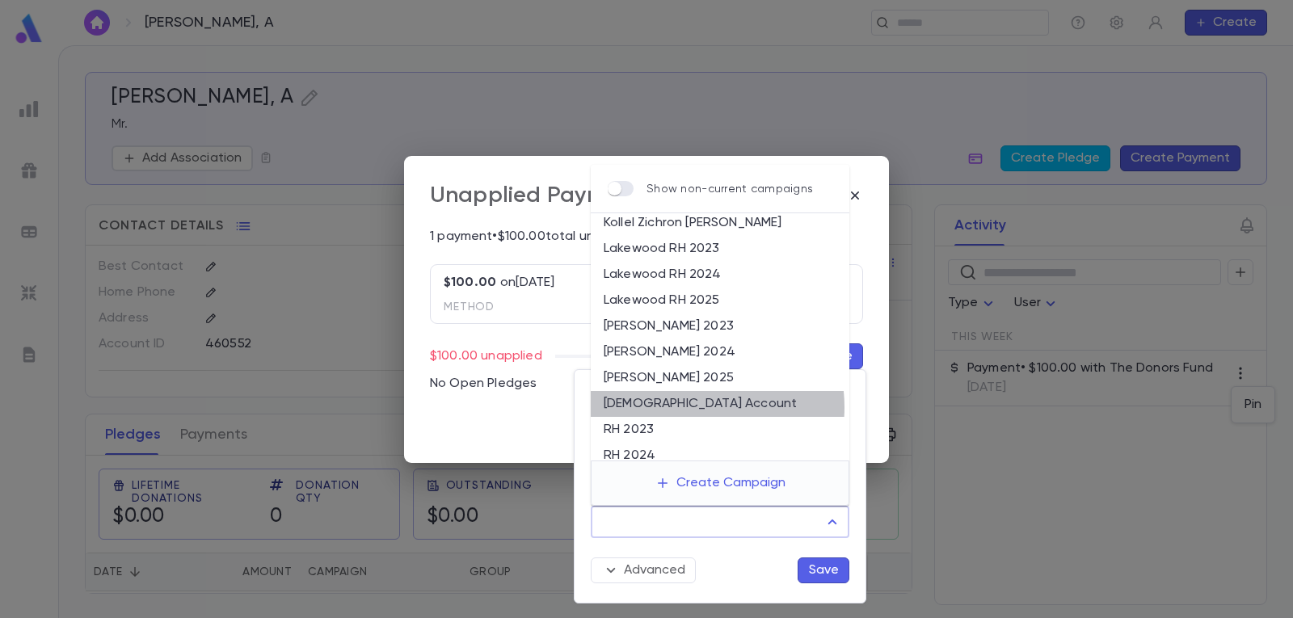
click at [685, 407] on li "[DEMOGRAPHIC_DATA] Account" at bounding box center [720, 404] width 259 height 26
type input "**********"
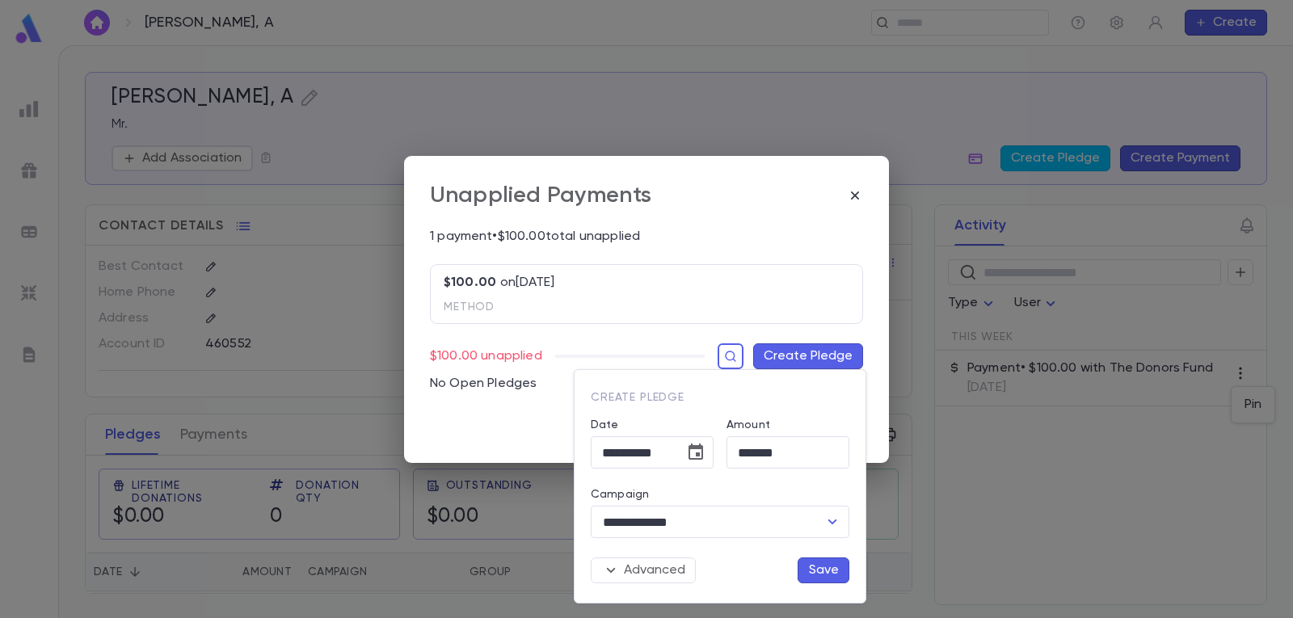
click at [828, 572] on button "Save" at bounding box center [823, 570] width 52 height 26
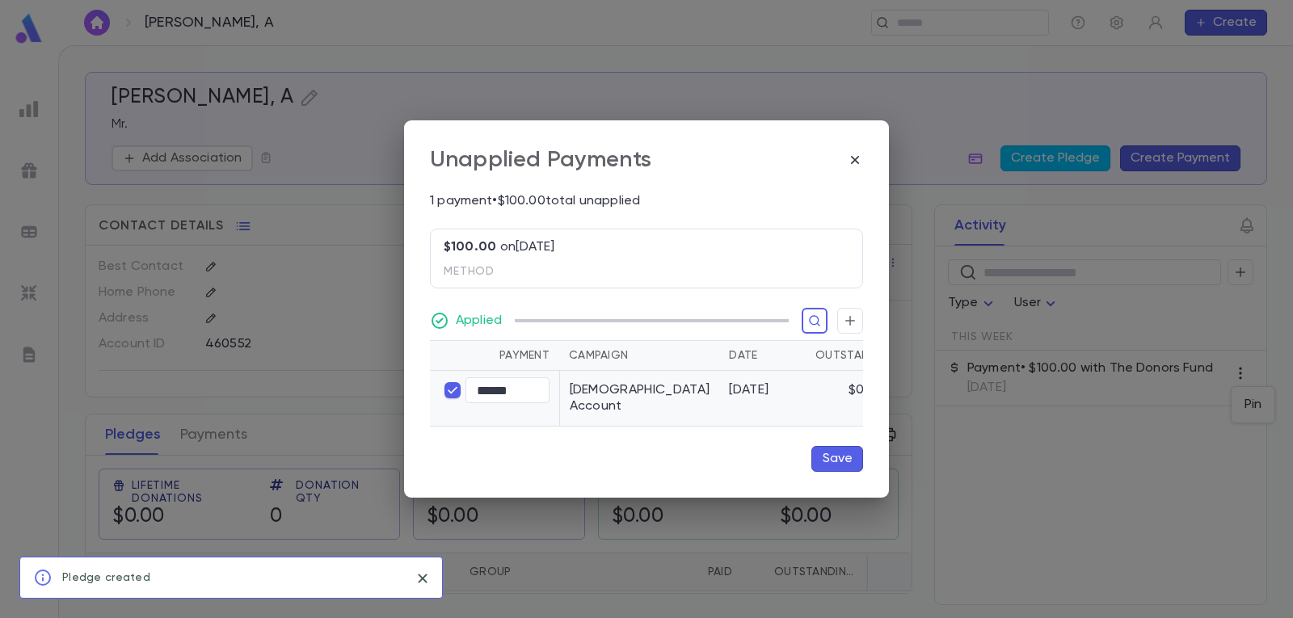
click at [834, 450] on button "Save" at bounding box center [837, 459] width 52 height 26
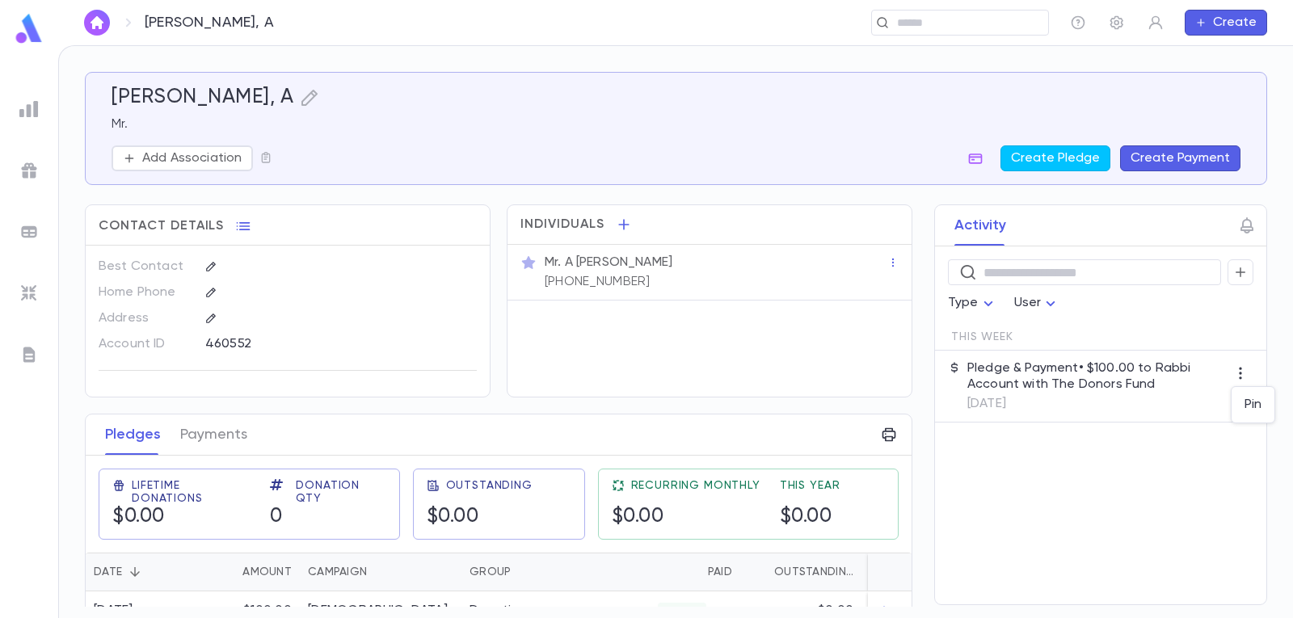
drag, startPoint x: 907, startPoint y: 489, endPoint x: 931, endPoint y: 455, distance: 41.2
click at [904, 548] on div at bounding box center [646, 309] width 1293 height 618
click at [102, 19] on img "button" at bounding box center [96, 22] width 19 height 13
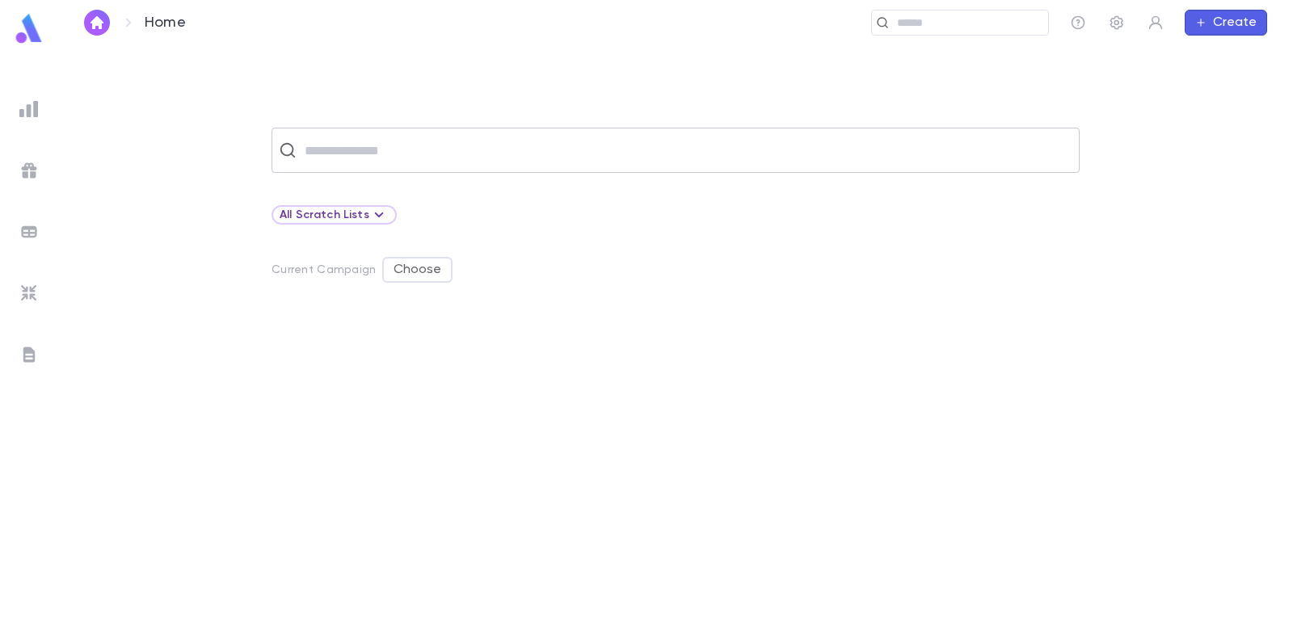
click at [456, 142] on input "text" at bounding box center [686, 150] width 772 height 31
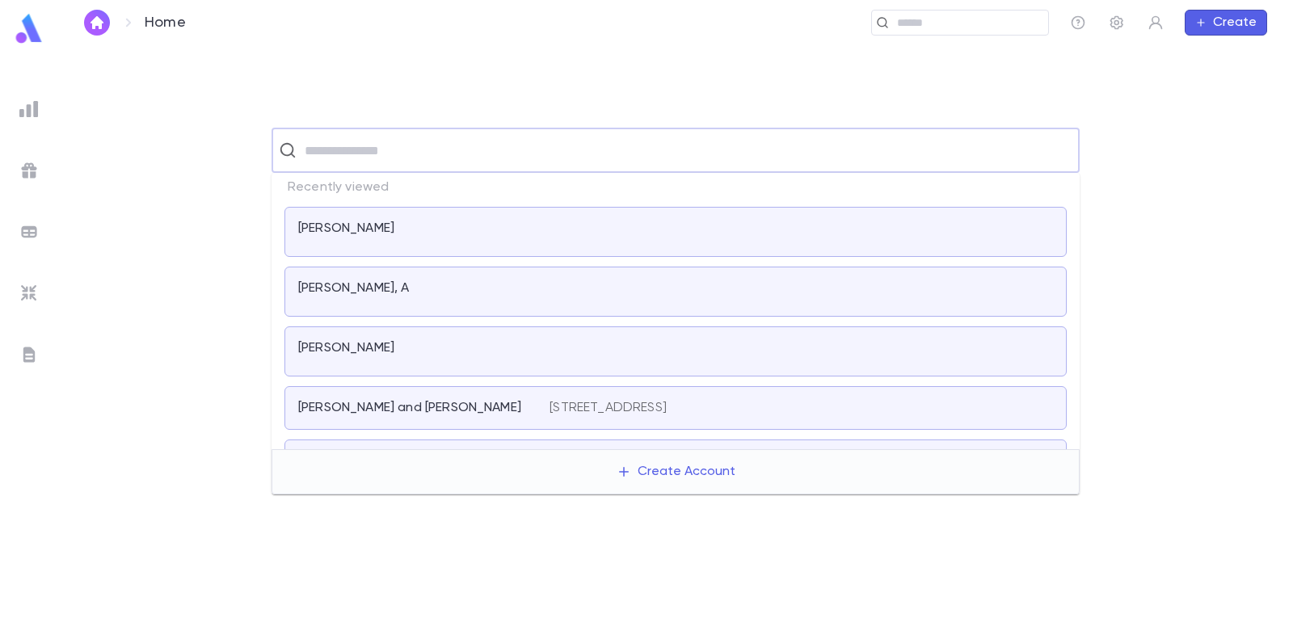
click at [427, 280] on div "[PERSON_NAME], A" at bounding box center [414, 288] width 232 height 16
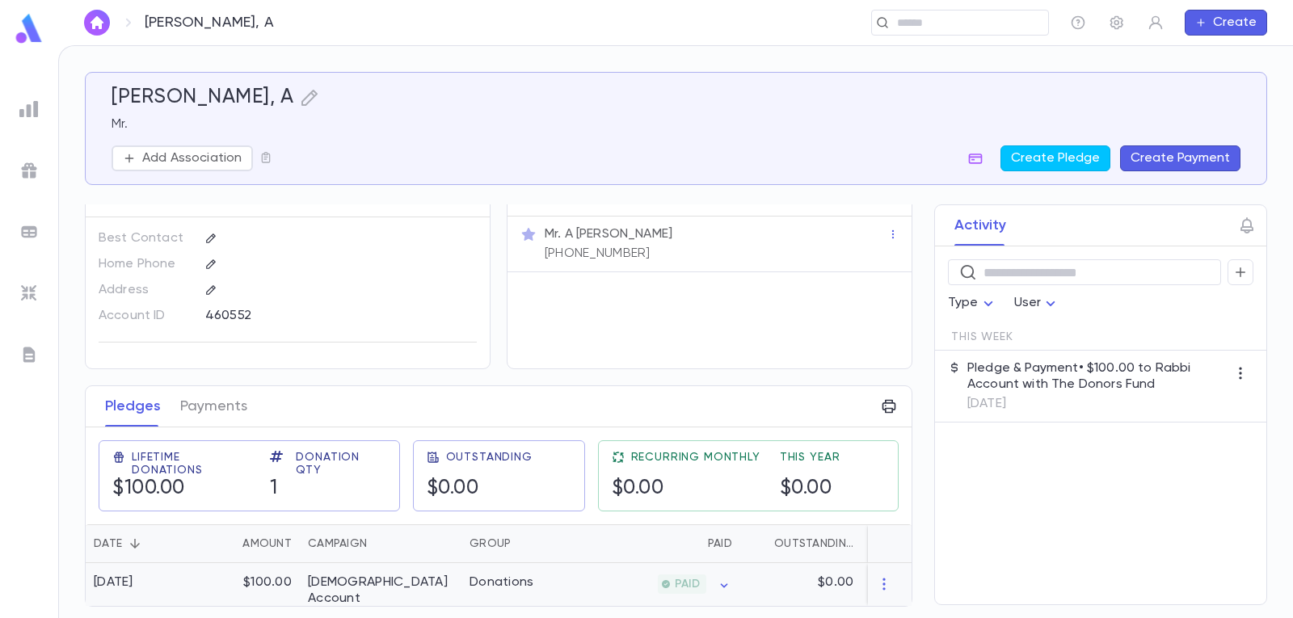
click at [376, 574] on div "[DEMOGRAPHIC_DATA] Account" at bounding box center [380, 590] width 145 height 32
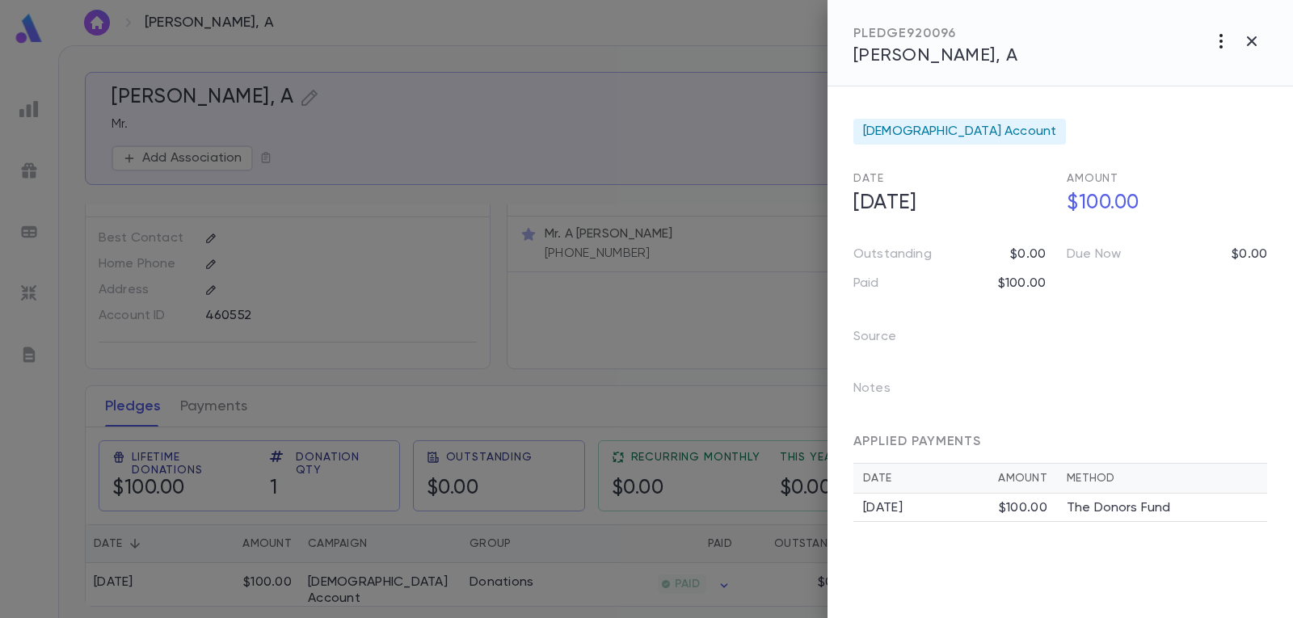
click at [1218, 39] on icon "button" at bounding box center [1220, 41] width 19 height 19
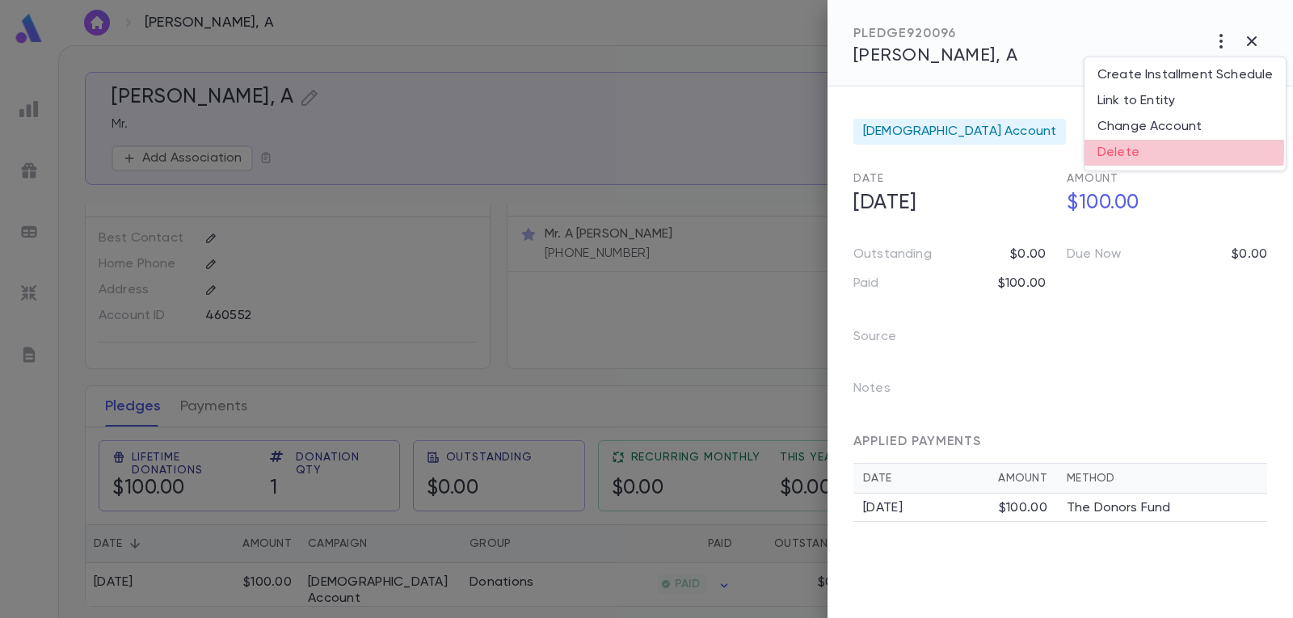
click at [1129, 149] on li "Delete" at bounding box center [1184, 153] width 201 height 26
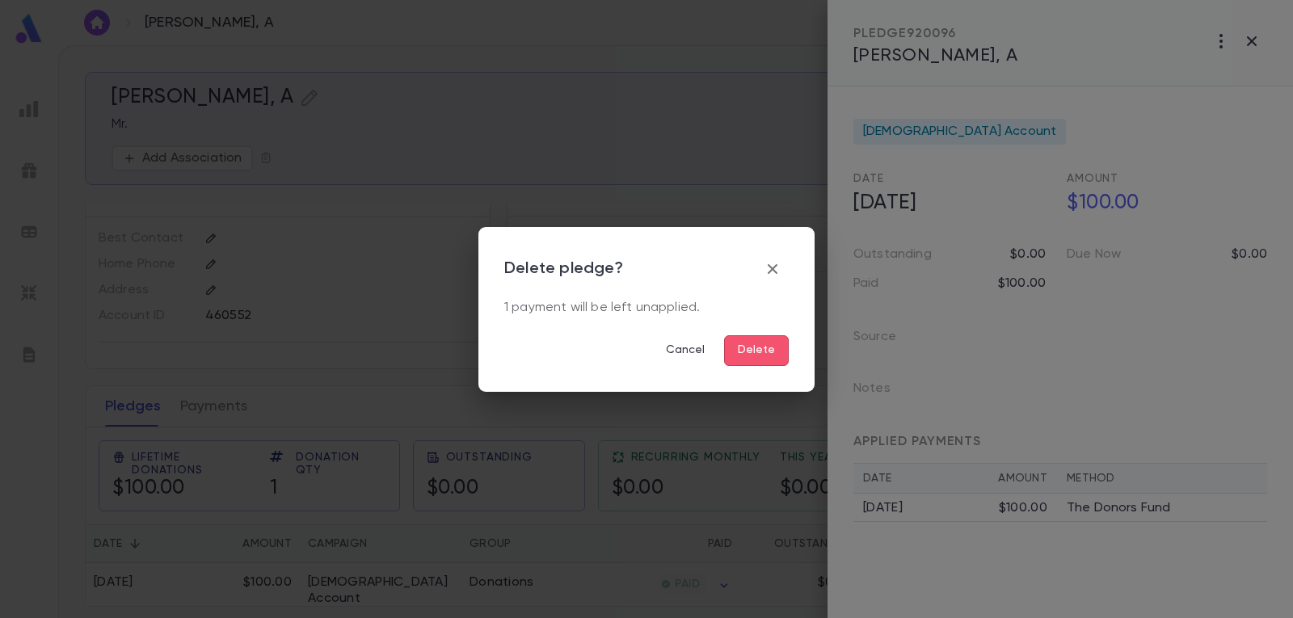
click at [756, 353] on button "Delete" at bounding box center [756, 350] width 65 height 31
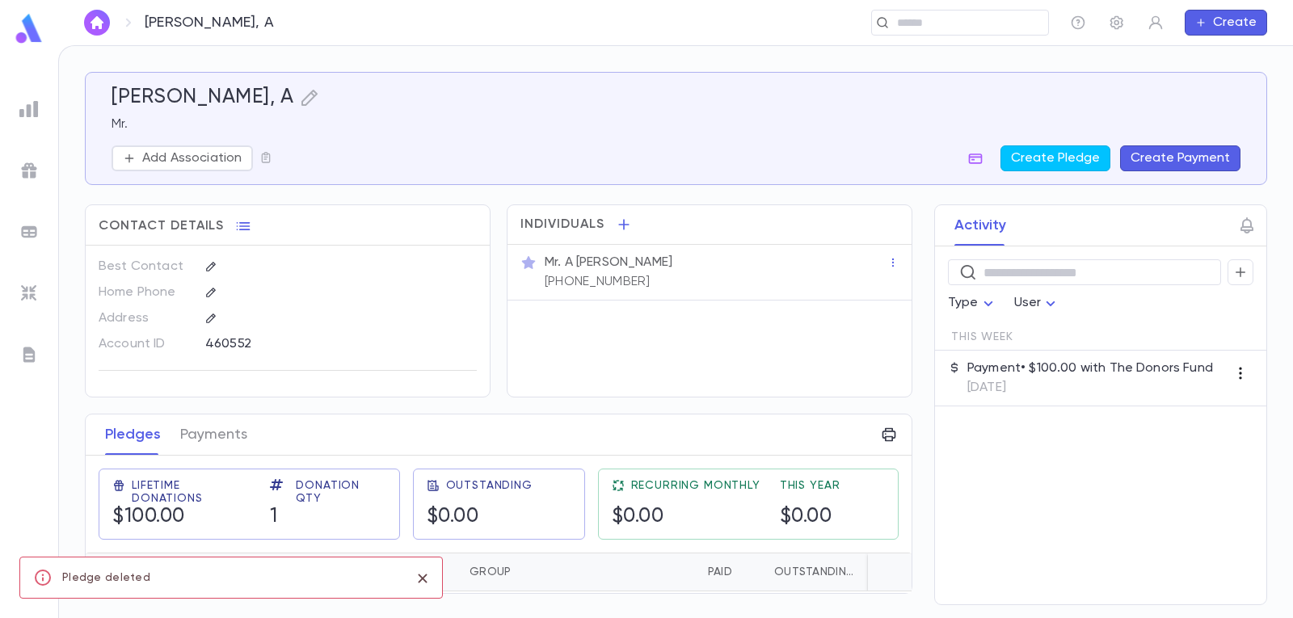
click at [1235, 366] on icon "button" at bounding box center [1240, 373] width 16 height 16
click at [1154, 423] on div at bounding box center [646, 309] width 1293 height 618
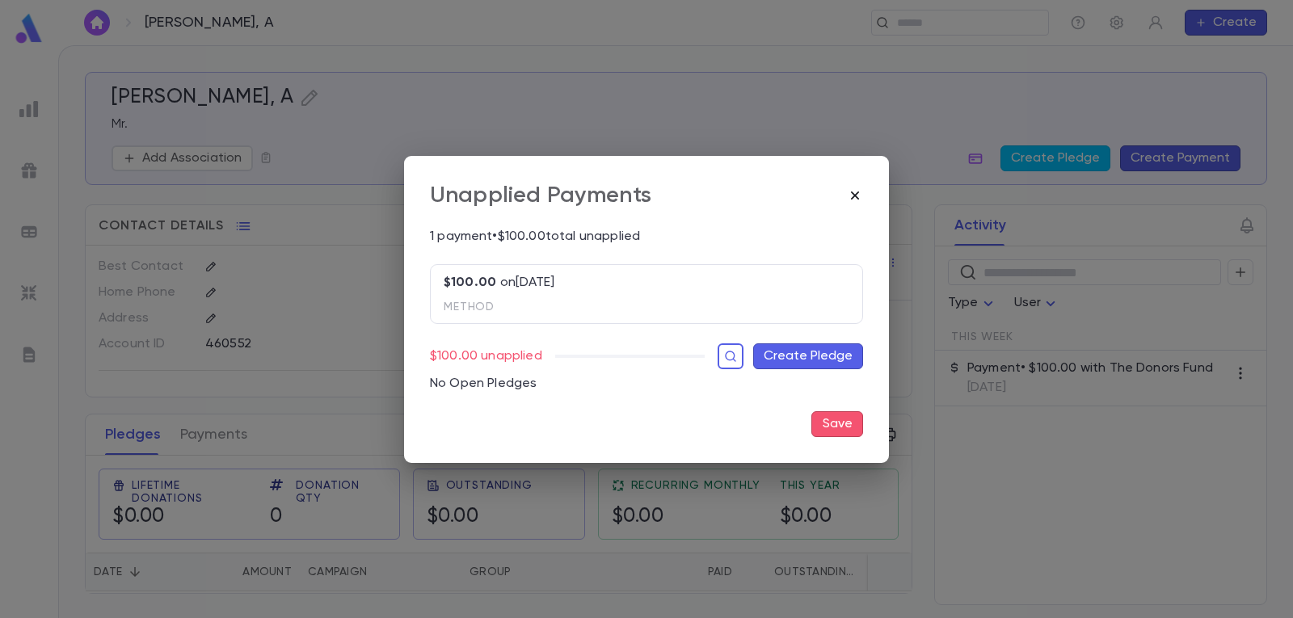
click at [855, 194] on icon "button" at bounding box center [855, 195] width 16 height 16
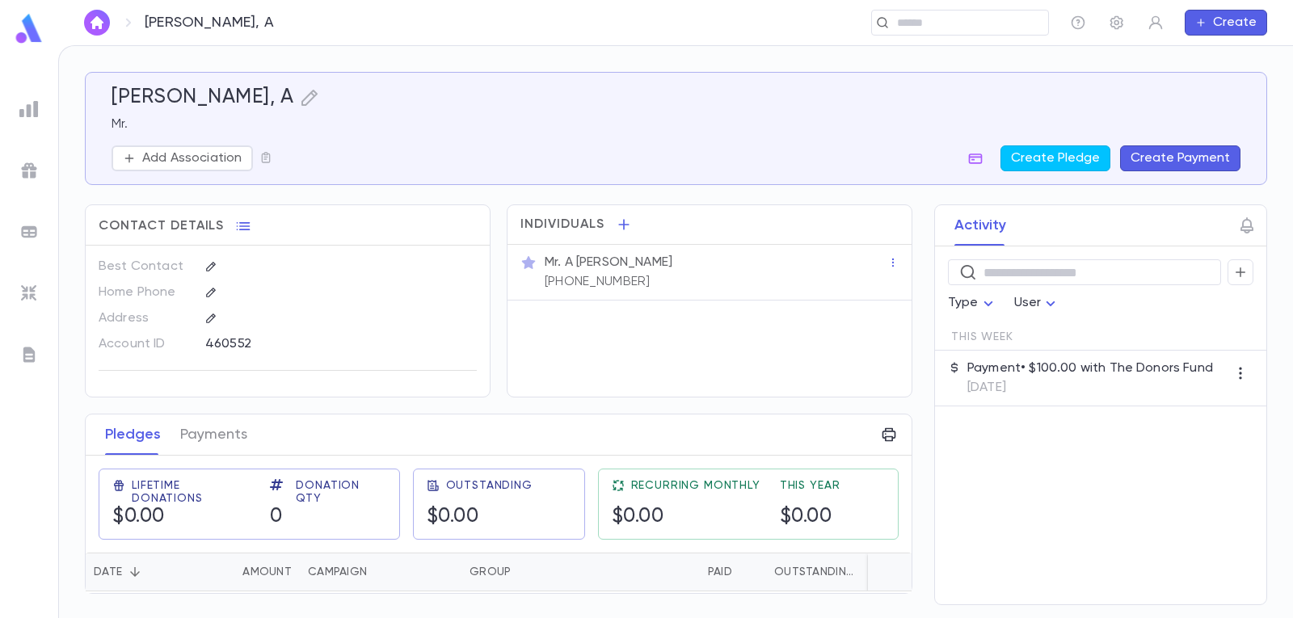
click at [1011, 367] on p "Payment • $100.00 with The Donors Fund" at bounding box center [1090, 368] width 246 height 16
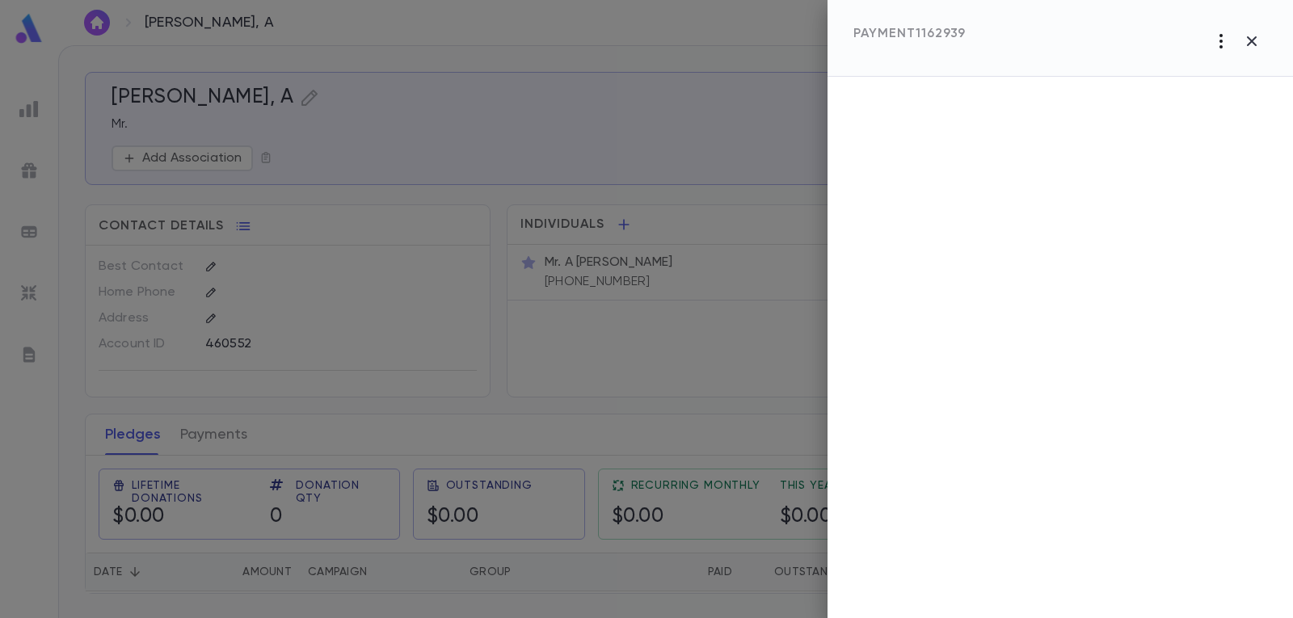
click at [1220, 40] on icon "button" at bounding box center [1220, 41] width 3 height 15
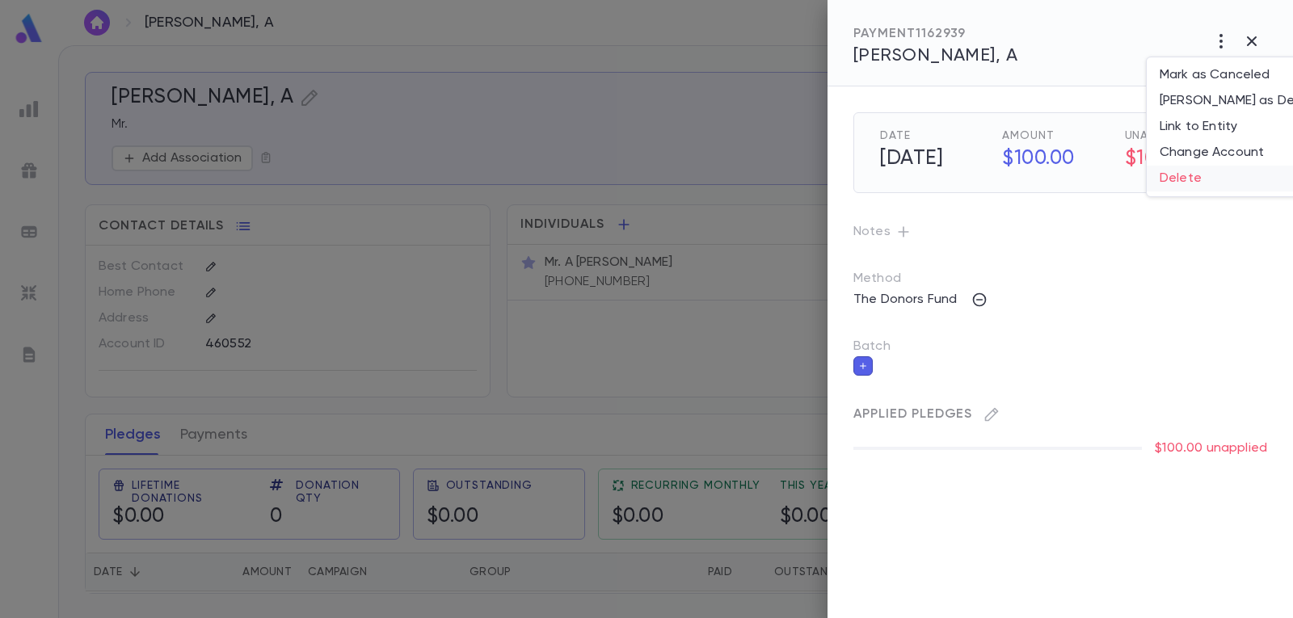
click at [1186, 179] on li "Delete" at bounding box center [1244, 179] width 197 height 26
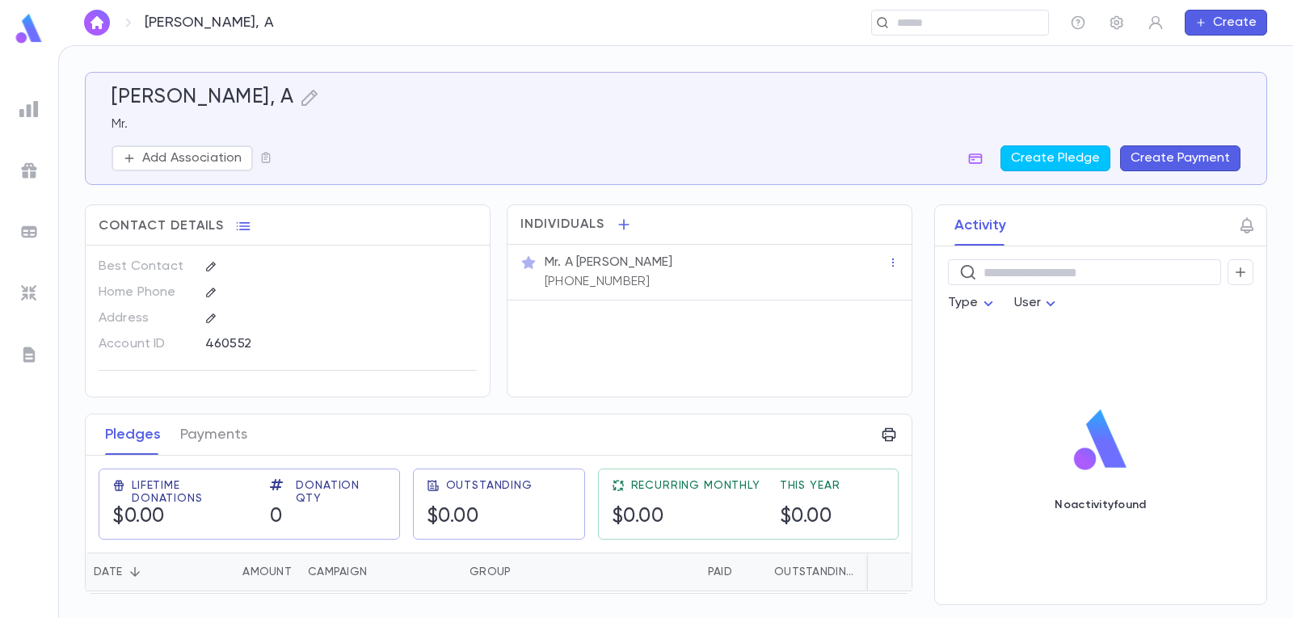
click at [1167, 152] on button "Create Payment" at bounding box center [1180, 158] width 120 height 26
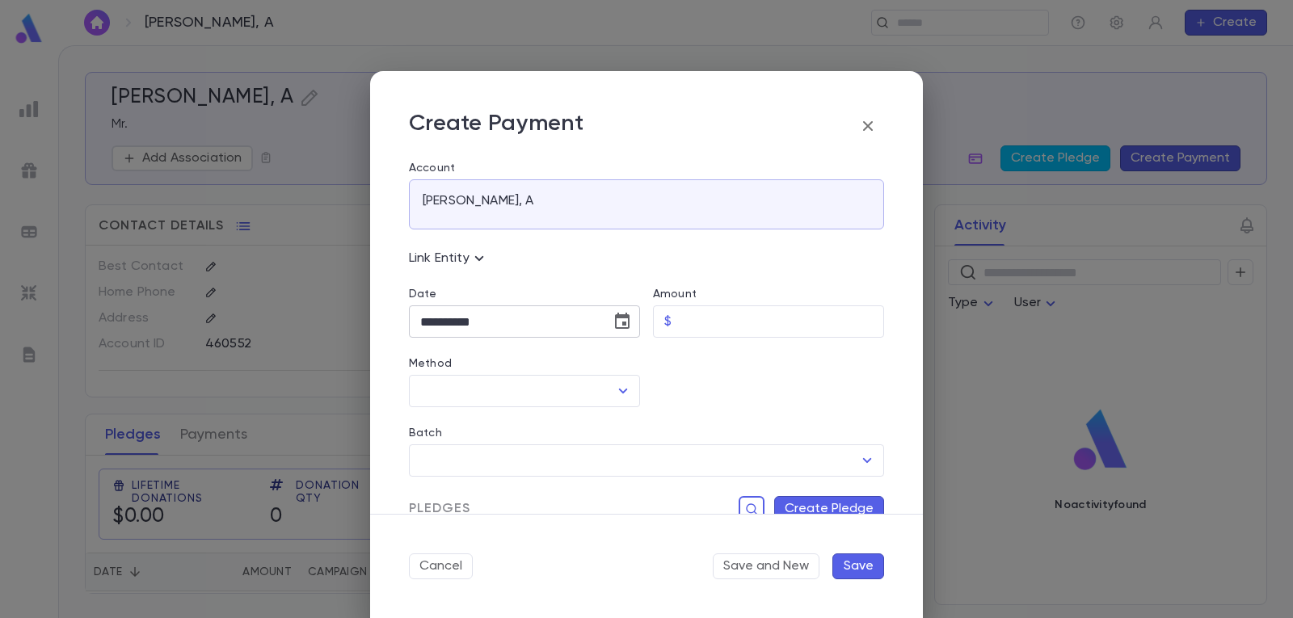
click at [623, 318] on icon "Choose date, selected date is Sep 2, 2025" at bounding box center [622, 321] width 15 height 16
click at [560, 360] on icon "Previous month" at bounding box center [568, 362] width 19 height 19
click at [540, 553] on button "28" at bounding box center [534, 552] width 29 height 29
type input "**********"
click at [713, 324] on input "Amount" at bounding box center [781, 322] width 206 height 32
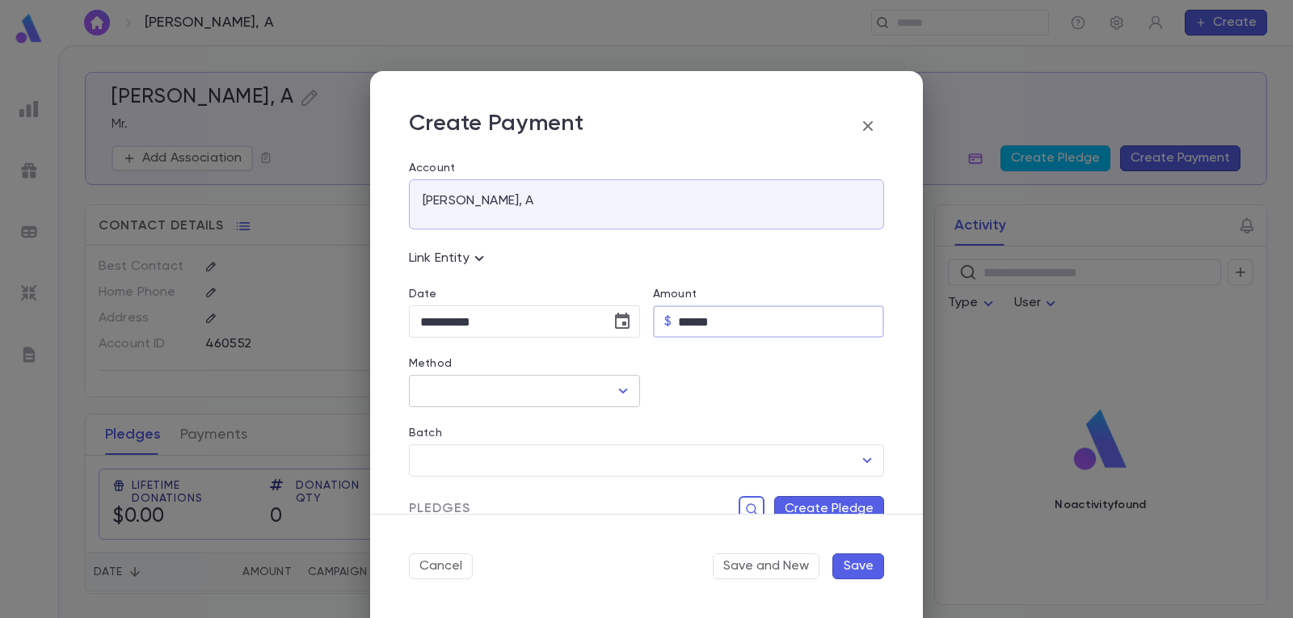
click at [607, 389] on div "​" at bounding box center [524, 391] width 231 height 32
type input "******"
click at [615, 381] on icon "Open" at bounding box center [622, 390] width 19 height 19
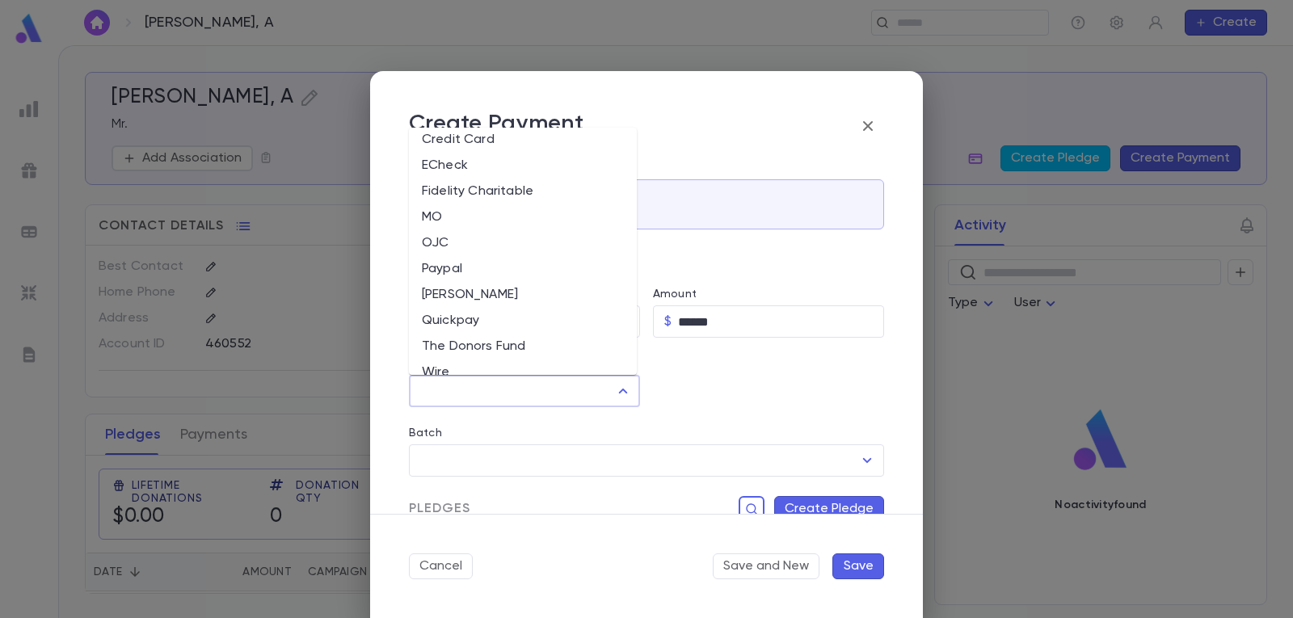
scroll to position [76, 0]
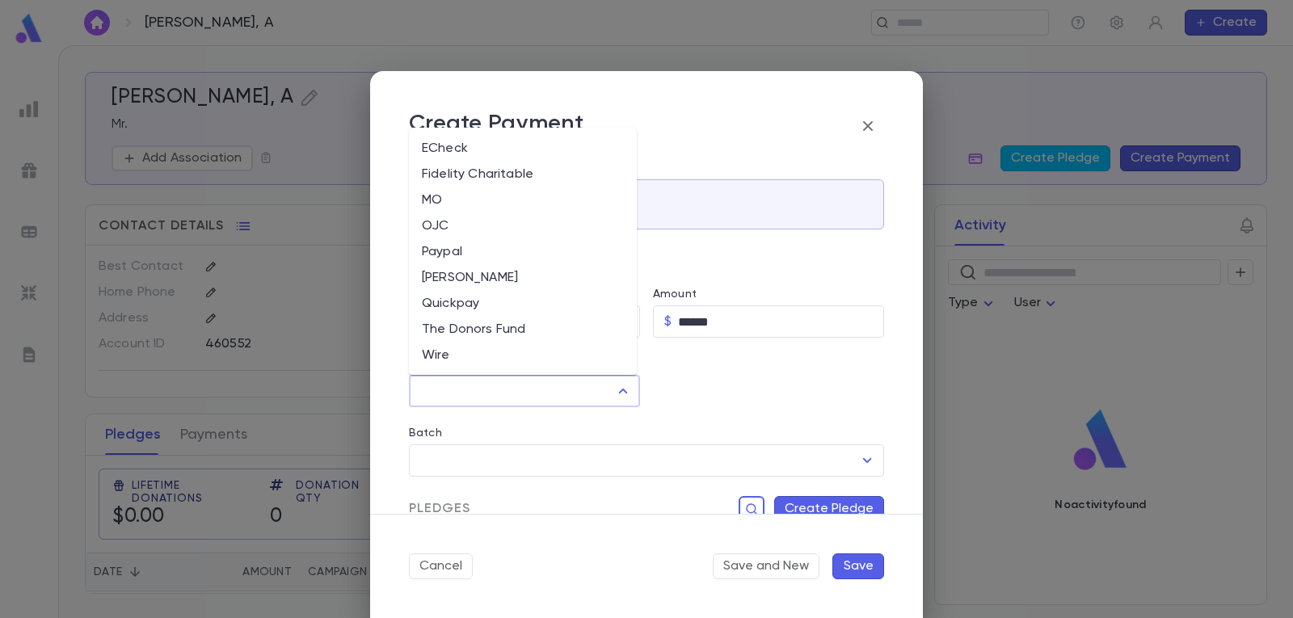
click at [519, 320] on li "The Donors Fund" at bounding box center [523, 330] width 228 height 26
type input "**********"
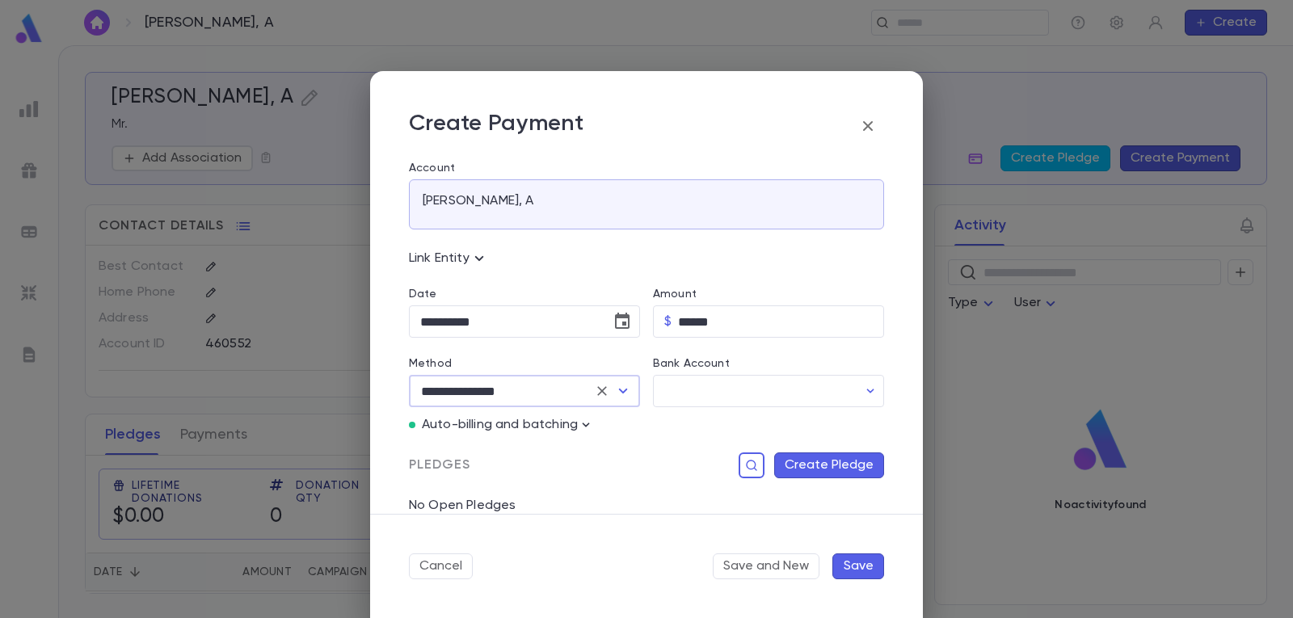
click at [576, 423] on p "Auto-billing and batching" at bounding box center [500, 425] width 156 height 16
click at [559, 422] on p "Auto-billing and batching" at bounding box center [500, 425] width 156 height 16
click at [586, 424] on icon "button" at bounding box center [586, 425] width 16 height 16
click at [648, 453] on p "Enter Manual Billing Instead" at bounding box center [678, 454] width 166 height 16
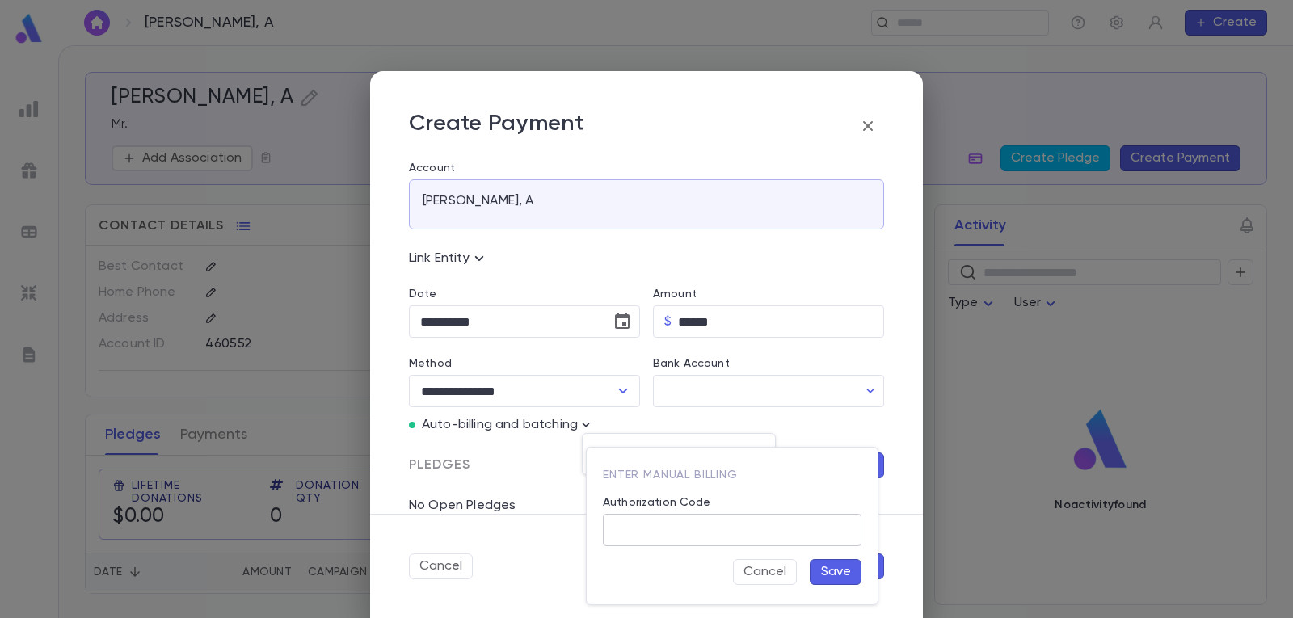
click at [693, 531] on input "Authorization Code" at bounding box center [732, 531] width 259 height 32
type input "*"
click at [839, 570] on button "Save" at bounding box center [835, 572] width 52 height 26
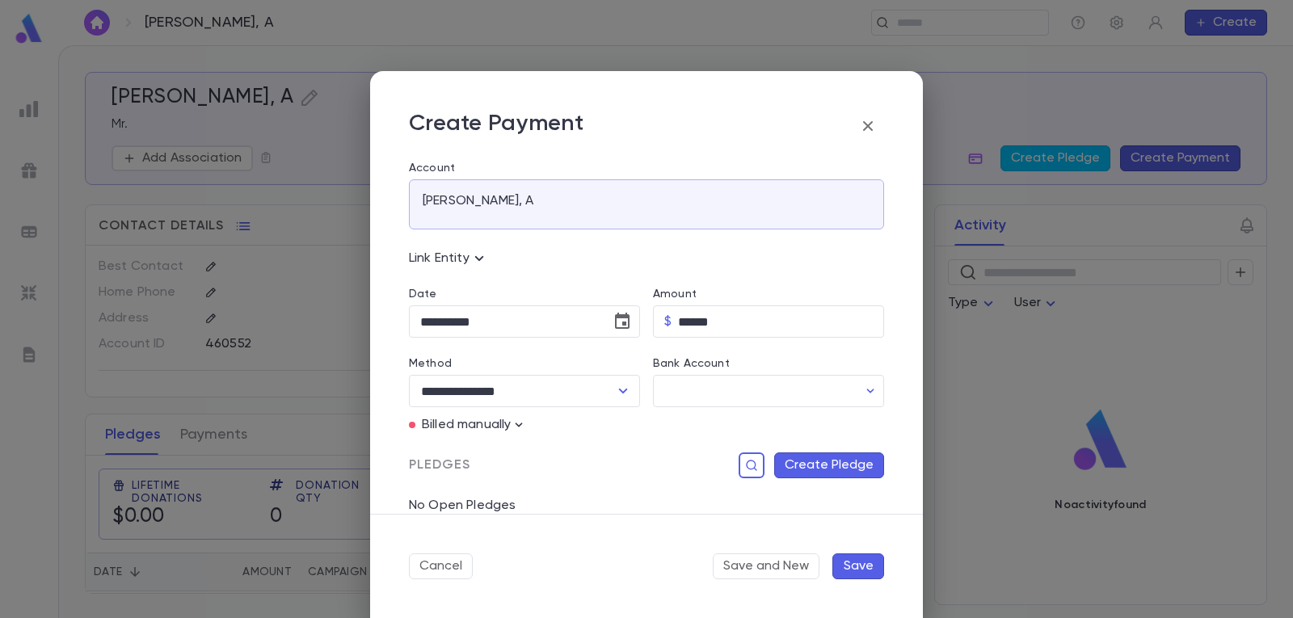
click at [837, 460] on button "Create Pledge" at bounding box center [829, 465] width 110 height 26
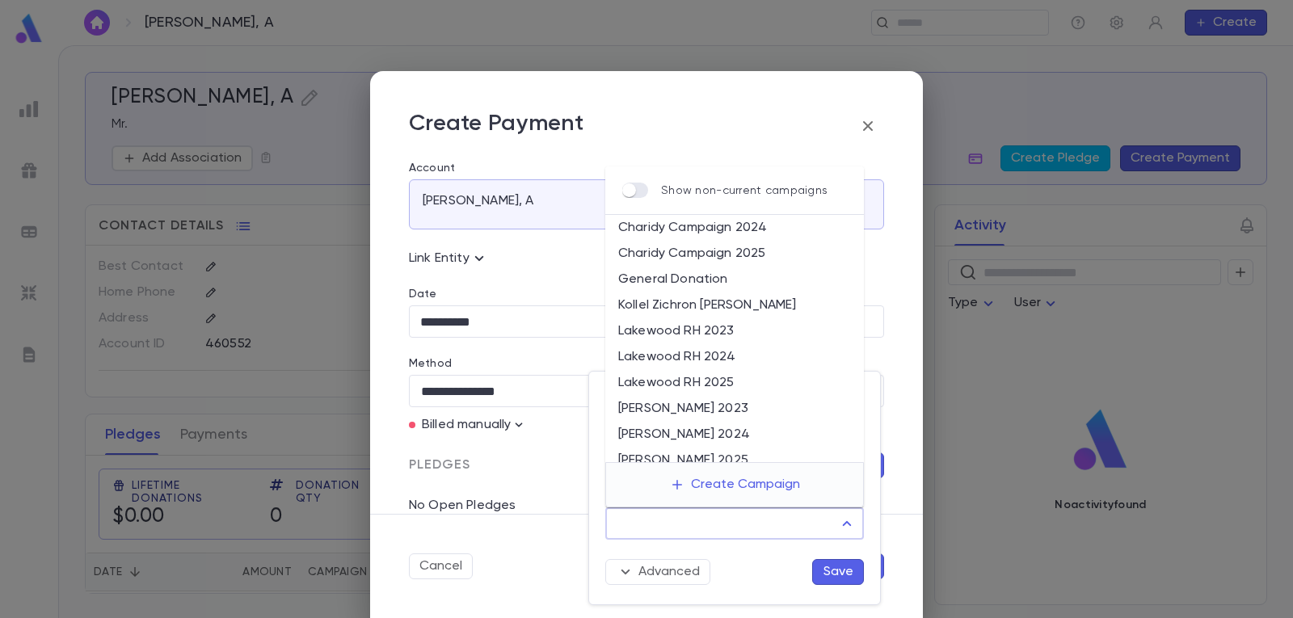
click at [772, 521] on input "Campaign" at bounding box center [722, 523] width 220 height 31
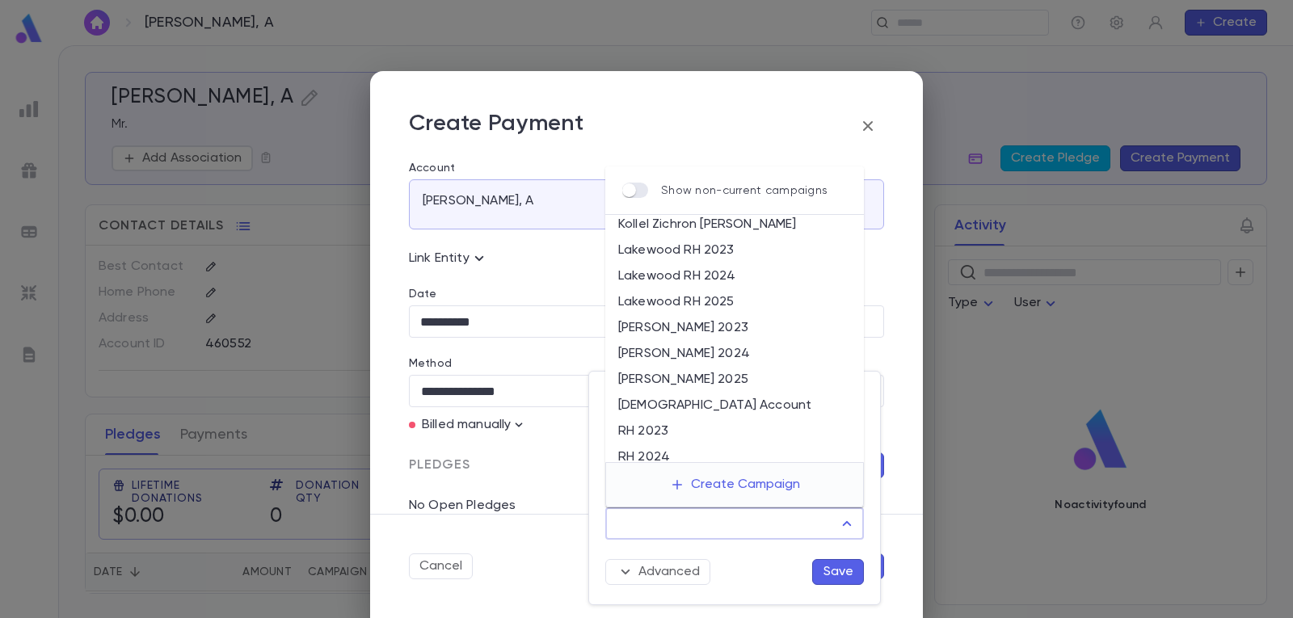
click at [746, 404] on li "[DEMOGRAPHIC_DATA] Account" at bounding box center [734, 406] width 259 height 26
type input "**********"
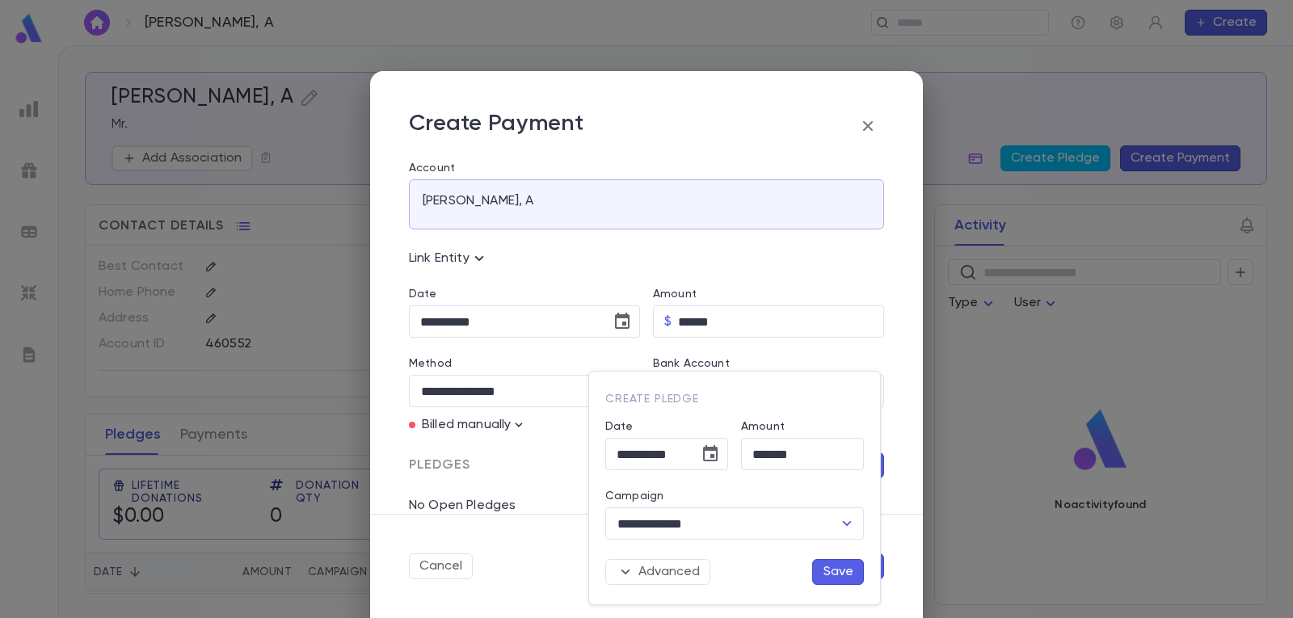
click at [832, 564] on button "Save" at bounding box center [838, 572] width 52 height 26
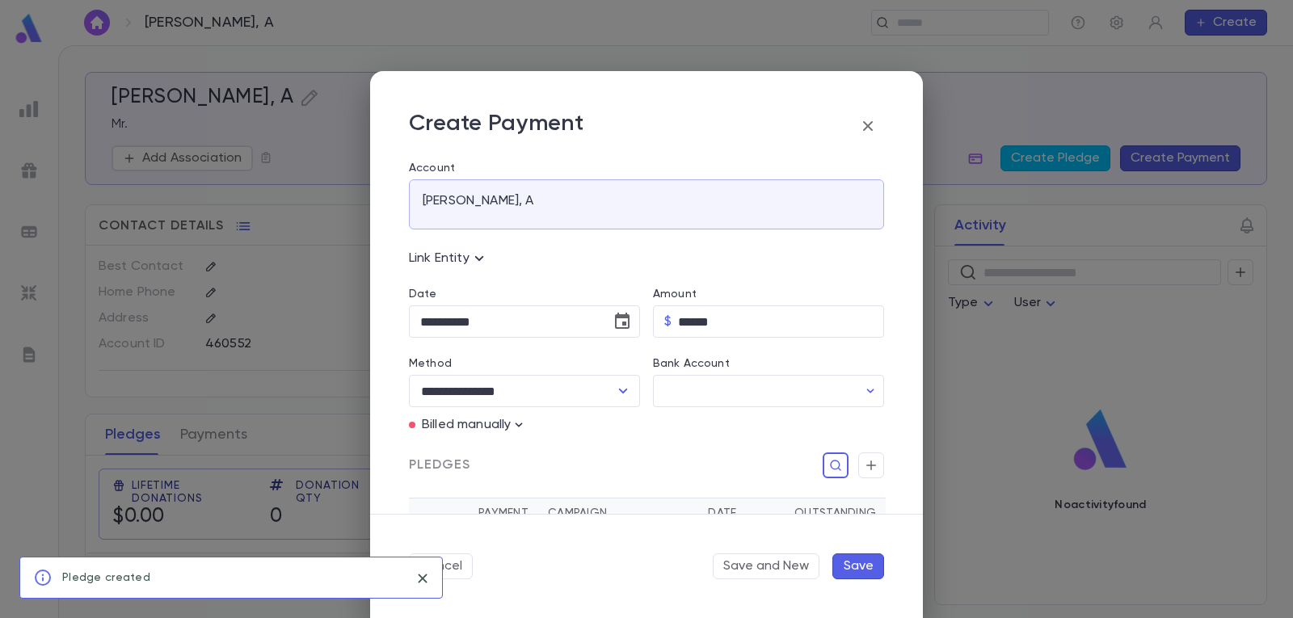
click at [863, 560] on button "Save" at bounding box center [858, 566] width 52 height 26
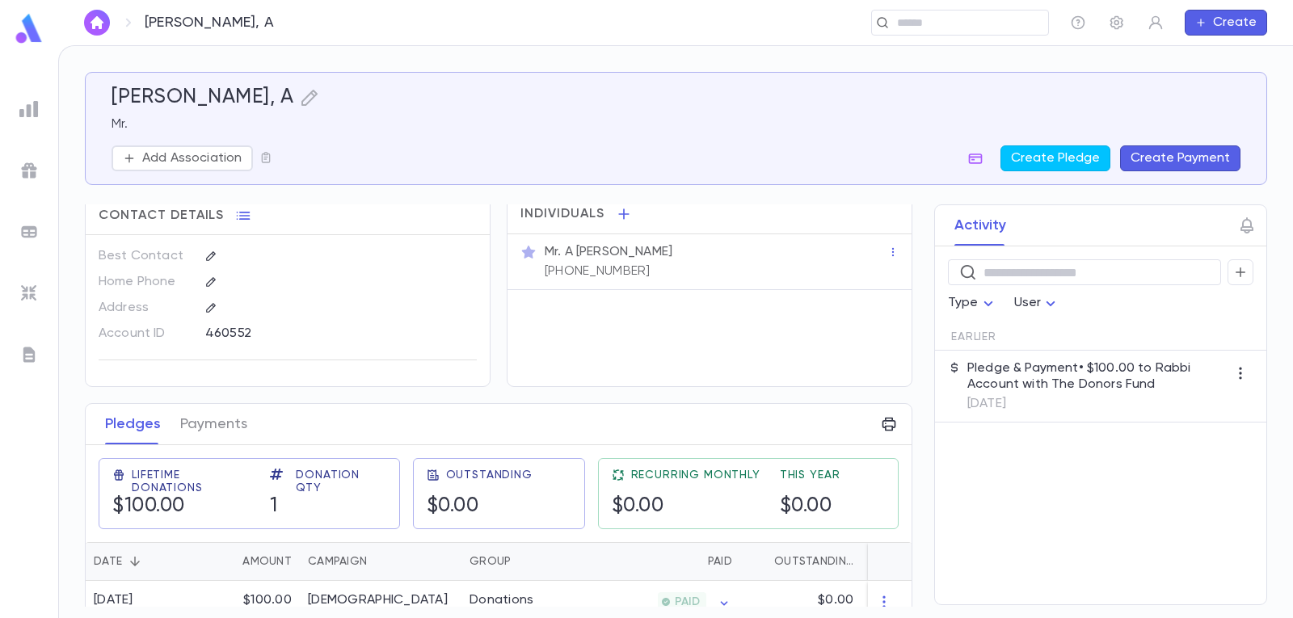
scroll to position [0, 0]
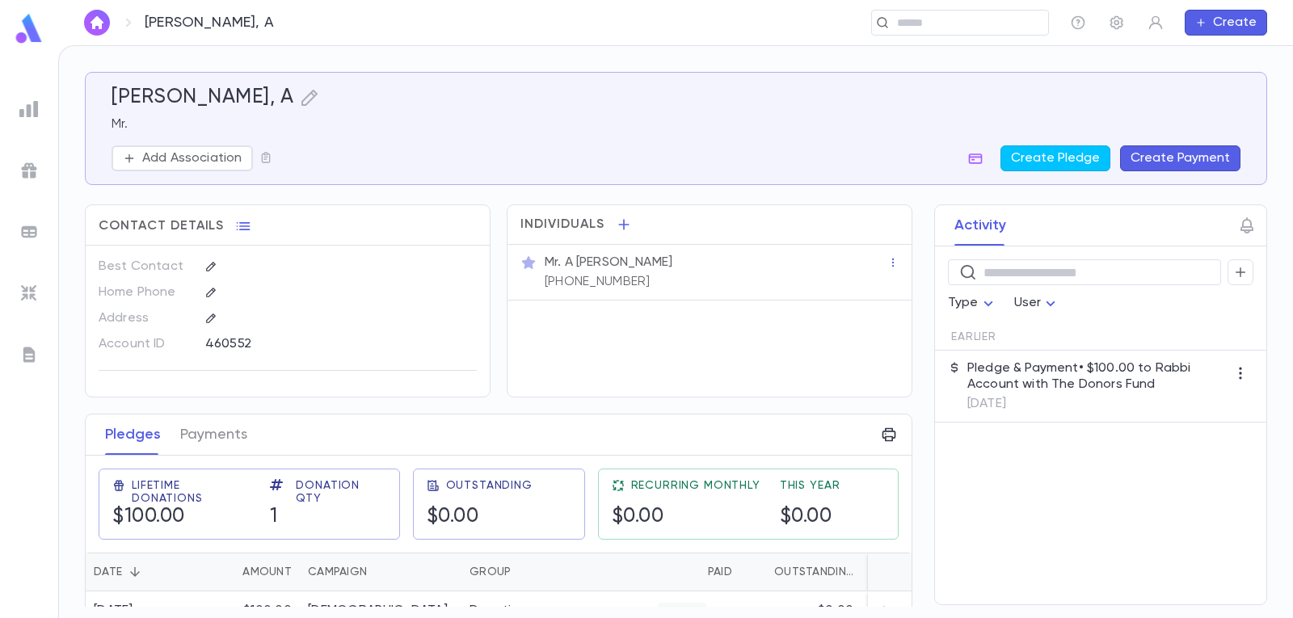
click at [97, 25] on img "button" at bounding box center [96, 22] width 19 height 13
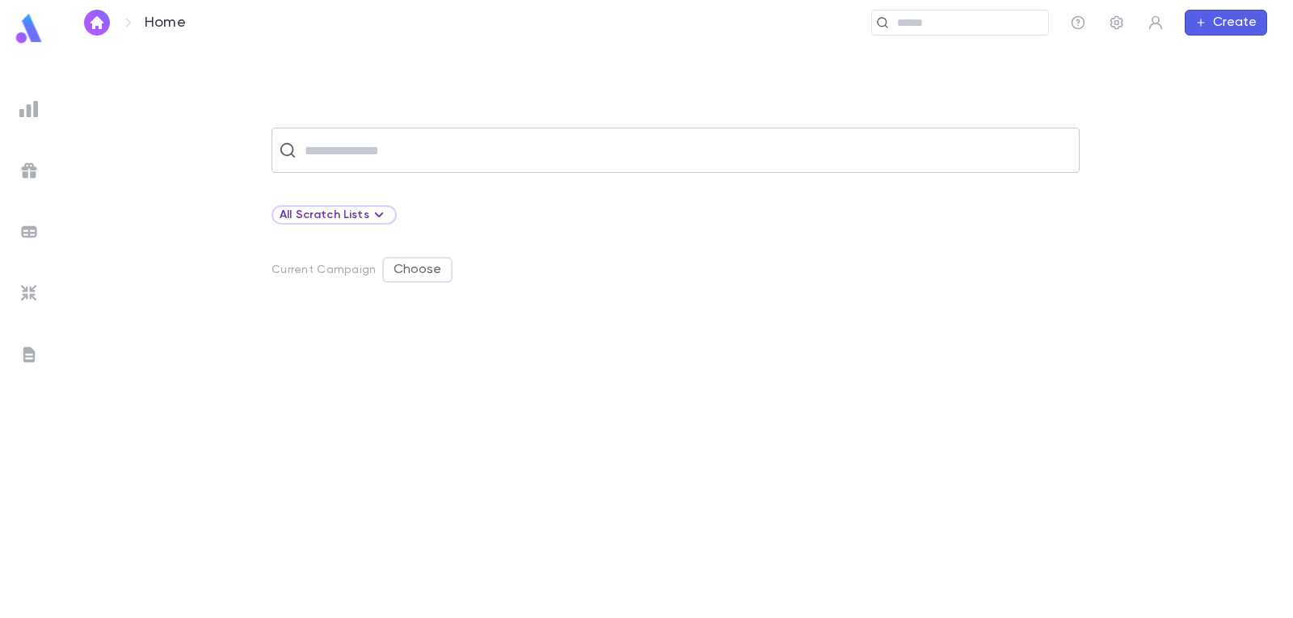
click at [448, 154] on input "text" at bounding box center [686, 150] width 772 height 31
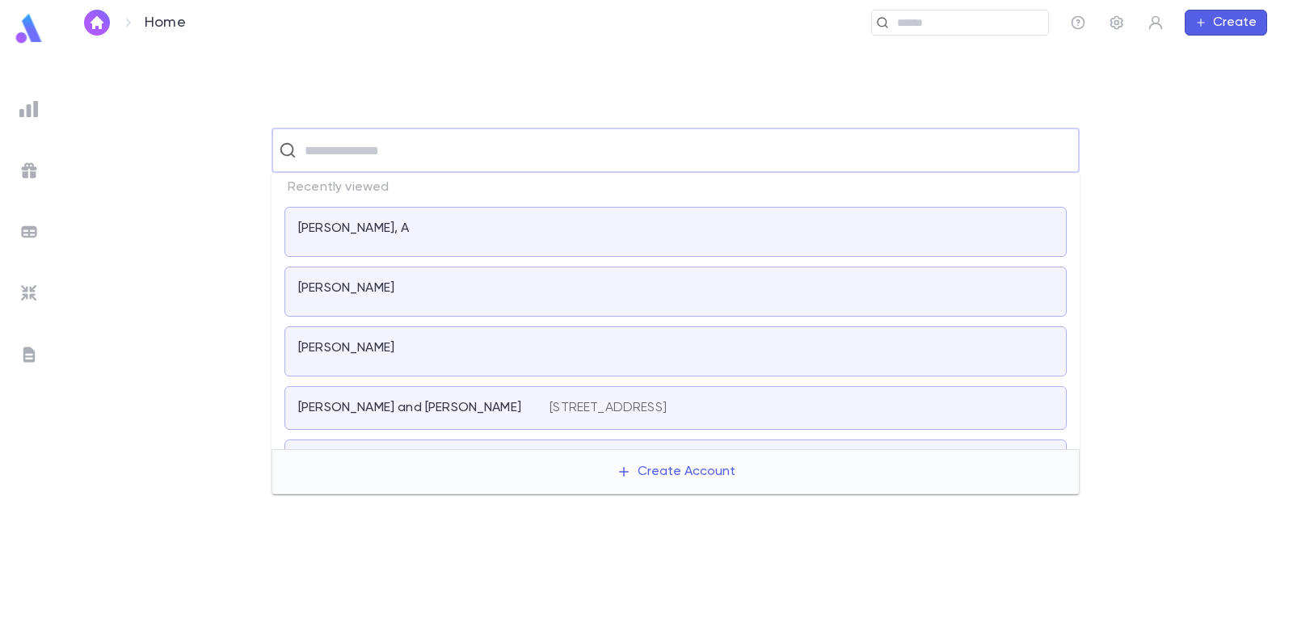
click at [394, 289] on p "[PERSON_NAME]" at bounding box center [346, 288] width 96 height 16
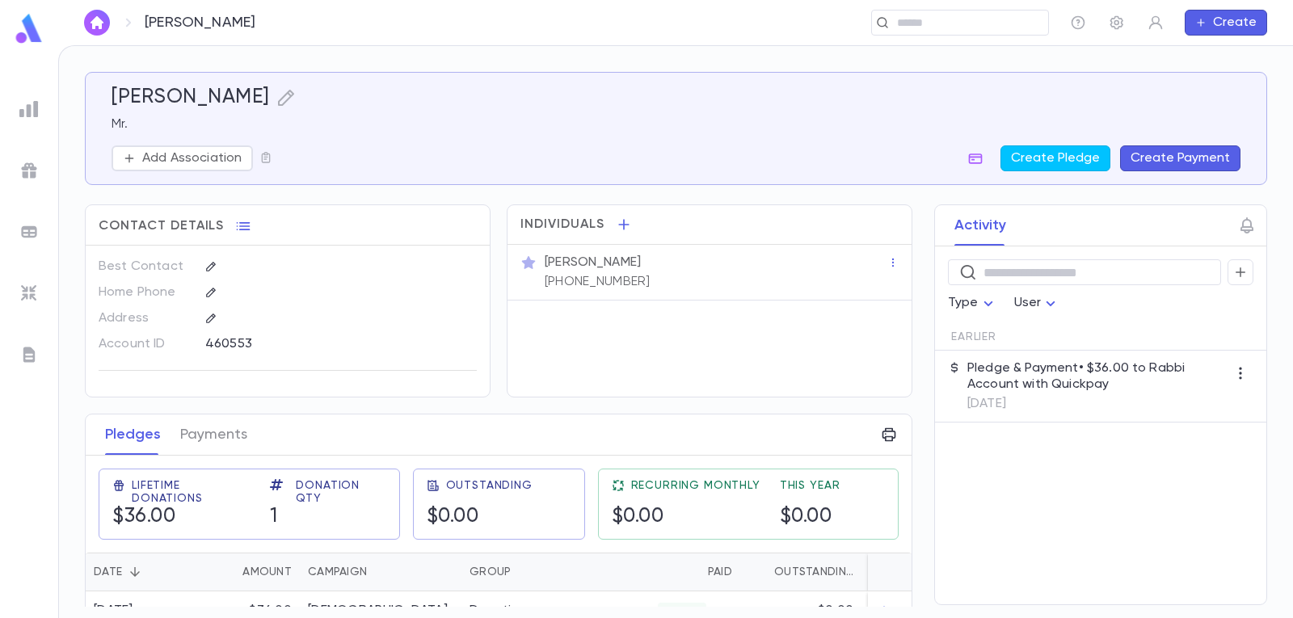
click at [99, 23] on img "button" at bounding box center [96, 22] width 19 height 13
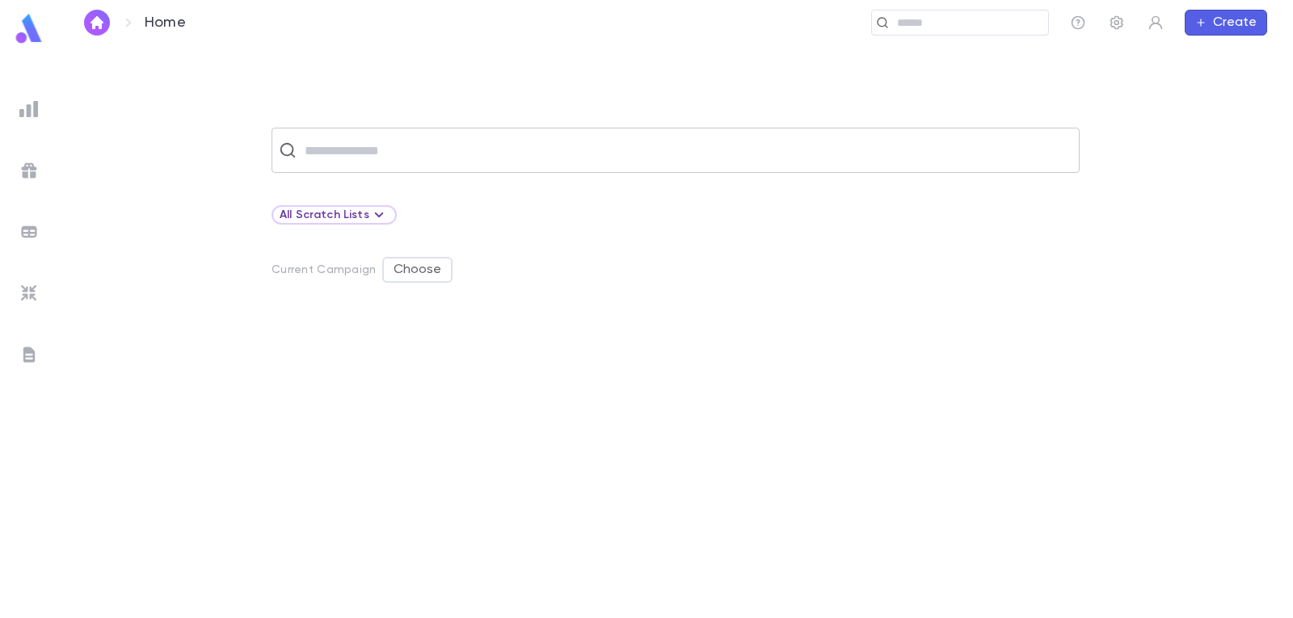
click at [477, 150] on input "text" at bounding box center [686, 150] width 772 height 31
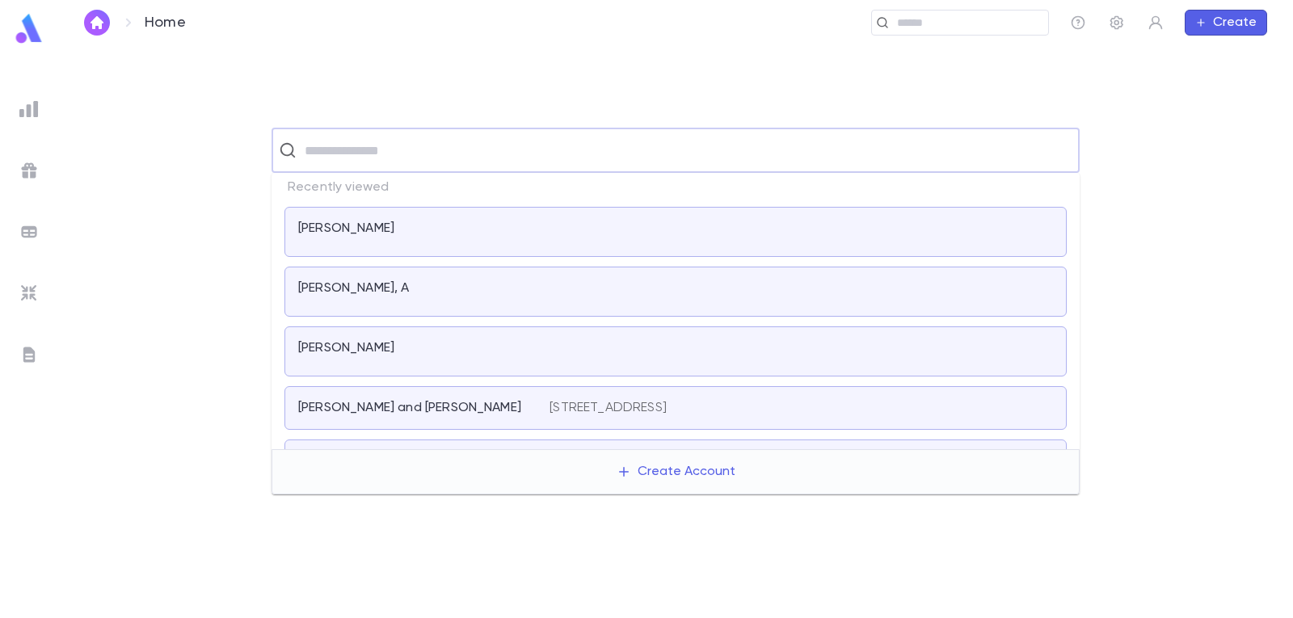
click at [423, 352] on div "[PERSON_NAME]" at bounding box center [414, 348] width 232 height 16
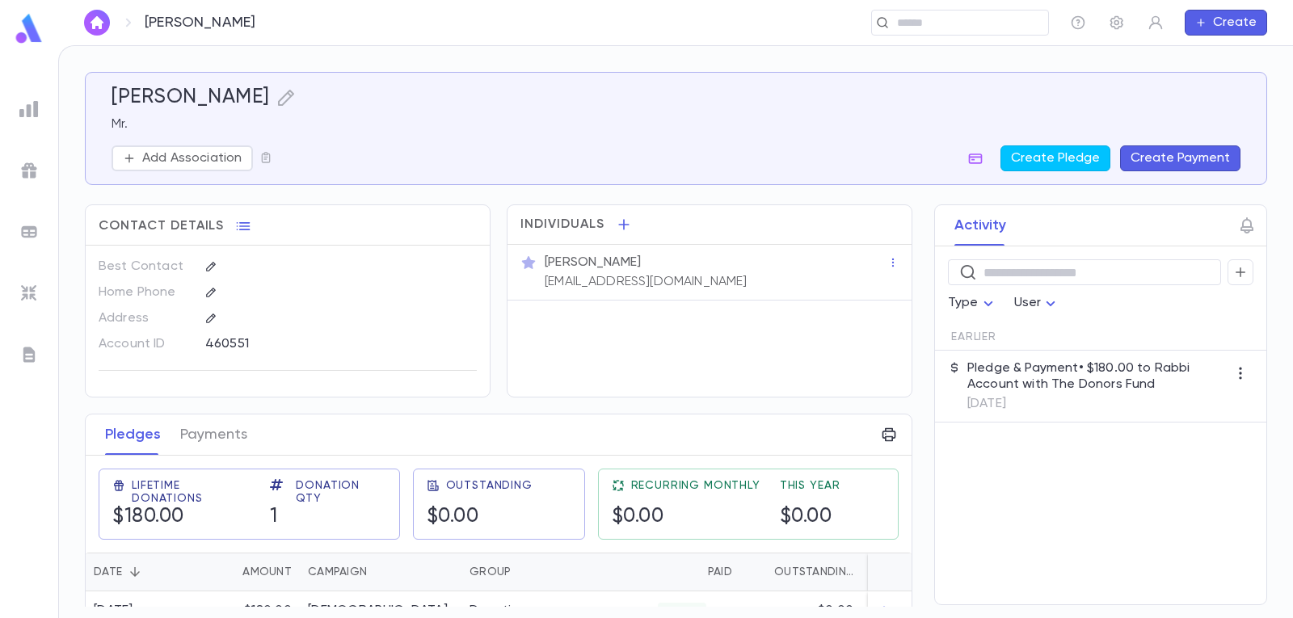
scroll to position [35, 0]
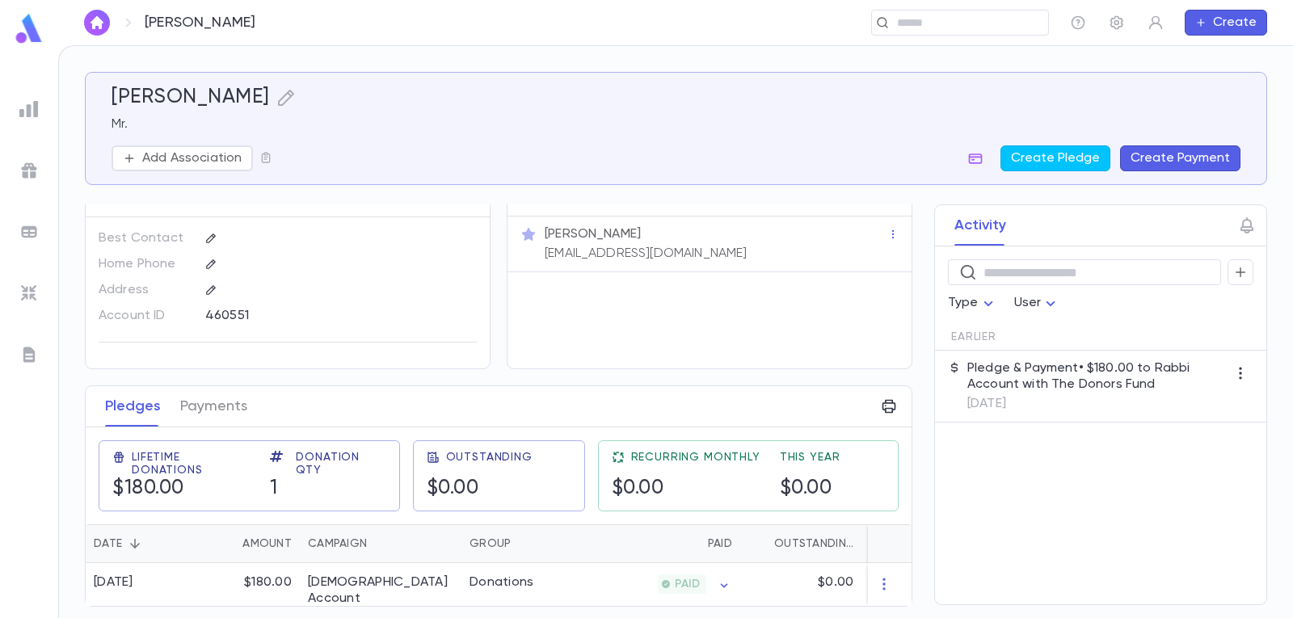
click at [89, 19] on img "button" at bounding box center [96, 22] width 19 height 13
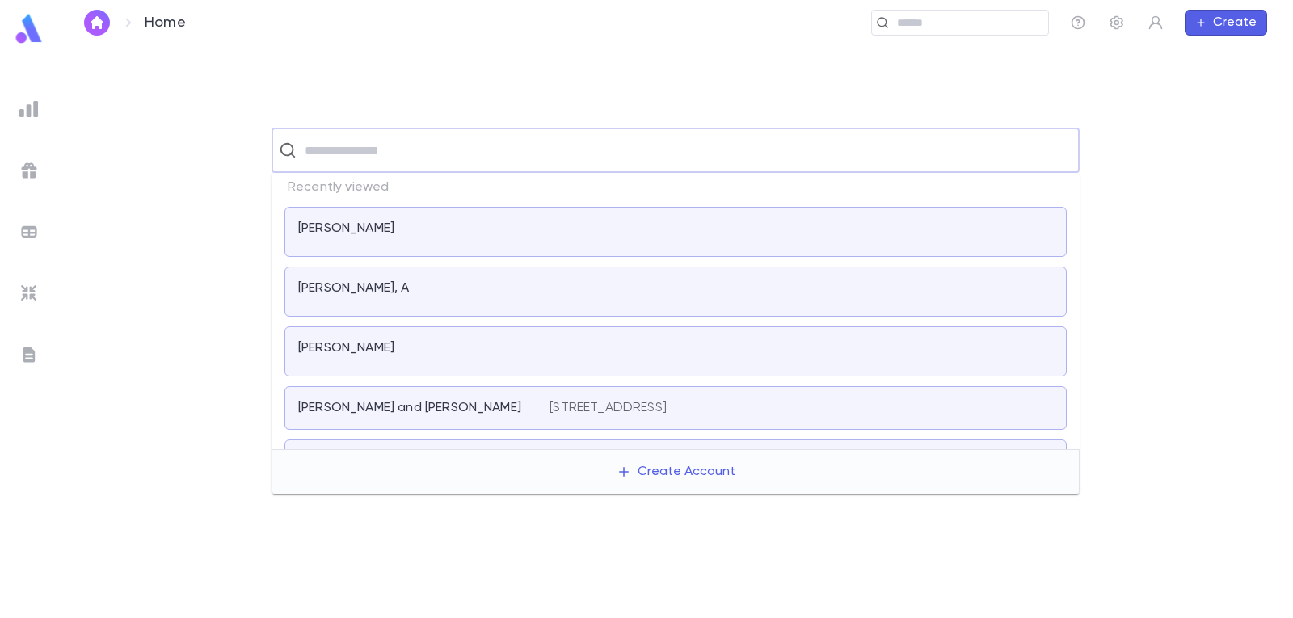
click at [333, 144] on input "text" at bounding box center [686, 150] width 772 height 31
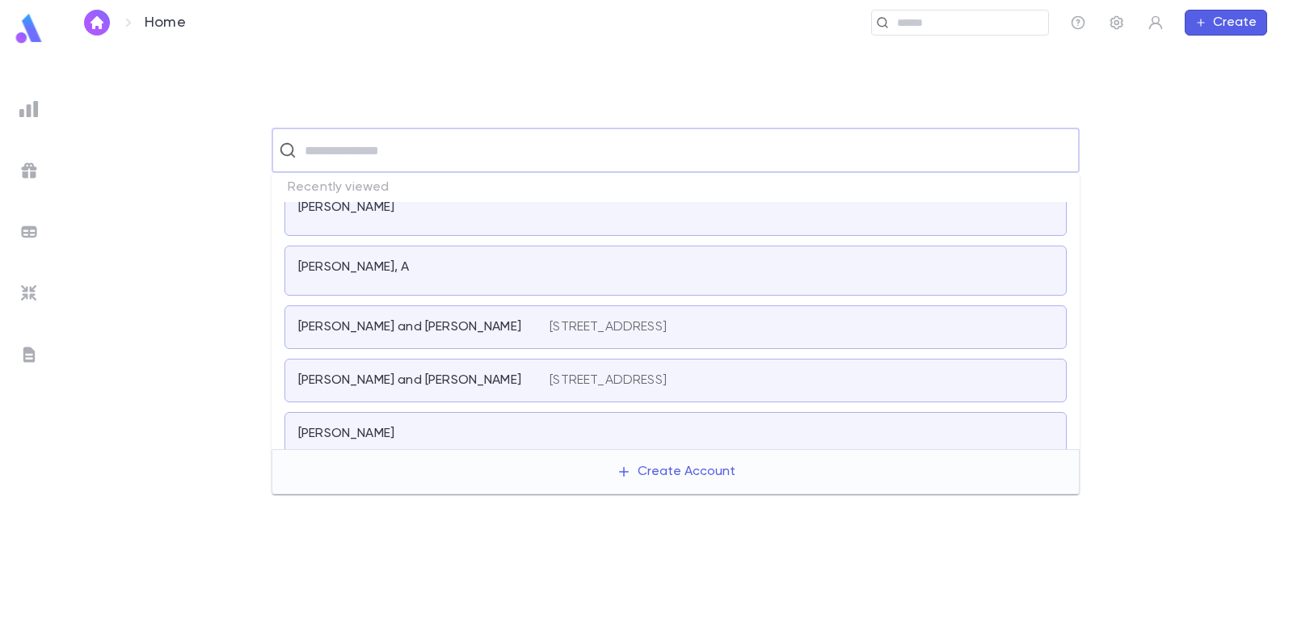
click at [414, 327] on p "[PERSON_NAME] and [PERSON_NAME]" at bounding box center [409, 327] width 223 height 16
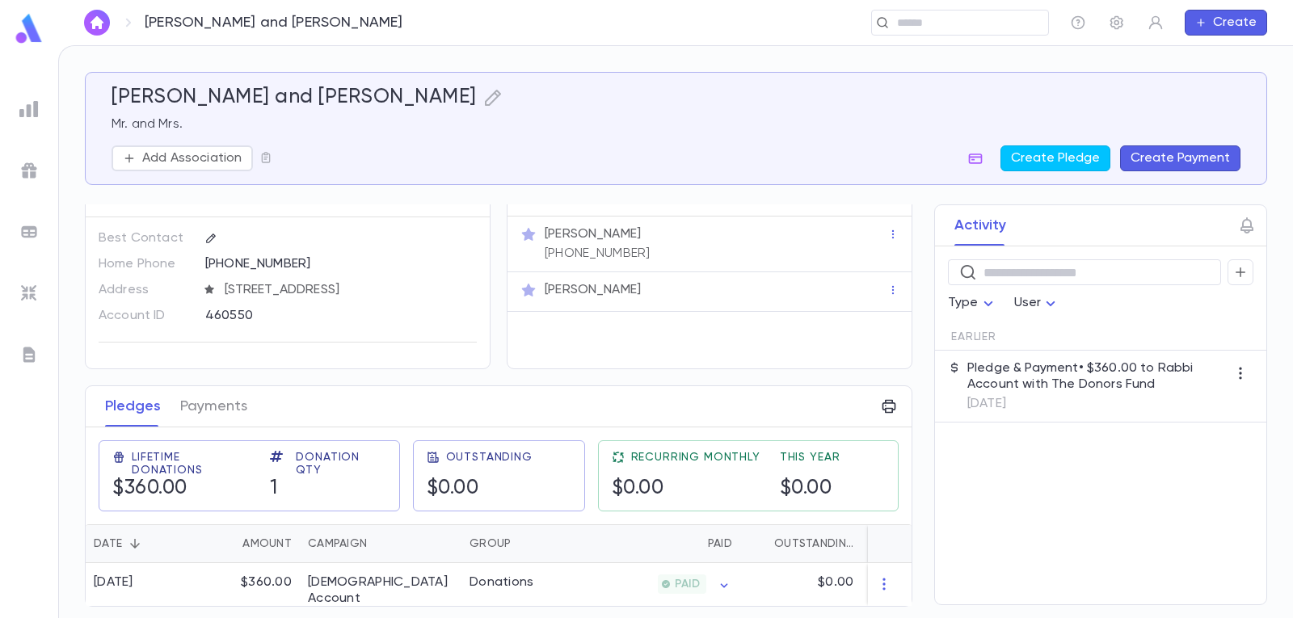
scroll to position [45, 0]
click at [103, 23] on img "button" at bounding box center [96, 22] width 19 height 13
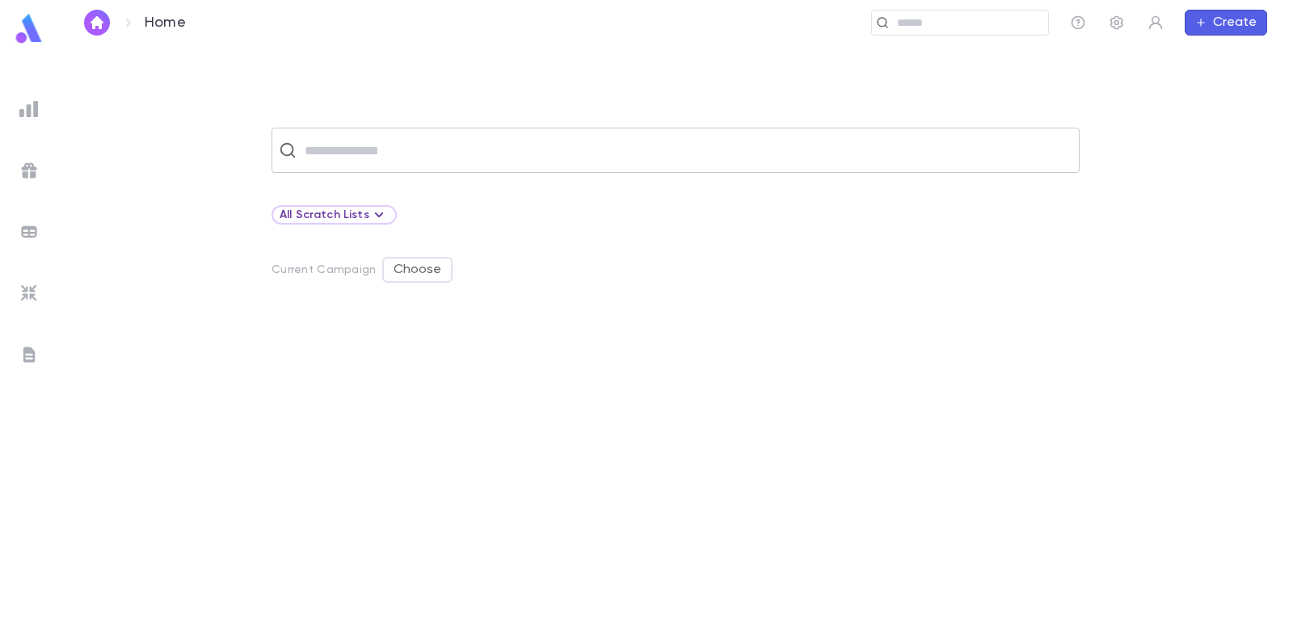
click at [410, 152] on input "text" at bounding box center [686, 150] width 772 height 31
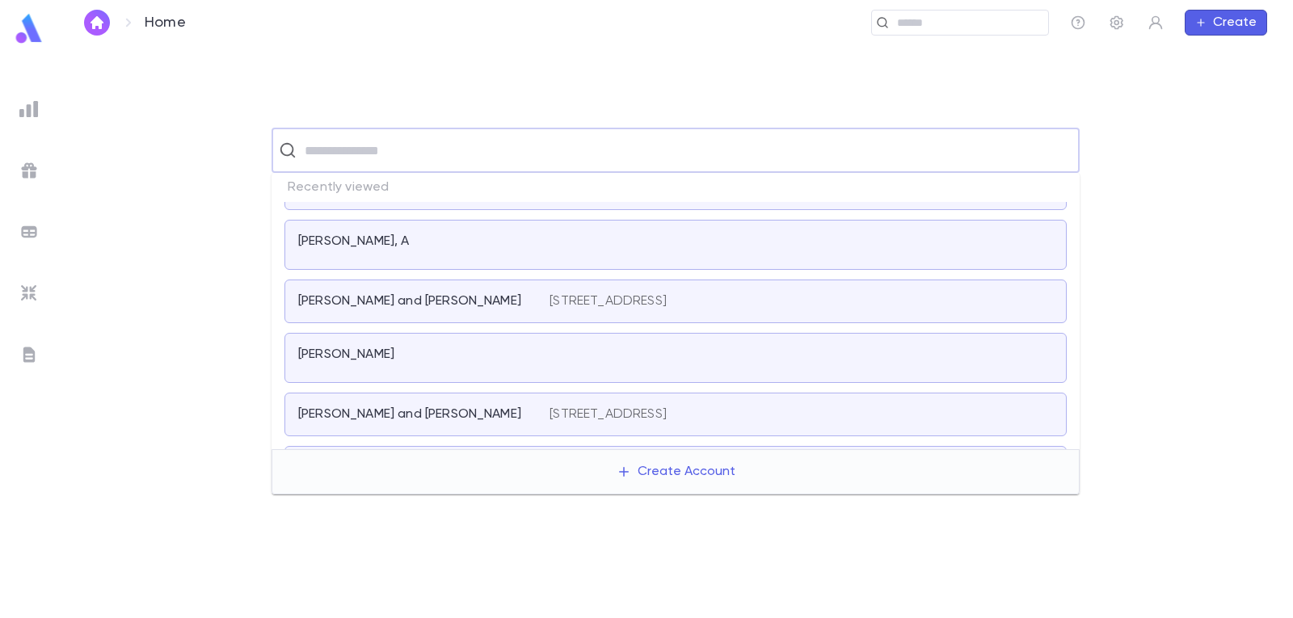
scroll to position [162, 0]
click at [441, 359] on div "[PERSON_NAME]" at bounding box center [414, 353] width 232 height 16
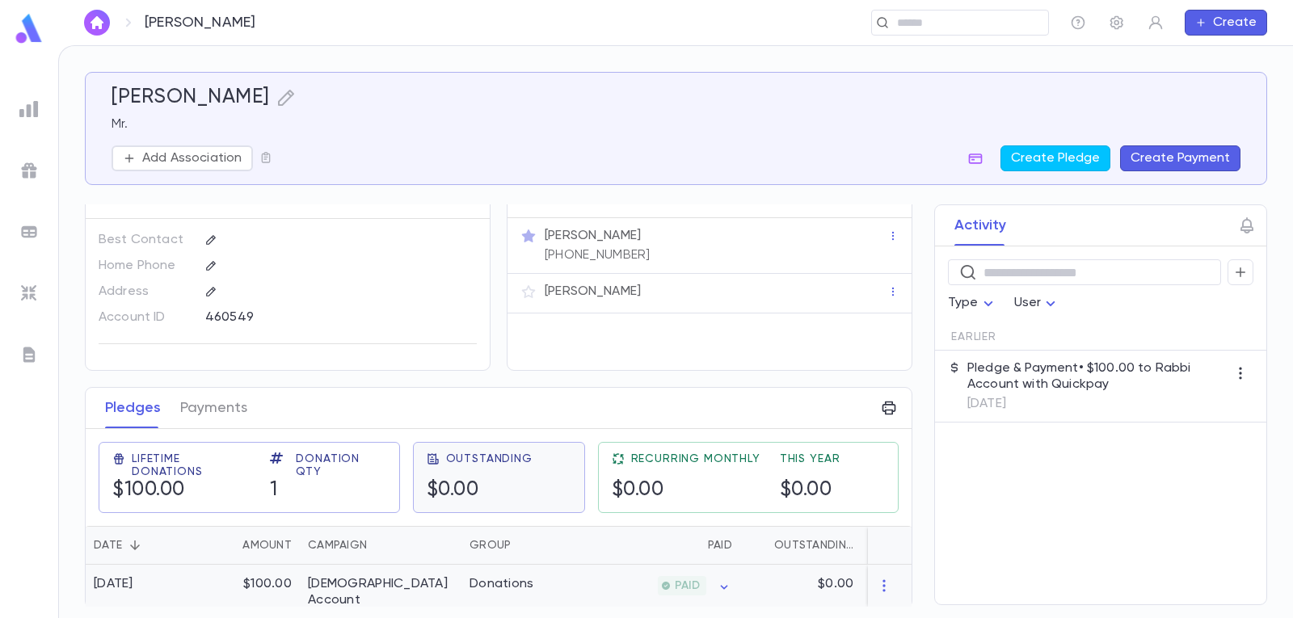
scroll to position [35, 0]
click at [92, 15] on button "button" at bounding box center [97, 23] width 26 height 26
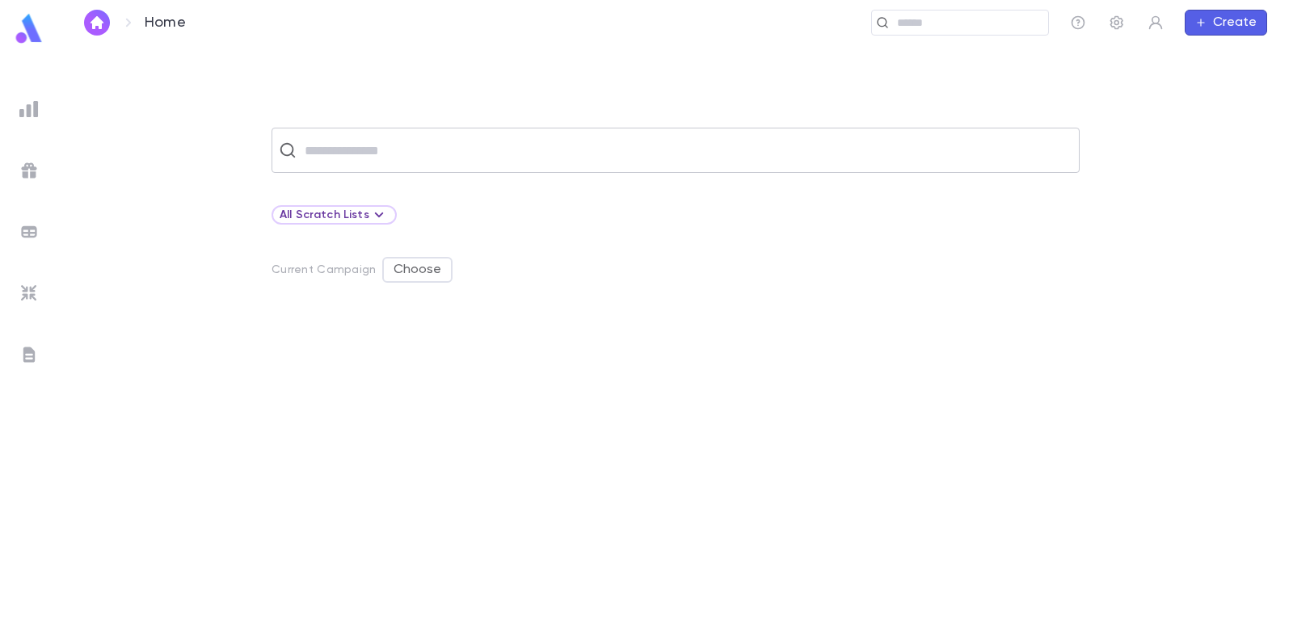
click at [401, 152] on input "text" at bounding box center [686, 150] width 772 height 31
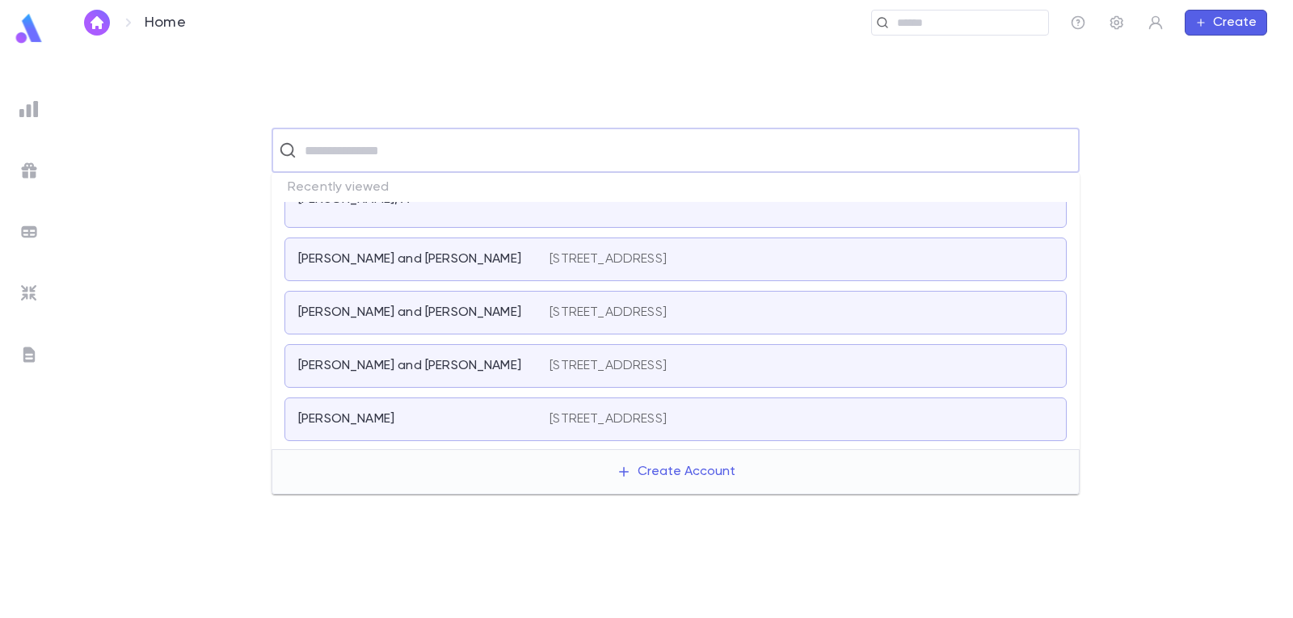
scroll to position [323, 0]
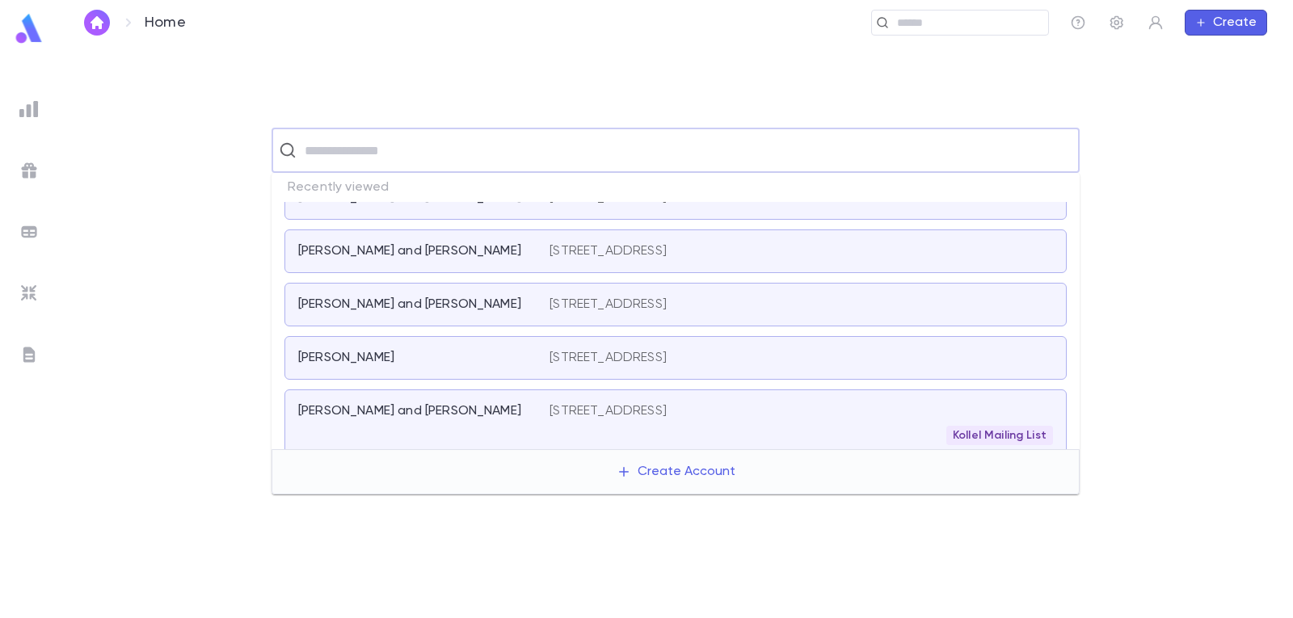
click at [512, 302] on div "[PERSON_NAME] and [PERSON_NAME]" at bounding box center [414, 304] width 232 height 16
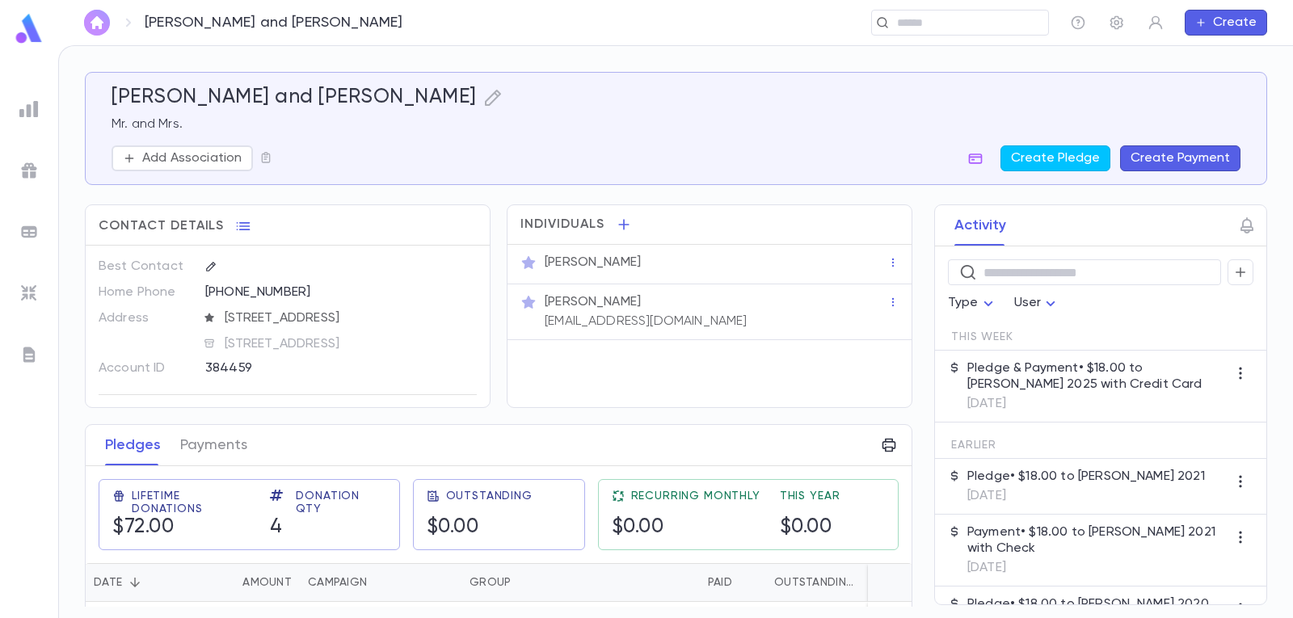
click at [104, 23] on img "button" at bounding box center [96, 22] width 19 height 13
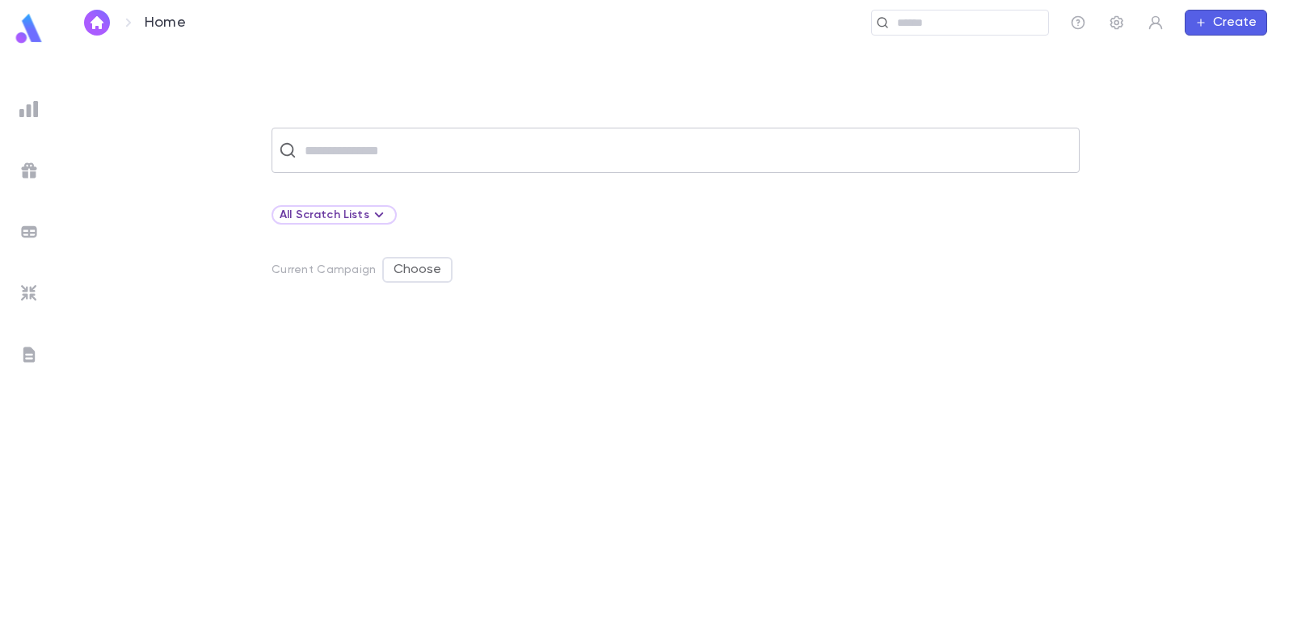
click at [343, 154] on input "text" at bounding box center [686, 150] width 772 height 31
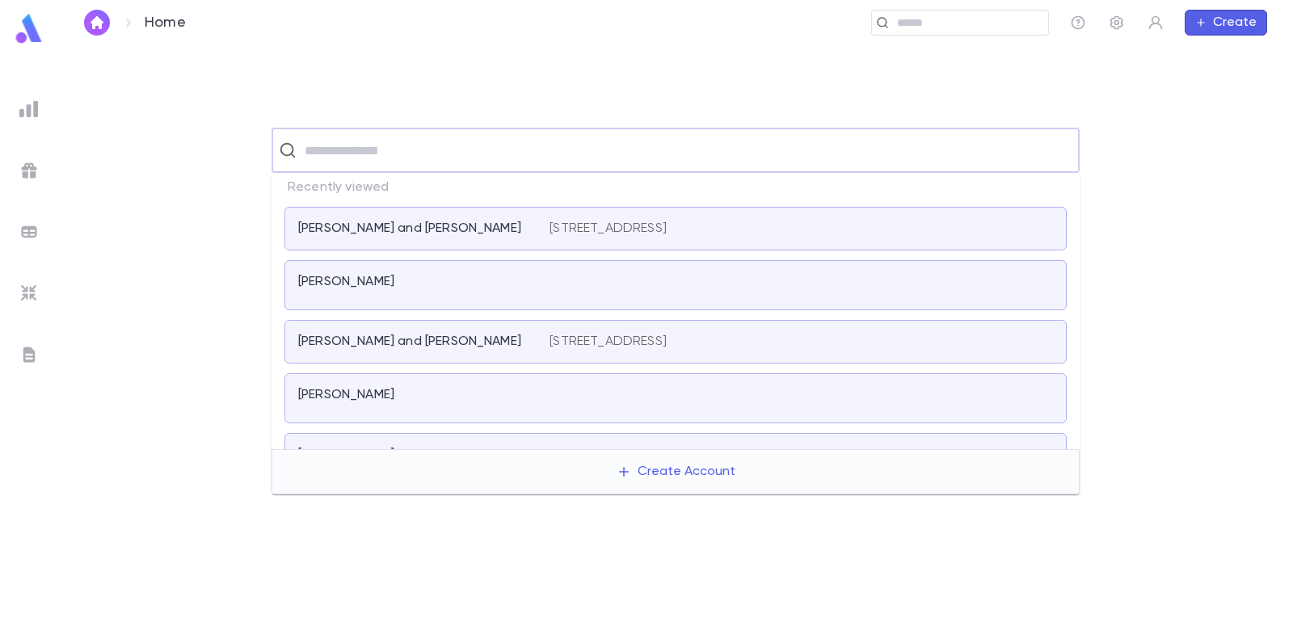
click at [94, 13] on button "button" at bounding box center [97, 23] width 26 height 26
